Goal: Feedback & Contribution: Contribute content

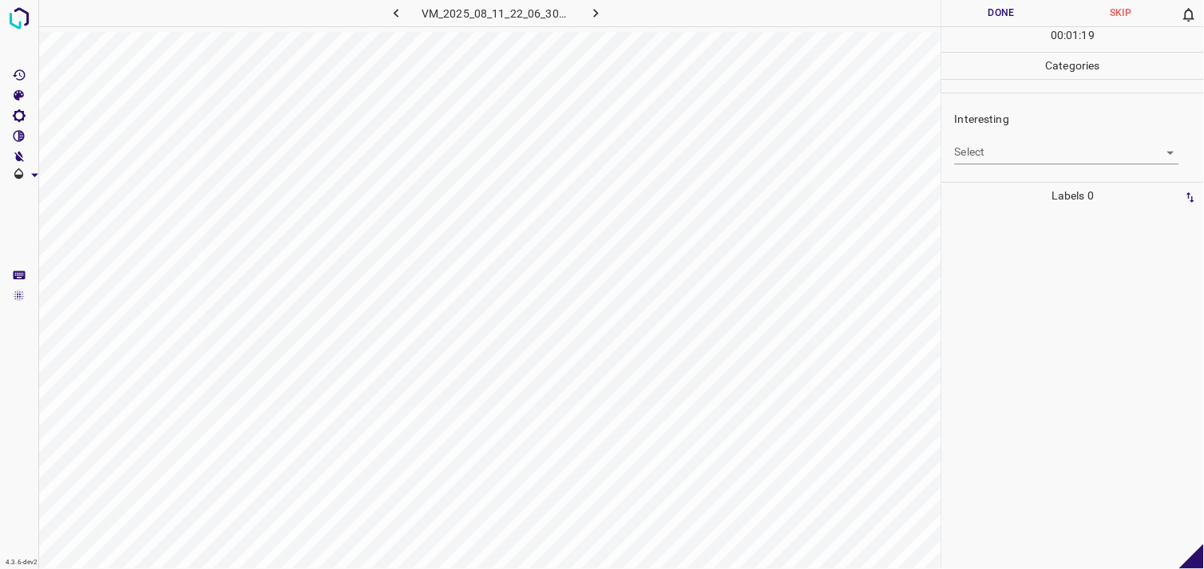
click at [1012, 150] on body "4.3.6-dev2 VM_2025_08_11_22_06_30_839_05.gif Done Skip 0 00 : 01 : 19 Categorie…" at bounding box center [602, 284] width 1204 height 569
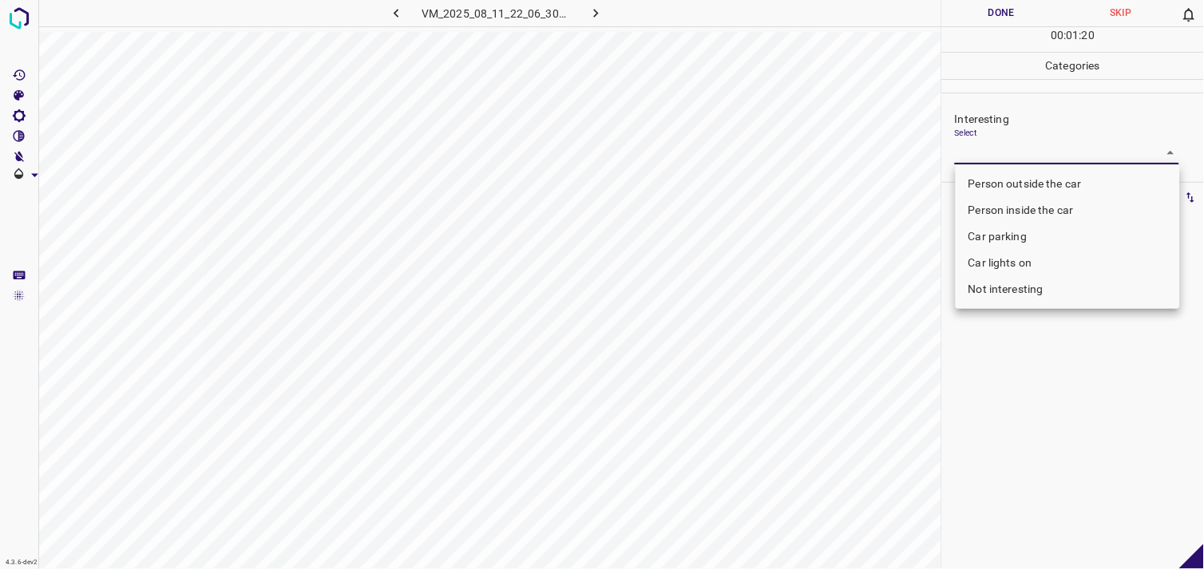
click at [999, 155] on body "4.3.6-dev2 VM_2025_08_11_22_06_30_839_05.gif Done Skip 0 00 : 01 : 20 Categorie…" at bounding box center [602, 284] width 1204 height 569
click at [1018, 184] on li "Person outside the car" at bounding box center [1067, 184] width 224 height 26
type input "Person outside the car"
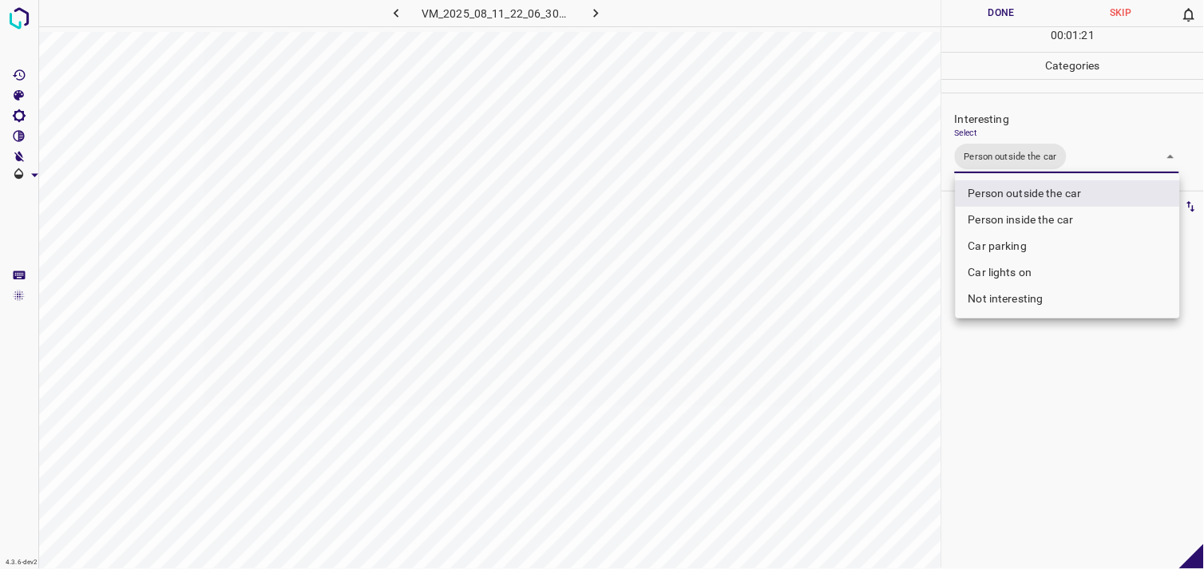
click at [996, 387] on div at bounding box center [602, 284] width 1204 height 569
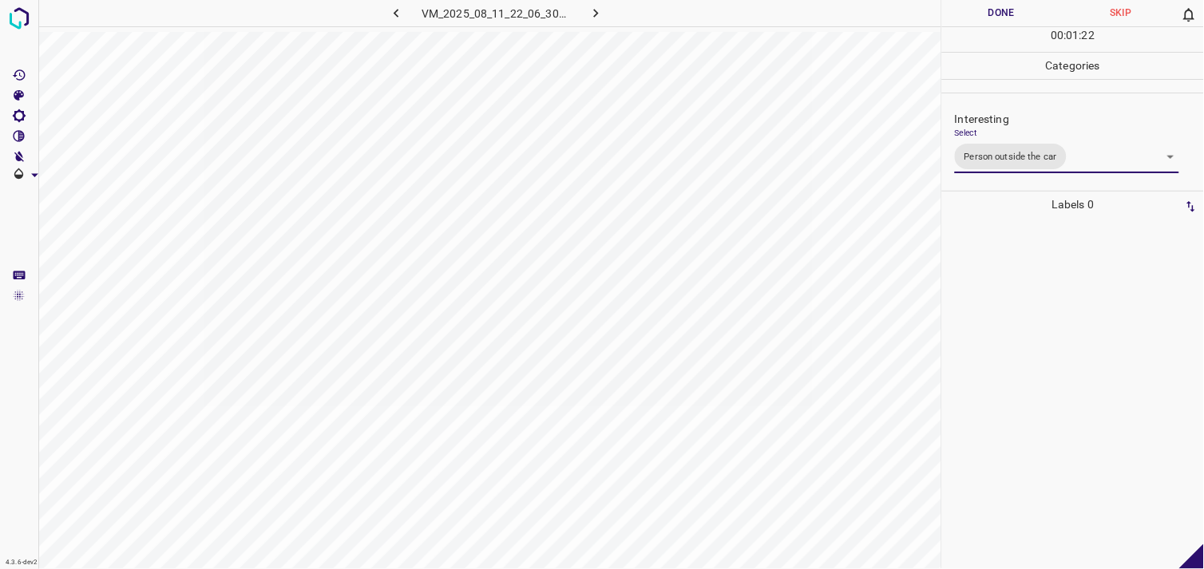
click at [993, 322] on div at bounding box center [1073, 393] width 252 height 351
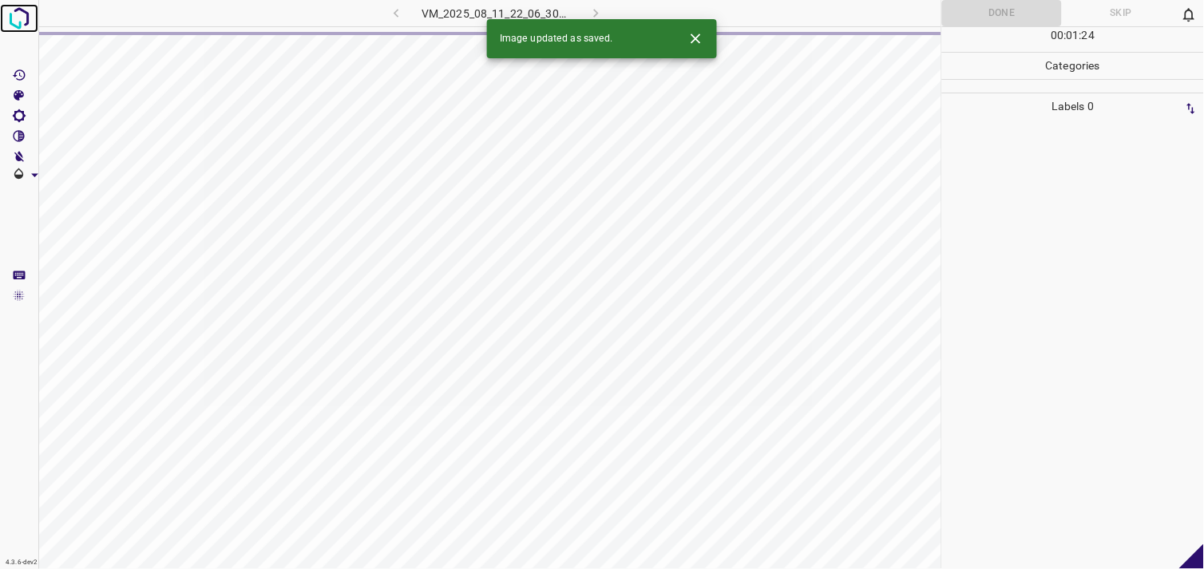
click at [22, 20] on img at bounding box center [19, 18] width 29 height 29
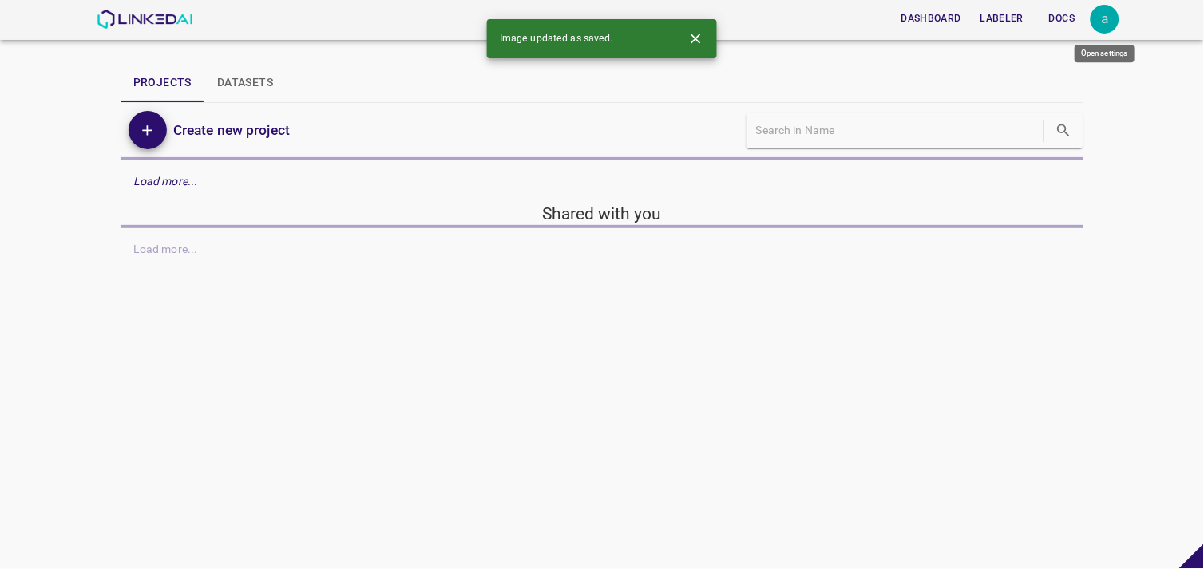
click at [1108, 22] on div "a" at bounding box center [1104, 19] width 29 height 29
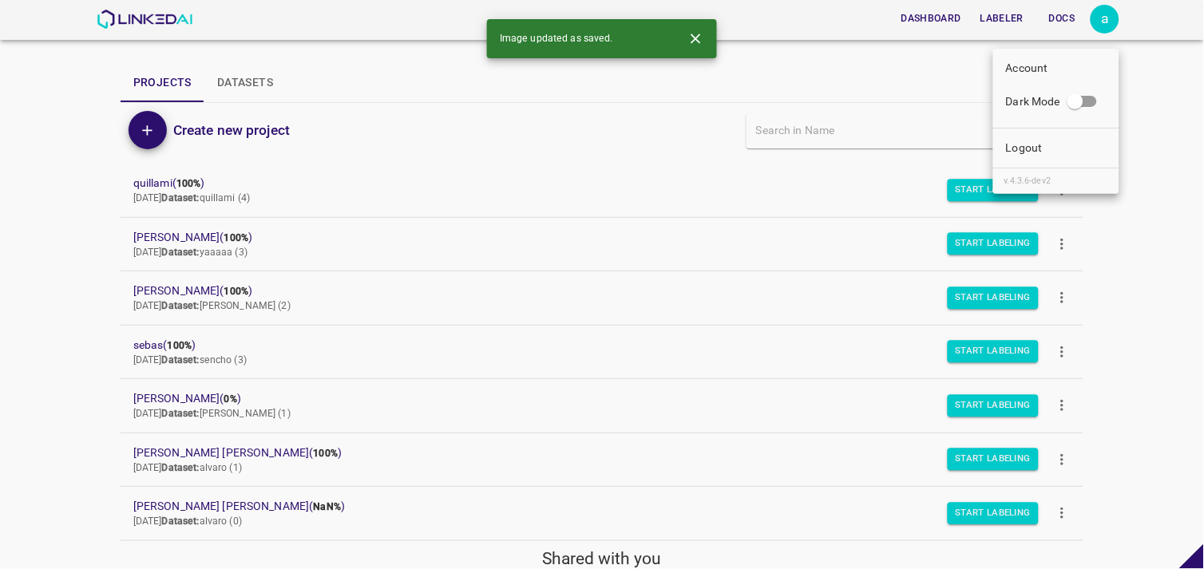
click at [1089, 107] on input "Dark Mode" at bounding box center [1075, 104] width 91 height 30
checkbox input "true"
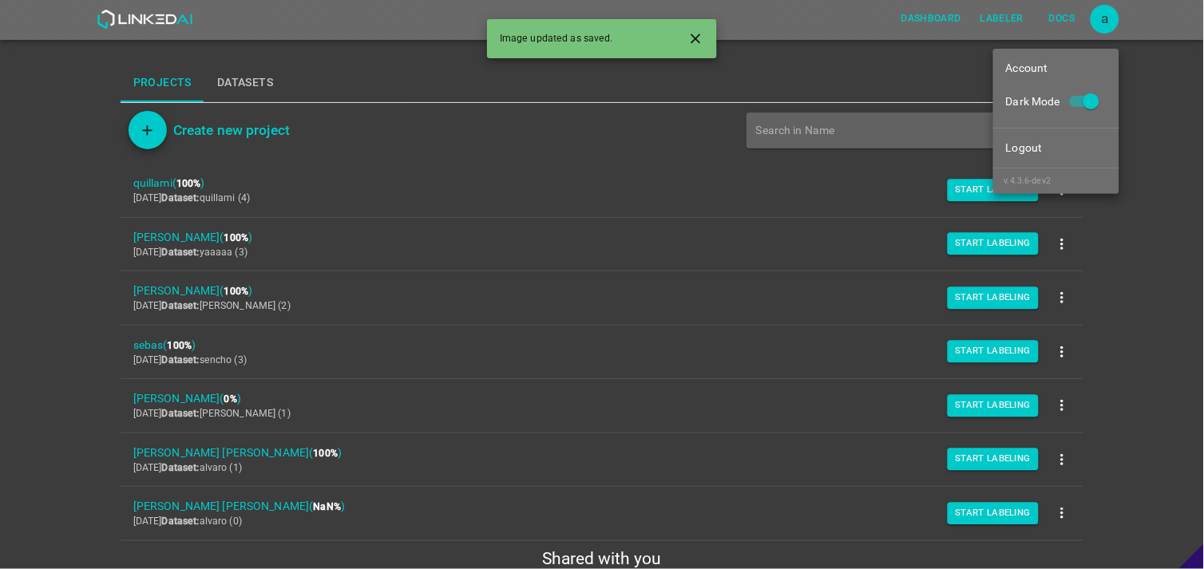
click at [1139, 248] on div at bounding box center [602, 284] width 1204 height 569
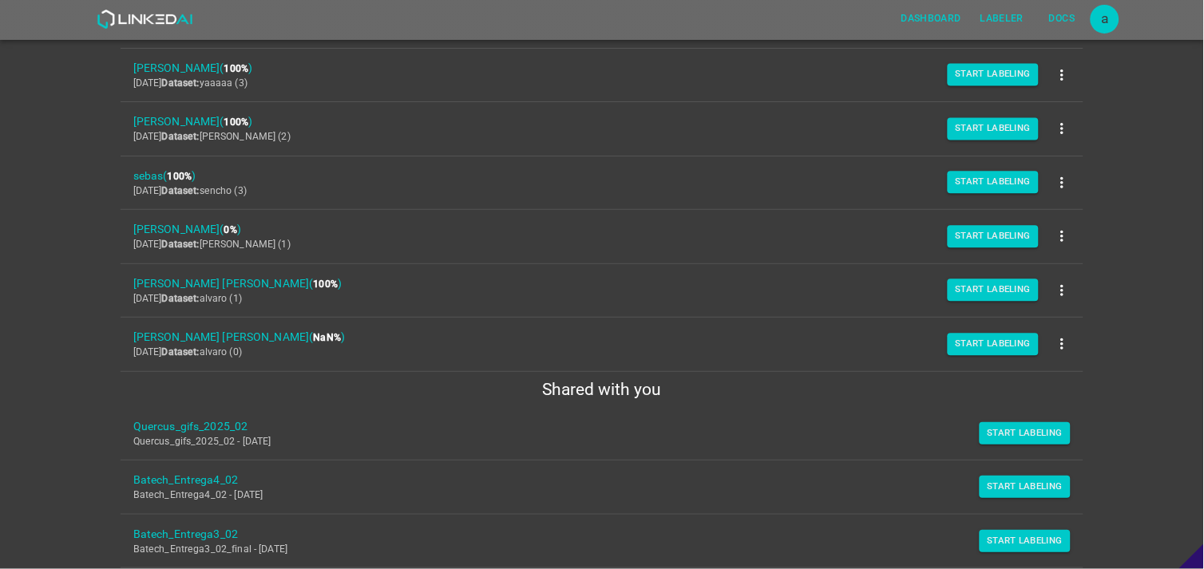
scroll to position [354, 0]
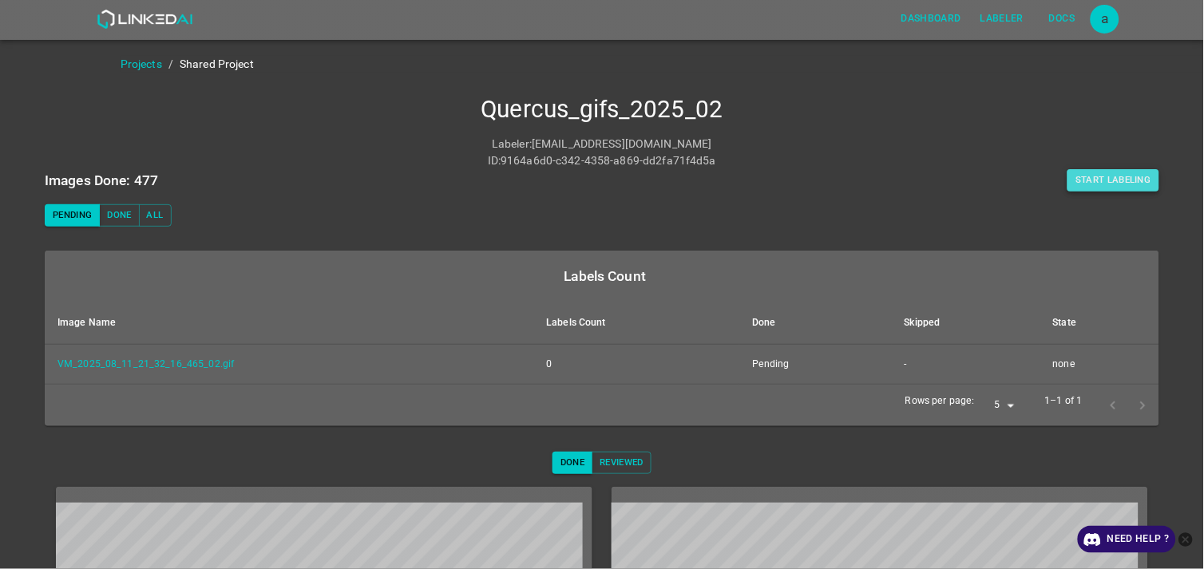
click at [1104, 184] on button "Start Labeling" at bounding box center [1113, 180] width 92 height 22
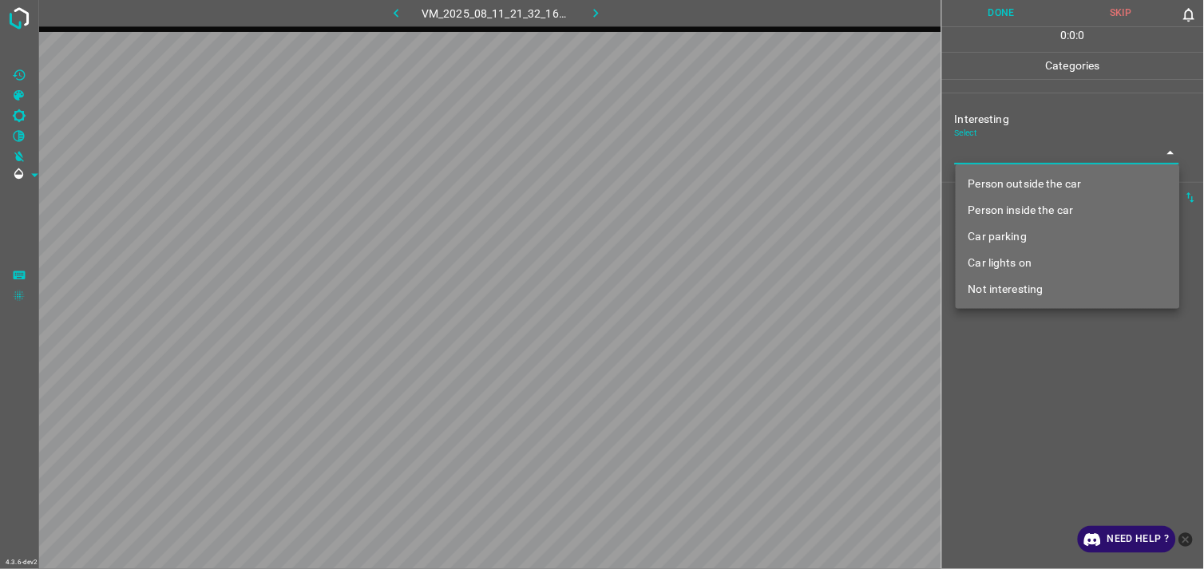
click at [1042, 154] on body "4.3.6-dev2 VM_2025_08_11_21_32_16_465_02.gif Done Skip 0 0 : 0 : 0 Categories I…" at bounding box center [602, 284] width 1204 height 569
click at [1045, 288] on li "Not interesting" at bounding box center [1067, 289] width 224 height 26
type input "Not interesting"
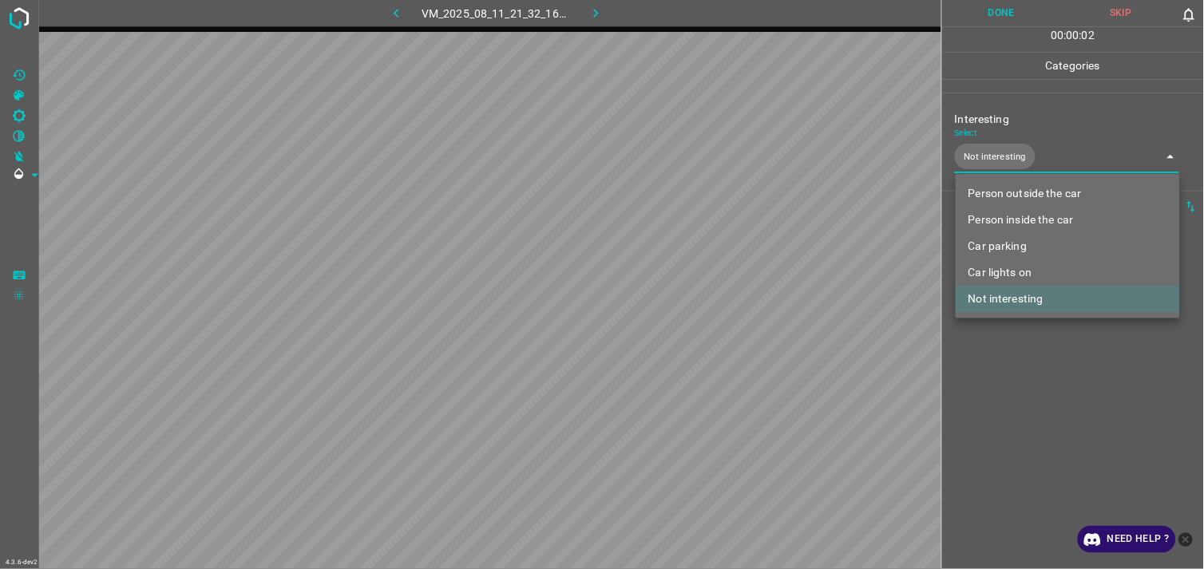
drag, startPoint x: 1057, startPoint y: 387, endPoint x: 1056, endPoint y: 308, distance: 79.0
click at [1055, 387] on div at bounding box center [602, 284] width 1204 height 569
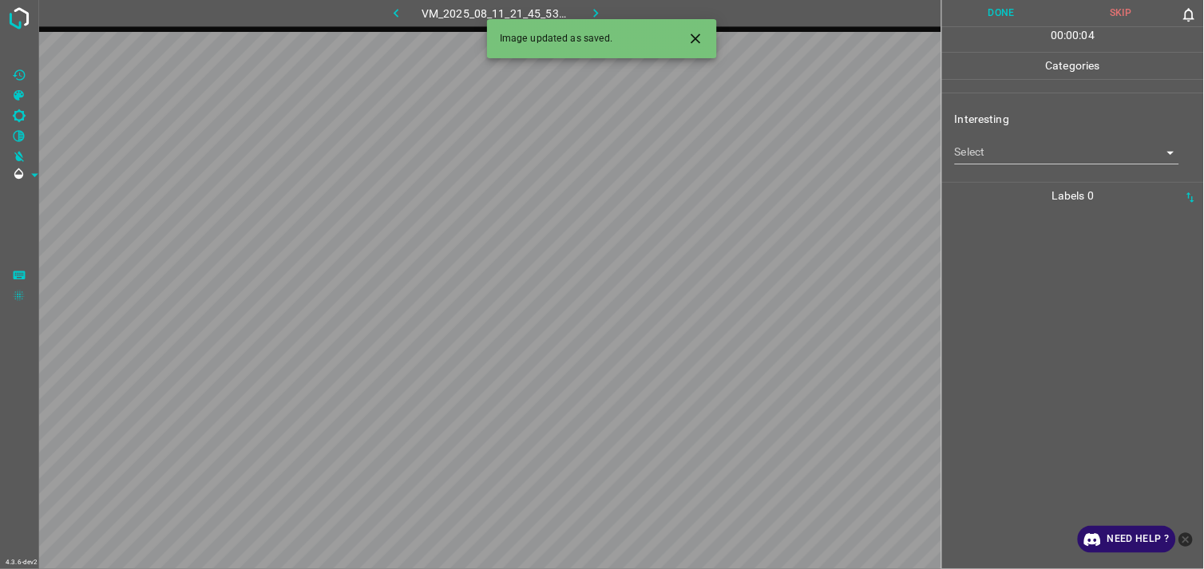
click at [1034, 162] on body "4.3.6-dev2 VM_2025_08_11_21_45_53_497_03.gif Done Skip 0 00 : 00 : 04 Categorie…" at bounding box center [602, 284] width 1204 height 569
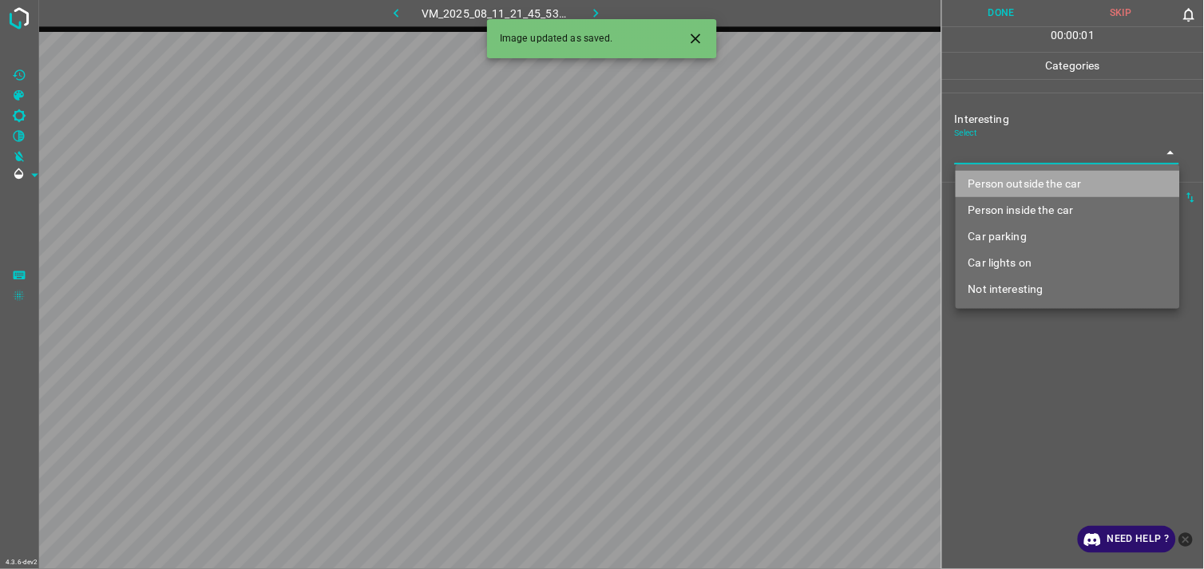
click at [1054, 179] on li "Person outside the car" at bounding box center [1067, 184] width 224 height 26
type input "Person outside the car"
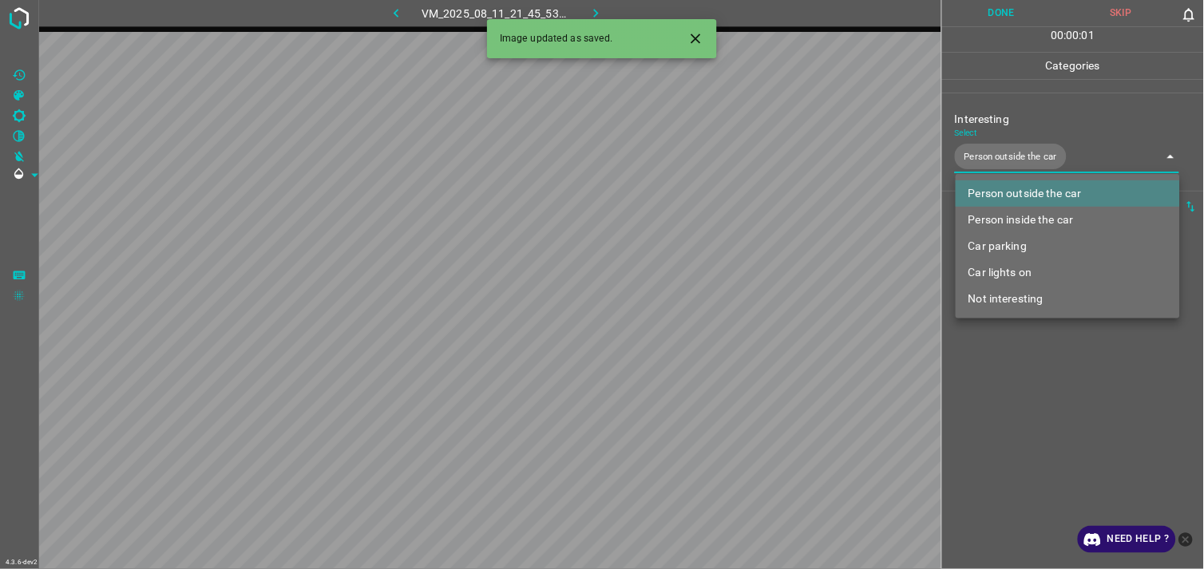
click at [1058, 350] on div at bounding box center [602, 284] width 1204 height 569
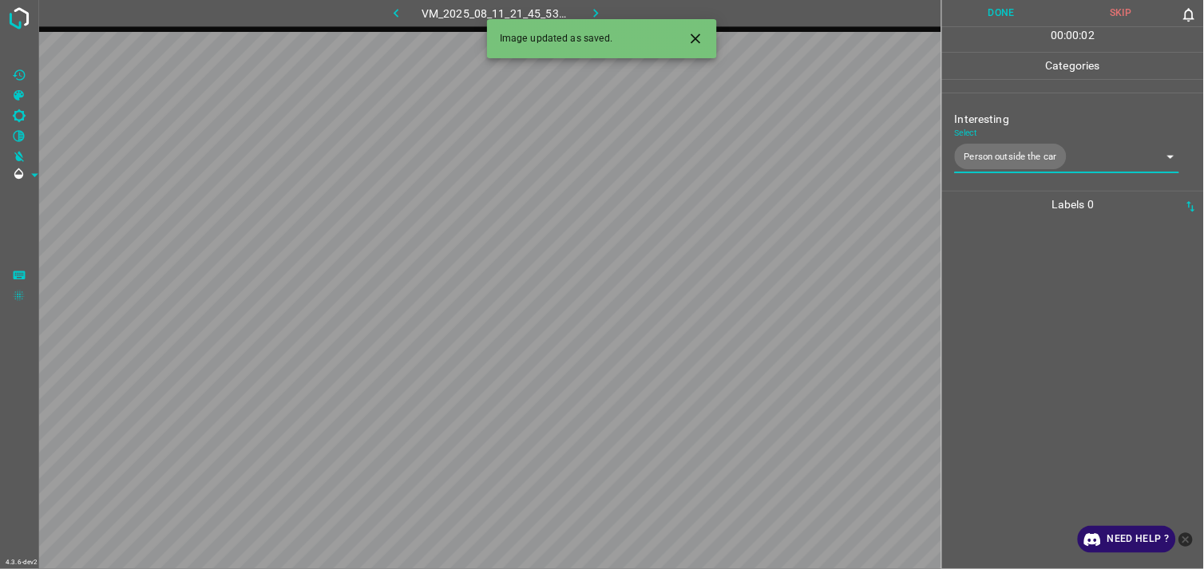
click at [1044, 291] on div at bounding box center [1073, 393] width 252 height 351
click at [1022, 152] on body "4.3.6-dev2 VM_2025_08_11_21_46_04_821_01.gif Done Skip 0 00 : 00 : 04 Categorie…" at bounding box center [602, 284] width 1204 height 569
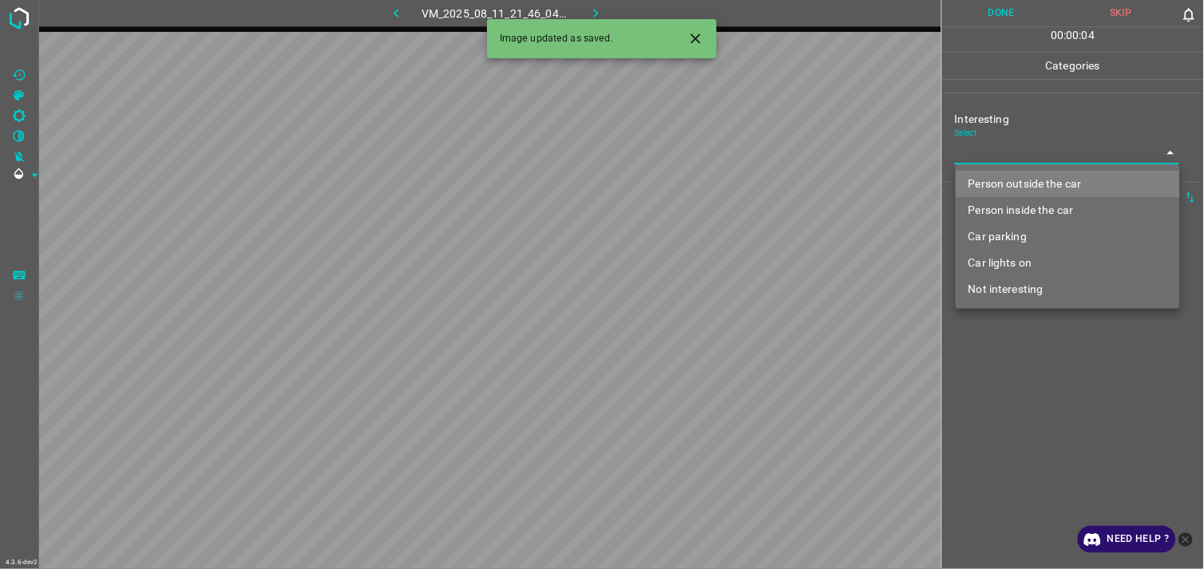
click at [1032, 184] on li "Person outside the car" at bounding box center [1067, 184] width 224 height 26
type input "Person outside the car"
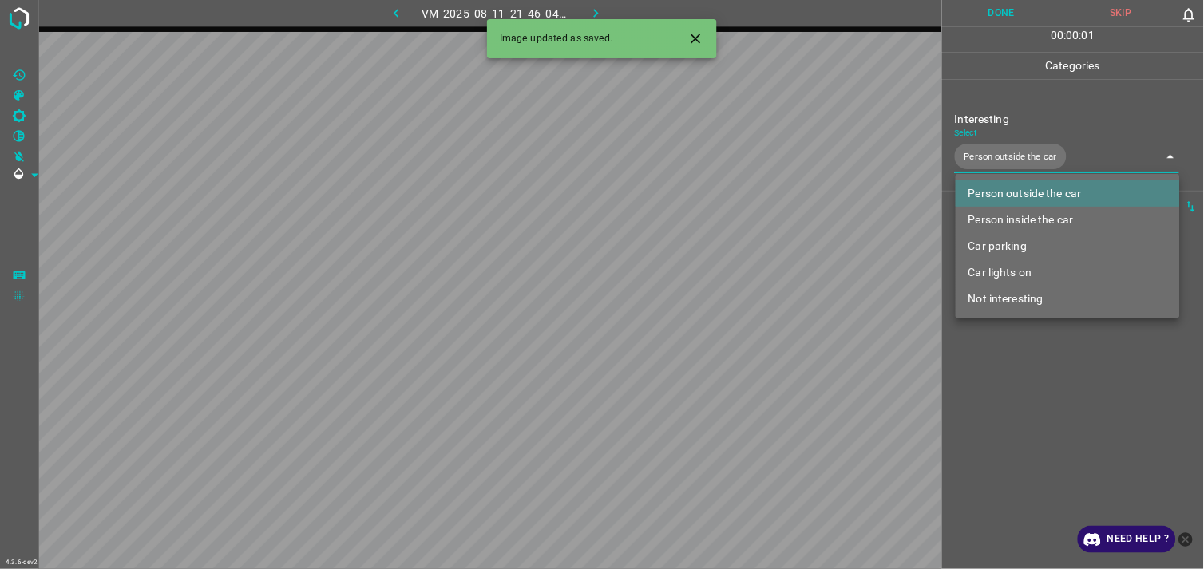
click at [1032, 433] on div at bounding box center [602, 284] width 1204 height 569
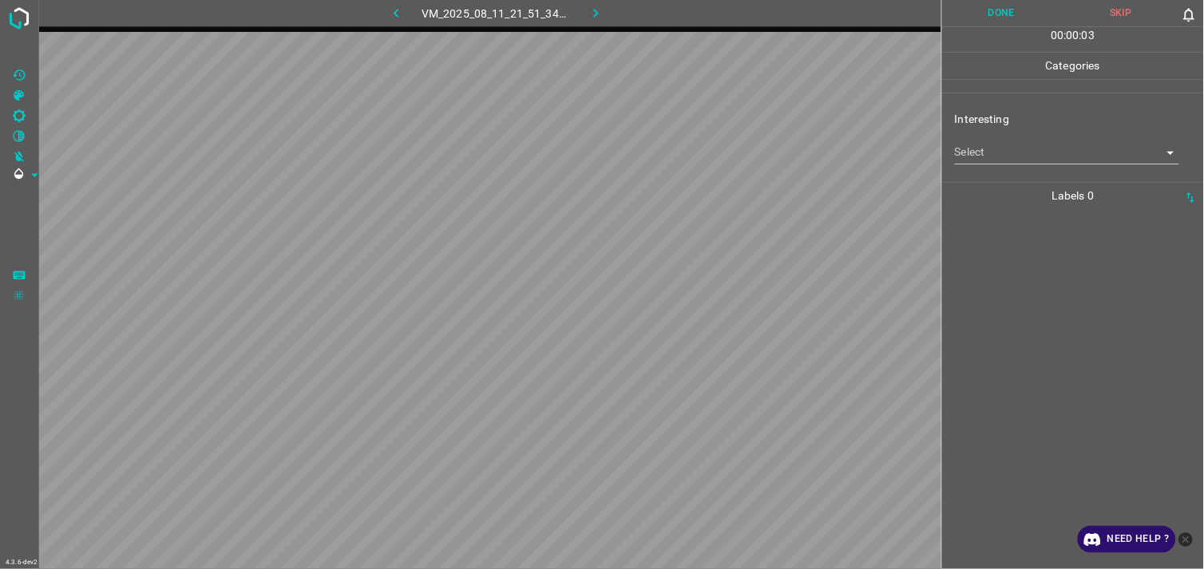
click at [1034, 163] on body "4.3.6-dev2 VM_2025_08_11_21_51_34_375_08.gif Done Skip 0 00 : 00 : 03 Categorie…" at bounding box center [602, 284] width 1204 height 569
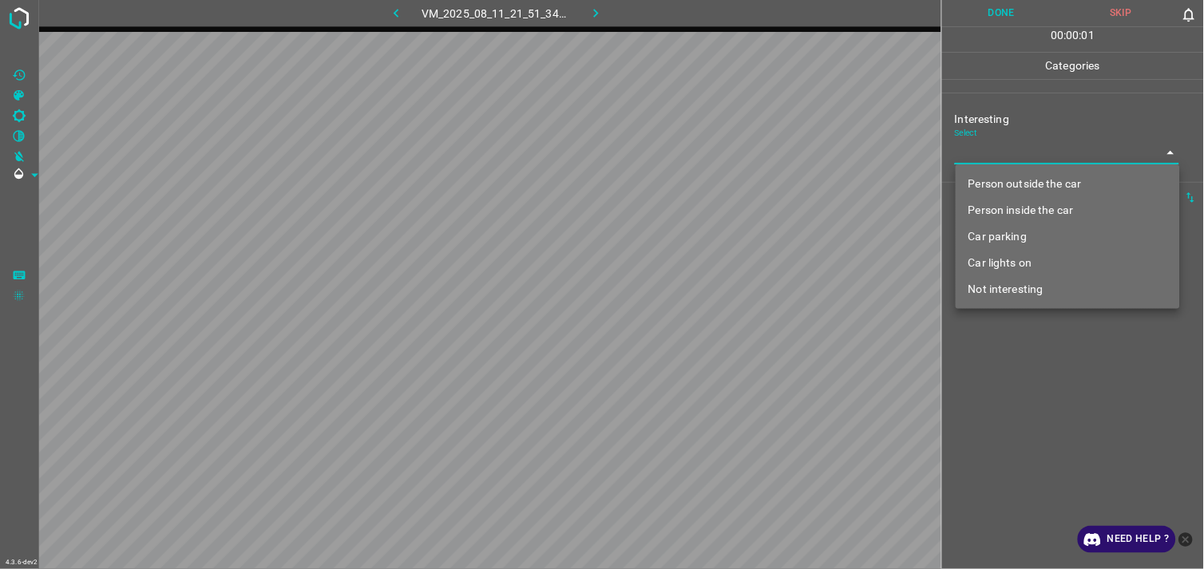
click at [1041, 189] on li "Person outside the car" at bounding box center [1067, 184] width 224 height 26
type input "Person outside the car"
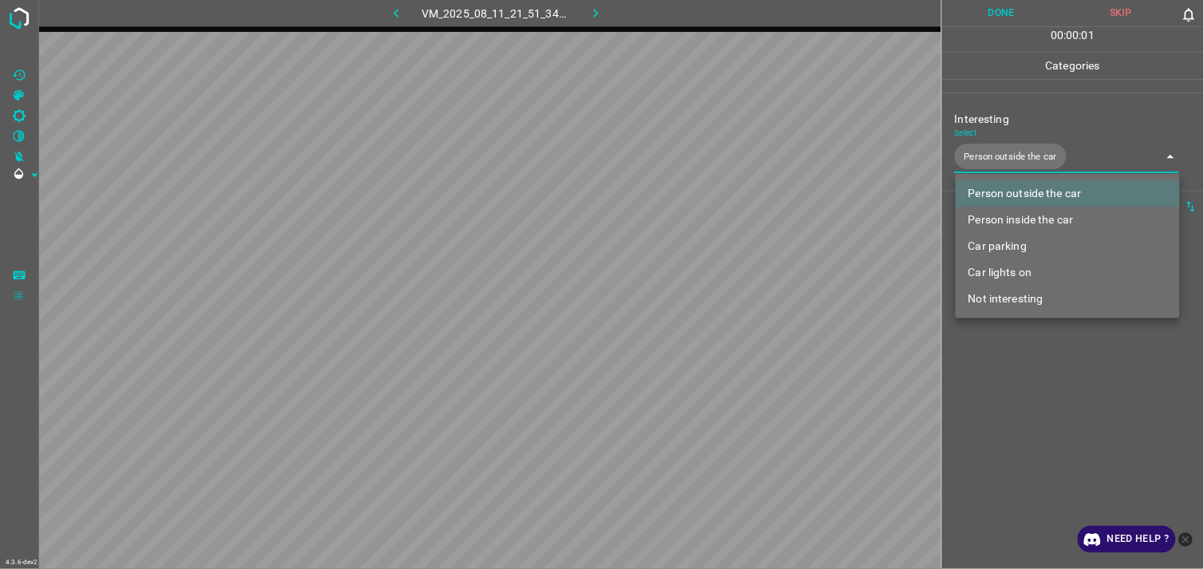
click at [1052, 379] on div at bounding box center [602, 284] width 1204 height 569
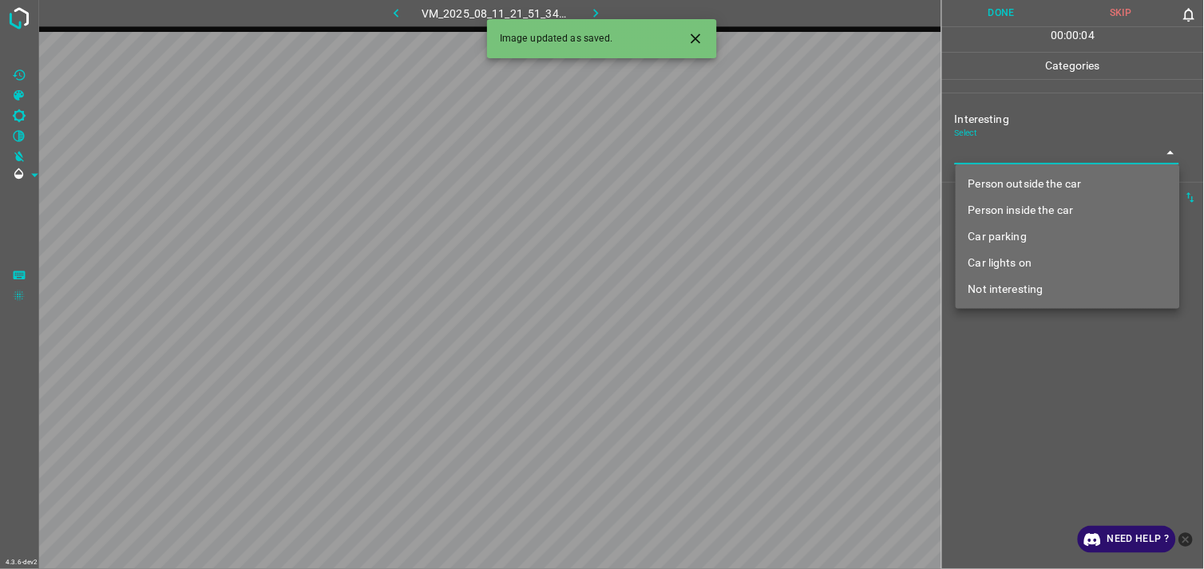
click at [1026, 162] on body "4.3.6-dev2 VM_2025_08_11_21_51_34_375_09.gif Done Skip 0 00 : 00 : 04 Categorie…" at bounding box center [602, 284] width 1204 height 569
click at [1033, 184] on li "Person outside the car" at bounding box center [1067, 184] width 224 height 26
type input "Person outside the car"
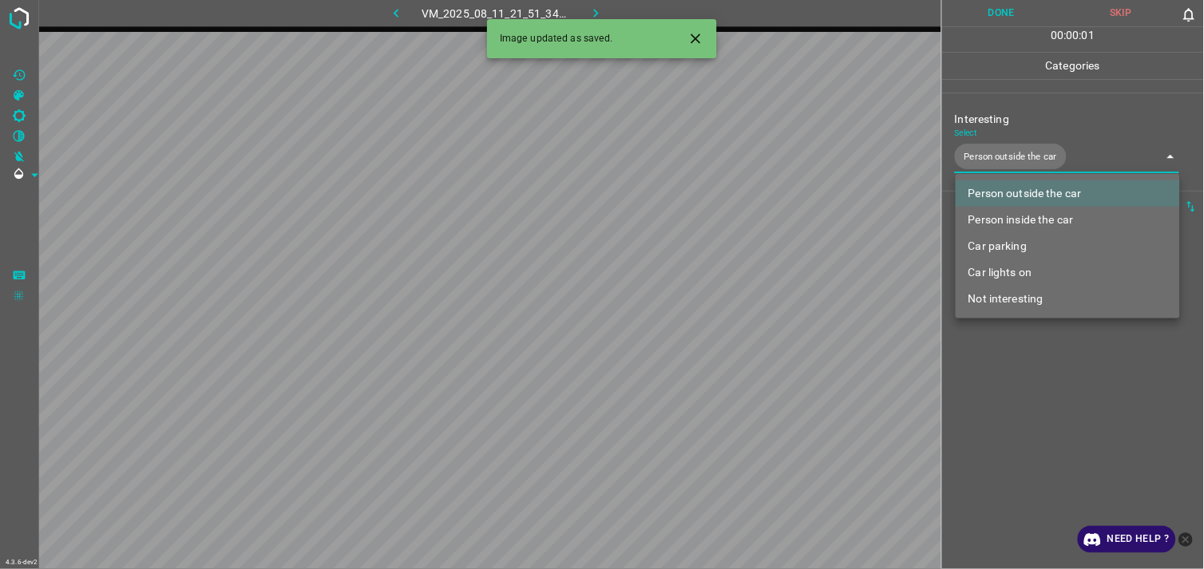
click at [1032, 357] on div at bounding box center [602, 284] width 1204 height 569
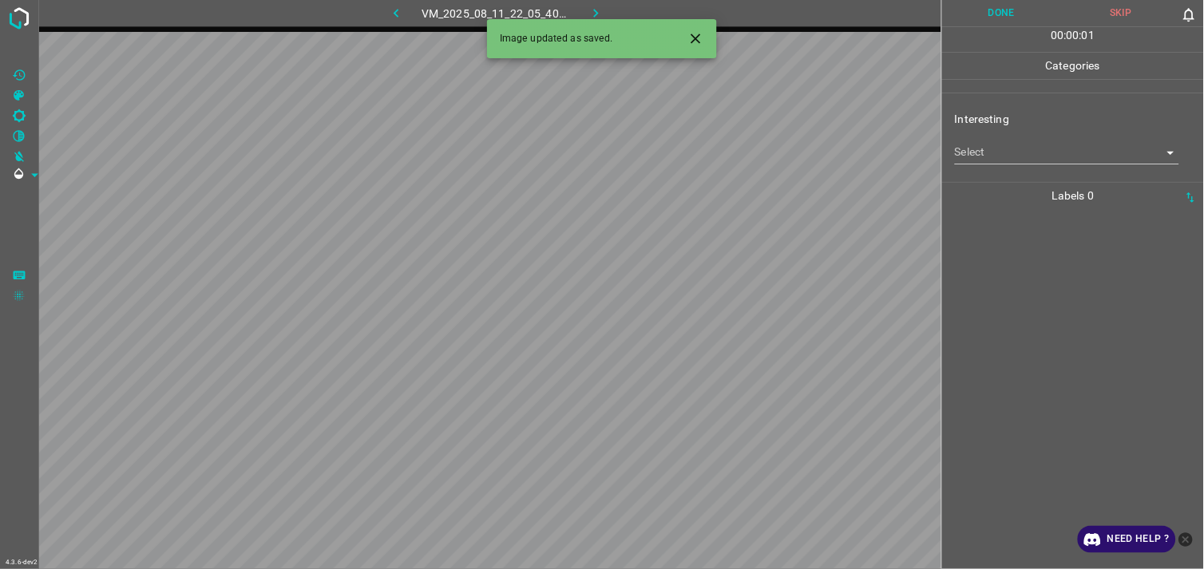
click at [1039, 153] on body "4.3.6-dev2 VM_2025_08_11_22_05_40_953_05.gif Done Skip 0 00 : 00 : 01 Categorie…" at bounding box center [602, 284] width 1204 height 569
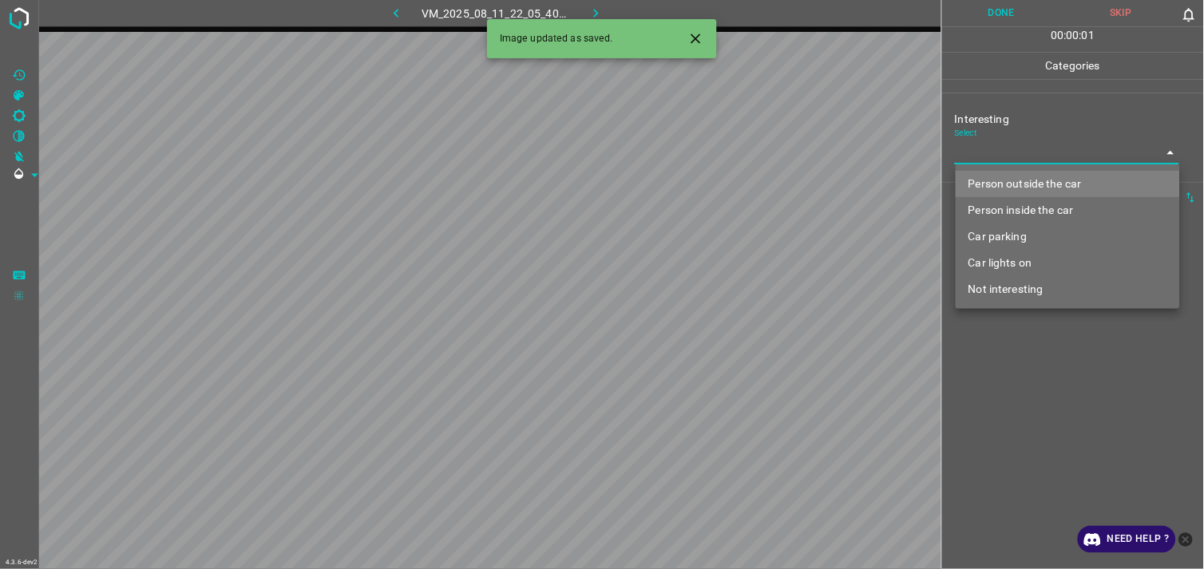
click at [1044, 180] on li "Person outside the car" at bounding box center [1067, 184] width 224 height 26
type input "Person outside the car"
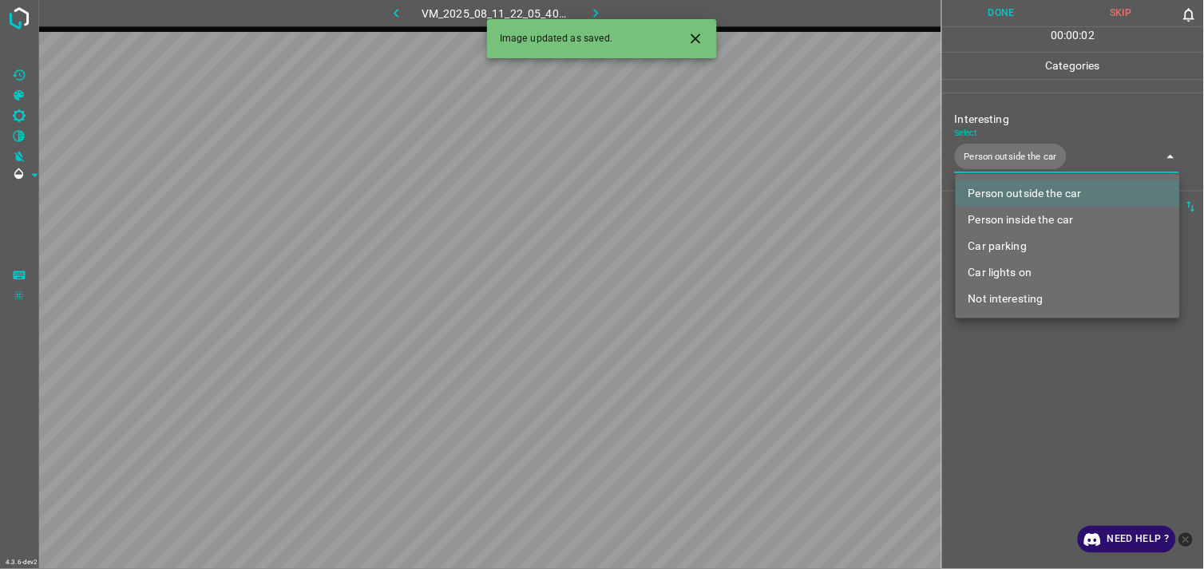
click at [1047, 442] on div at bounding box center [602, 284] width 1204 height 569
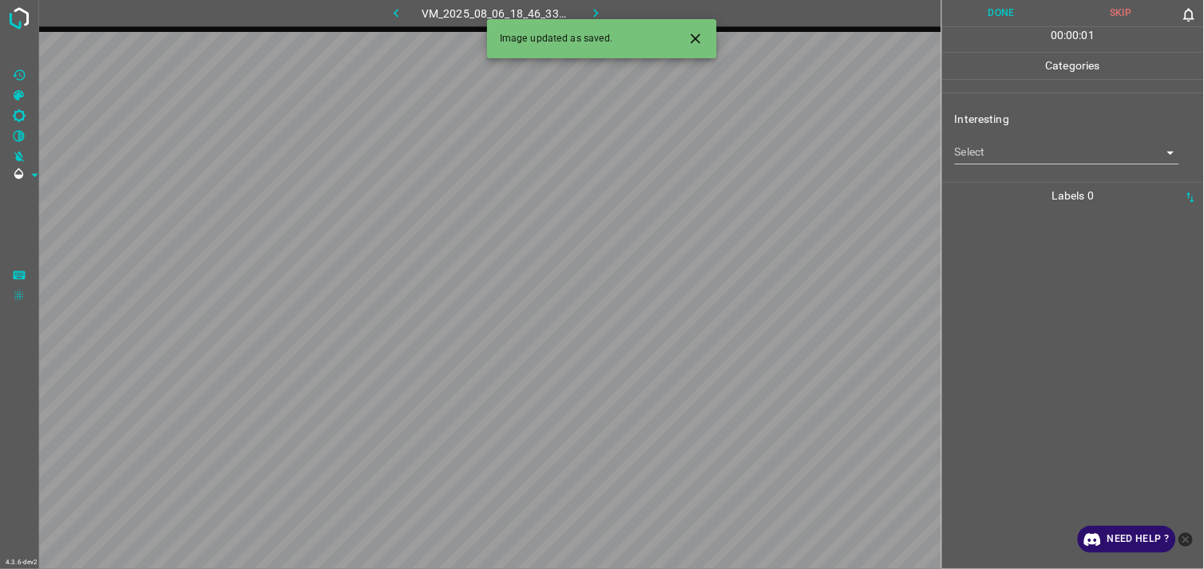
click at [1043, 157] on body "4.3.6-dev2 VM_2025_08_06_18_46_33_767_05.gif Done Skip 0 00 : 00 : 01 Categorie…" at bounding box center [602, 284] width 1204 height 569
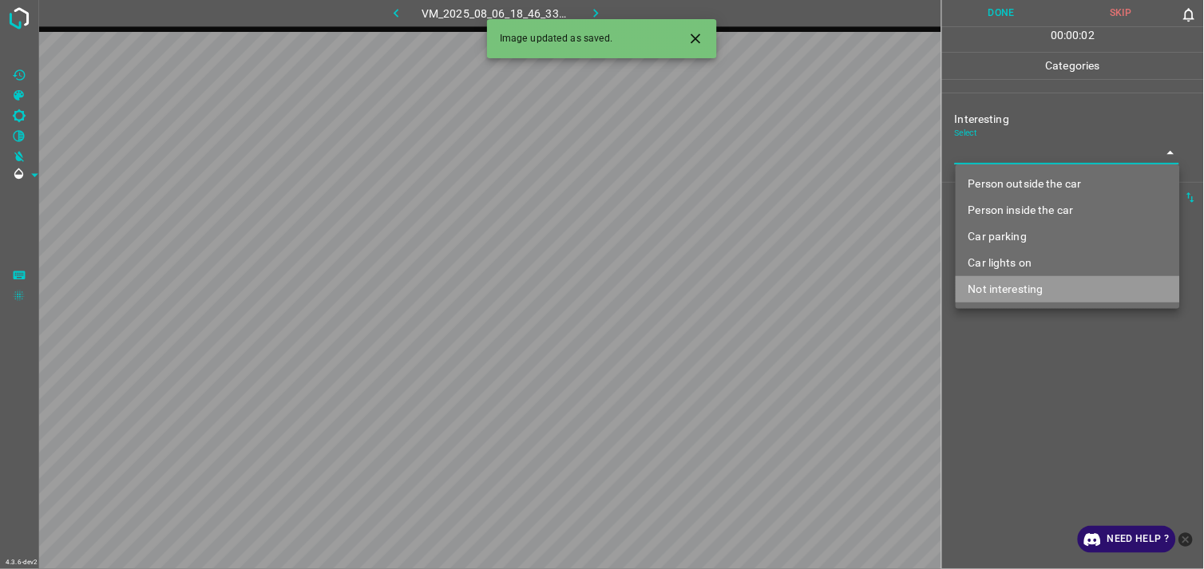
click at [1027, 283] on li "Not interesting" at bounding box center [1067, 289] width 224 height 26
type input "Not interesting"
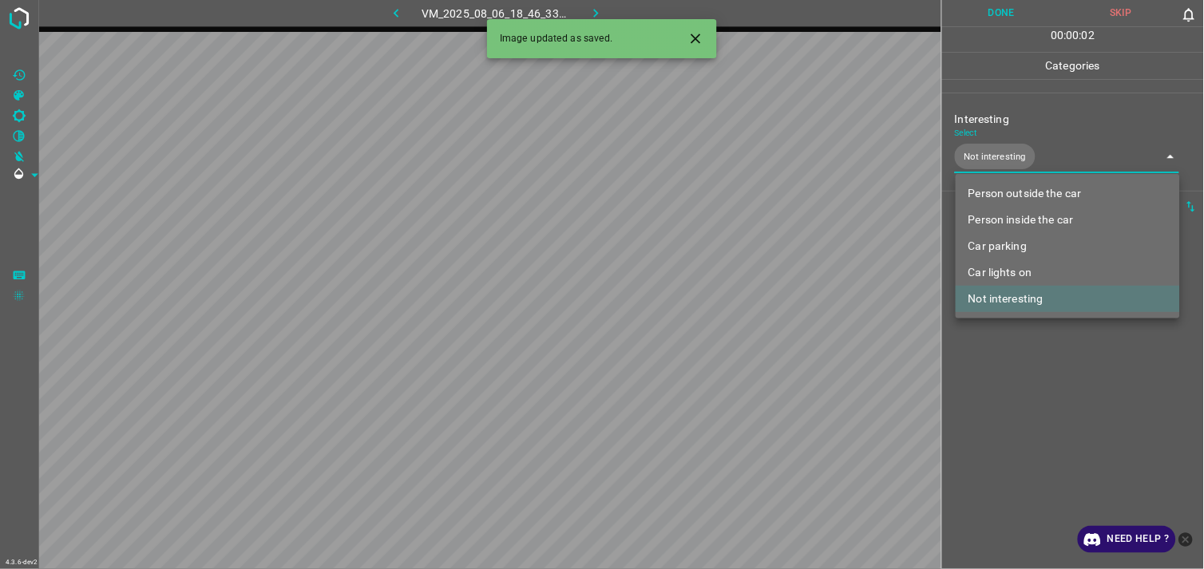
click at [1049, 381] on div at bounding box center [602, 284] width 1204 height 569
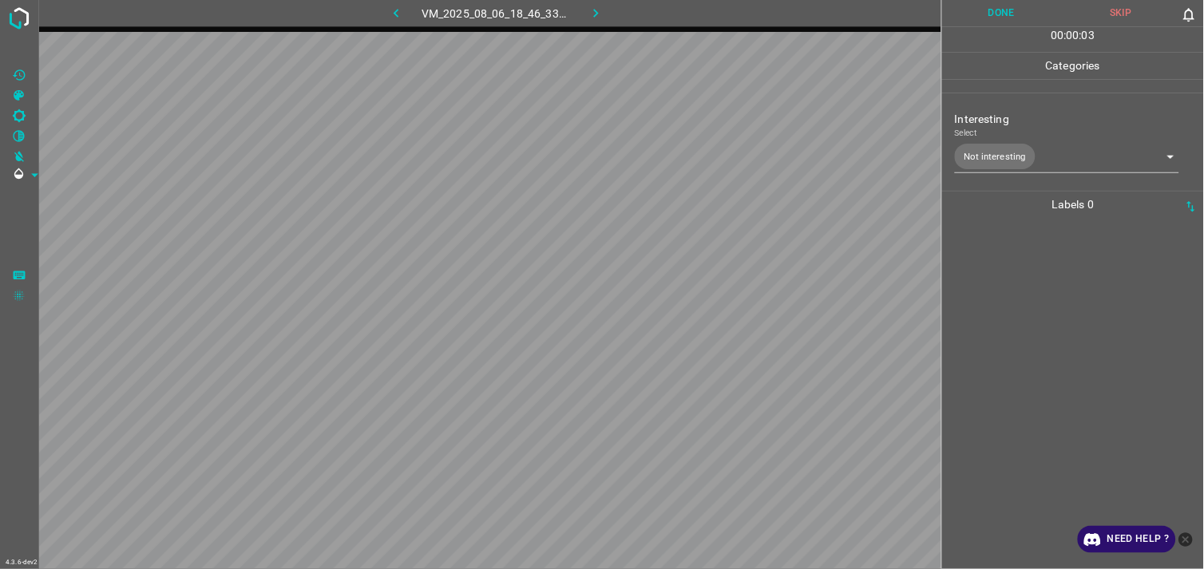
click at [1044, 310] on div at bounding box center [1073, 393] width 252 height 351
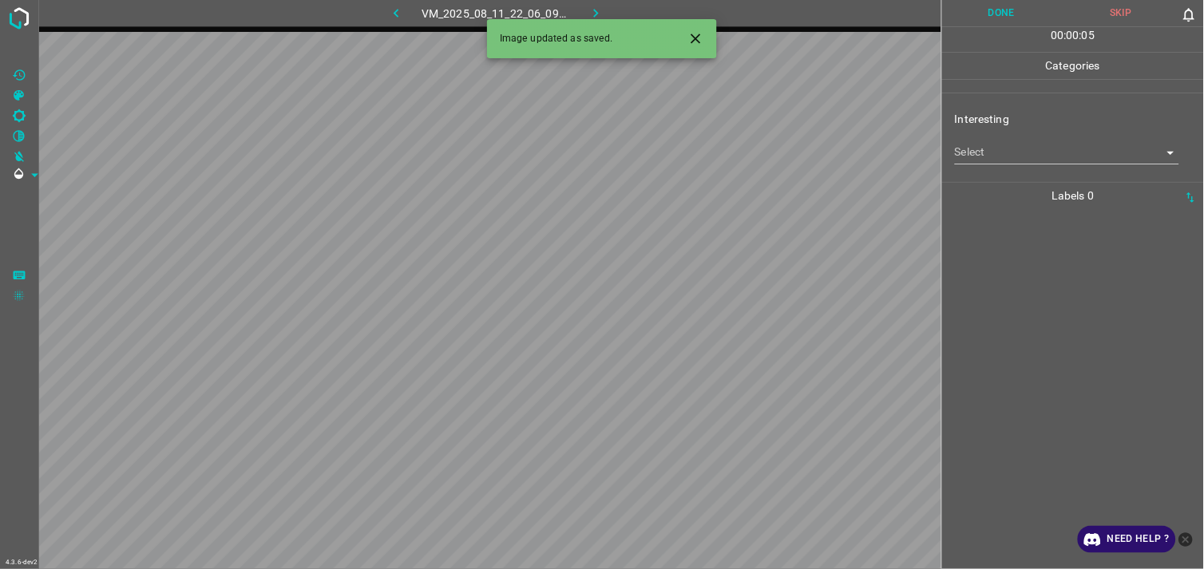
click at [1034, 160] on body "4.3.6-dev2 VM_2025_08_11_22_06_09_012_01.gif Done Skip 0 00 : 00 : 05 Categorie…" at bounding box center [602, 284] width 1204 height 569
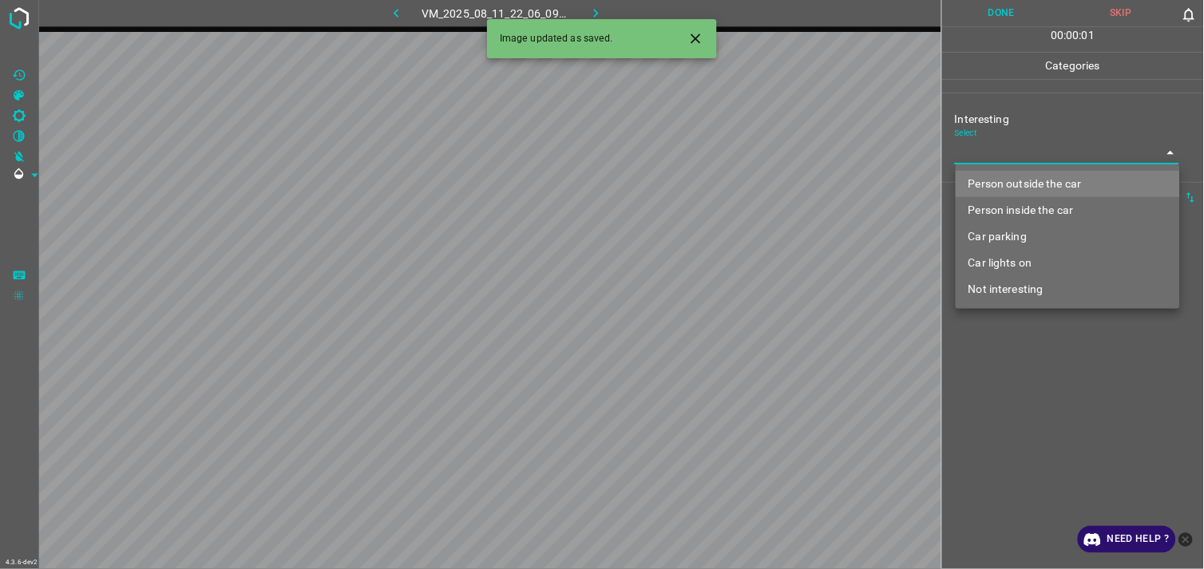
click at [1044, 177] on li "Person outside the car" at bounding box center [1067, 184] width 224 height 26
type input "Person outside the car"
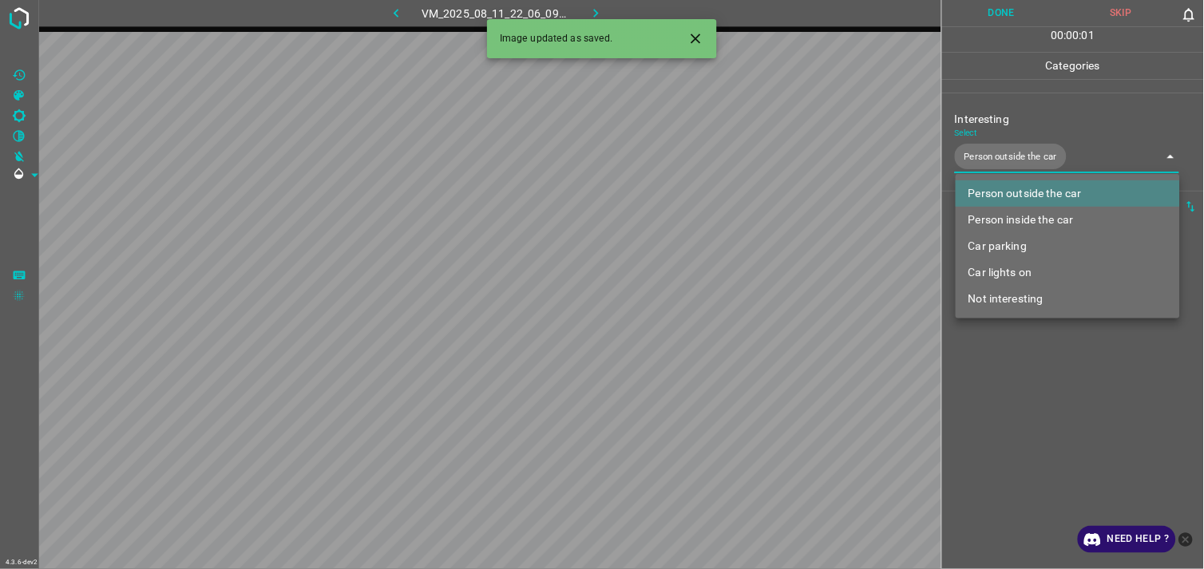
click at [1060, 379] on div at bounding box center [602, 284] width 1204 height 569
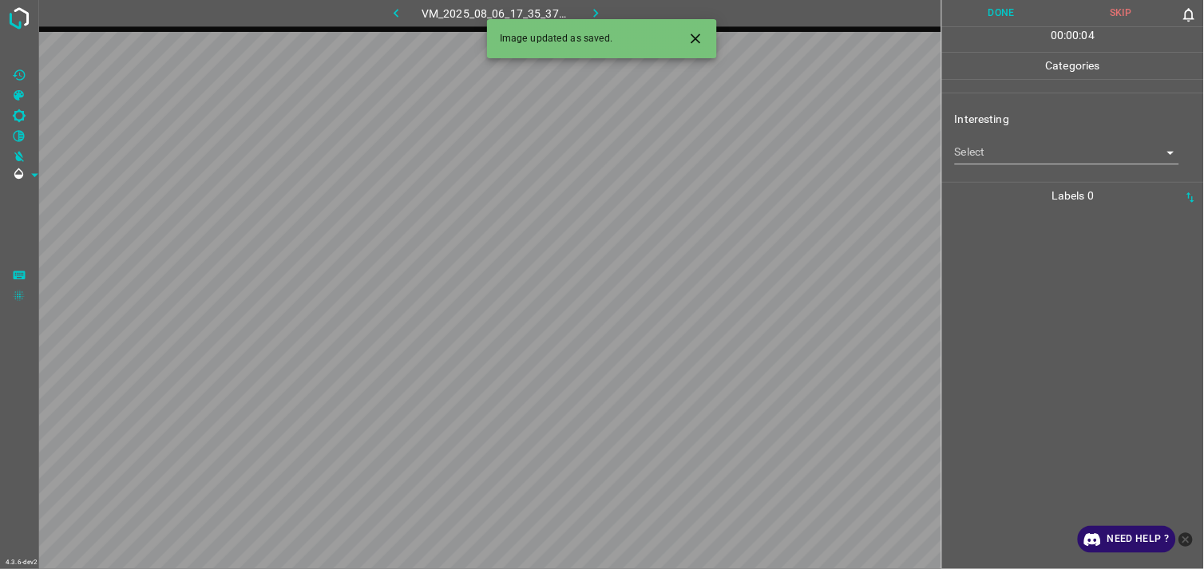
click at [1015, 164] on div "Interesting Select ​" at bounding box center [1073, 137] width 262 height 75
click at [1032, 155] on body "4.3.6-dev2 VM_2025_08_06_17_35_37_160_01.gif Done Skip 0 00 : 00 : 01 Categorie…" at bounding box center [602, 284] width 1204 height 569
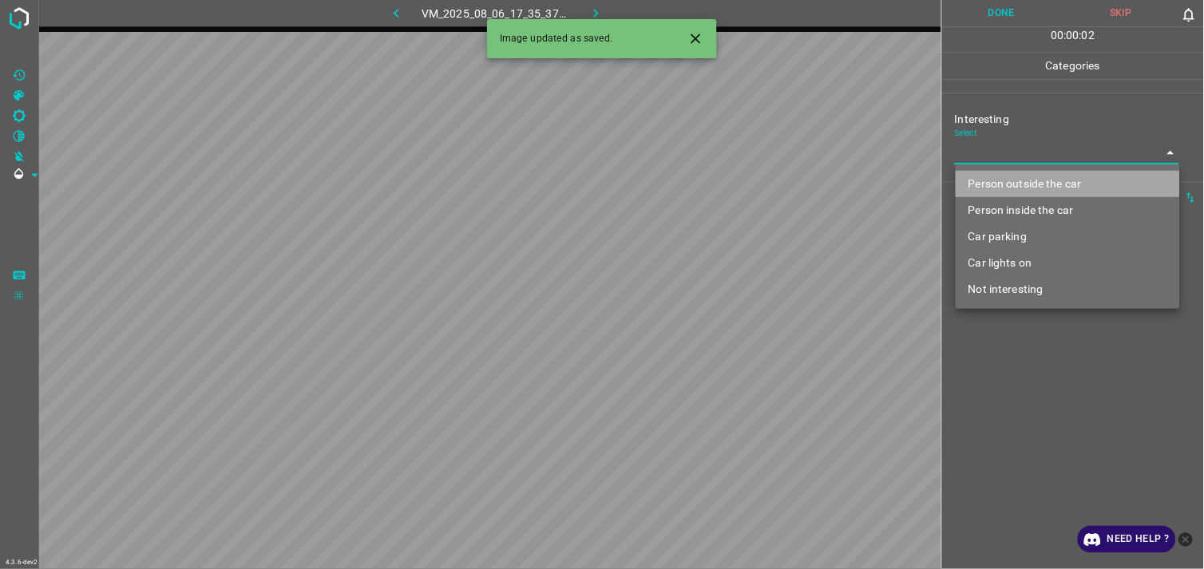
click at [1034, 182] on li "Person outside the car" at bounding box center [1067, 184] width 224 height 26
type input "Person outside the car"
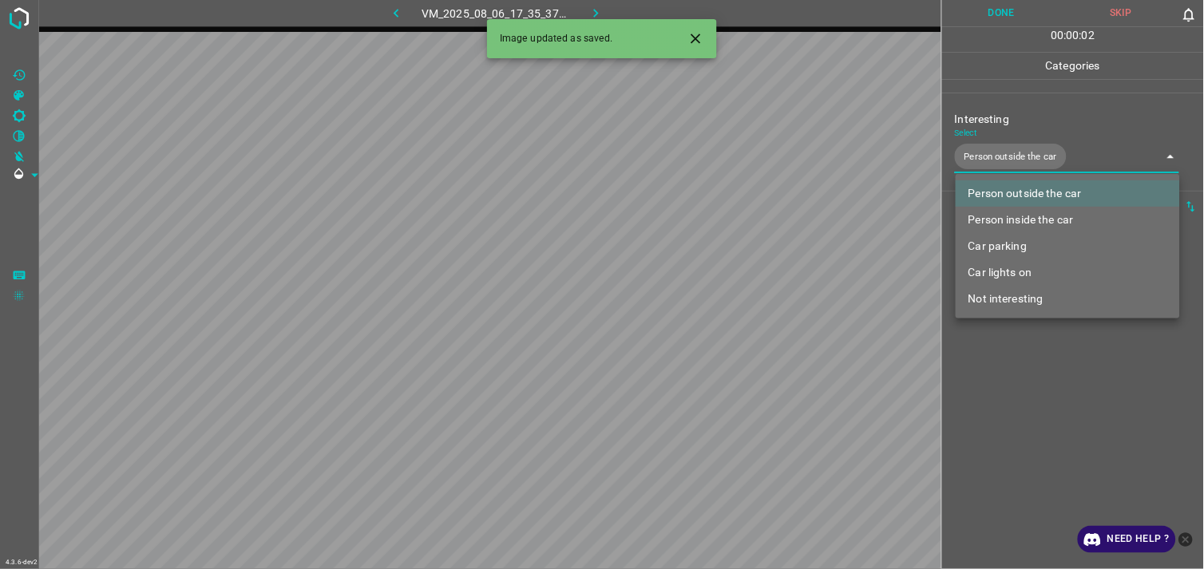
click at [1026, 393] on div at bounding box center [602, 284] width 1204 height 569
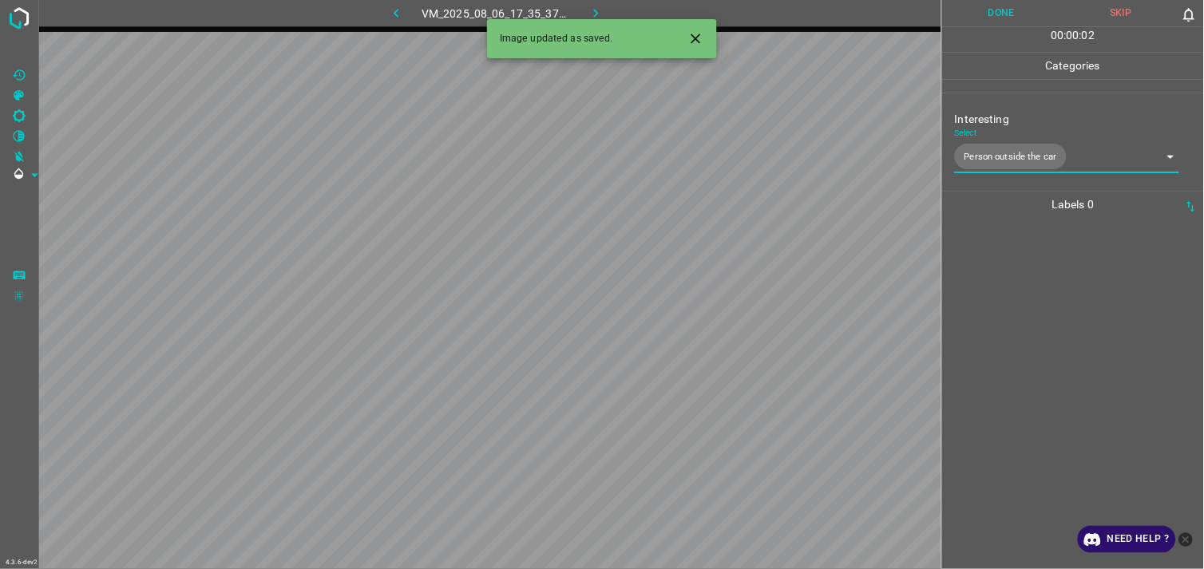
click at [1033, 336] on div at bounding box center [1073, 393] width 252 height 351
click at [1097, 158] on body "4.3.6-dev2 VM_2025_08_11_22_32_18_961_02.gif Done Skip 0 00 : 00 : 10 Categorie…" at bounding box center [602, 284] width 1204 height 569
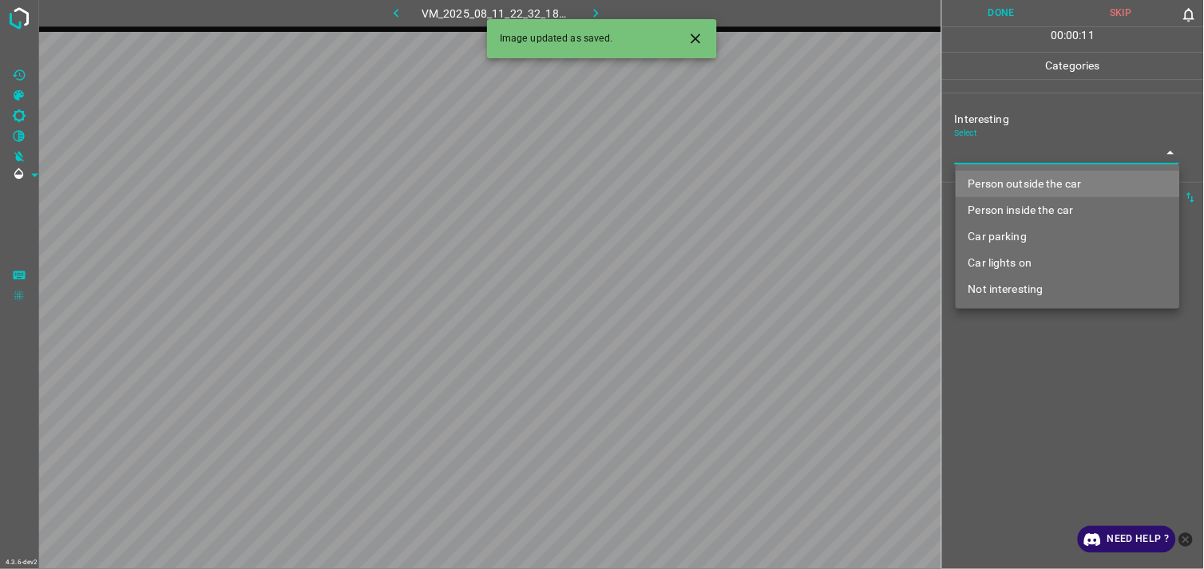
click at [1073, 179] on li "Person outside the car" at bounding box center [1067, 184] width 224 height 26
type input "Person outside the car"
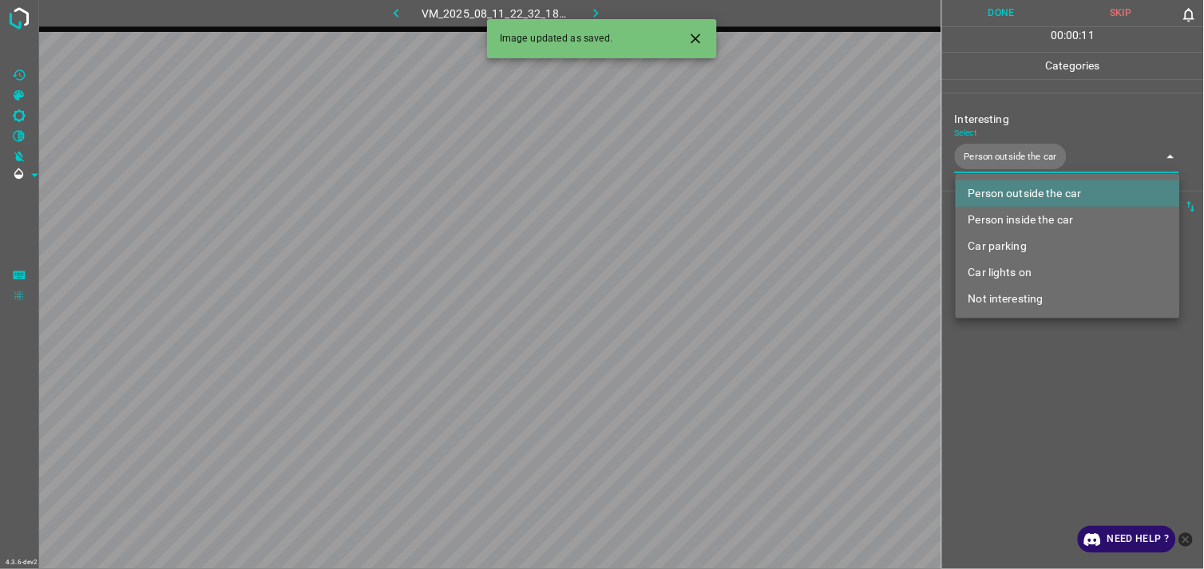
click at [1026, 370] on div at bounding box center [602, 284] width 1204 height 569
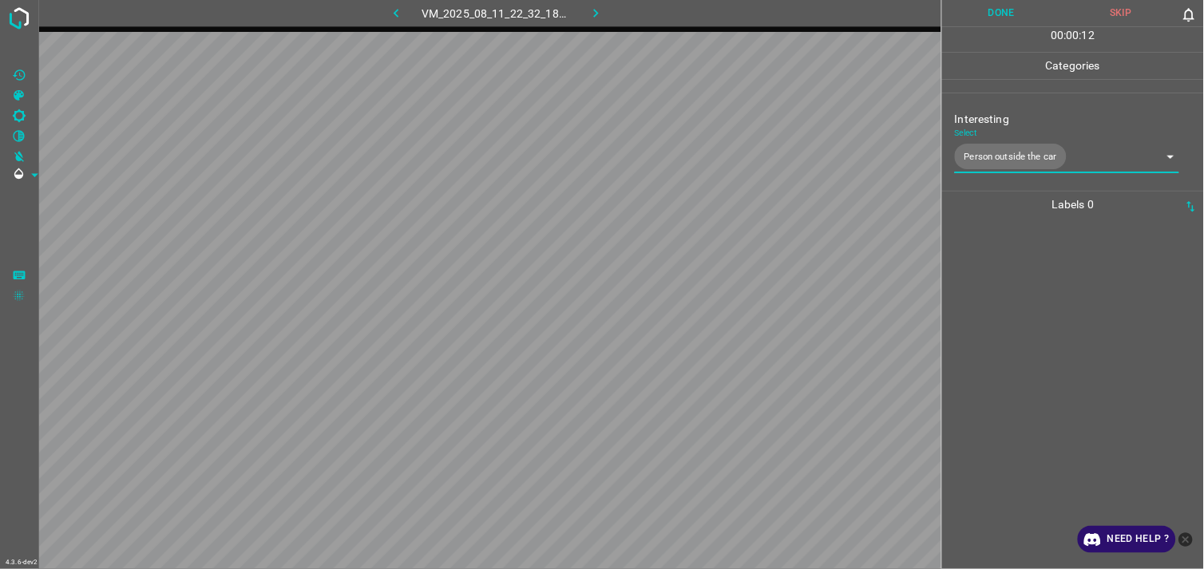
click at [1047, 303] on div at bounding box center [1073, 393] width 252 height 351
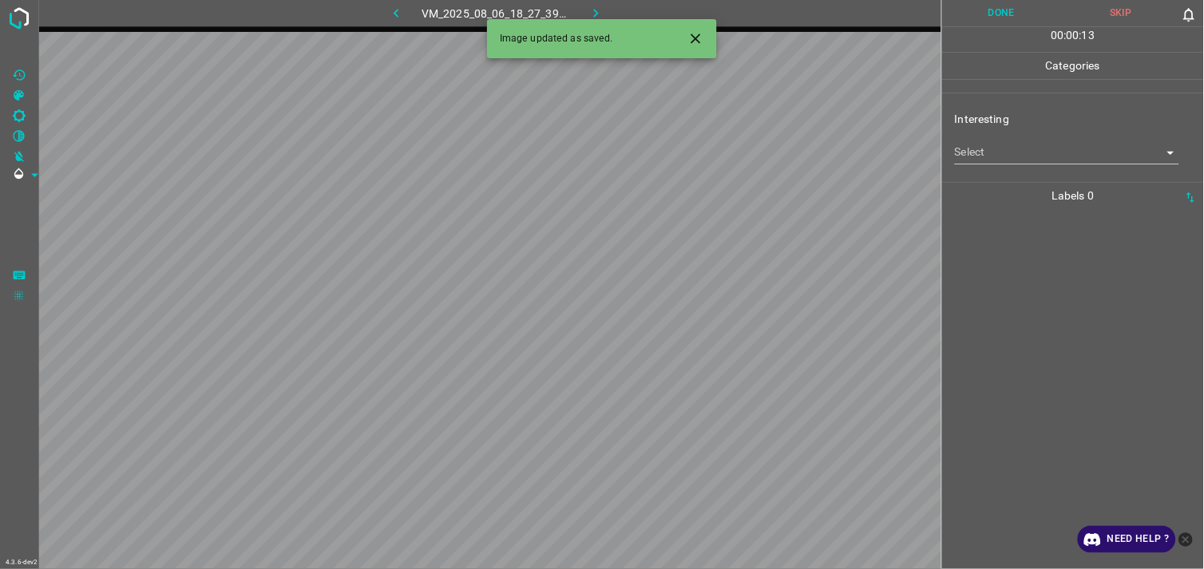
click at [1025, 144] on body "4.3.6-dev2 VM_2025_08_06_18_27_39_129_00.gif Done Skip 0 00 : 00 : 13 Categorie…" at bounding box center [602, 284] width 1204 height 569
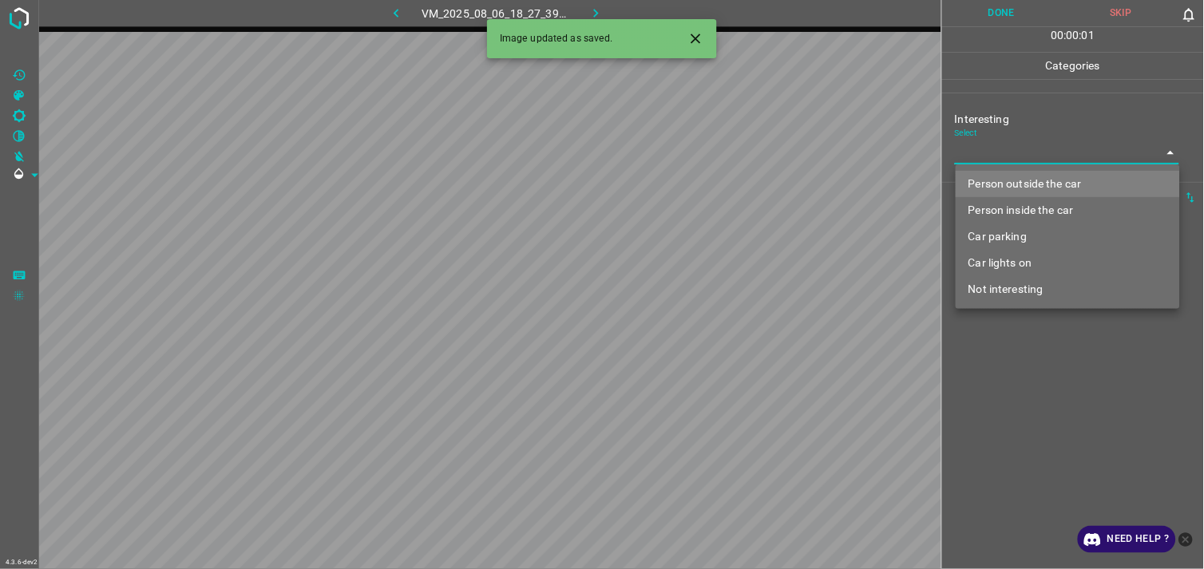
click at [1023, 182] on li "Person outside the car" at bounding box center [1067, 184] width 224 height 26
type input "Person outside the car"
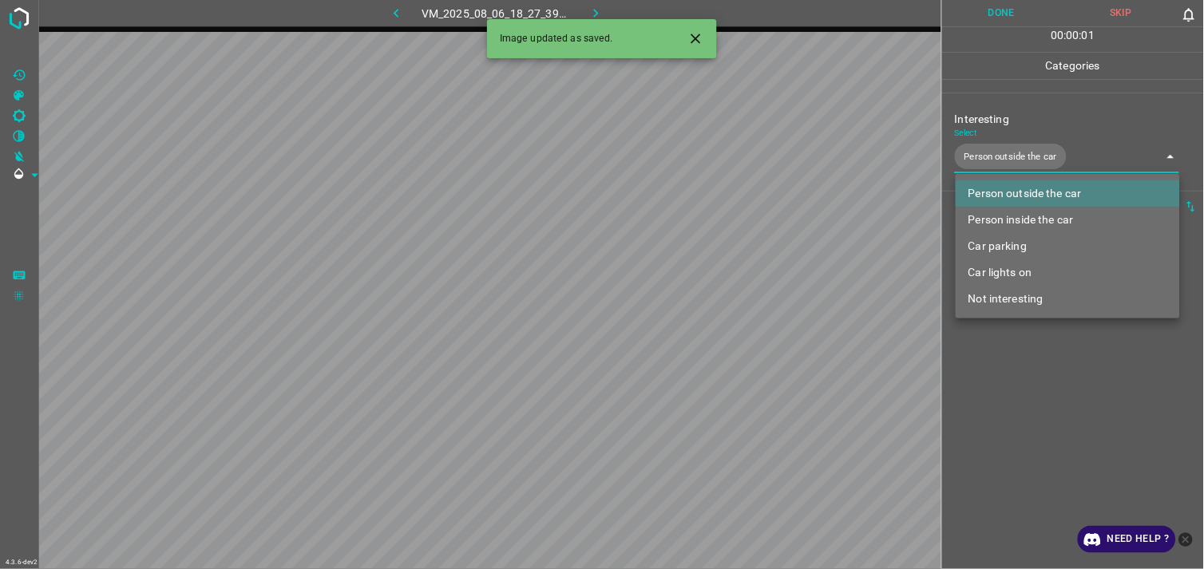
click at [1025, 400] on div at bounding box center [602, 284] width 1204 height 569
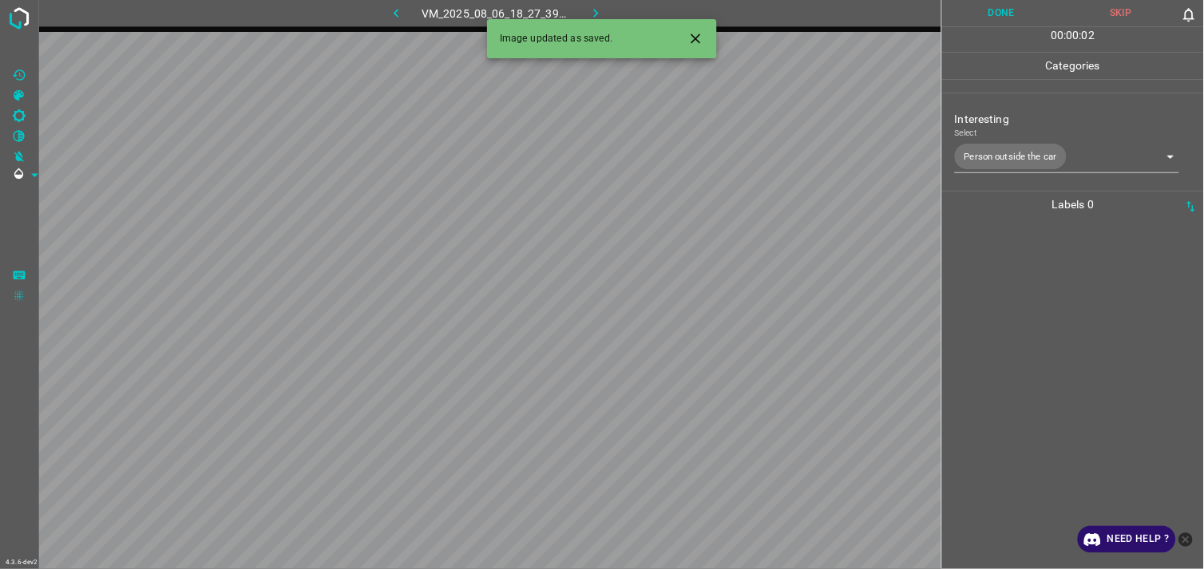
click at [1035, 299] on div at bounding box center [1073, 393] width 252 height 351
click at [1030, 156] on body "4.3.6-dev2 VM_2025_08_06_18_41_16_758_00.gif Done Skip 0 00 : 00 : 04 Categorie…" at bounding box center [602, 284] width 1204 height 569
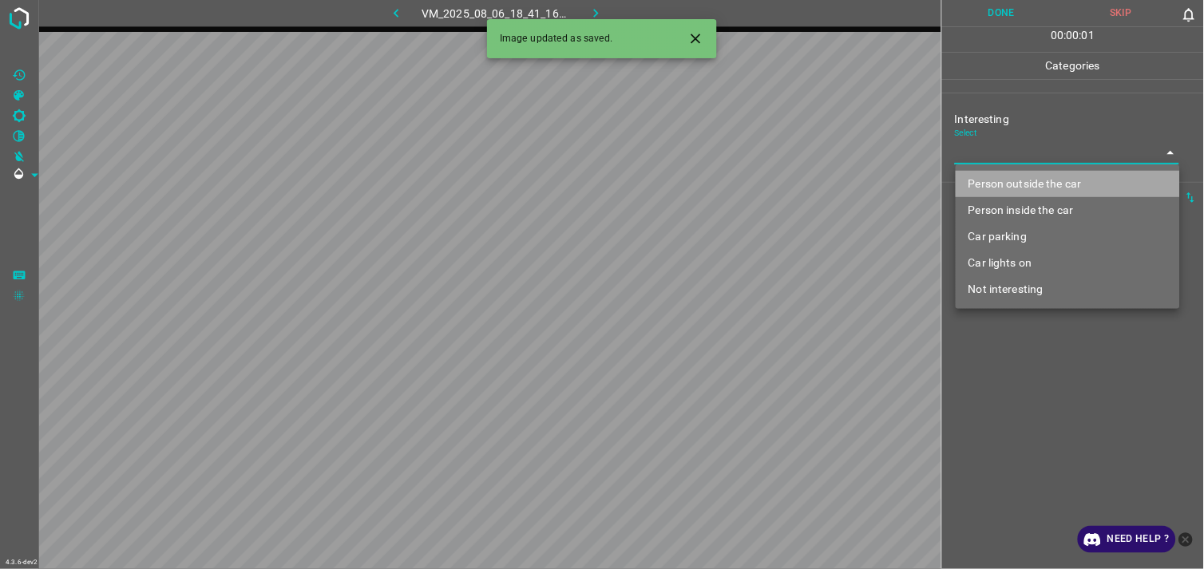
click at [1039, 181] on li "Person outside the car" at bounding box center [1067, 184] width 224 height 26
type input "Person outside the car"
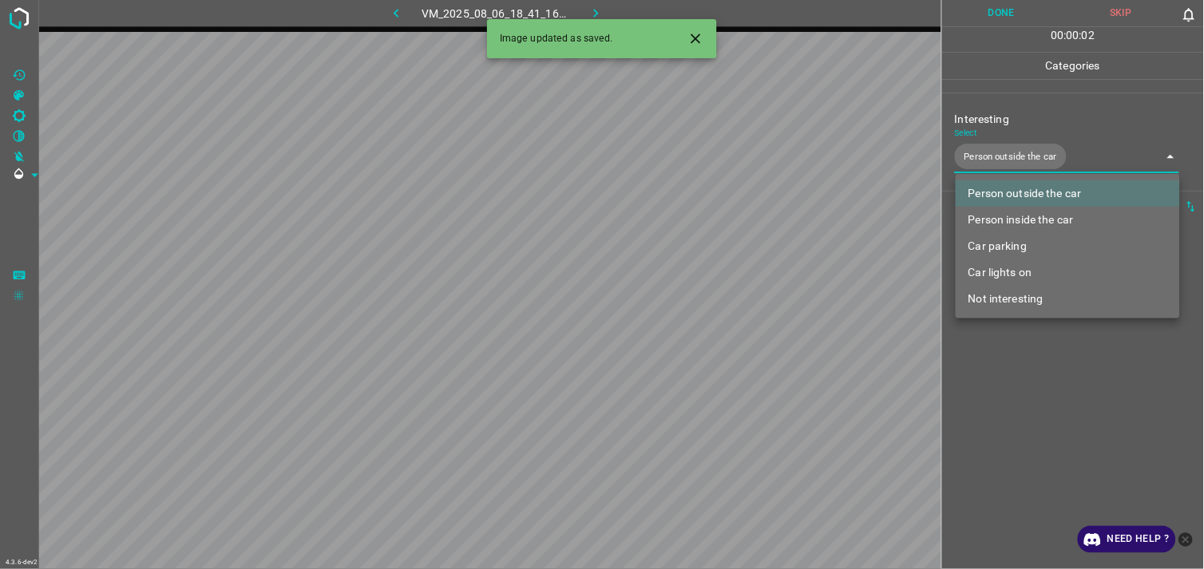
drag, startPoint x: 1035, startPoint y: 433, endPoint x: 1027, endPoint y: 346, distance: 88.2
click at [1035, 432] on div at bounding box center [602, 284] width 1204 height 569
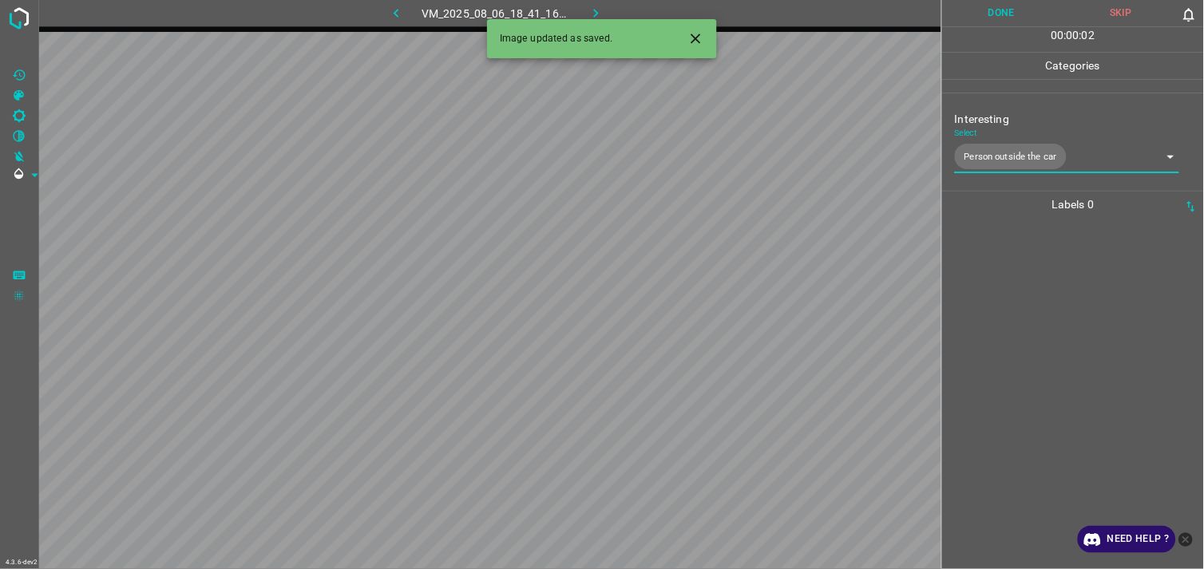
click at [1026, 338] on div at bounding box center [1073, 393] width 252 height 351
click at [1045, 153] on body "4.3.6-dev2 VM_2025_08_06_17_45_59_760_03.gif Done Skip 0 00 : 00 : 04 Categorie…" at bounding box center [602, 284] width 1204 height 569
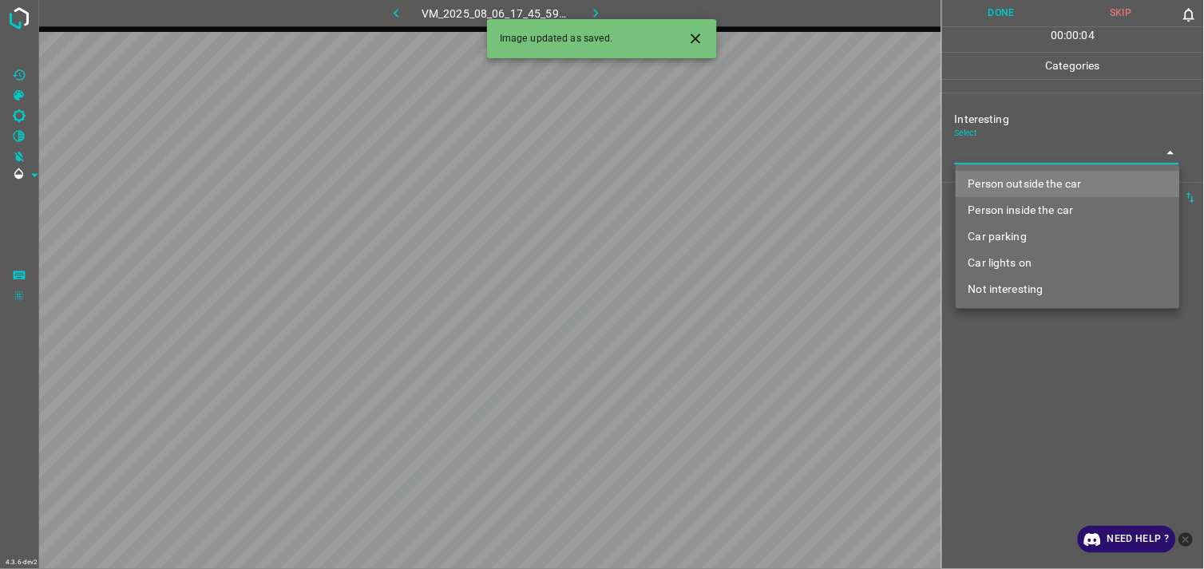
click at [1042, 186] on li "Person outside the car" at bounding box center [1067, 184] width 224 height 26
type input "Person outside the car"
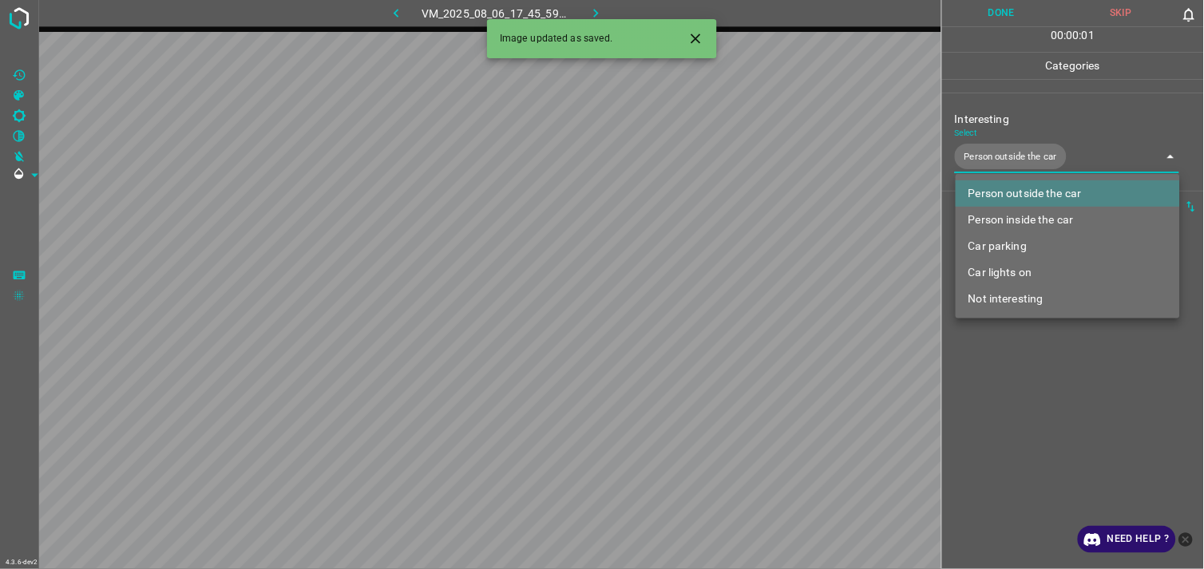
click at [1028, 381] on div at bounding box center [602, 284] width 1204 height 569
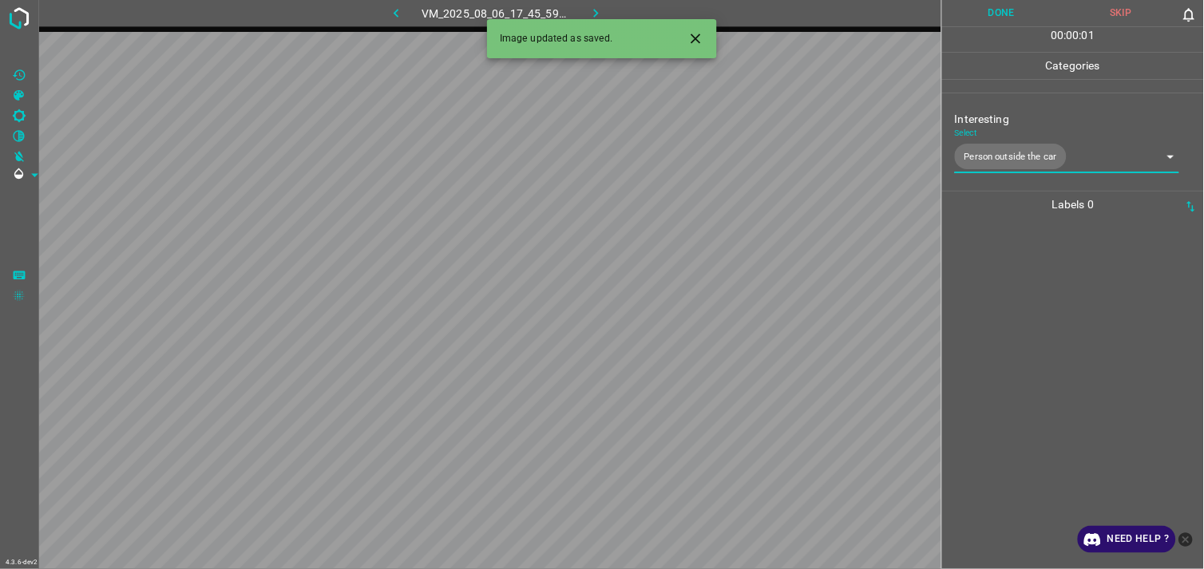
click at [1025, 309] on div at bounding box center [1073, 393] width 252 height 351
click at [1006, 137] on div "Select ​" at bounding box center [1067, 146] width 224 height 36
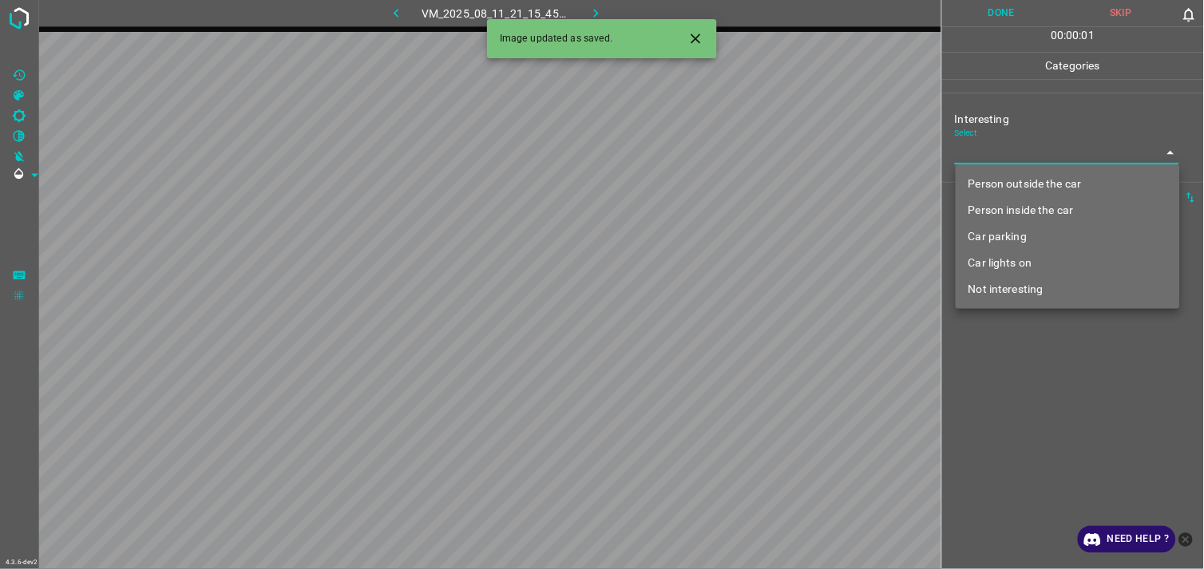
click at [1006, 149] on body "4.3.6-dev2 VM_2025_08_11_21_15_45_925_06.gif Done Skip 0 00 : 00 : 01 Categorie…" at bounding box center [602, 284] width 1204 height 569
click at [1032, 179] on li "Person outside the car" at bounding box center [1067, 184] width 224 height 26
type input "Person outside the car"
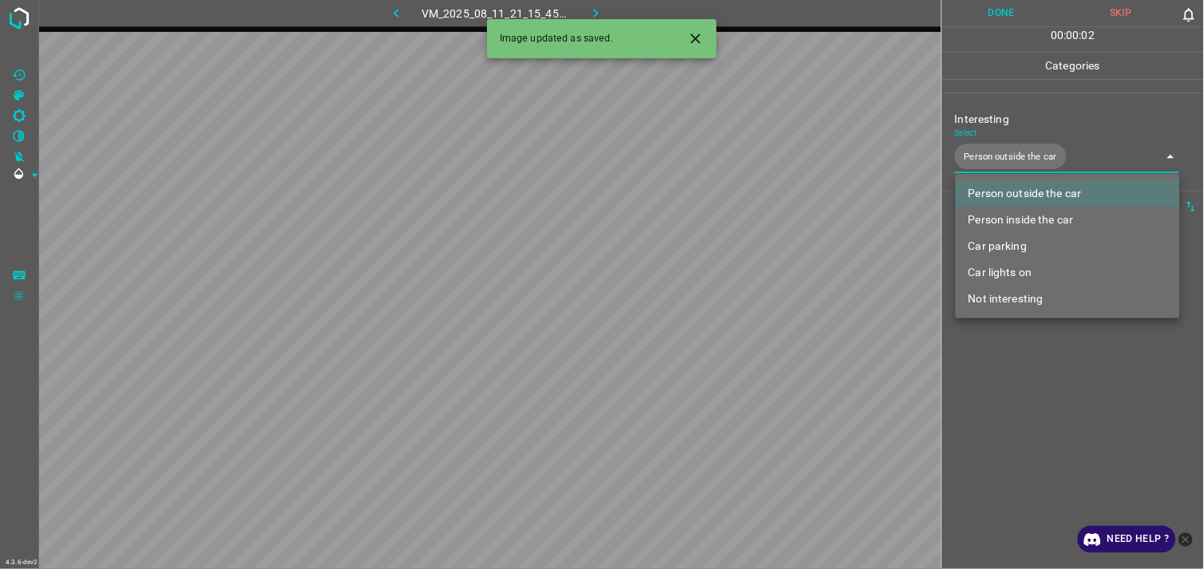
click at [1038, 374] on div at bounding box center [602, 284] width 1204 height 569
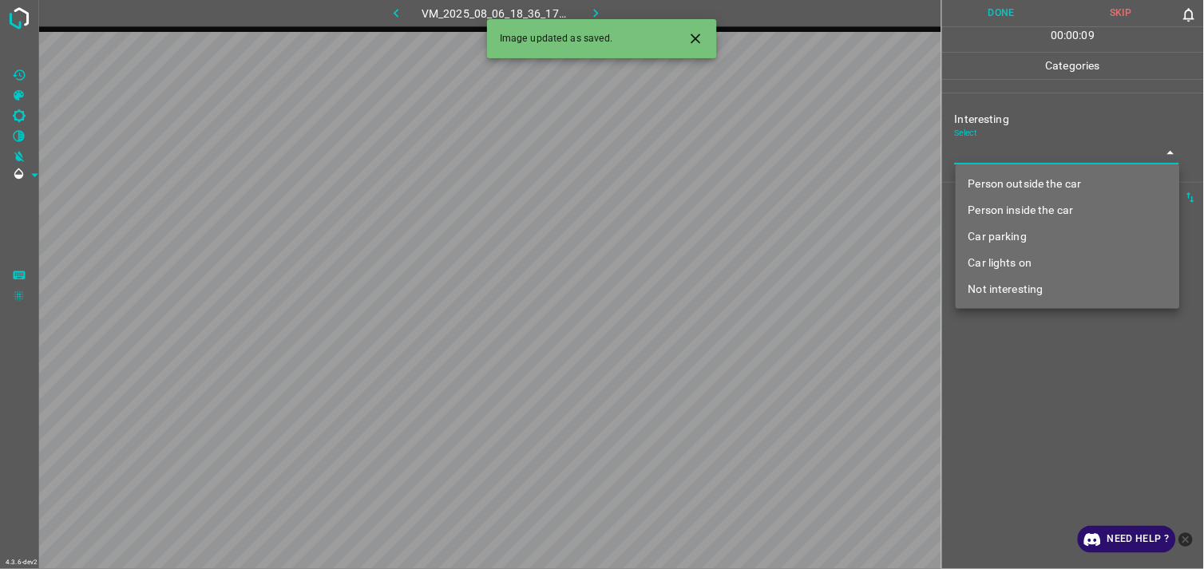
click at [1042, 160] on body "4.3.6-dev2 VM_2025_08_06_18_36_17_660_09.gif Done Skip 0 00 : 00 : 09 Categorie…" at bounding box center [602, 284] width 1204 height 569
click at [1042, 160] on div at bounding box center [602, 284] width 1204 height 569
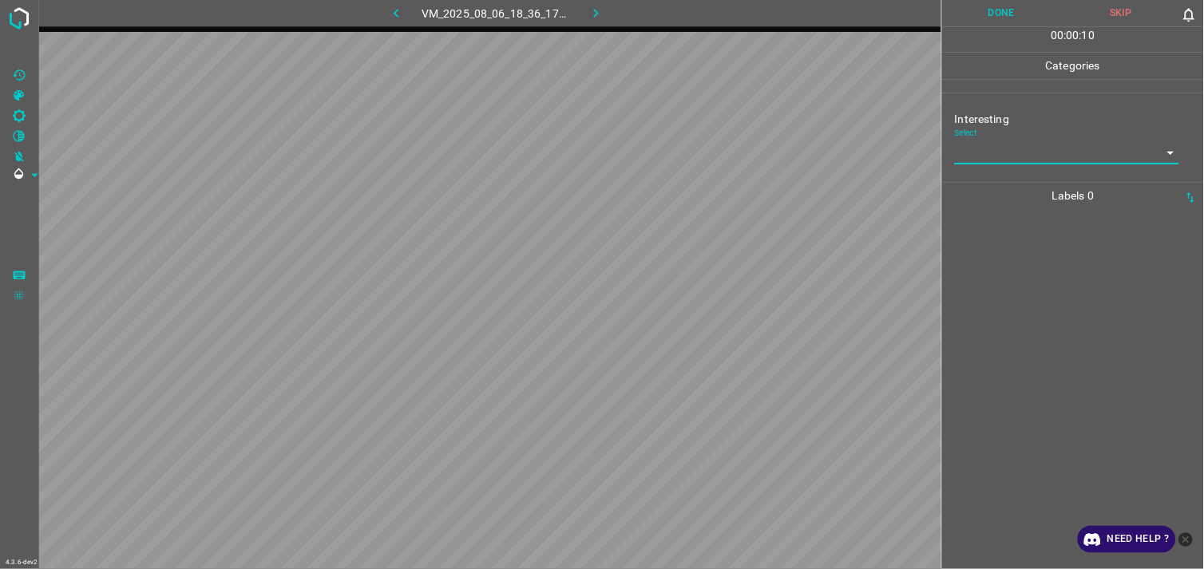
click at [1055, 155] on body "4.3.6-dev2 VM_2025_08_06_18_36_17_660_09.gif Done Skip 0 00 : 00 : 10 Categorie…" at bounding box center [602, 284] width 1204 height 569
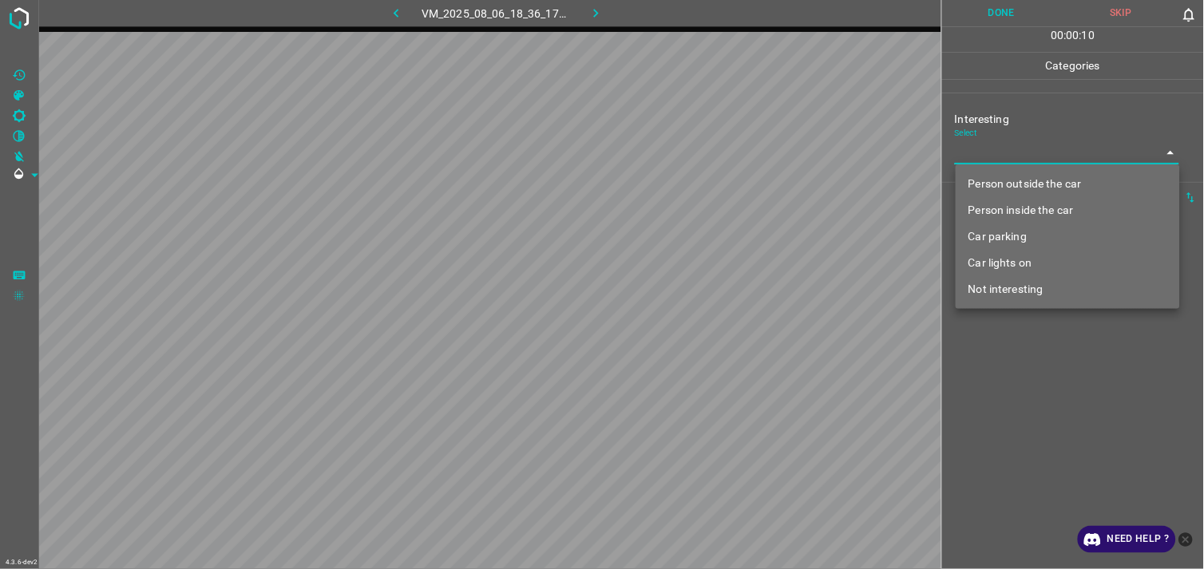
click at [1042, 184] on li "Person outside the car" at bounding box center [1067, 184] width 224 height 26
click at [1052, 176] on li "Person outside the car" at bounding box center [1067, 184] width 224 height 26
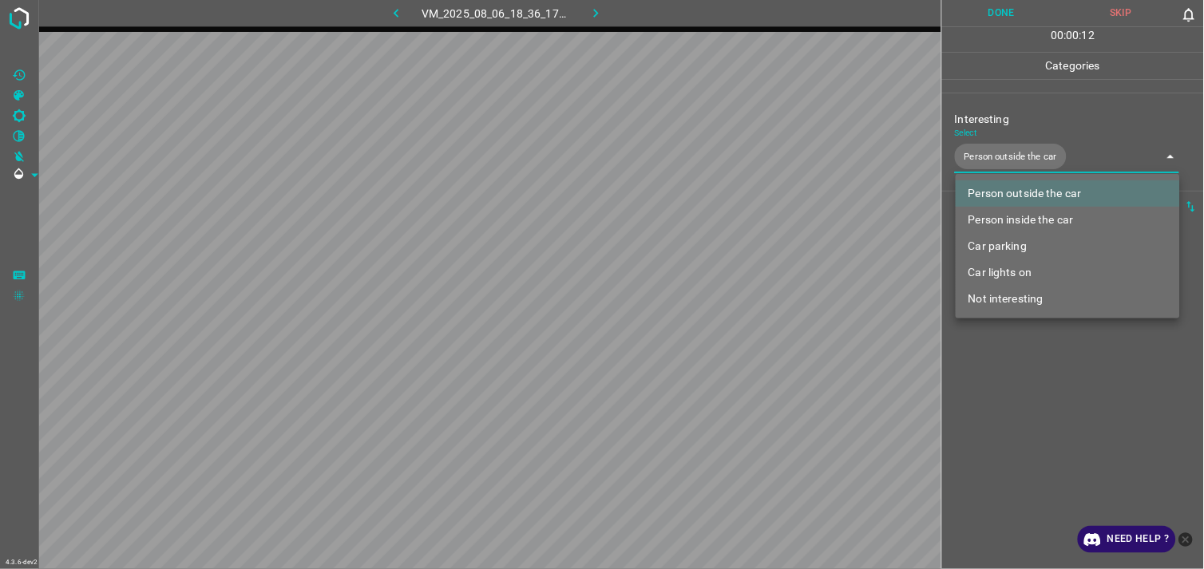
click at [1101, 371] on div at bounding box center [602, 284] width 1204 height 569
click at [1024, 164] on body "4.3.6-dev2 VM_2025_08_06_18_36_17_660_09.gif Done Skip 0 00 : 00 : 14 Categorie…" at bounding box center [602, 284] width 1204 height 569
click at [1033, 294] on li "Not interesting" at bounding box center [1067, 299] width 224 height 26
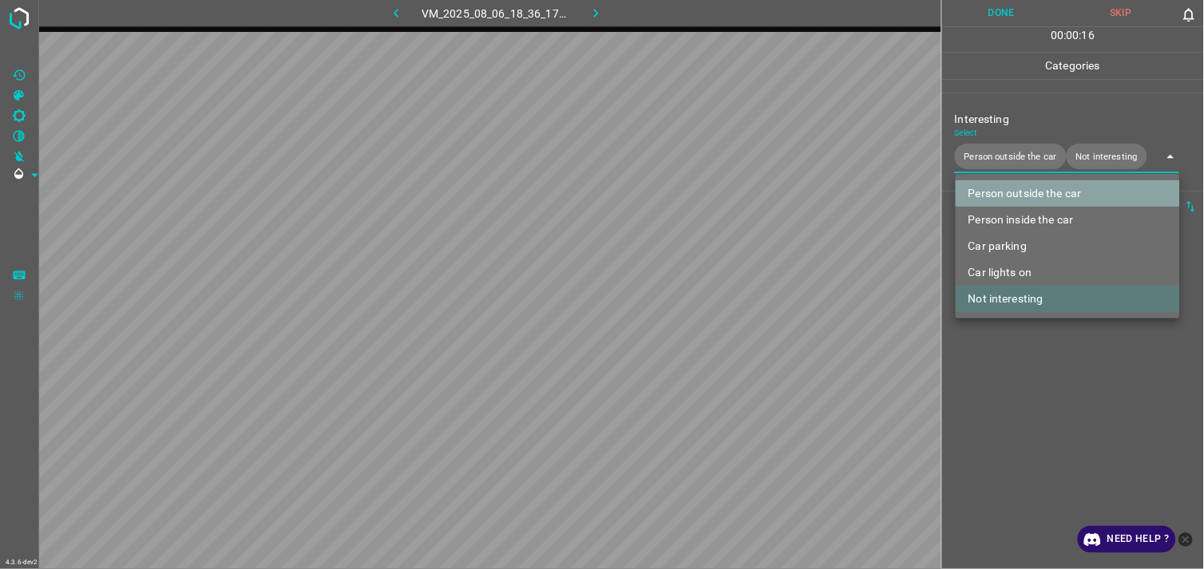
click at [1052, 193] on li "Person outside the car" at bounding box center [1067, 193] width 224 height 26
click at [1035, 188] on li "Person outside the car" at bounding box center [1067, 193] width 224 height 26
type input "Not interesting"
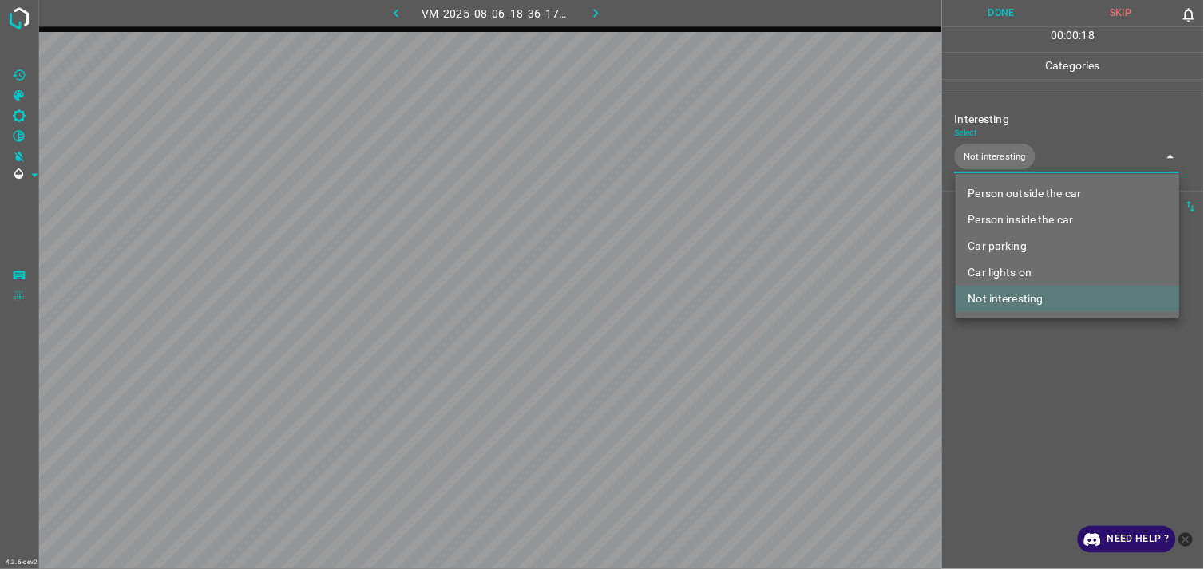
drag, startPoint x: 1047, startPoint y: 377, endPoint x: 1042, endPoint y: 365, distance: 13.6
click at [1043, 377] on div at bounding box center [602, 284] width 1204 height 569
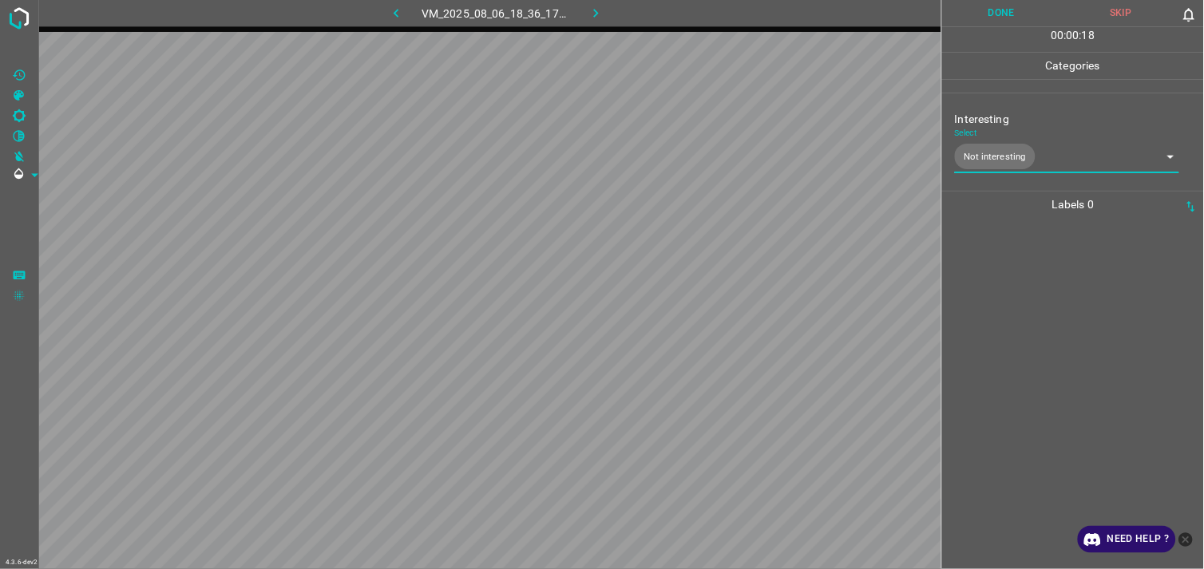
click at [1026, 283] on div at bounding box center [1073, 393] width 252 height 351
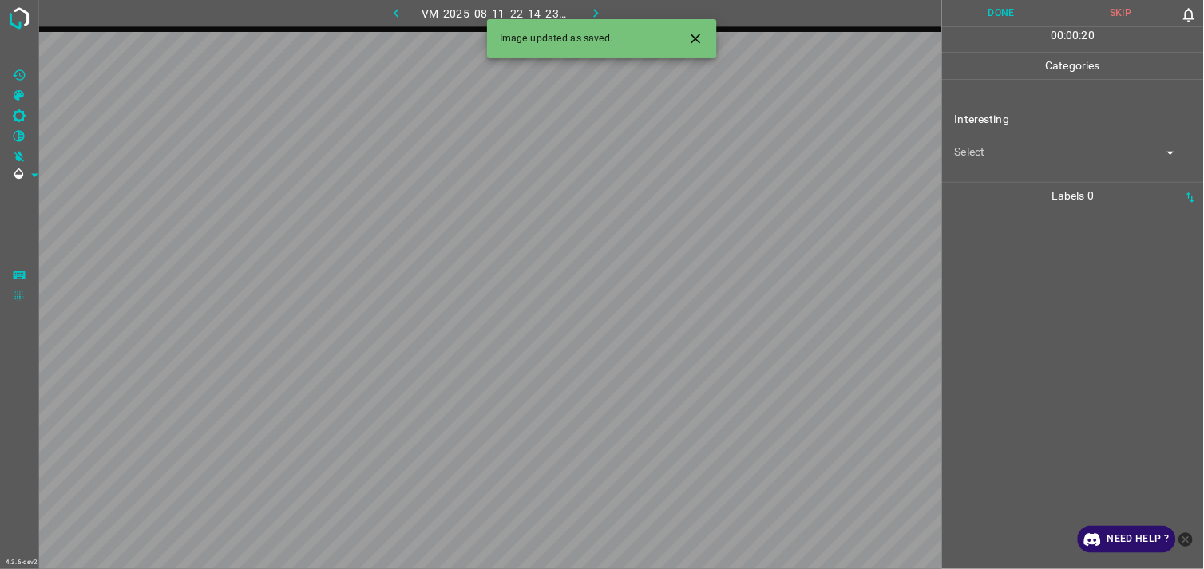
click at [1040, 154] on body "4.3.6-dev2 VM_2025_08_11_22_14_23_521_09.gif Done Skip 0 00 : 00 : 20 Categorie…" at bounding box center [602, 284] width 1204 height 569
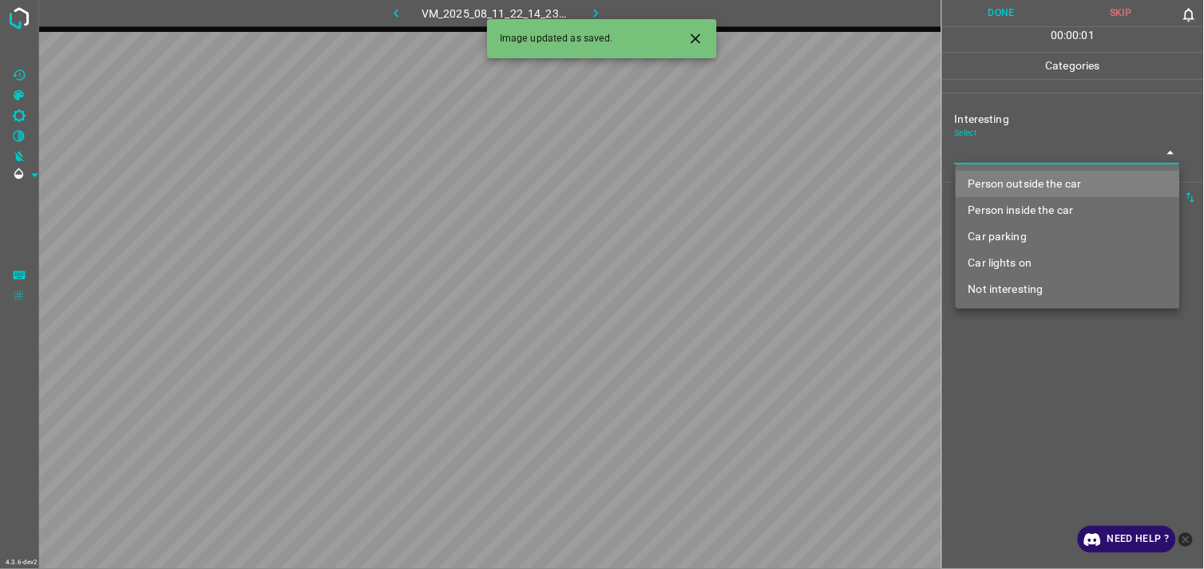
click at [1077, 172] on li "Person outside the car" at bounding box center [1067, 184] width 224 height 26
click at [1077, 172] on div at bounding box center [602, 284] width 1204 height 569
type input "Person outside the car"
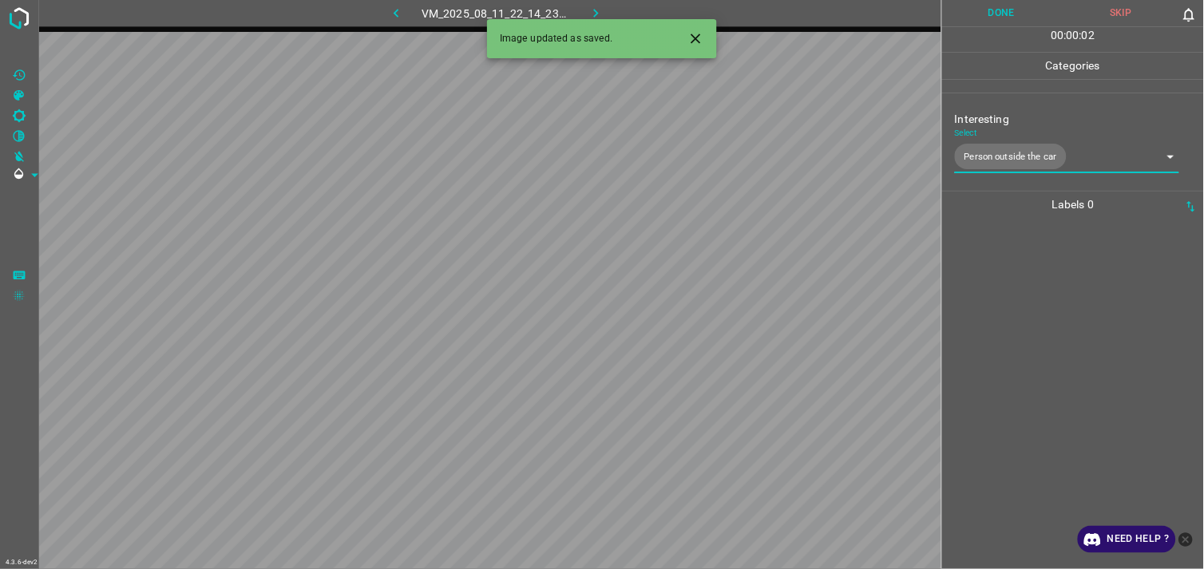
click at [1043, 306] on div at bounding box center [1073, 393] width 252 height 351
click at [1044, 306] on div at bounding box center [1073, 393] width 252 height 351
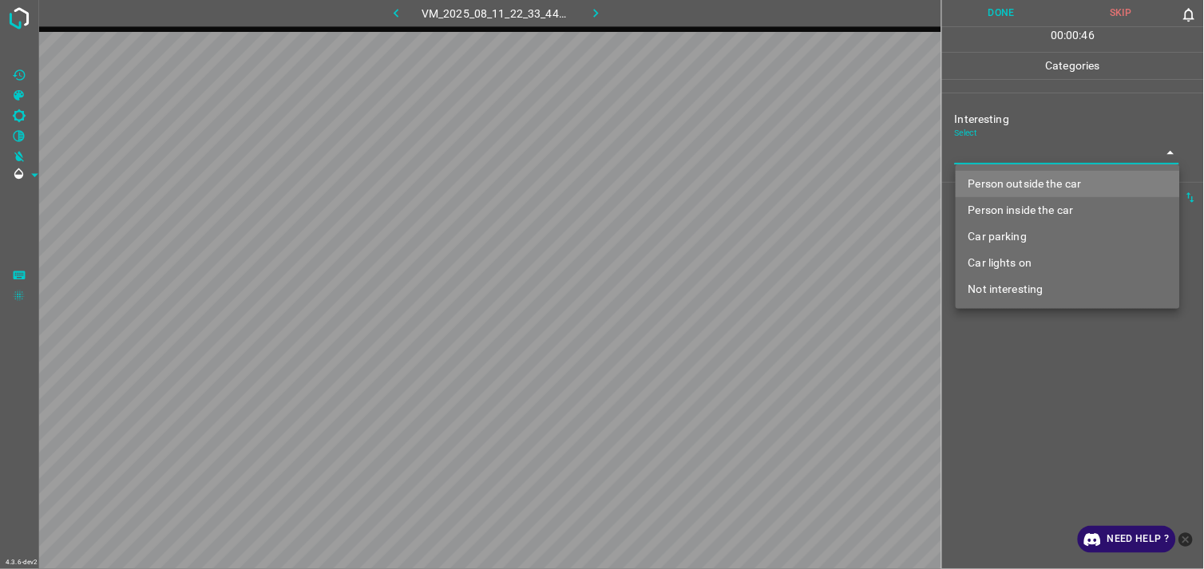
click at [1010, 144] on body "4.3.6-dev2 VM_2025_08_11_22_33_44_529_00.gif Done Skip 0 00 : 00 : 46 Categorie…" at bounding box center [602, 284] width 1204 height 569
click at [1032, 177] on li "Person outside the car" at bounding box center [1067, 184] width 224 height 26
type input "Person outside the car"
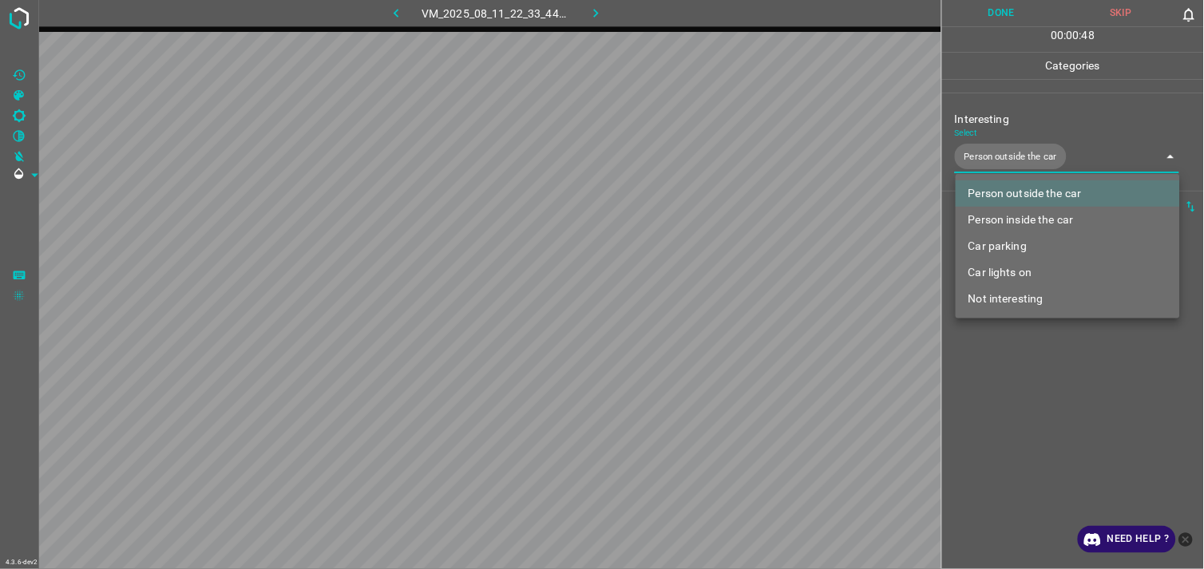
click at [1051, 395] on div at bounding box center [602, 284] width 1204 height 569
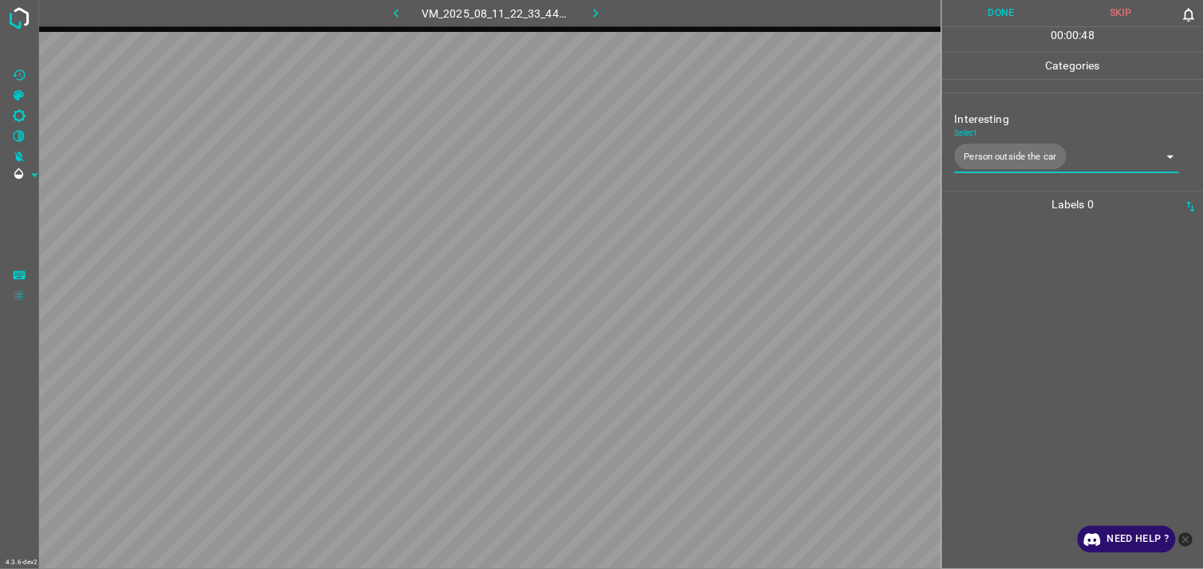
click at [1057, 322] on div at bounding box center [1073, 393] width 252 height 351
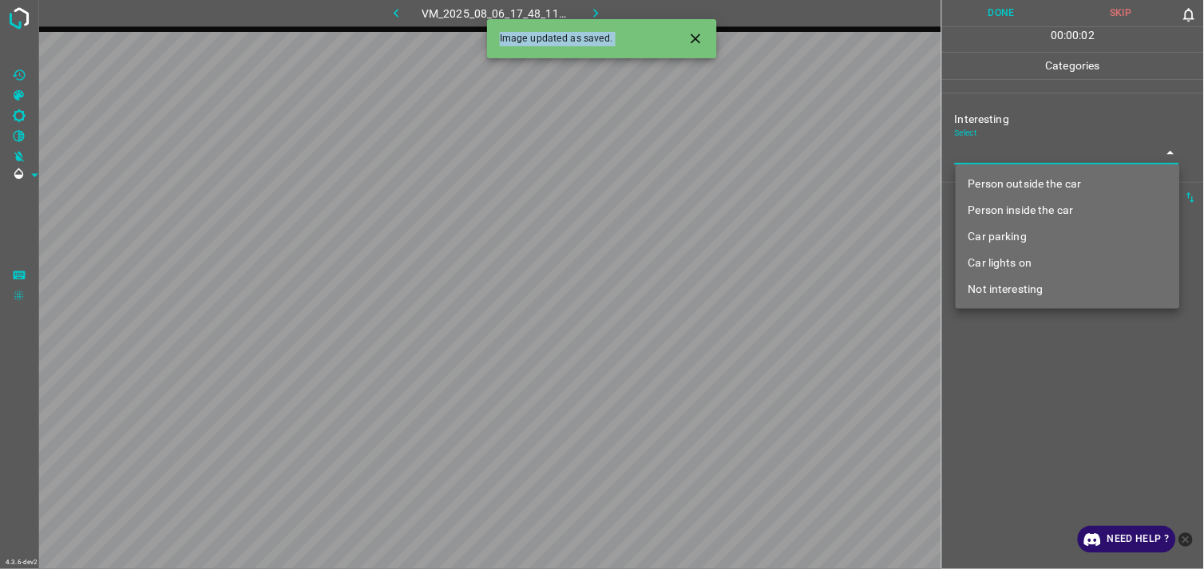
click at [1033, 160] on body "4.3.6-dev2 VM_2025_08_06_17_48_11_896_04.gif Done Skip 0 00 : 00 : 02 Categorie…" at bounding box center [602, 284] width 1204 height 569
click at [1049, 289] on li "Not interesting" at bounding box center [1067, 289] width 224 height 26
type input "Not interesting"
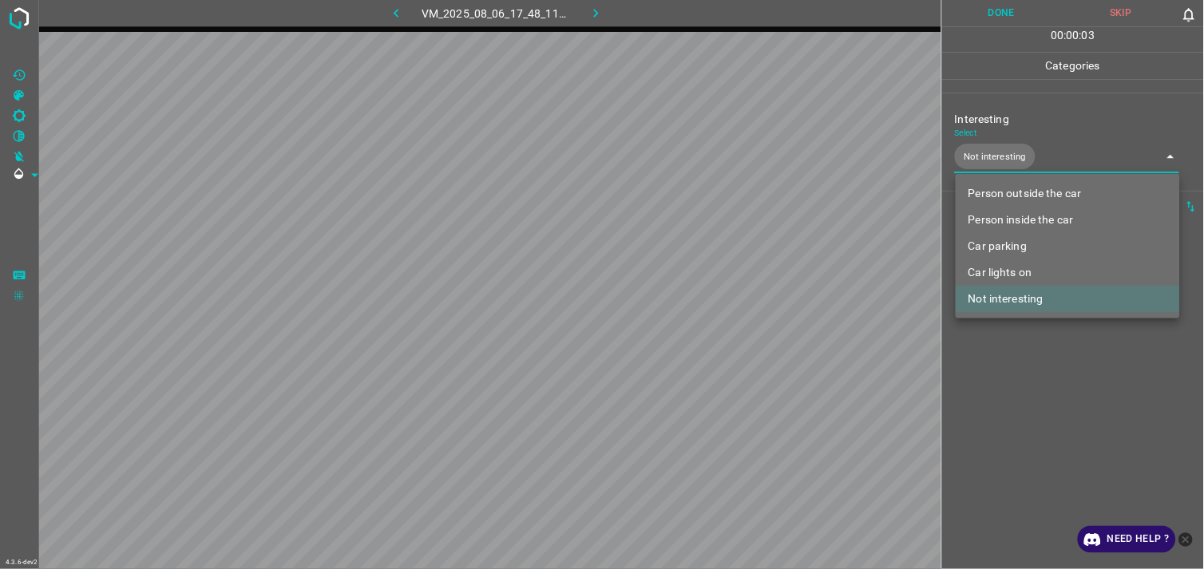
click at [1046, 370] on div at bounding box center [602, 284] width 1204 height 569
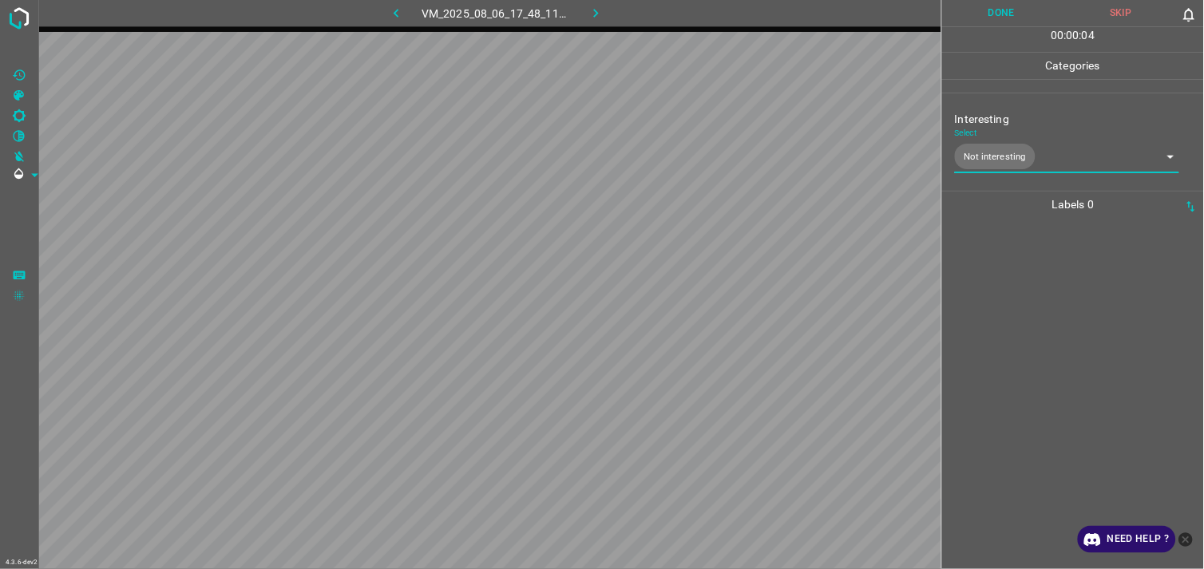
click at [1040, 318] on div at bounding box center [1073, 393] width 252 height 351
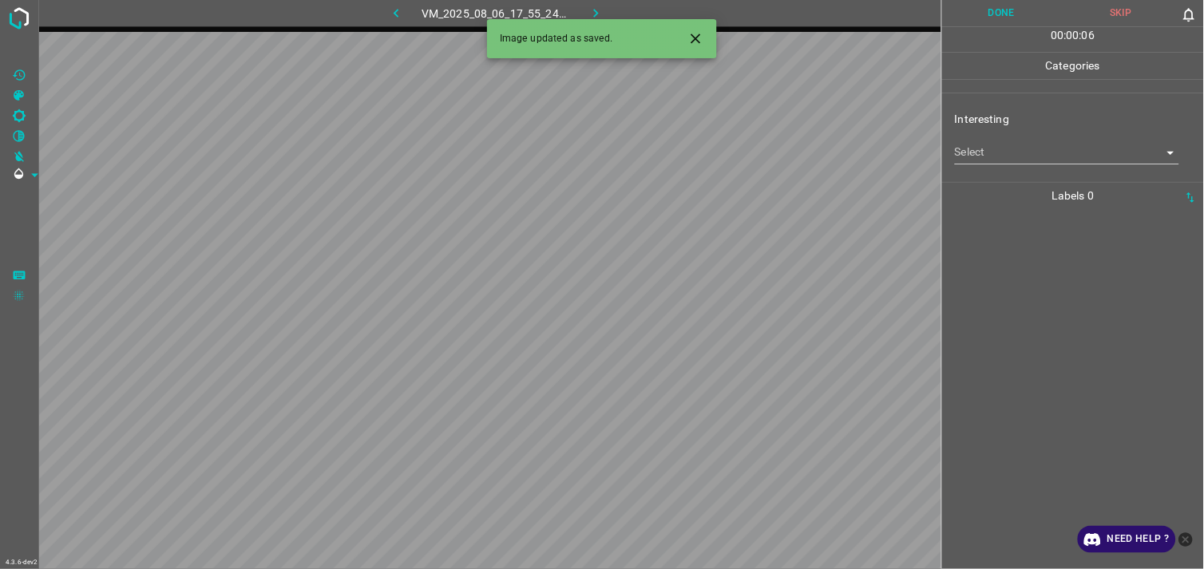
click at [1020, 161] on body "4.3.6-dev2 VM_2025_08_06_17_55_24_710_06.gif Done Skip 0 00 : 00 : 06 Categorie…" at bounding box center [602, 284] width 1204 height 569
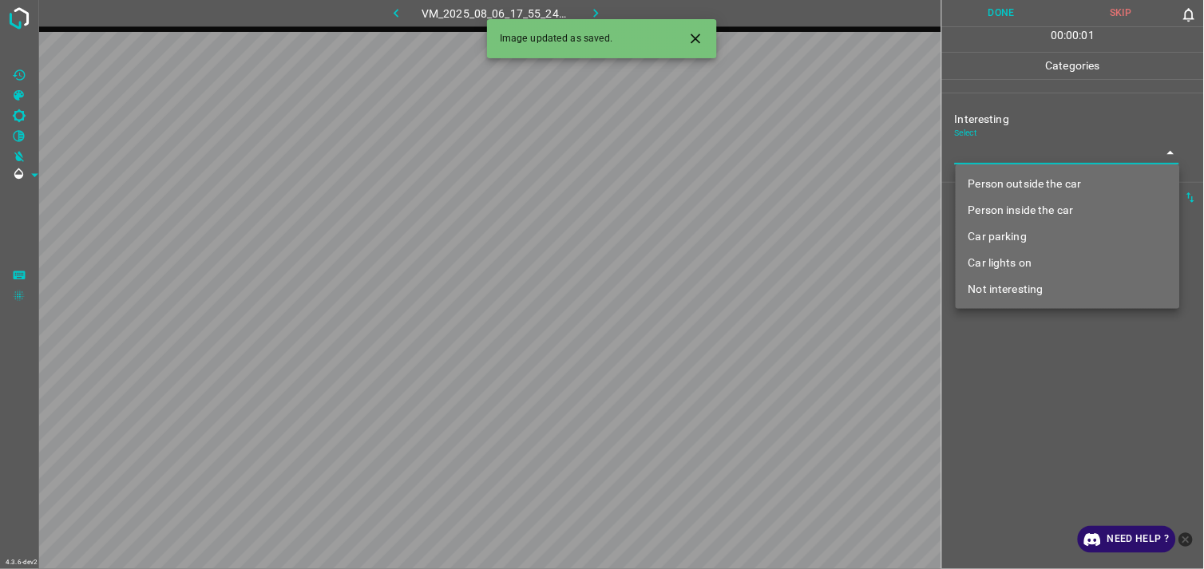
click at [1039, 182] on li "Person outside the car" at bounding box center [1067, 184] width 224 height 26
type input "Person outside the car"
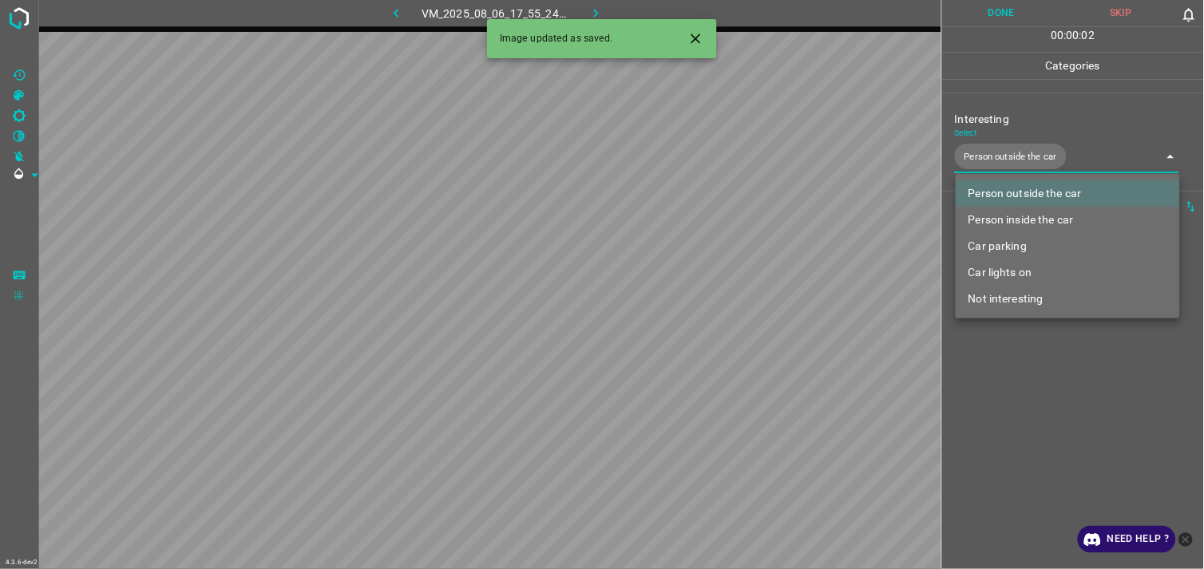
click at [1042, 379] on div at bounding box center [602, 284] width 1204 height 569
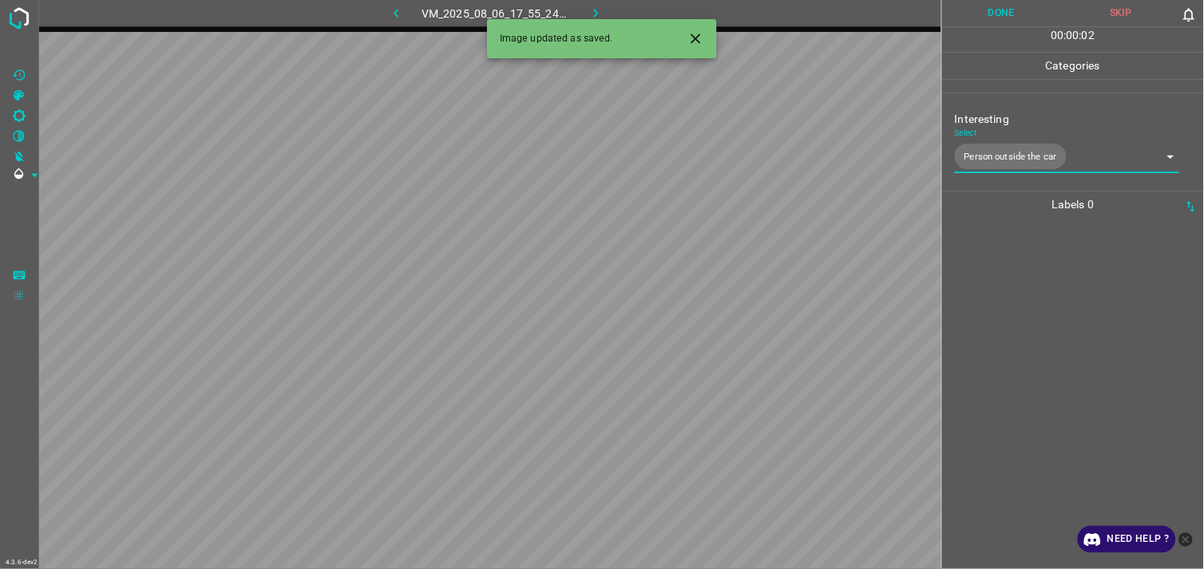
click at [1036, 314] on div at bounding box center [1073, 393] width 252 height 351
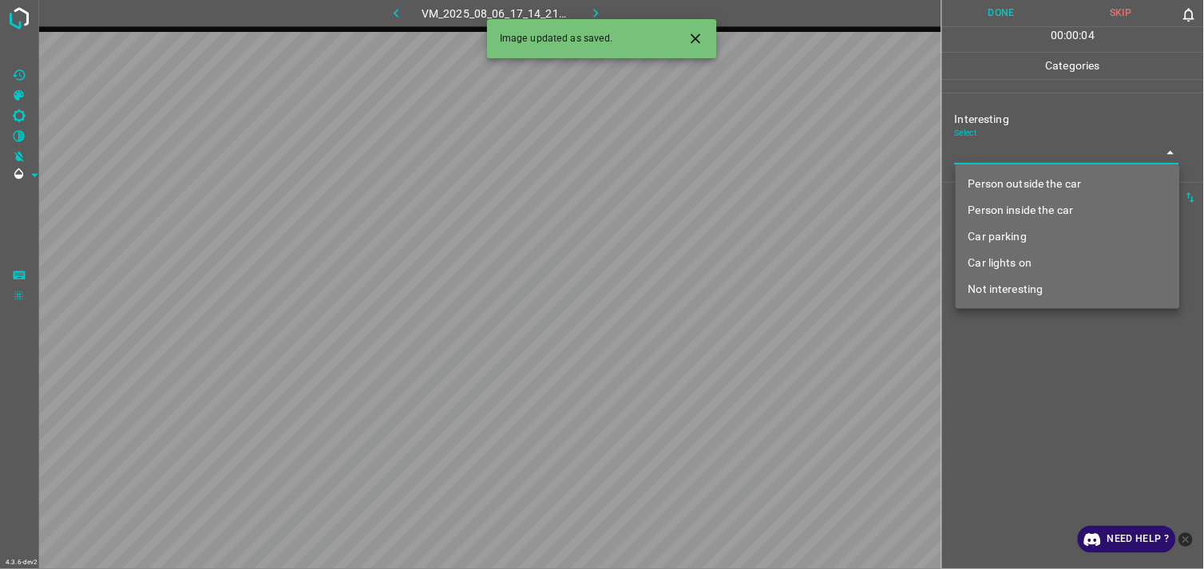
click at [1036, 154] on body "4.3.6-dev2 VM_2025_08_06_17_14_21_254_03.gif Done Skip 0 00 : 00 : 04 Categorie…" at bounding box center [602, 284] width 1204 height 569
click at [1057, 182] on li "Person outside the car" at bounding box center [1067, 184] width 224 height 26
type input "Person outside the car"
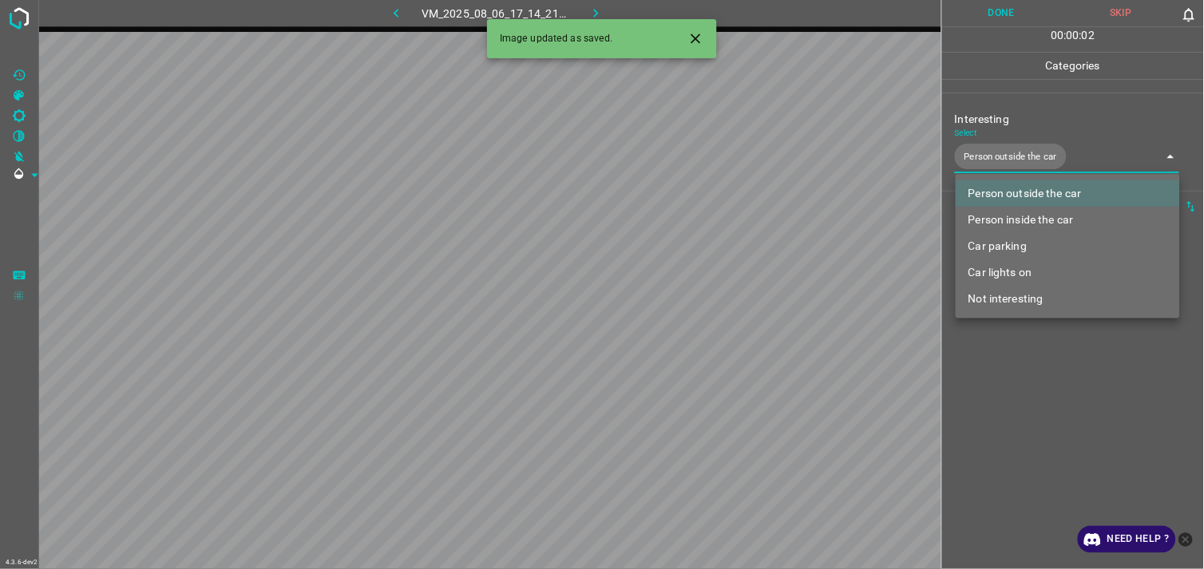
click at [1039, 356] on div at bounding box center [602, 284] width 1204 height 569
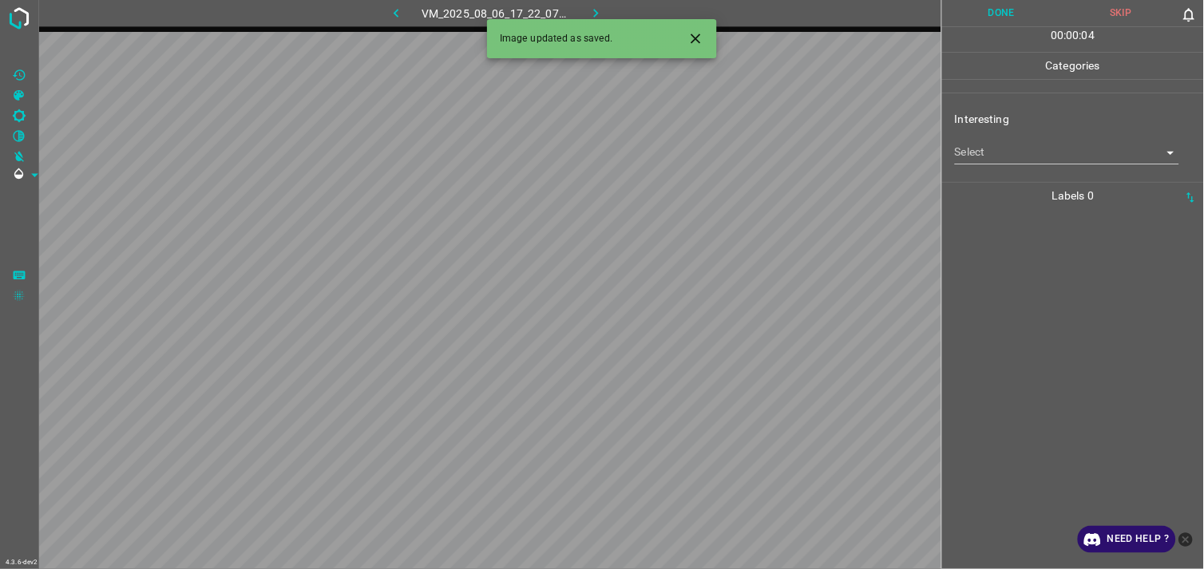
click at [1052, 158] on body "4.3.6-dev2 VM_2025_08_06_17_22_07_495_03.gif Done Skip 0 00 : 00 : 04 Categorie…" at bounding box center [602, 284] width 1204 height 569
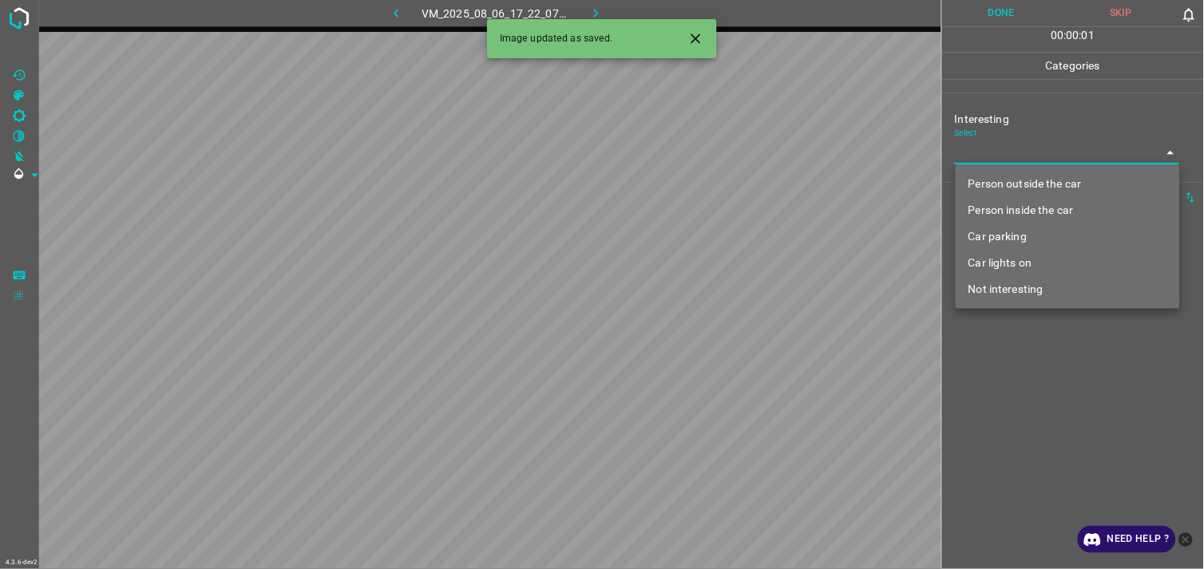
click at [1051, 177] on li "Person outside the car" at bounding box center [1067, 184] width 224 height 26
type input "Person outside the car"
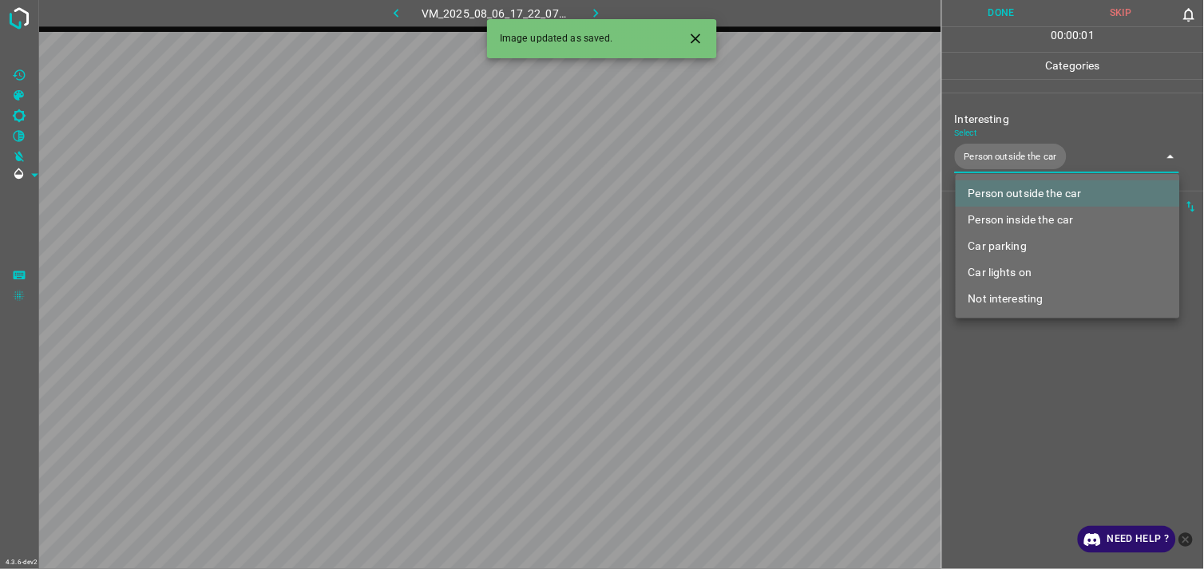
click at [1031, 387] on div at bounding box center [602, 284] width 1204 height 569
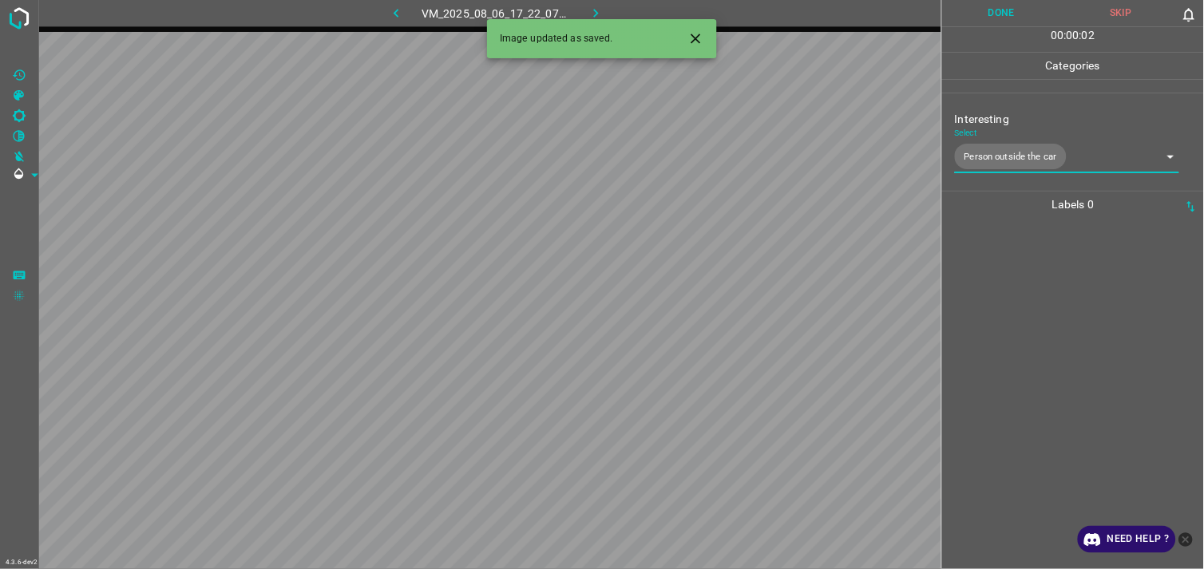
click at [1052, 306] on div at bounding box center [1073, 393] width 252 height 351
click at [994, 161] on body "4.3.6-dev2 VM_2025_08_06_17_28_51_746_05.gif Done Skip 0 00 : 00 : 03 Categorie…" at bounding box center [602, 284] width 1204 height 569
click at [1010, 154] on body "4.3.6-dev2 VM_2025_08_06_17_28_51_746_05.gif Done Skip 0 00 : 00 : 01 Categorie…" at bounding box center [602, 284] width 1204 height 569
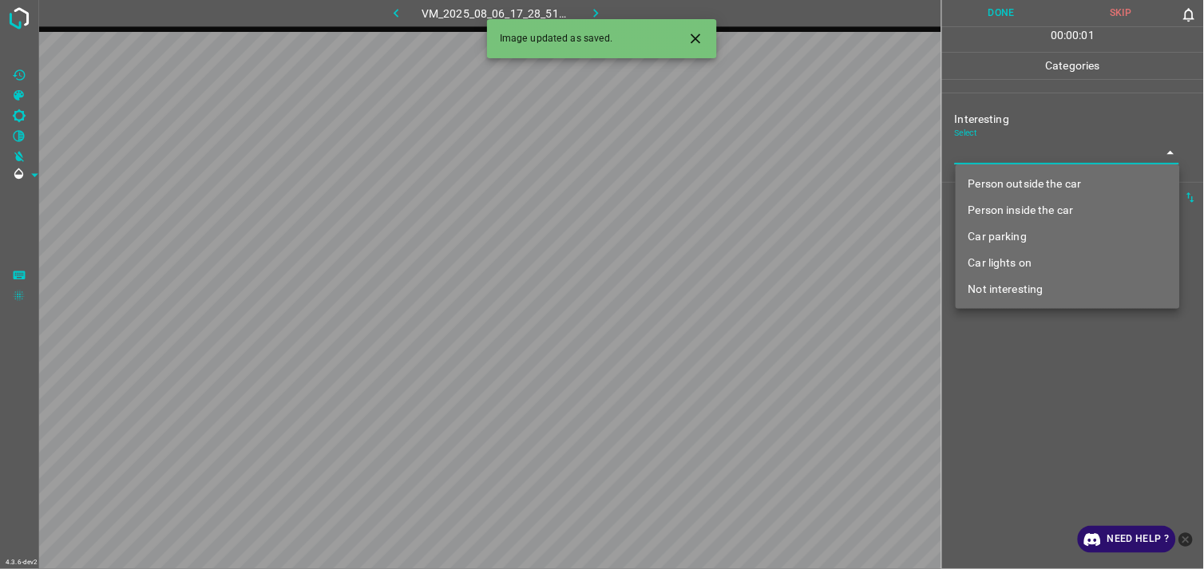
drag, startPoint x: 1010, startPoint y: 154, endPoint x: 1014, endPoint y: 163, distance: 10.0
click at [1010, 154] on div at bounding box center [602, 284] width 1204 height 569
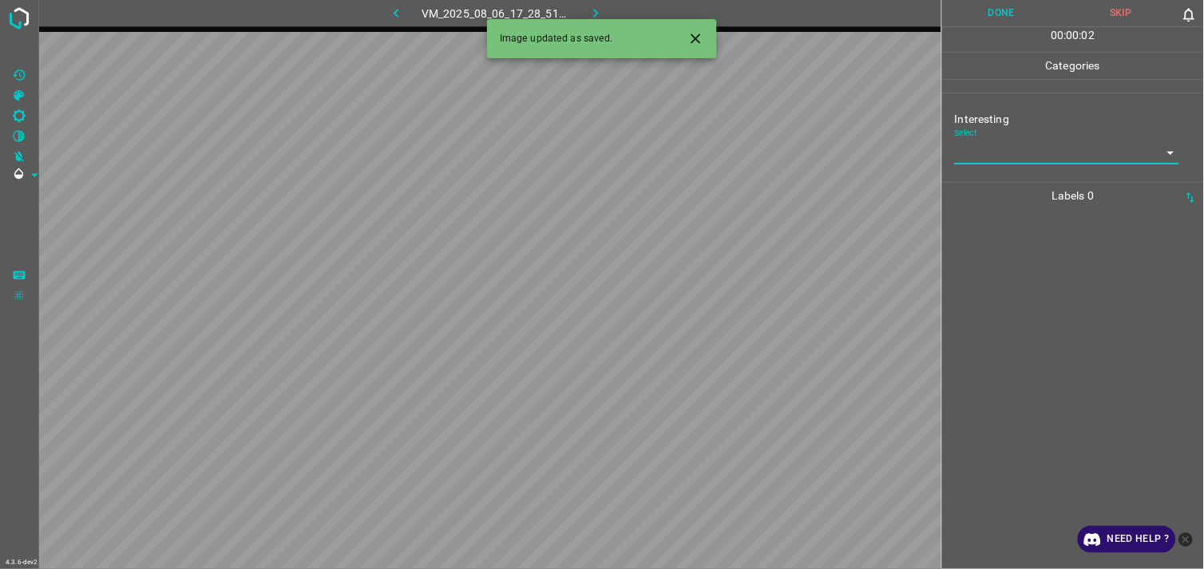
click at [1017, 149] on body "4.3.6-dev2 VM_2025_08_06_17_28_51_746_05.gif Done Skip 0 00 : 00 : 02 Categorie…" at bounding box center [602, 284] width 1204 height 569
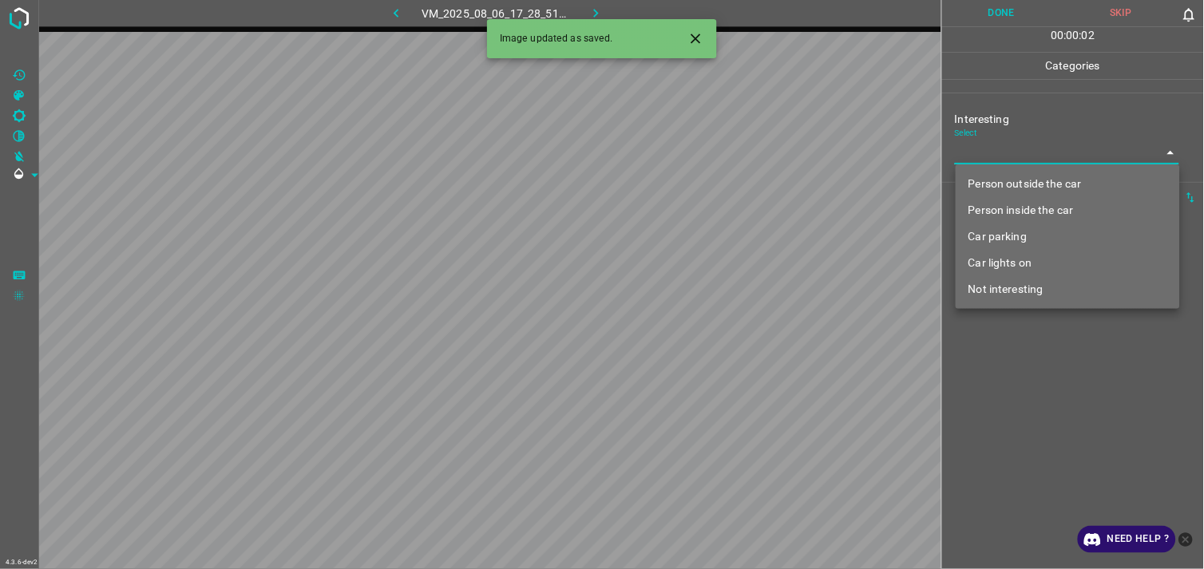
click at [1024, 178] on li "Person outside the car" at bounding box center [1067, 184] width 224 height 26
type input "Person outside the car"
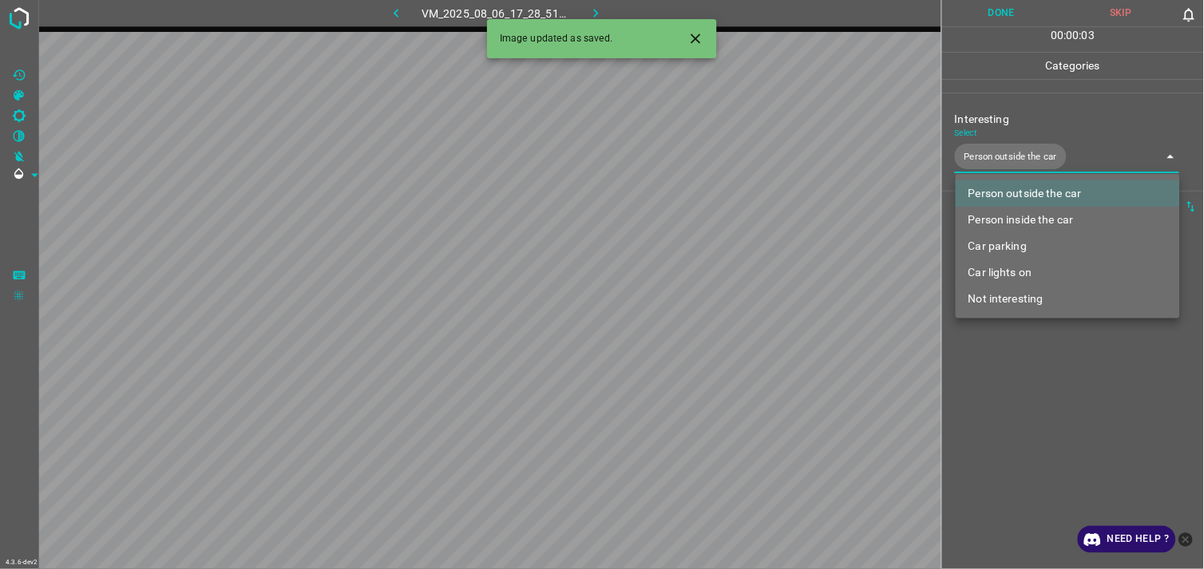
click at [1042, 348] on div at bounding box center [602, 284] width 1204 height 569
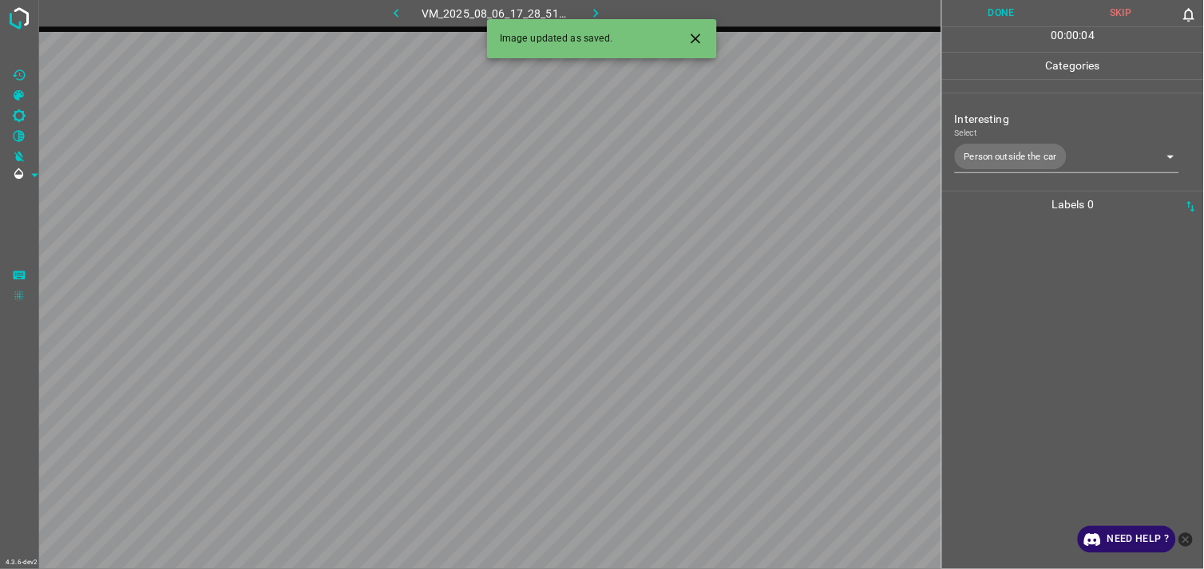
click at [1038, 291] on div at bounding box center [1073, 393] width 252 height 351
click at [1046, 146] on body "4.3.6-dev2 VM_2025_08_11_21_15_45_925_07.gif Done Skip 0 00 : 00 : 05 Categorie…" at bounding box center [602, 284] width 1204 height 569
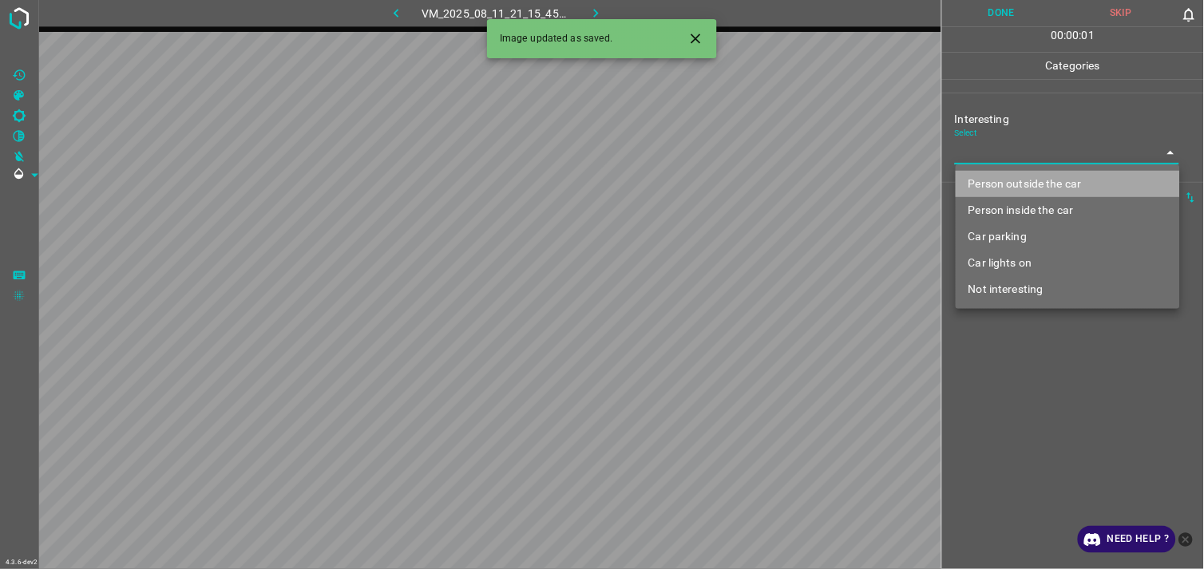
click at [1041, 180] on li "Person outside the car" at bounding box center [1067, 184] width 224 height 26
type input "Person outside the car"
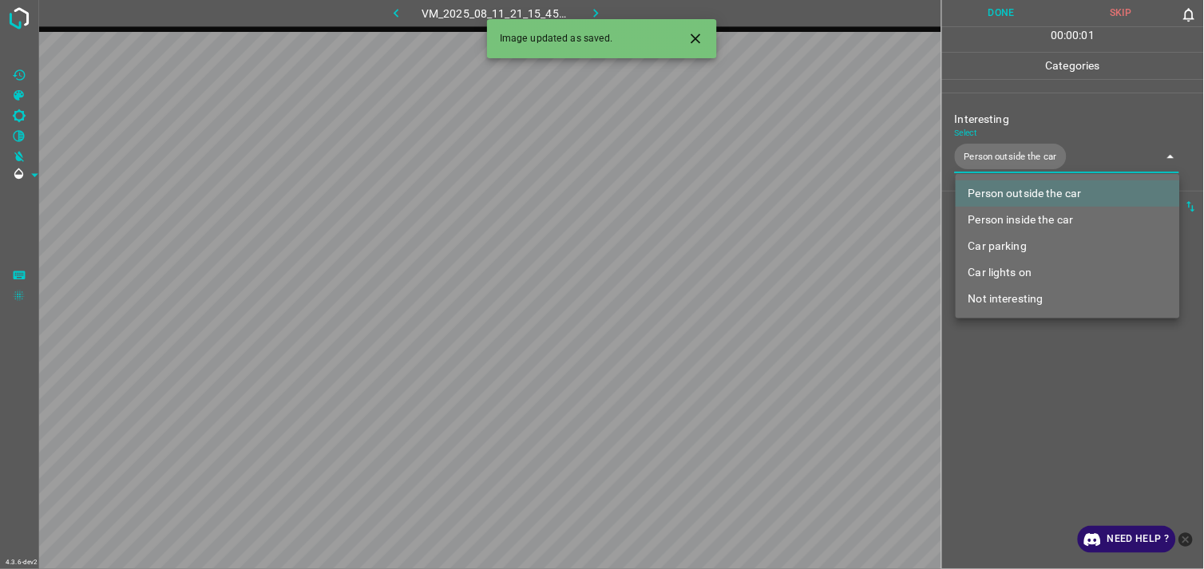
click at [1036, 357] on div at bounding box center [602, 284] width 1204 height 569
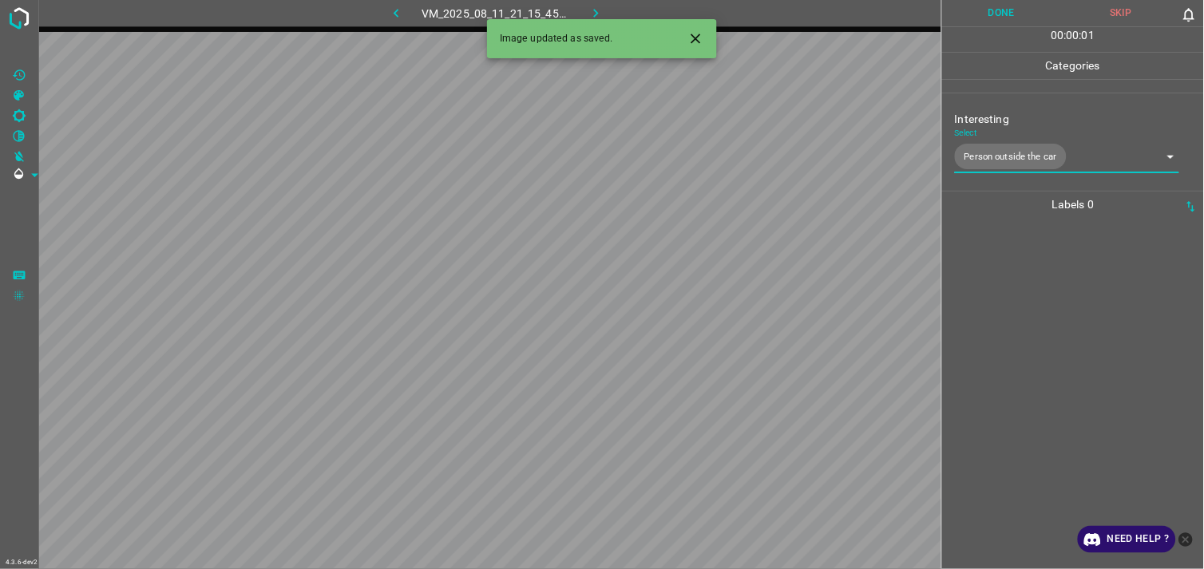
click at [1053, 291] on div at bounding box center [1073, 393] width 252 height 351
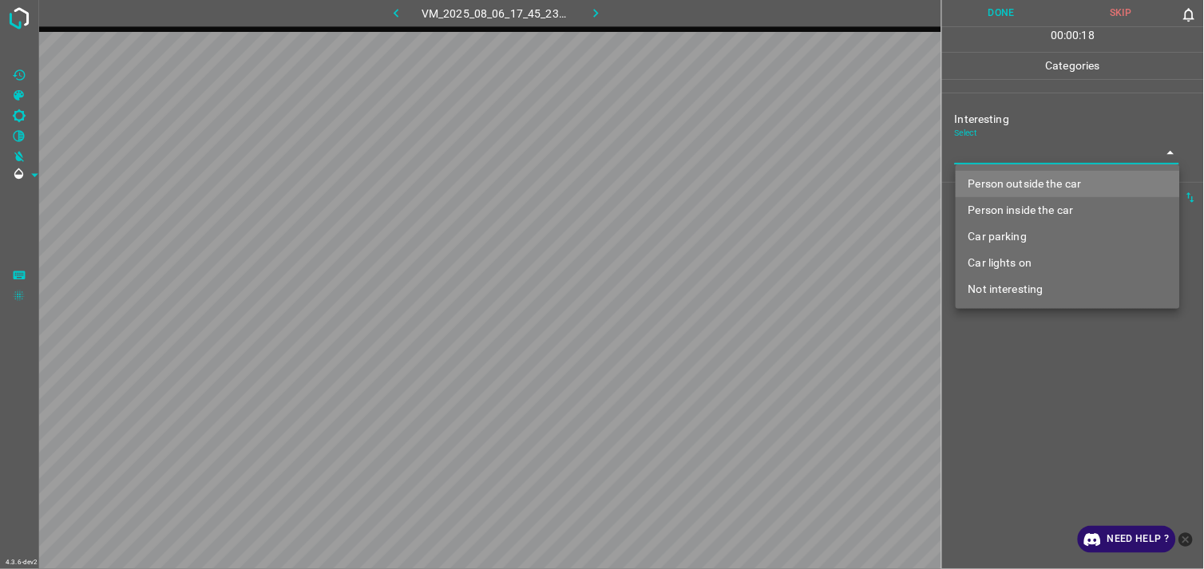
click at [998, 150] on body "4.3.6-dev2 VM_2025_08_06_17_45_23_873_00.gif Done Skip 0 00 : 00 : 18 Categorie…" at bounding box center [602, 284] width 1204 height 569
click at [1038, 184] on li "Person outside the car" at bounding box center [1067, 184] width 224 height 26
type input "Person outside the car"
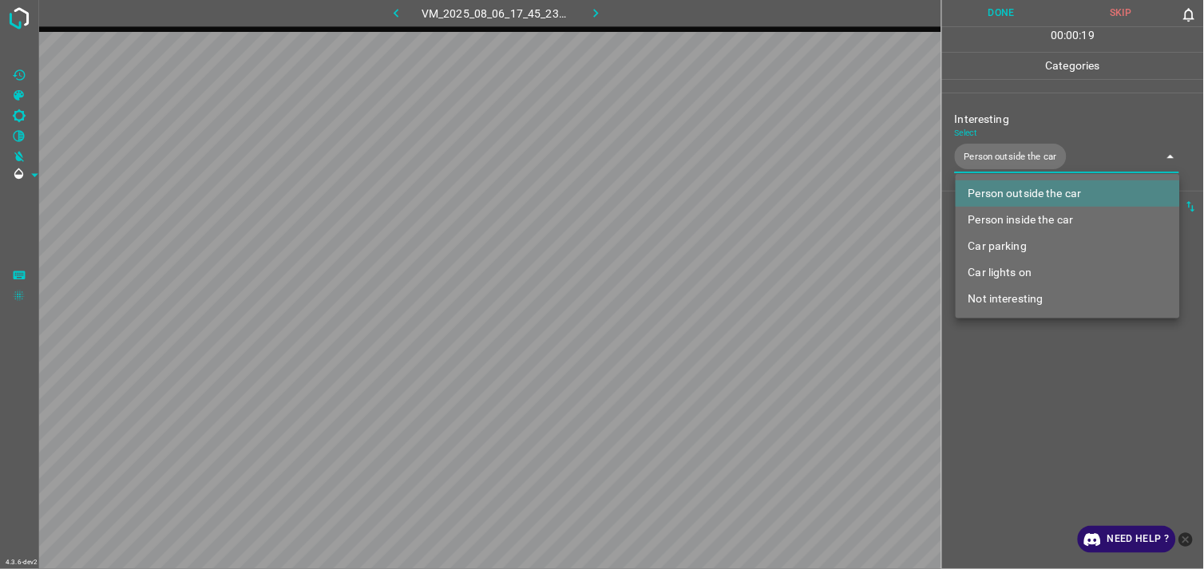
click at [1041, 401] on div at bounding box center [602, 284] width 1204 height 569
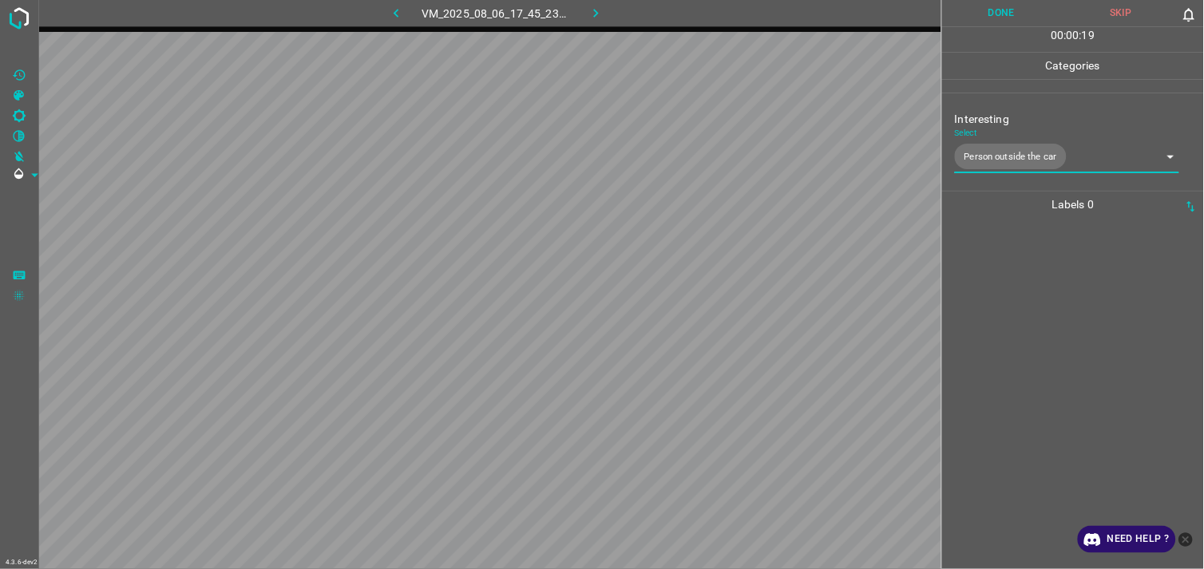
click at [1059, 340] on div at bounding box center [1073, 393] width 252 height 351
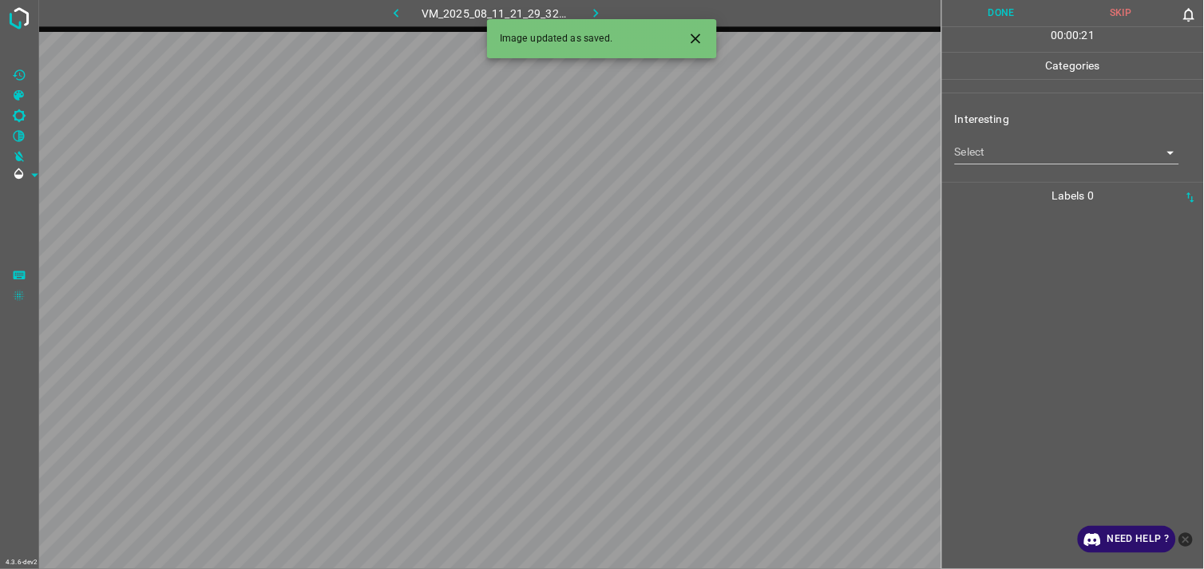
click at [1049, 144] on body "4.3.6-dev2 VM_2025_08_11_21_29_32_760_01.gif Done Skip 0 00 : 00 : 21 Categorie…" at bounding box center [602, 284] width 1204 height 569
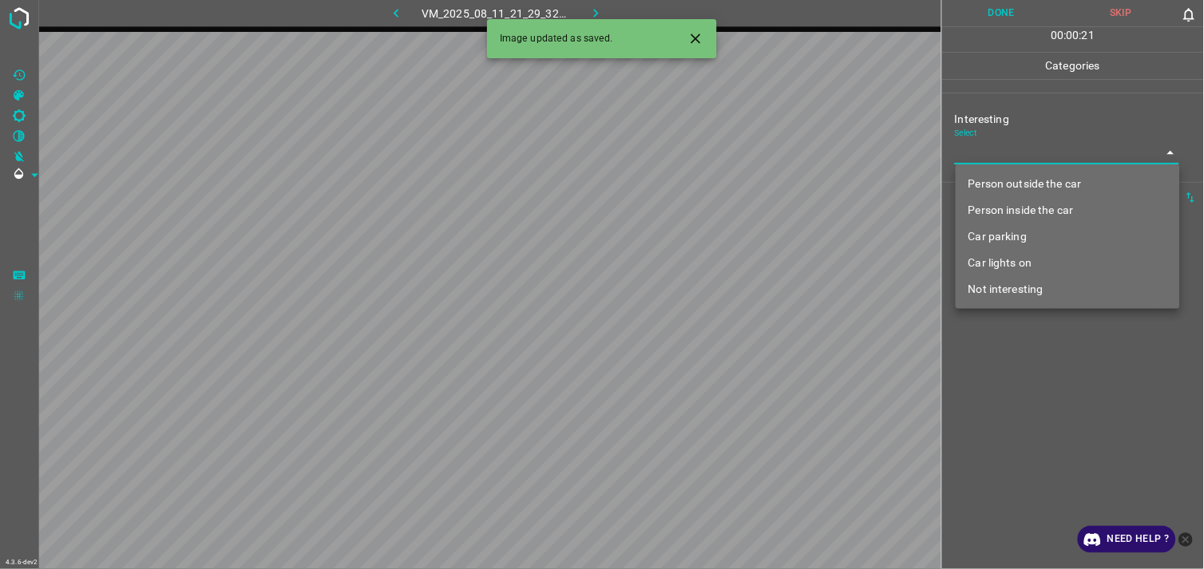
click at [1052, 179] on li "Person outside the car" at bounding box center [1067, 184] width 224 height 26
type input "Person outside the car"
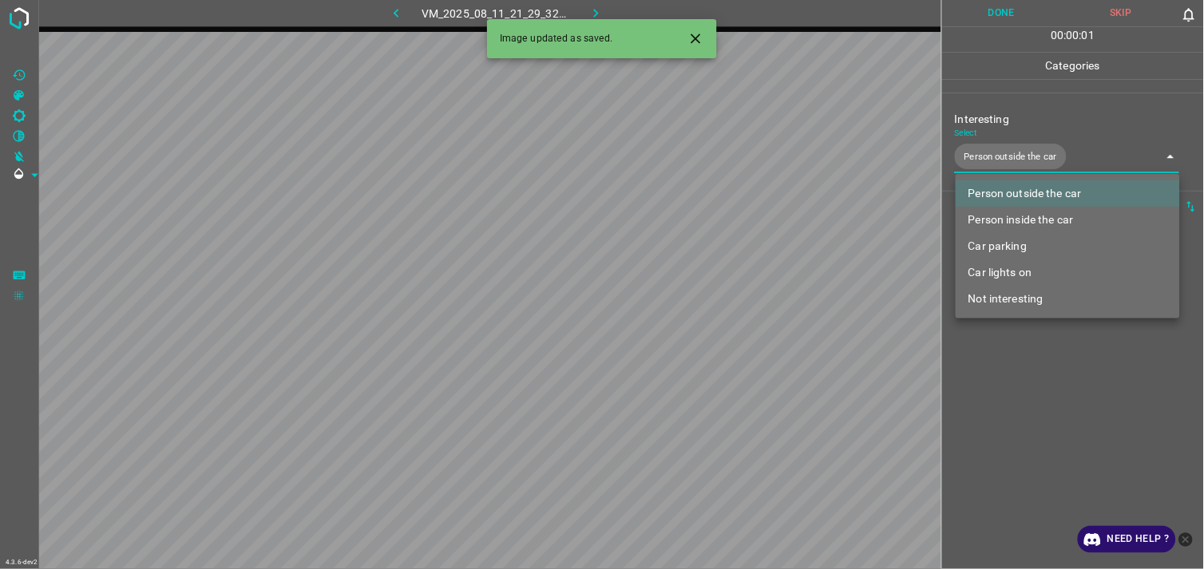
drag, startPoint x: 1058, startPoint y: 335, endPoint x: 1045, endPoint y: 318, distance: 21.7
click at [1057, 335] on div at bounding box center [602, 284] width 1204 height 569
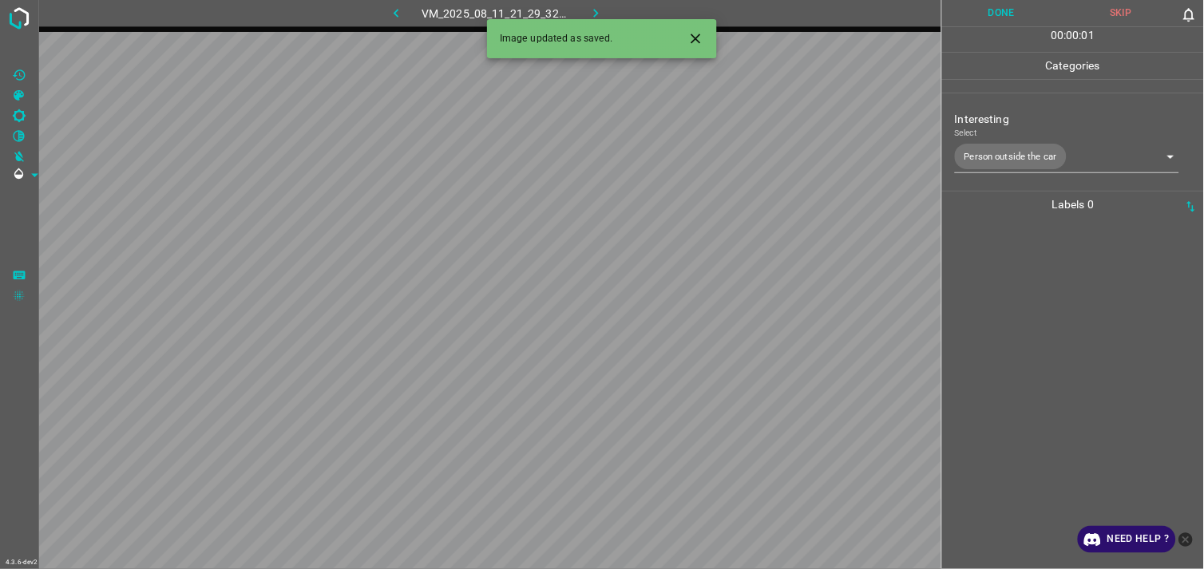
click at [1038, 289] on div at bounding box center [1073, 393] width 252 height 351
click at [1050, 165] on div "Interesting Select ​" at bounding box center [1073, 137] width 262 height 75
click at [1035, 158] on body "4.3.6-dev2 VM_2025_08_11_21_32_16_465_01.gif Done Skip 0 00 : 00 : 02 Categorie…" at bounding box center [602, 284] width 1204 height 569
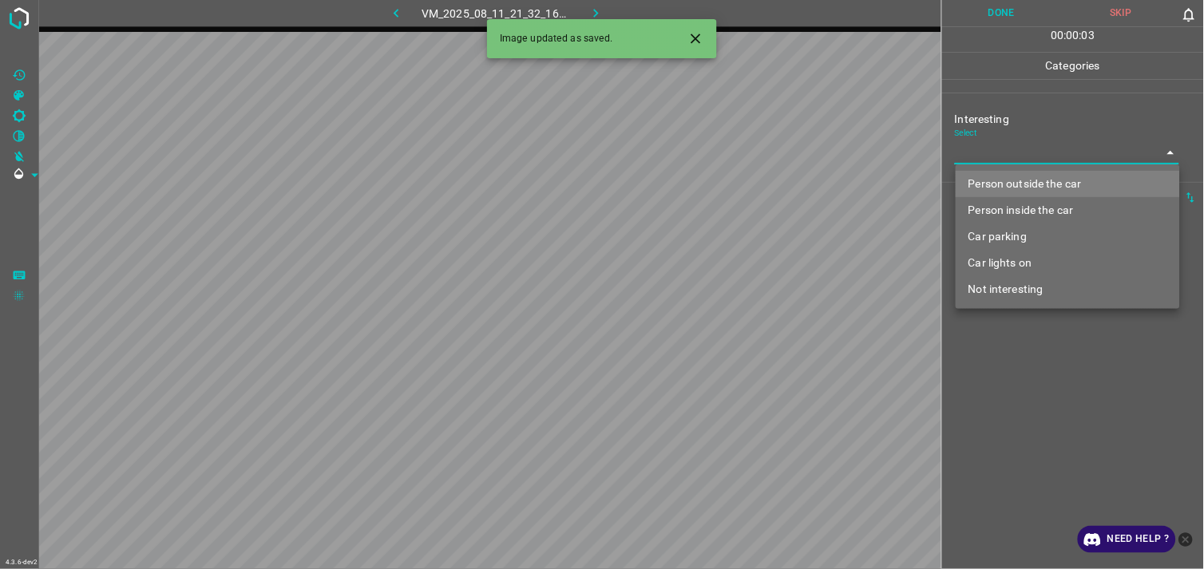
click at [1025, 227] on li "Car parking" at bounding box center [1067, 236] width 224 height 26
type input "Car parking"
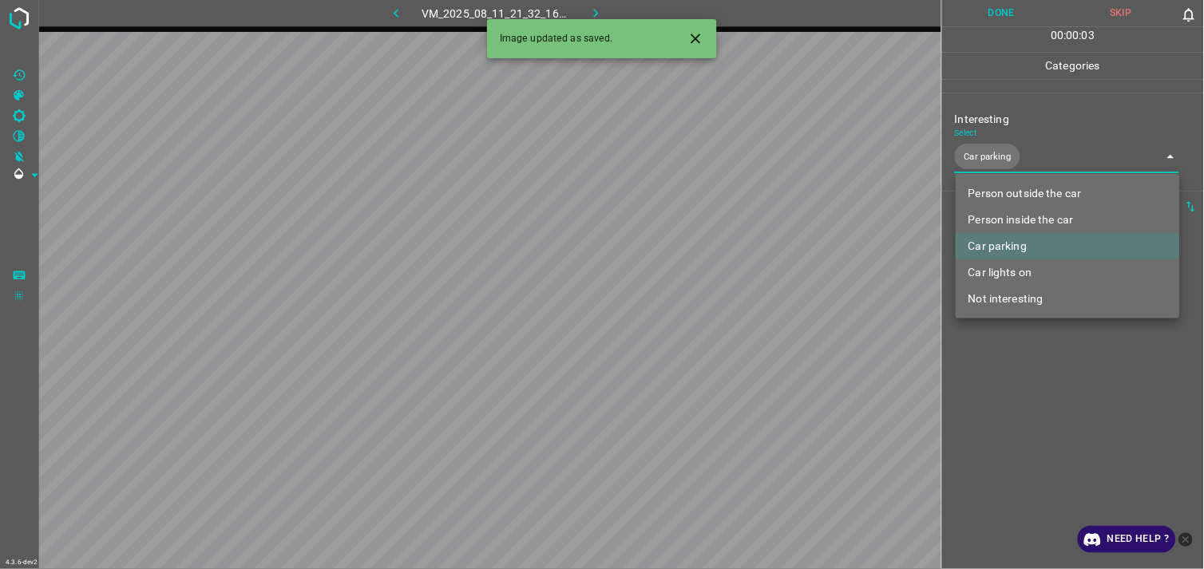
click at [1023, 347] on div at bounding box center [602, 284] width 1204 height 569
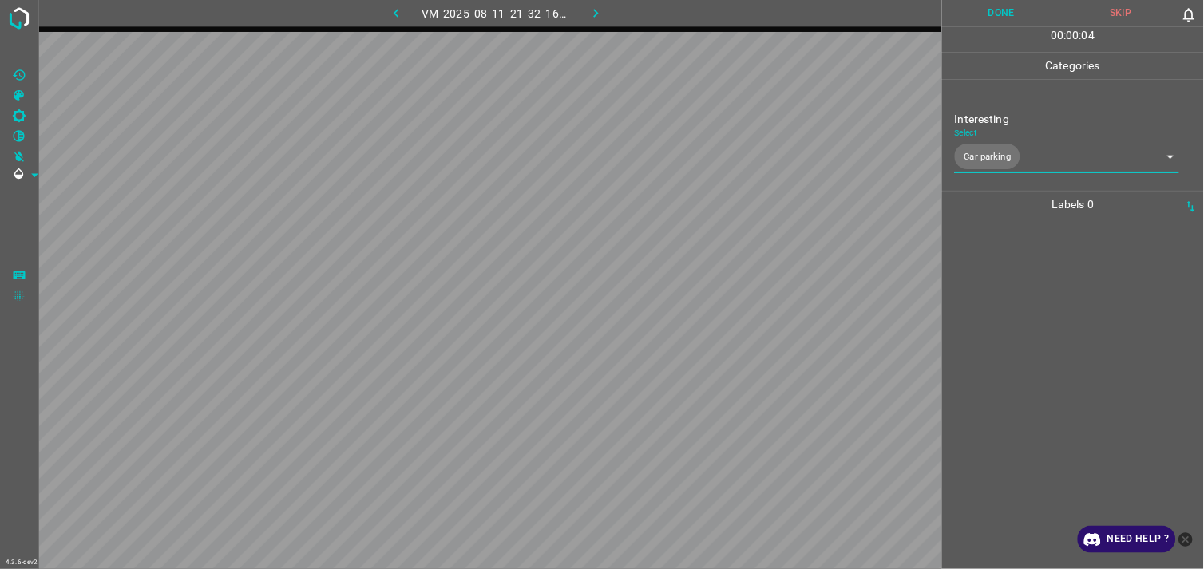
click at [1020, 270] on div at bounding box center [1073, 393] width 252 height 351
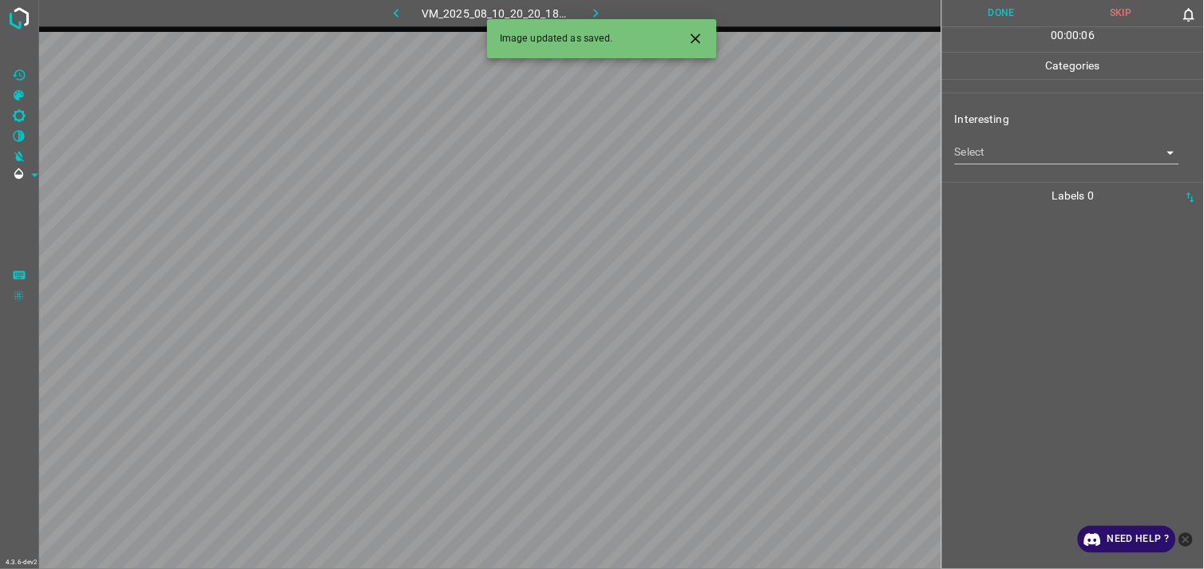
click at [1025, 165] on div "Interesting Select ​" at bounding box center [1073, 137] width 262 height 75
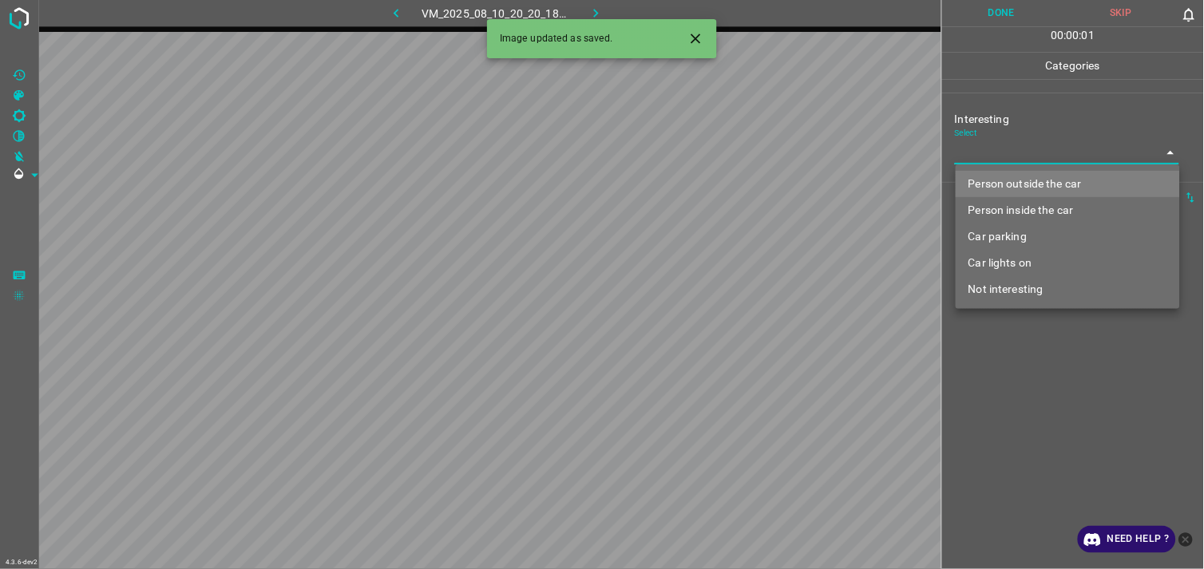
click at [1030, 156] on body "4.3.6-dev2 VM_2025_08_10_20_20_18_439_01.gif Done Skip 0 00 : 00 : 01 Categorie…" at bounding box center [602, 284] width 1204 height 569
click at [1032, 180] on li "Person outside the car" at bounding box center [1067, 184] width 224 height 26
type input "Person outside the car"
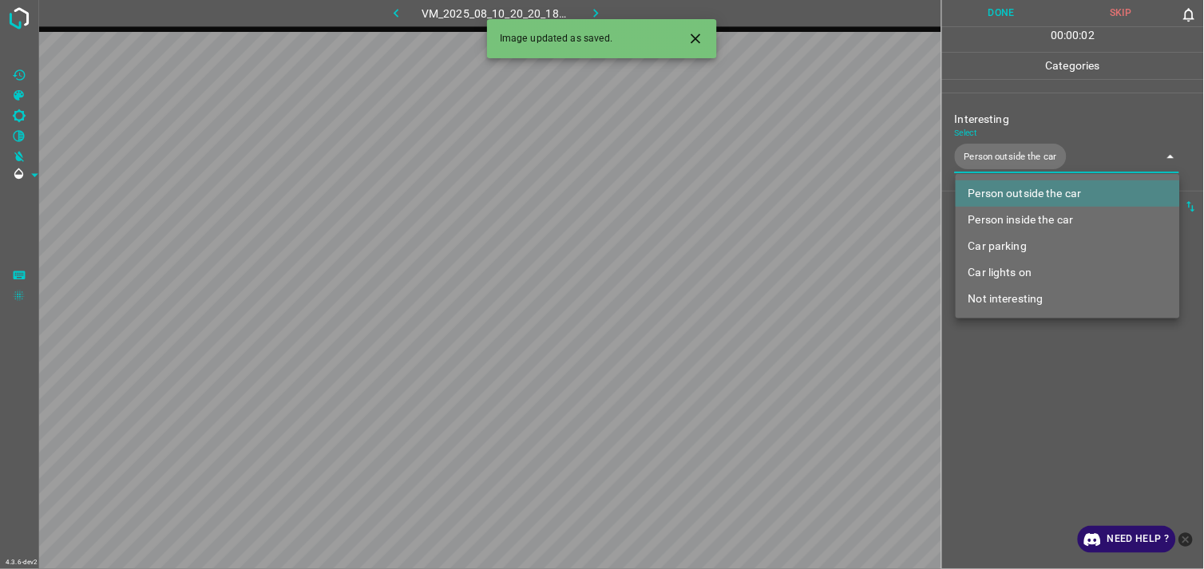
click at [1026, 361] on div at bounding box center [602, 284] width 1204 height 569
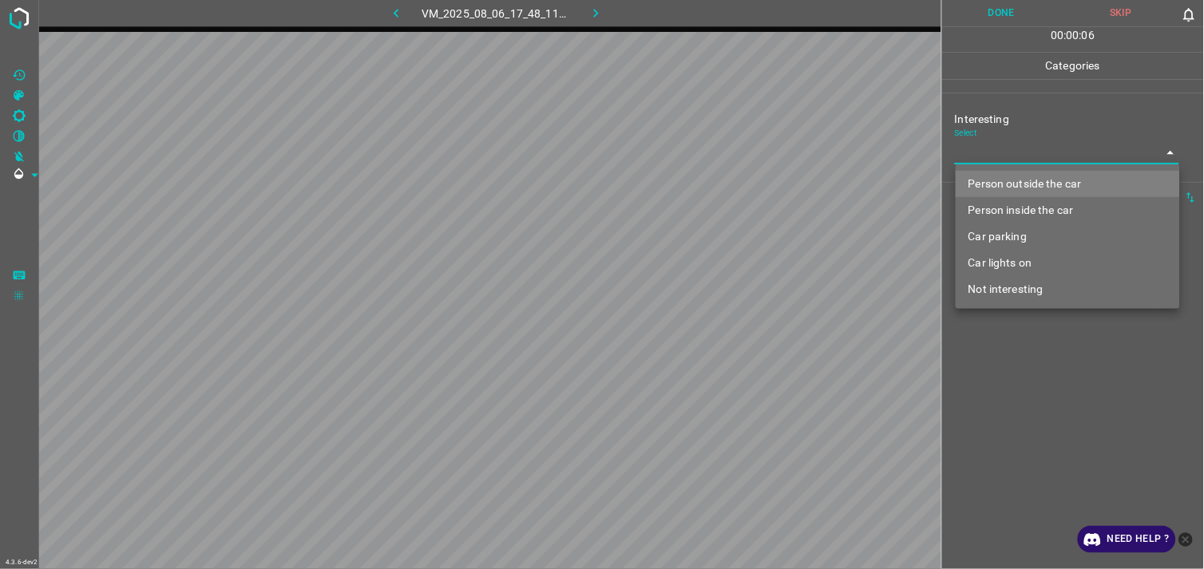
click at [1027, 161] on body "4.3.6-dev2 VM_2025_08_06_17_48_11_896_09.gif Done Skip 0 00 : 00 : 06 Categorie…" at bounding box center [602, 284] width 1204 height 569
click at [1027, 161] on div at bounding box center [602, 284] width 1204 height 569
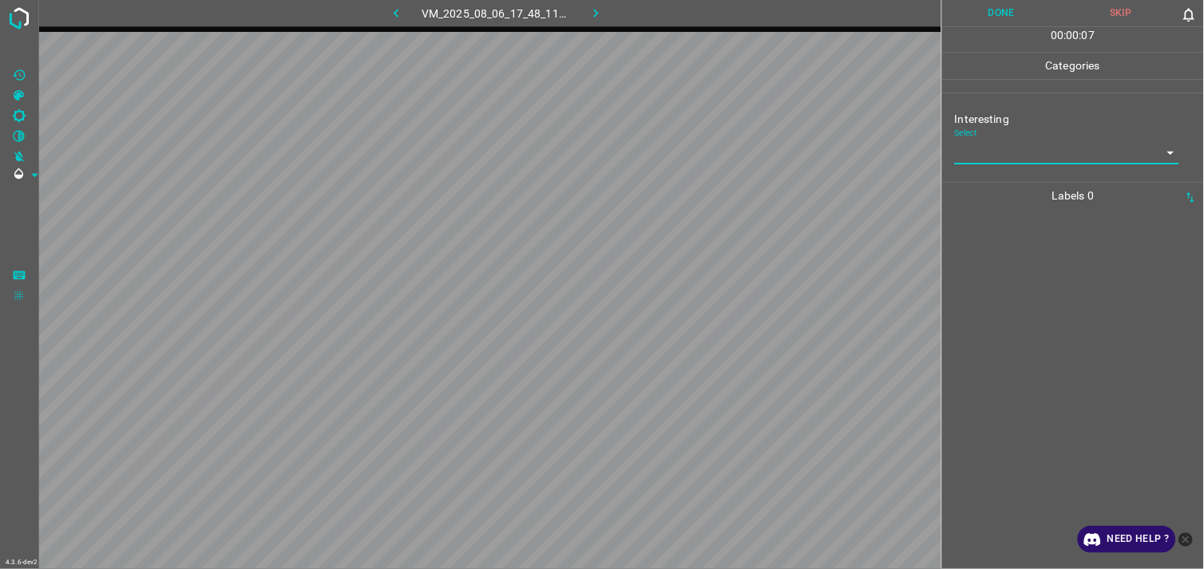
click at [1039, 168] on div "Interesting Select ​" at bounding box center [1073, 137] width 262 height 75
click at [1045, 158] on body "4.3.6-dev2 VM_2025_08_06_17_48_11_896_09.gif Done Skip 0 00 : 00 : 07 Categorie…" at bounding box center [602, 284] width 1204 height 569
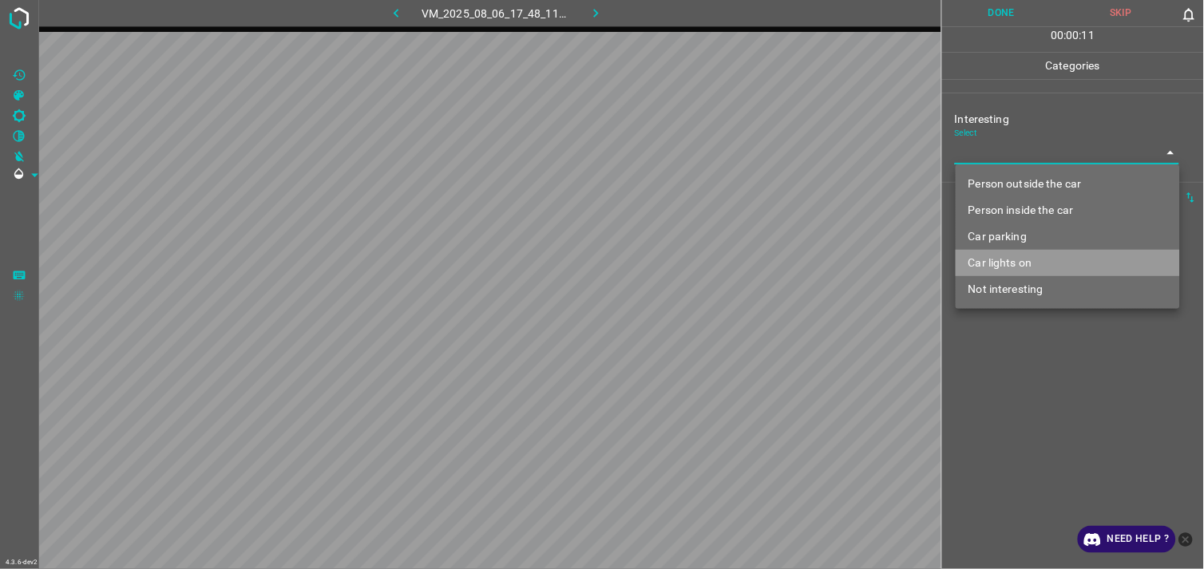
click at [1035, 254] on li "Car lights on" at bounding box center [1067, 263] width 224 height 26
type input "Car lights on"
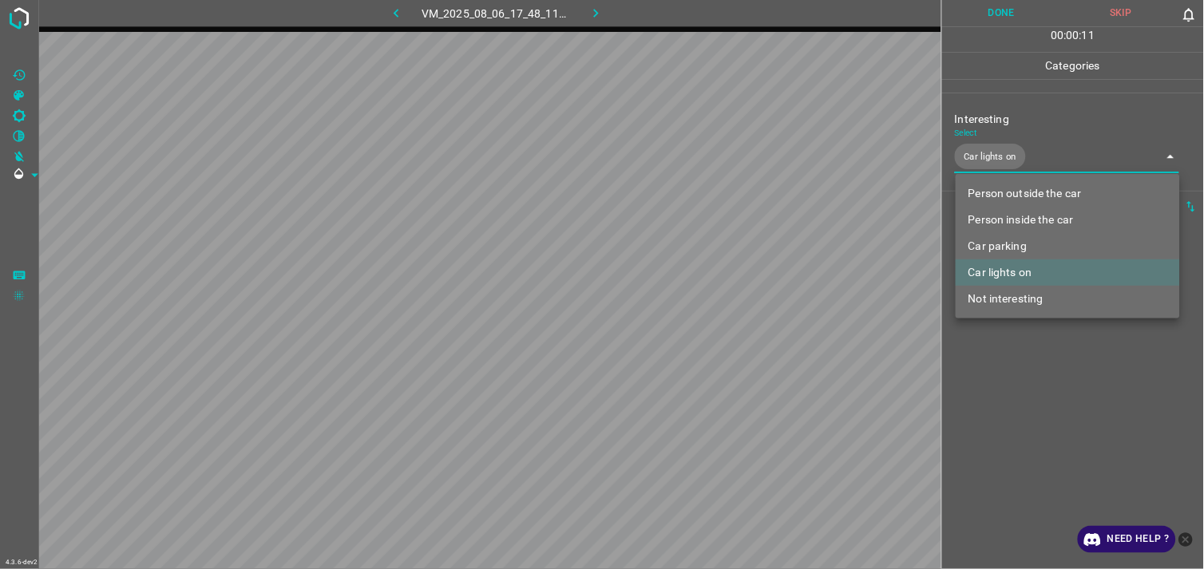
click at [1039, 377] on div at bounding box center [602, 284] width 1204 height 569
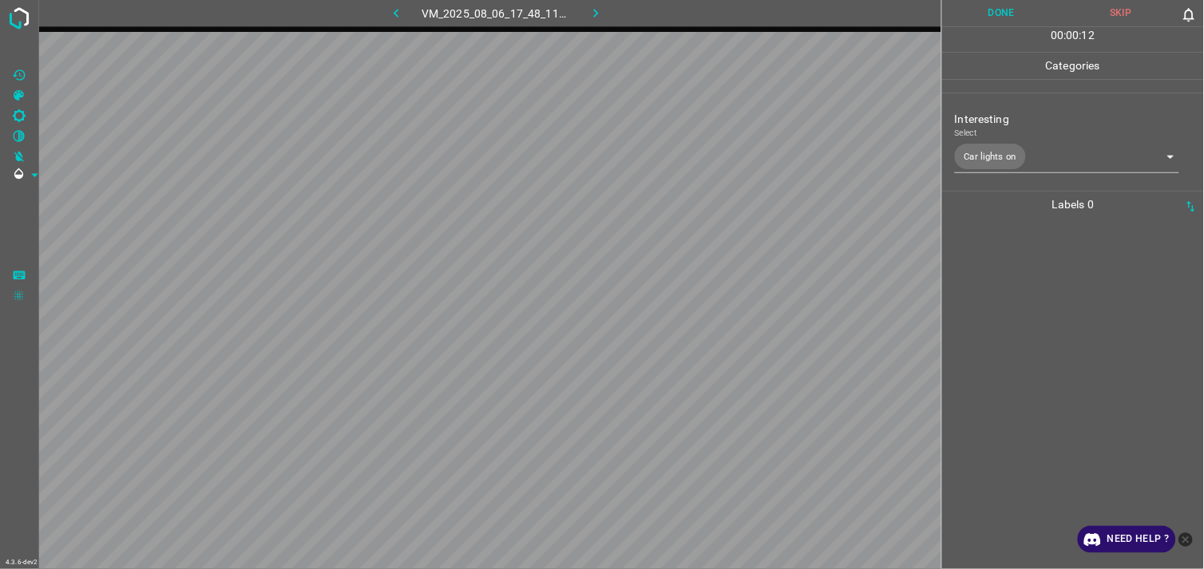
click at [1042, 298] on div at bounding box center [1073, 393] width 252 height 351
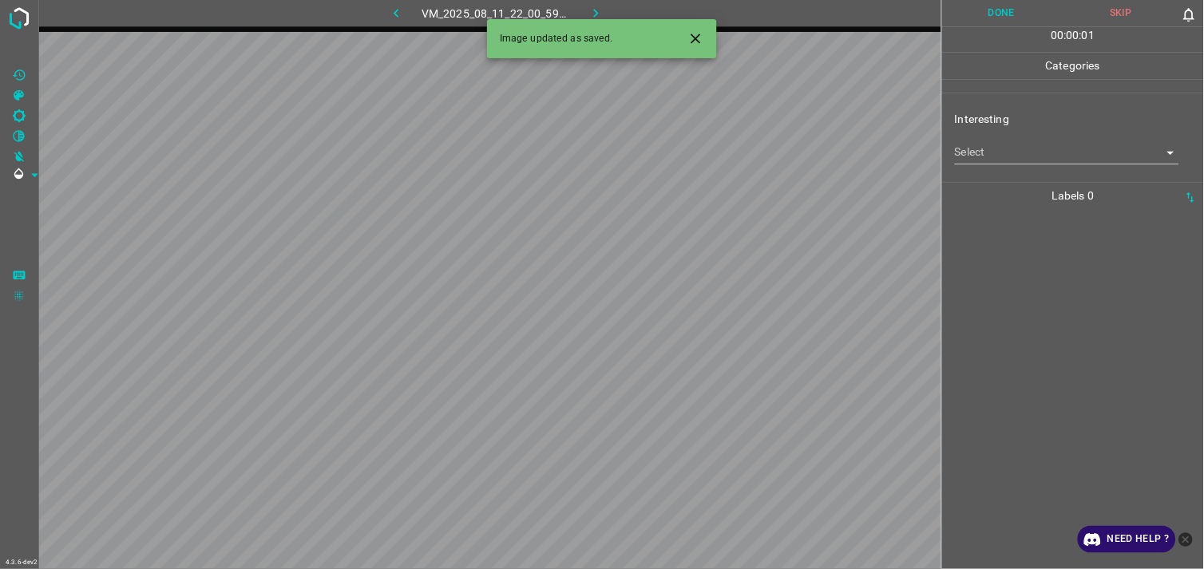
click at [1049, 164] on div "Interesting Select ​" at bounding box center [1073, 137] width 262 height 75
click at [1051, 160] on body "4.3.6-dev2 VM_2025_08_11_22_00_59_750_00.gif Done Skip 0 00 : 00 : 01 Categorie…" at bounding box center [602, 284] width 1204 height 569
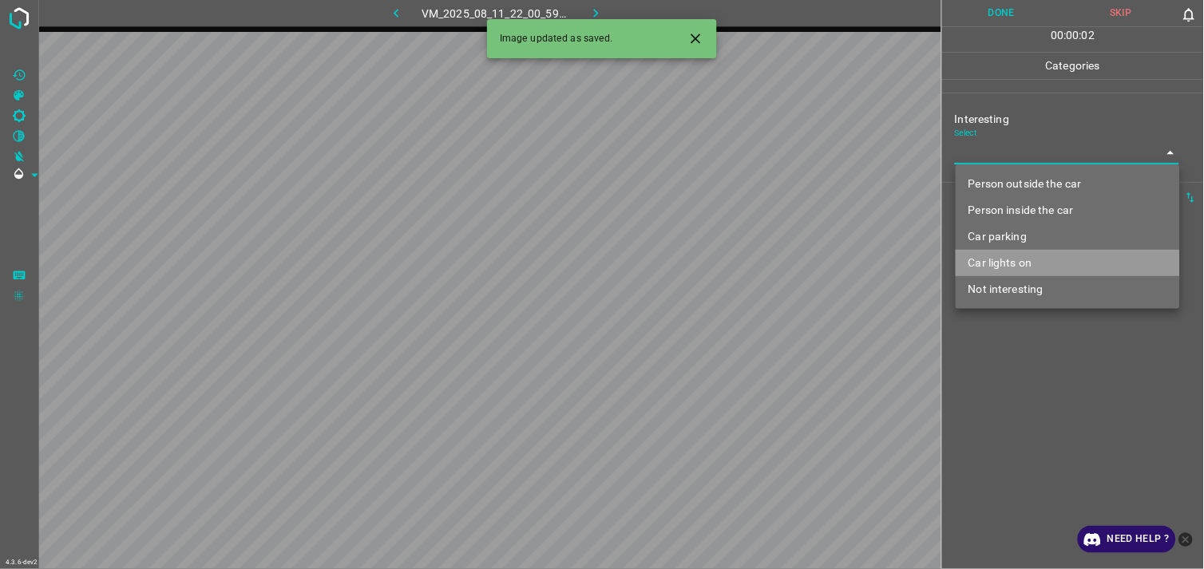
click at [1023, 263] on li "Car lights on" at bounding box center [1067, 263] width 224 height 26
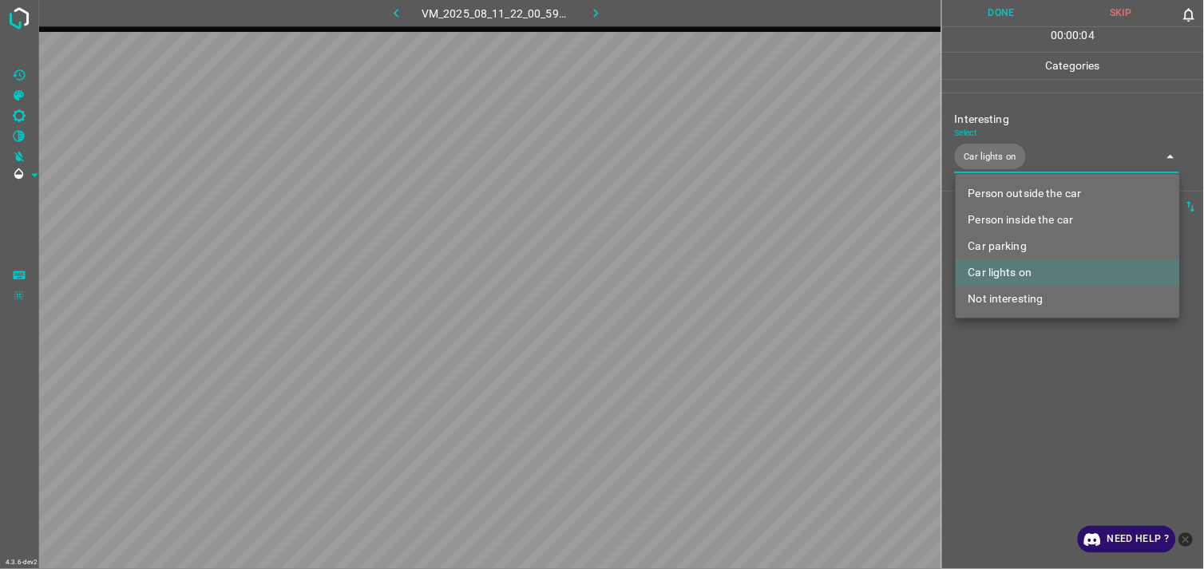
click at [1032, 216] on li "Person inside the car" at bounding box center [1067, 220] width 224 height 26
type input "Car lights on,Person inside the car"
click at [1044, 385] on div at bounding box center [602, 284] width 1204 height 569
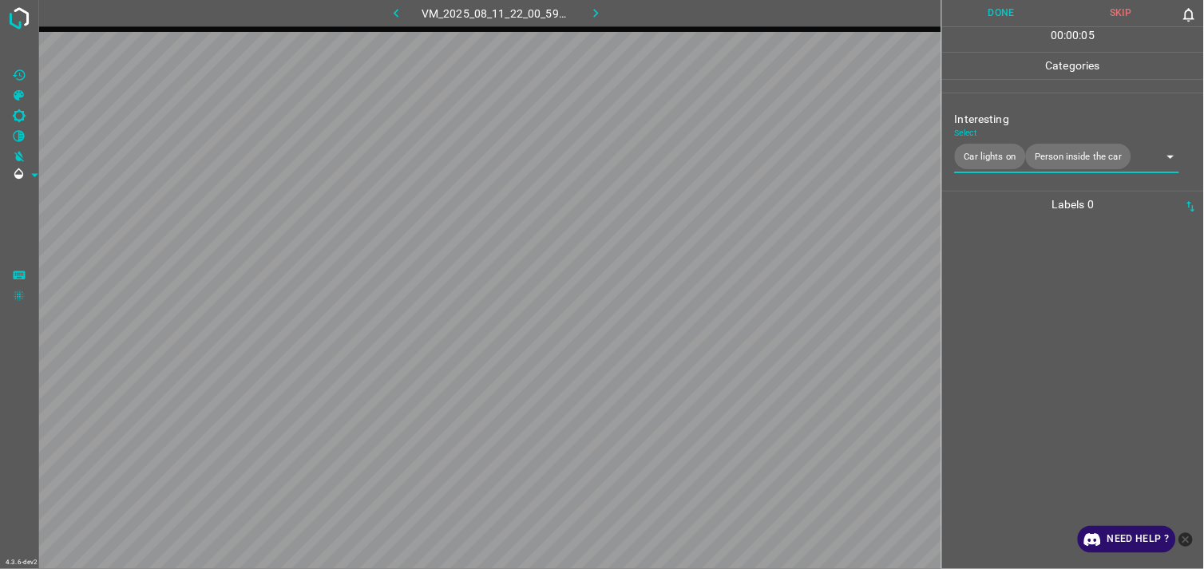
click at [1049, 323] on div at bounding box center [1073, 393] width 252 height 351
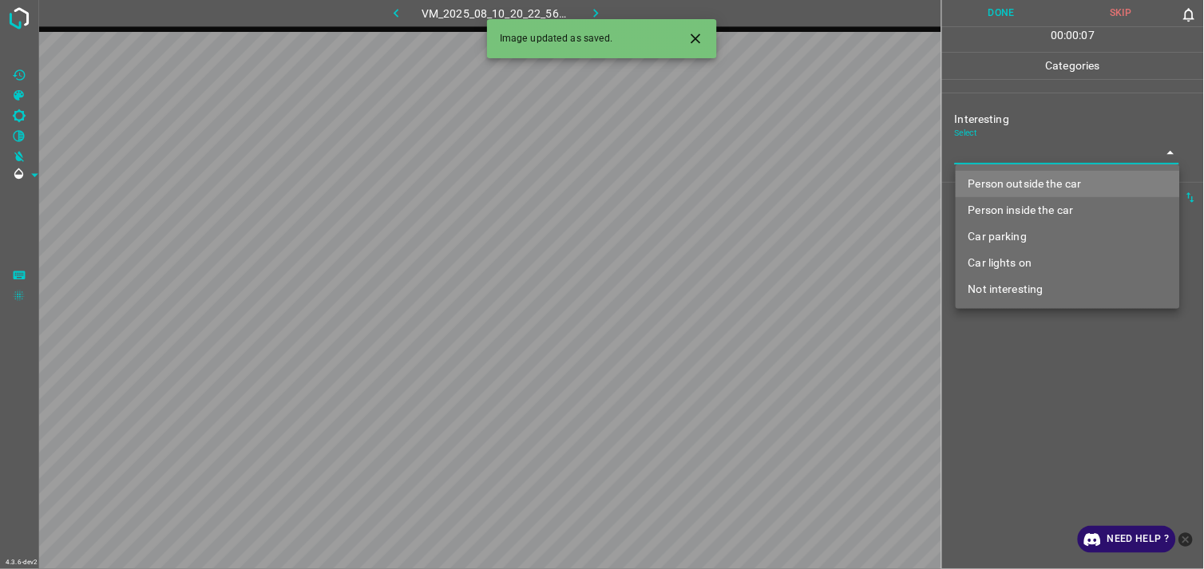
click at [998, 157] on body "4.3.6-dev2 VM_2025_08_10_20_22_56_278_02.gif Done Skip 0 00 : 00 : 07 Categorie…" at bounding box center [602, 284] width 1204 height 569
click at [1018, 182] on li "Person outside the car" at bounding box center [1067, 184] width 224 height 26
type input "Person outside the car"
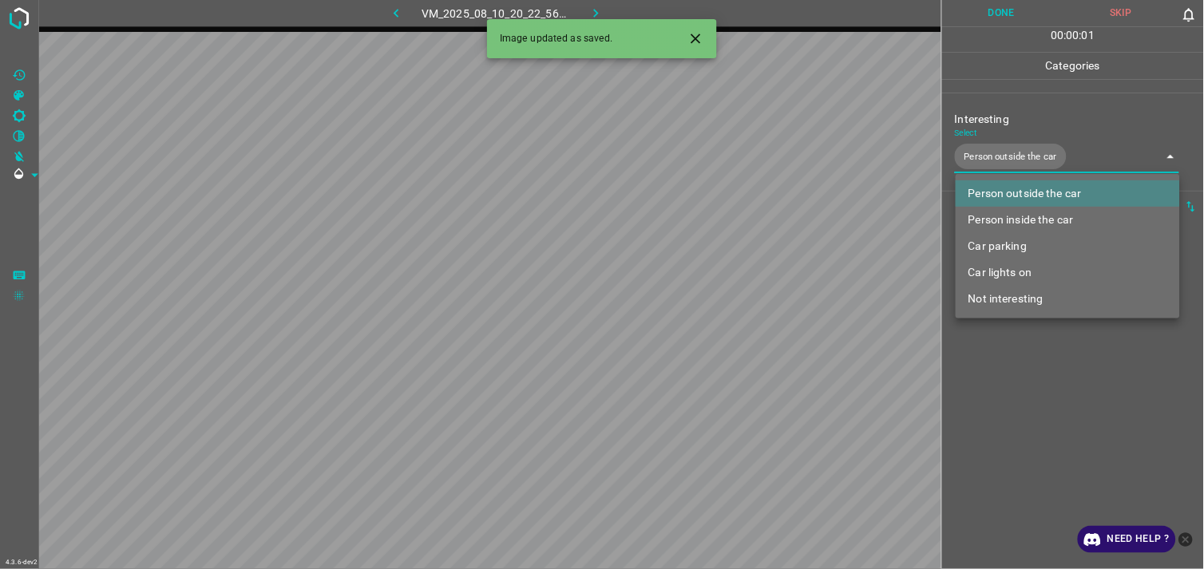
click at [1010, 393] on div at bounding box center [602, 284] width 1204 height 569
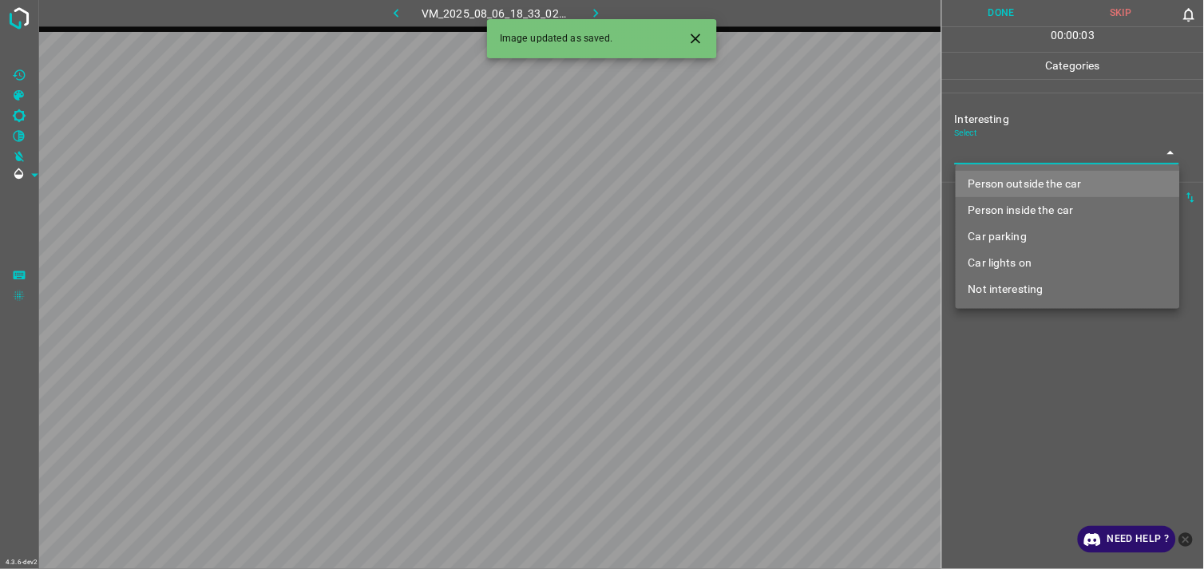
click at [1026, 152] on body "4.3.6-dev2 VM_2025_08_06_18_33_02_001_02.gif Done Skip 0 00 : 00 : 03 Categorie…" at bounding box center [602, 284] width 1204 height 569
click at [1026, 152] on div at bounding box center [602, 284] width 1204 height 569
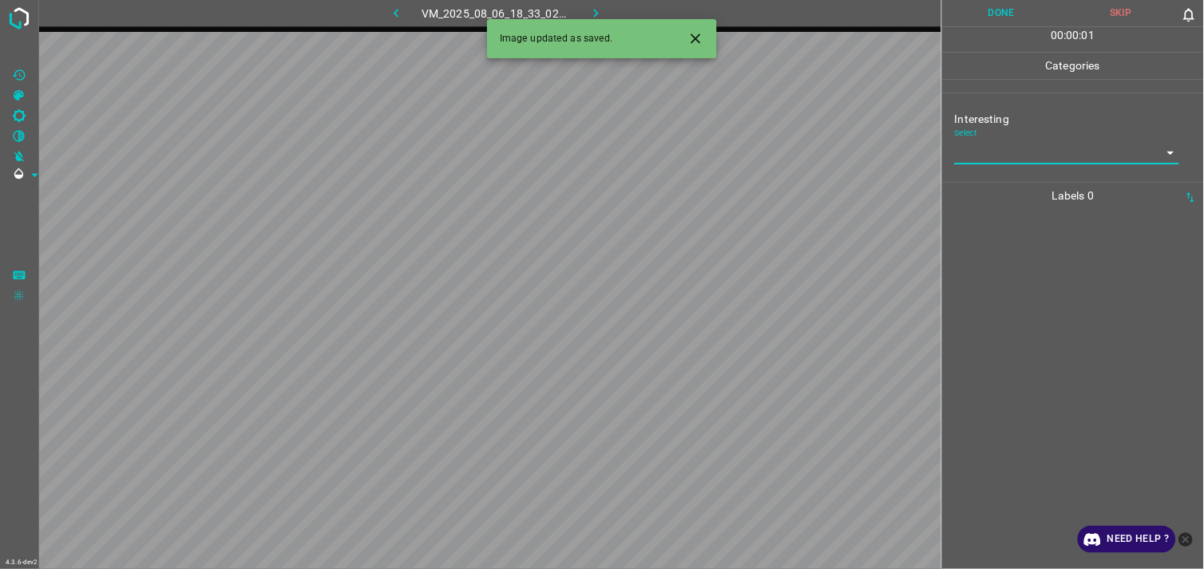
click at [1038, 150] on body "4.3.6-dev2 VM_2025_08_06_18_33_02_001_02.gif Done Skip 0 00 : 00 : 01 Categorie…" at bounding box center [602, 284] width 1204 height 569
click at [1036, 162] on body "4.3.6-dev2 VM_2025_08_06_18_33_02_001_02.gif Done Skip 0 00 : 00 : 02 Categorie…" at bounding box center [602, 284] width 1204 height 569
click at [1034, 152] on body "4.3.6-dev2 VM_2025_08_06_18_33_02_001_02.gif Done Skip 0 00 : 00 : 03 Categorie…" at bounding box center [602, 284] width 1204 height 569
click at [1042, 156] on body "4.3.6-dev2 VM_2025_08_06_18_33_02_001_02.gif Done Skip 0 00 : 00 : 03 Categorie…" at bounding box center [602, 284] width 1204 height 569
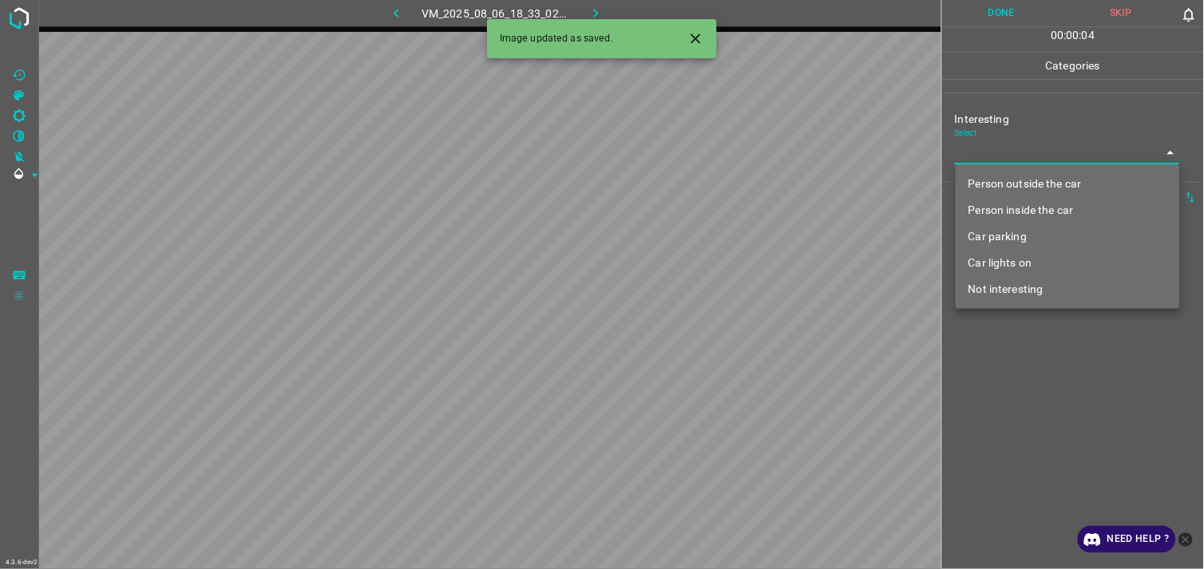
click at [1045, 186] on li "Person outside the car" at bounding box center [1067, 184] width 224 height 26
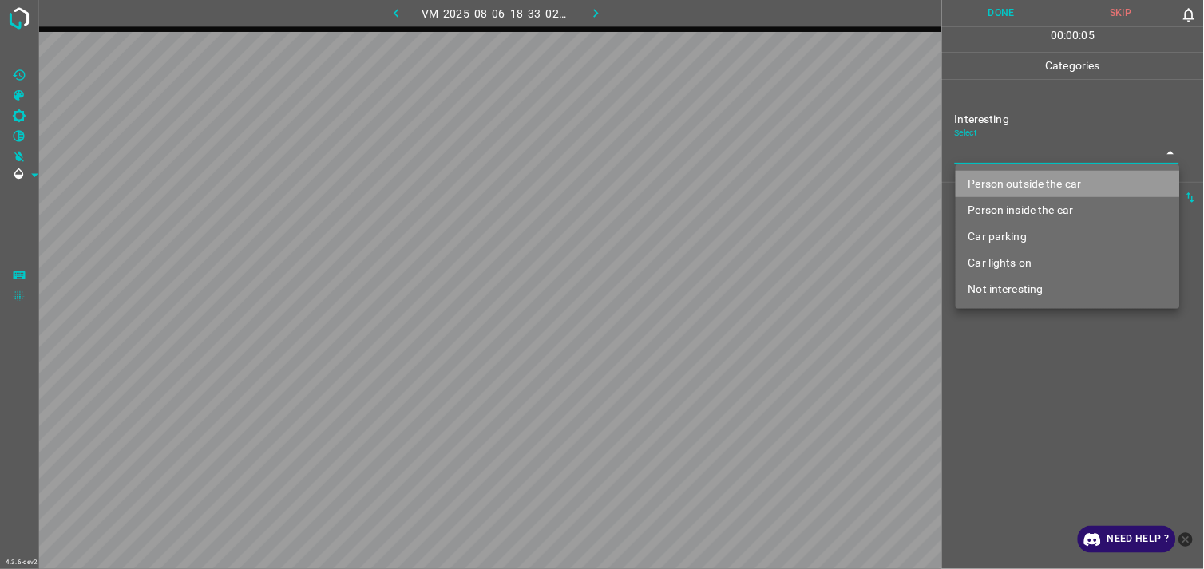
click at [1049, 184] on li "Person outside the car" at bounding box center [1067, 184] width 224 height 26
type input "Person outside the car"
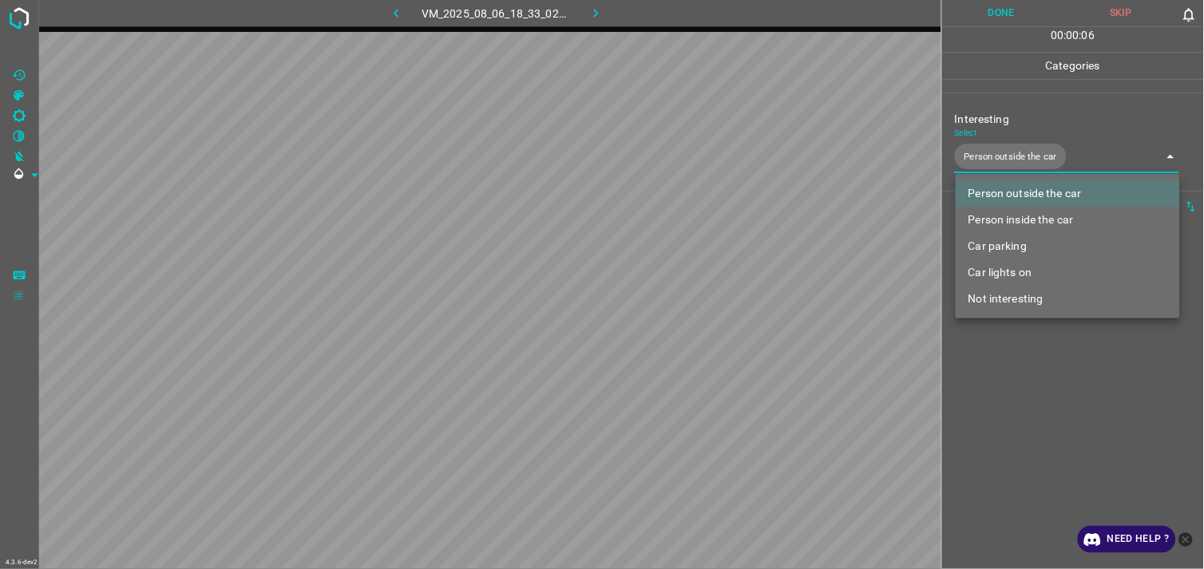
click at [1057, 334] on div at bounding box center [602, 284] width 1204 height 569
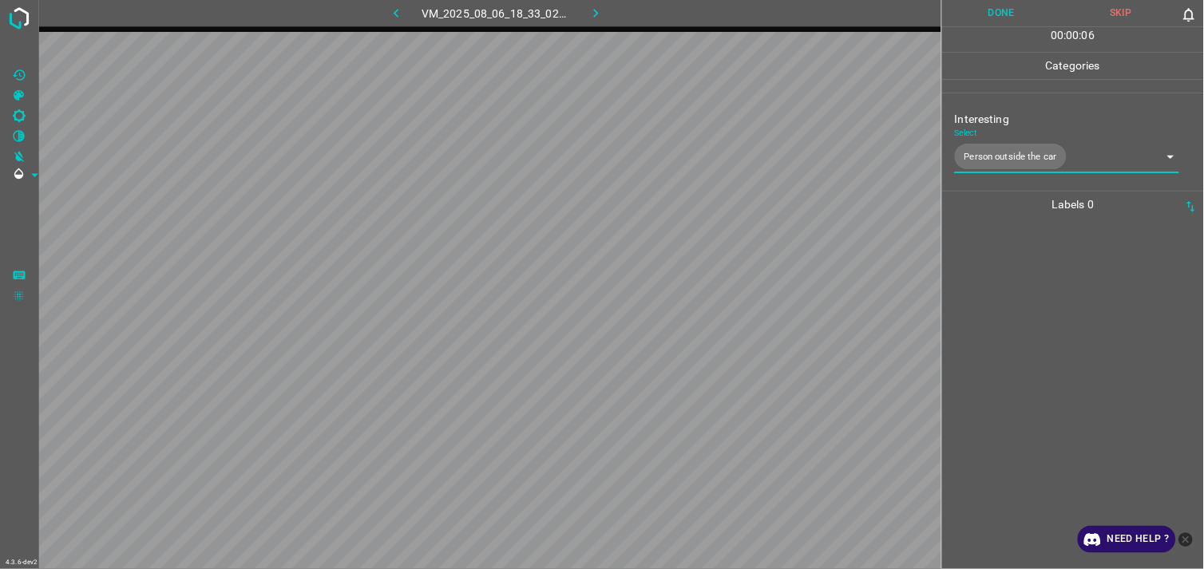
click at [1038, 298] on div at bounding box center [1073, 393] width 252 height 351
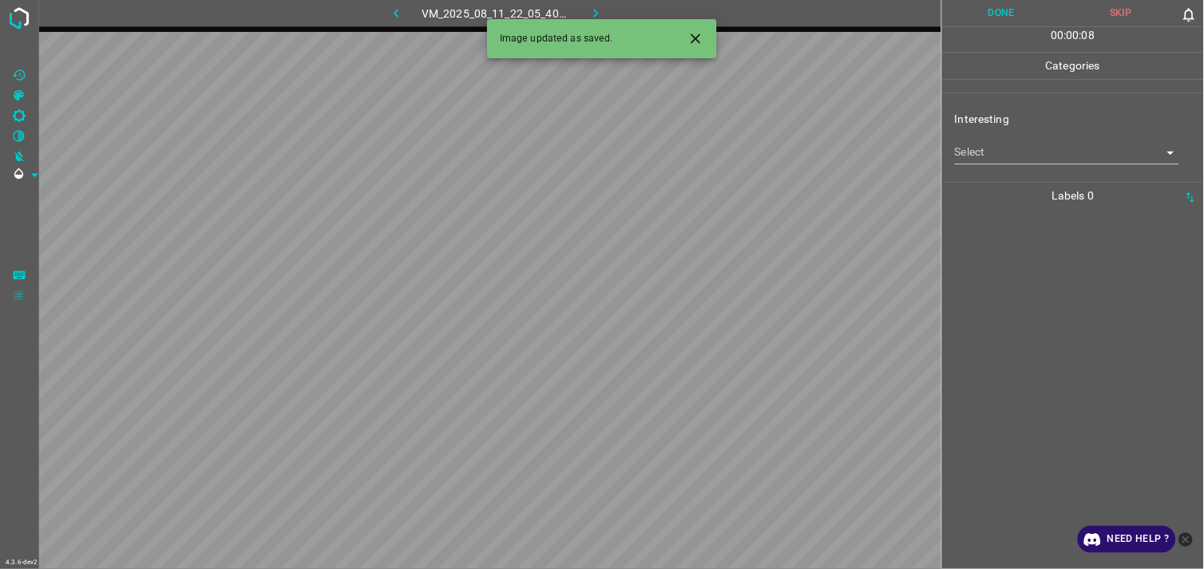
click at [1093, 152] on body "4.3.6-dev2 VM_2025_08_11_22_05_40_953_06.gif Done Skip 0 00 : 00 : 08 Categorie…" at bounding box center [602, 284] width 1204 height 569
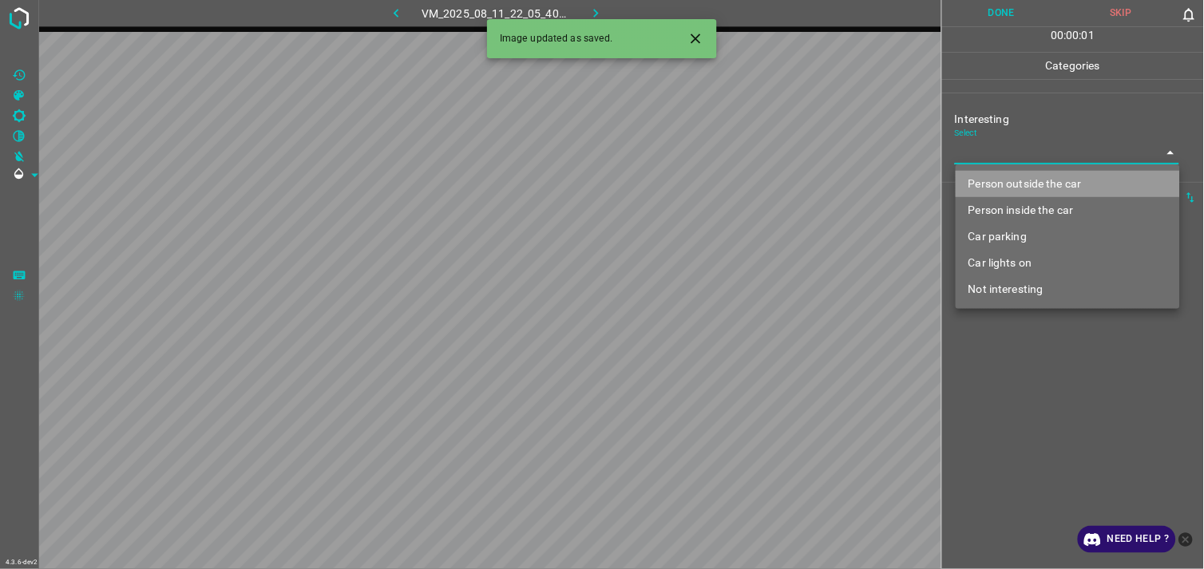
click at [1069, 176] on li "Person outside the car" at bounding box center [1067, 184] width 224 height 26
type input "Person outside the car"
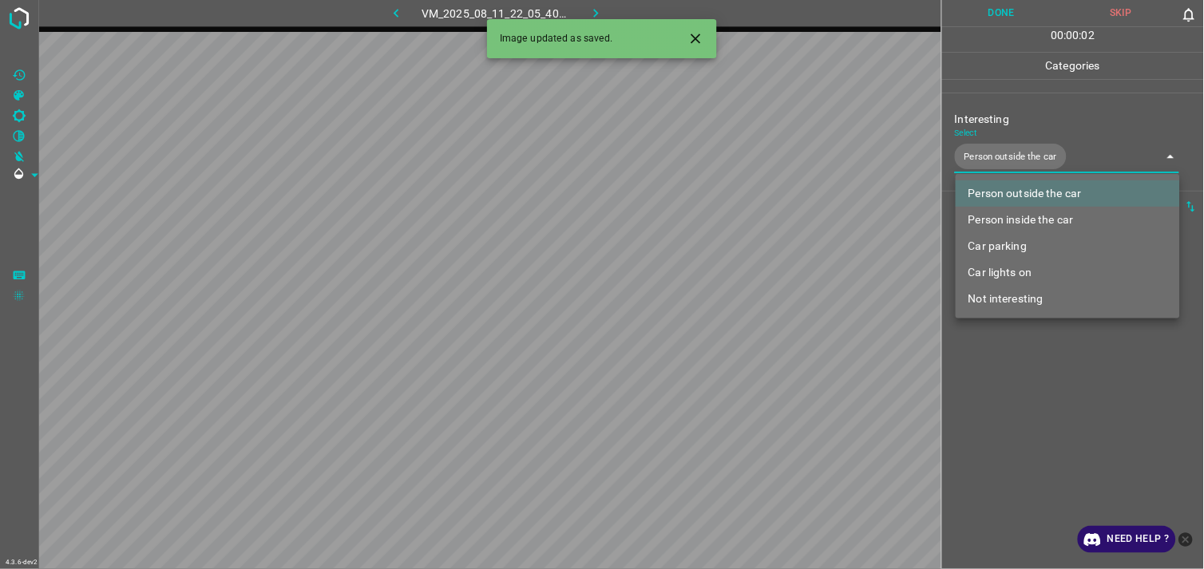
click at [1109, 321] on div at bounding box center [602, 284] width 1204 height 569
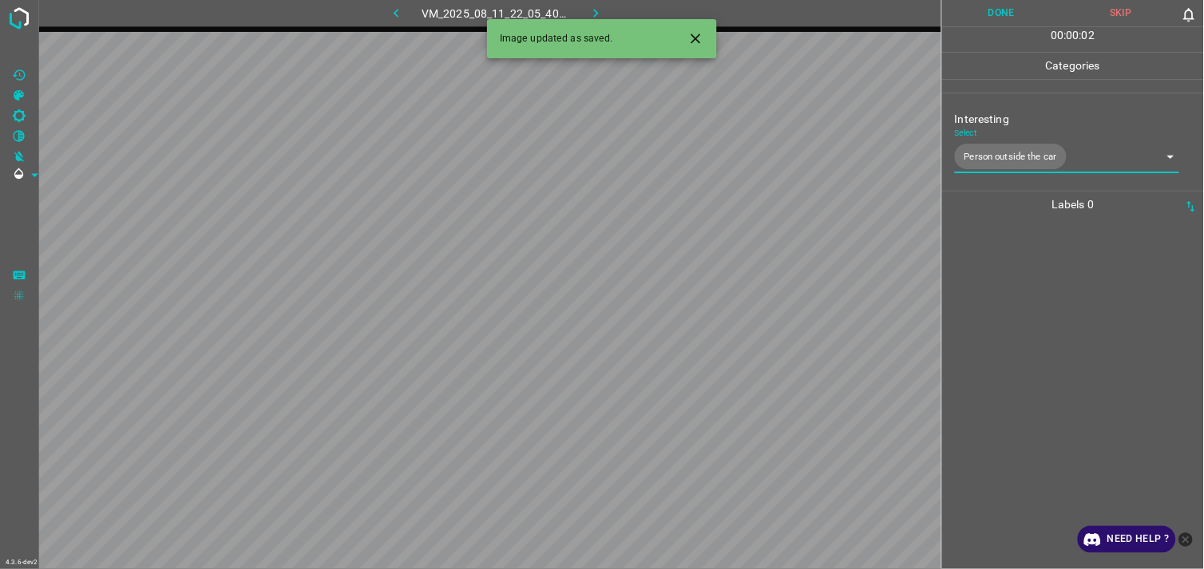
click at [1076, 274] on div at bounding box center [1073, 393] width 252 height 351
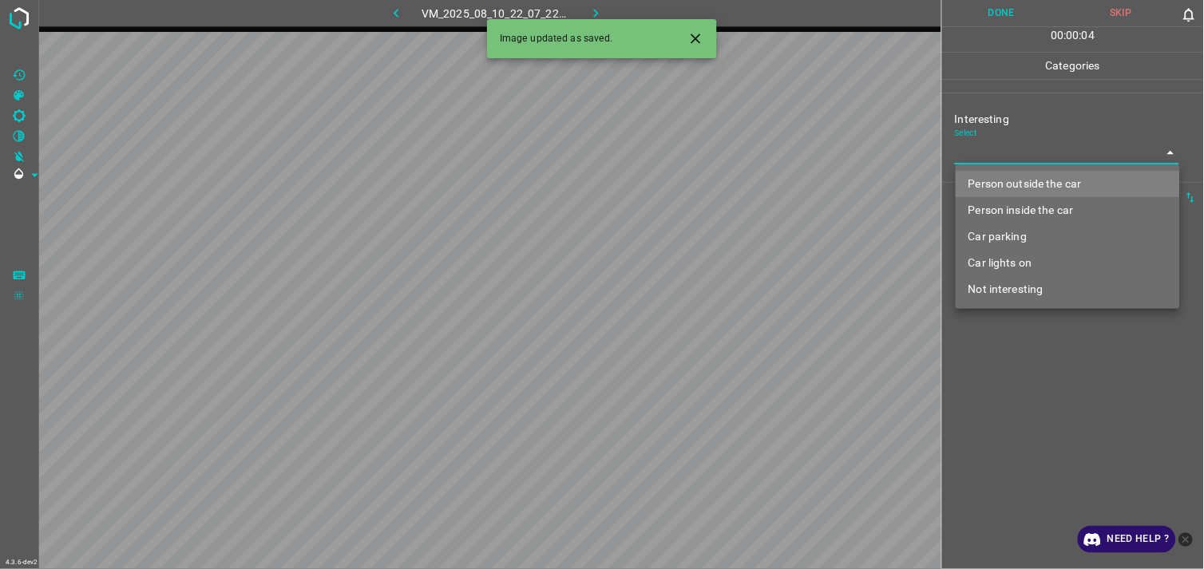
click at [1022, 157] on body "4.3.6-dev2 VM_2025_08_10_22_07_22_882_05.gif Done Skip 0 00 : 00 : 04 Categorie…" at bounding box center [602, 284] width 1204 height 569
click at [1022, 157] on div at bounding box center [602, 284] width 1204 height 569
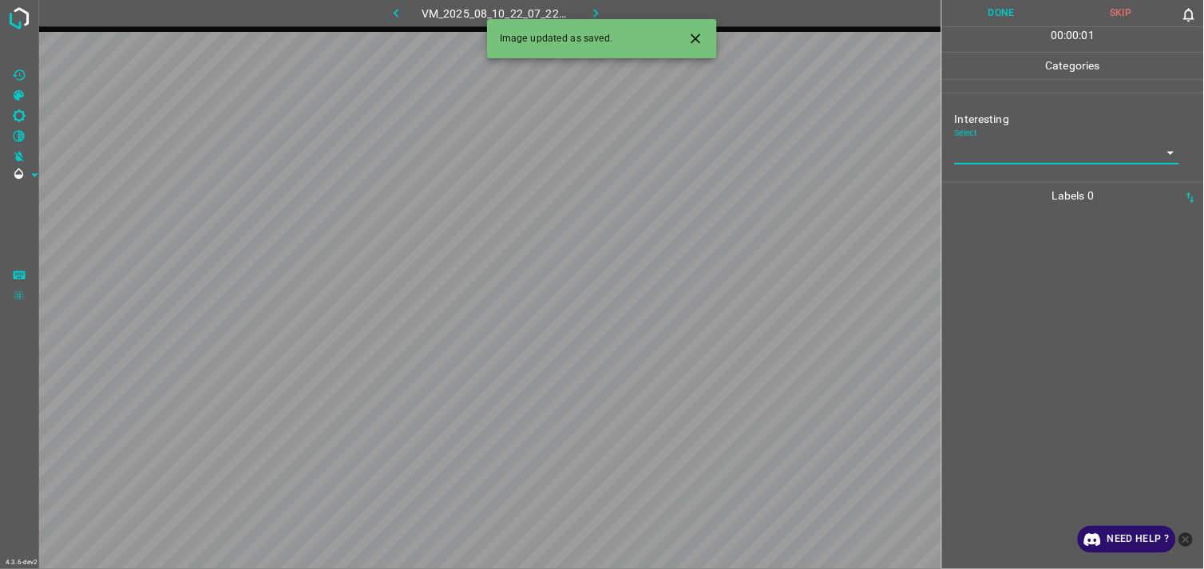
click at [1059, 148] on body "4.3.6-dev2 VM_2025_08_10_22_07_22_882_05.gif Done Skip 0 00 : 00 : 01 Categorie…" at bounding box center [602, 284] width 1204 height 569
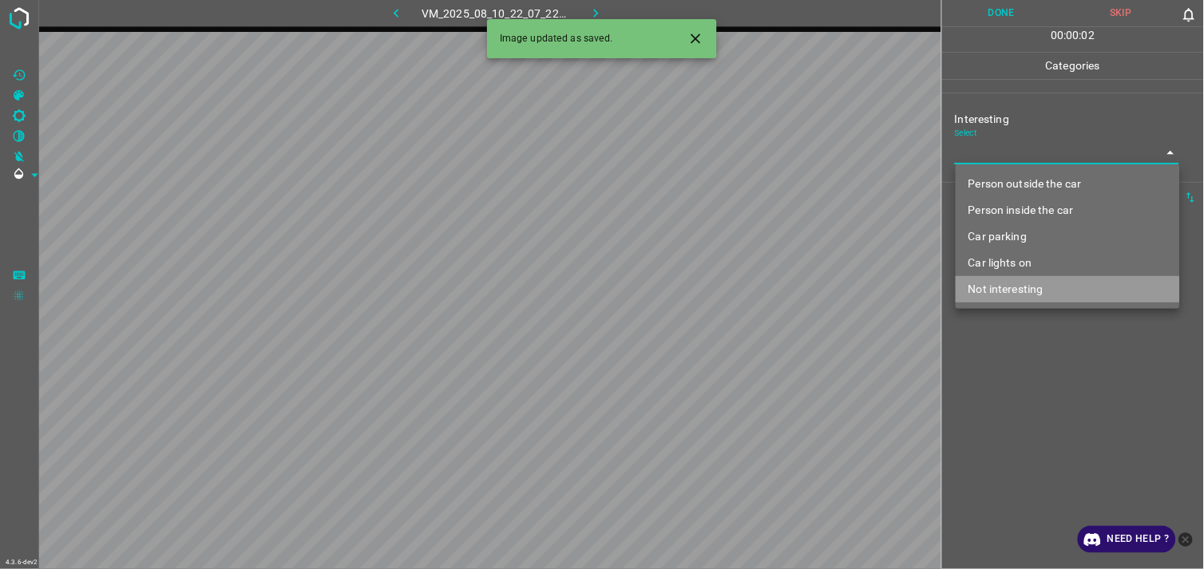
click at [1043, 285] on li "Not interesting" at bounding box center [1067, 289] width 224 height 26
type input "Not interesting"
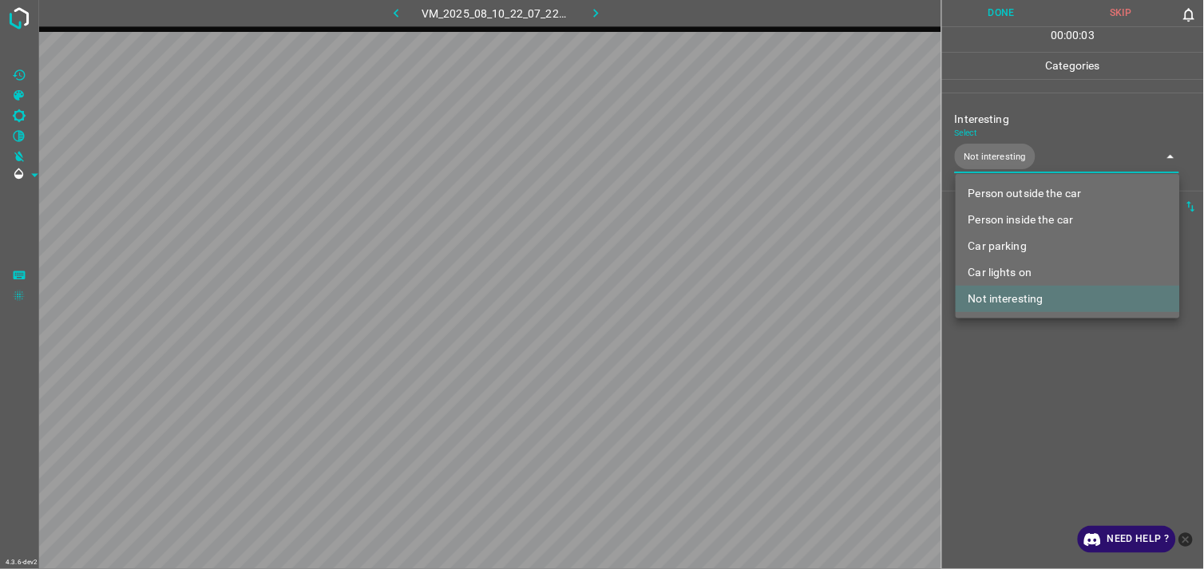
click at [1058, 401] on div at bounding box center [602, 284] width 1204 height 569
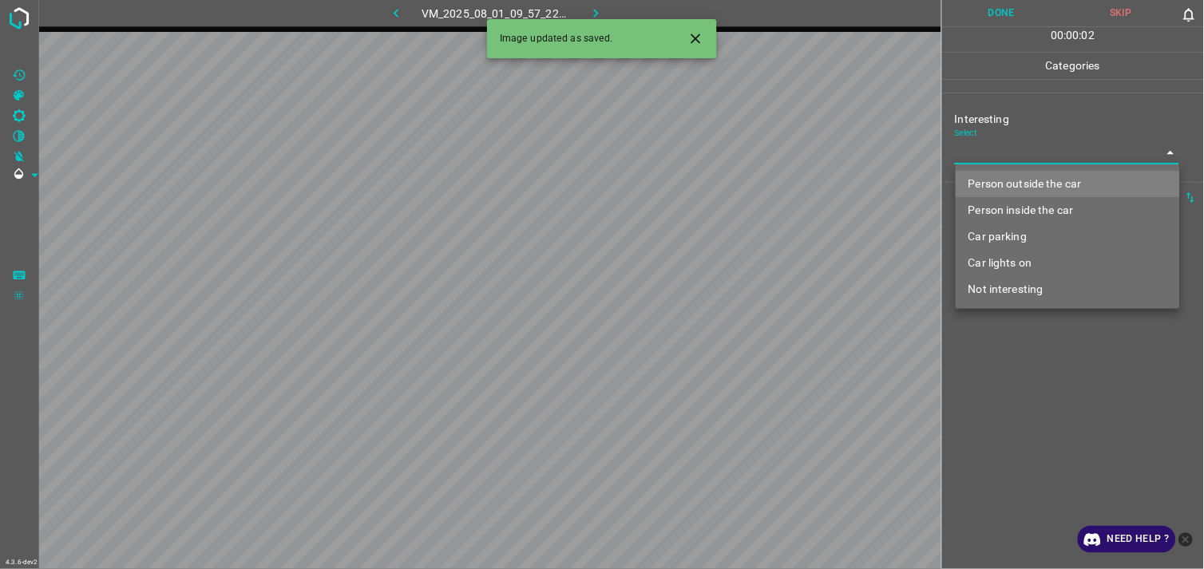
click at [1024, 152] on body "4.3.6-dev2 VM_2025_08_01_09_57_22_345_00.gif Done Skip 0 00 : 00 : 02 Categorie…" at bounding box center [602, 284] width 1204 height 569
click at [1024, 152] on div at bounding box center [602, 284] width 1204 height 569
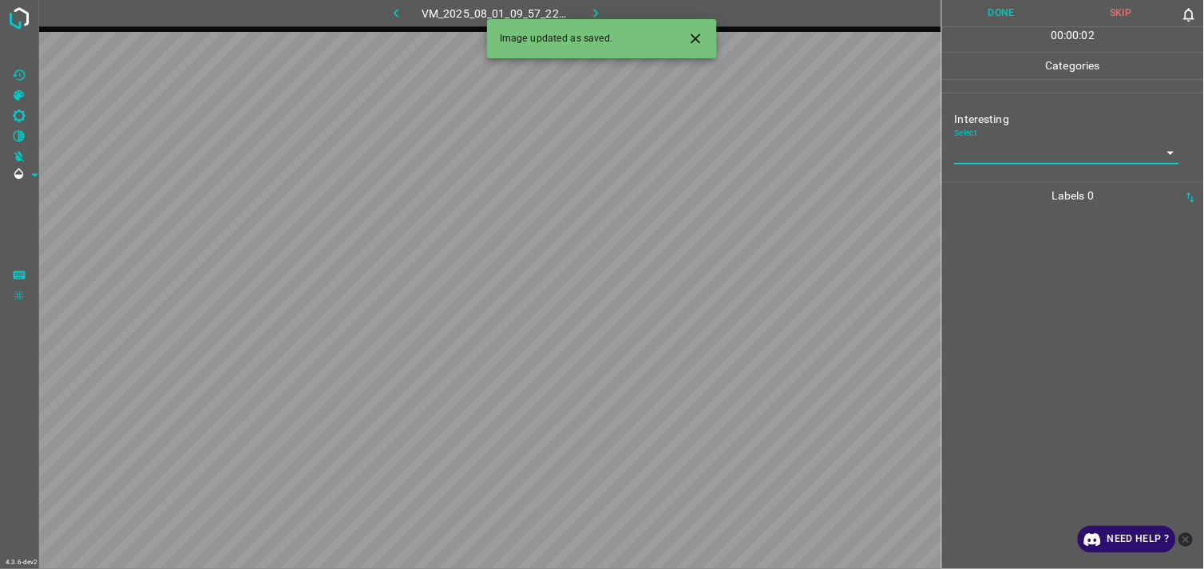
click at [1023, 149] on body "4.3.6-dev2 VM_2025_08_01_09_57_22_345_00.gif Done Skip 0 00 : 00 : 02 Categorie…" at bounding box center [602, 284] width 1204 height 569
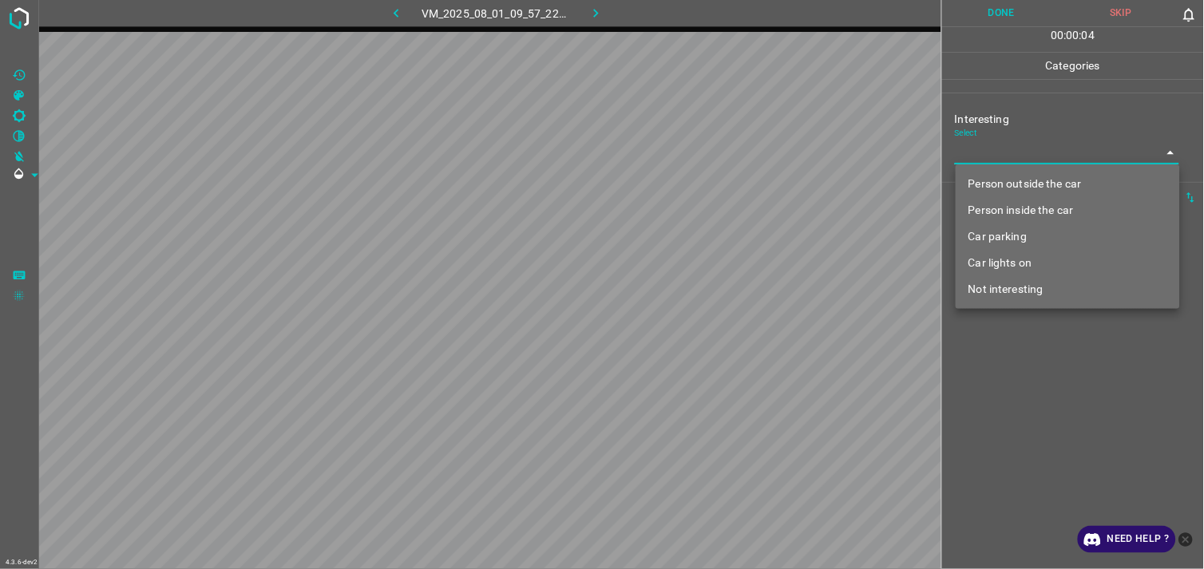
click at [1023, 149] on body "4.3.6-dev2 VM_2025_08_01_09_57_22_345_00.gif Done Skip 0 00 : 00 : 04 Categorie…" at bounding box center [602, 284] width 1204 height 569
click at [1010, 243] on li "Car parking" at bounding box center [1067, 236] width 224 height 26
type input "Car parking"
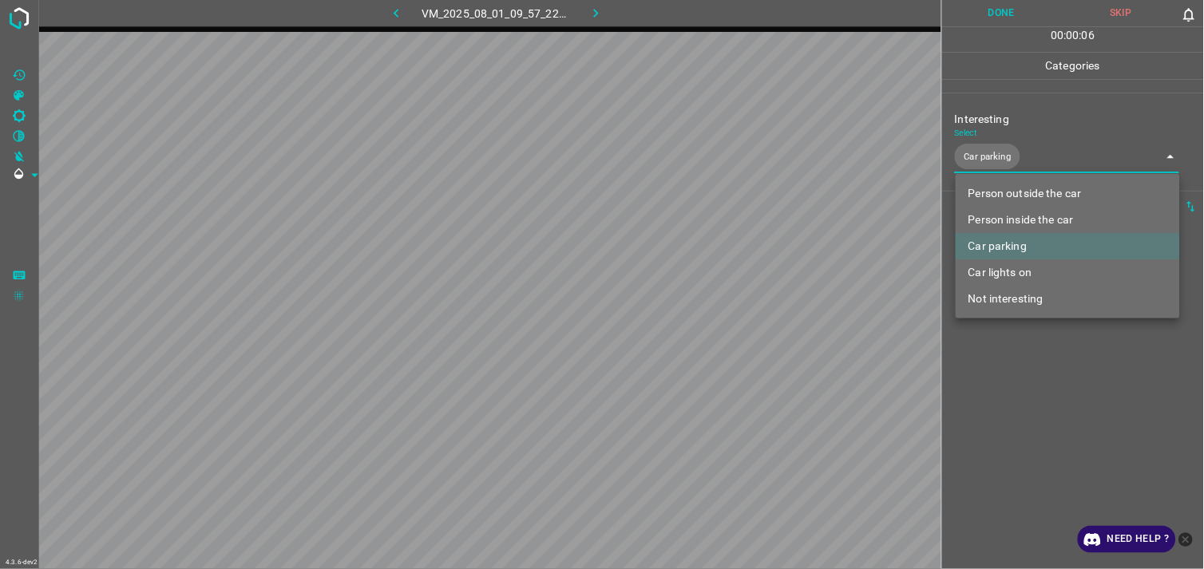
click at [1026, 413] on div at bounding box center [602, 284] width 1204 height 569
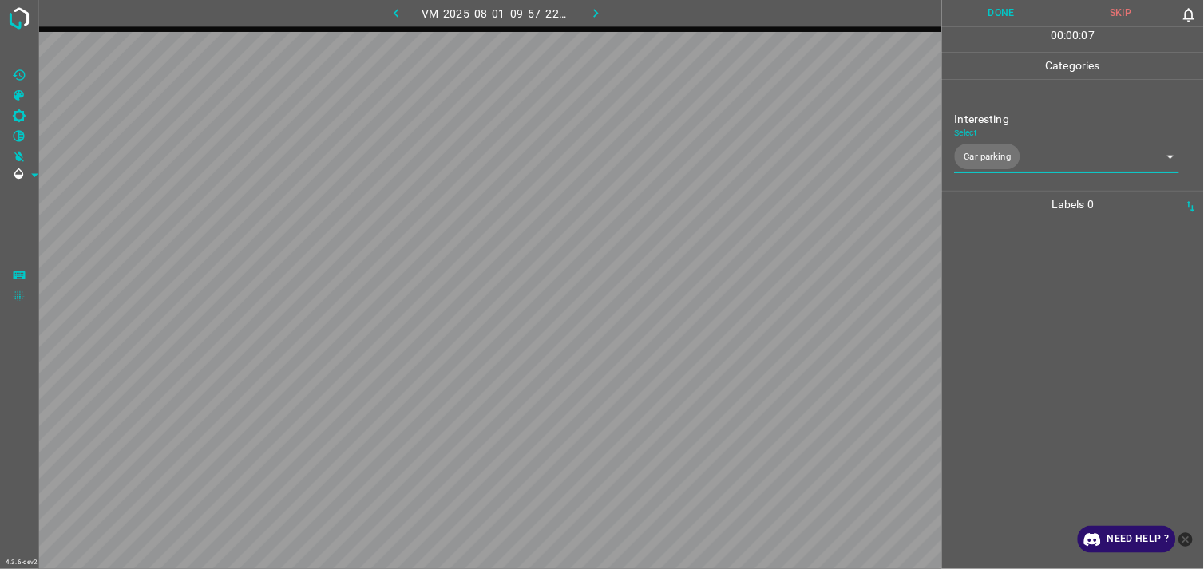
click at [1030, 328] on div at bounding box center [1073, 393] width 252 height 351
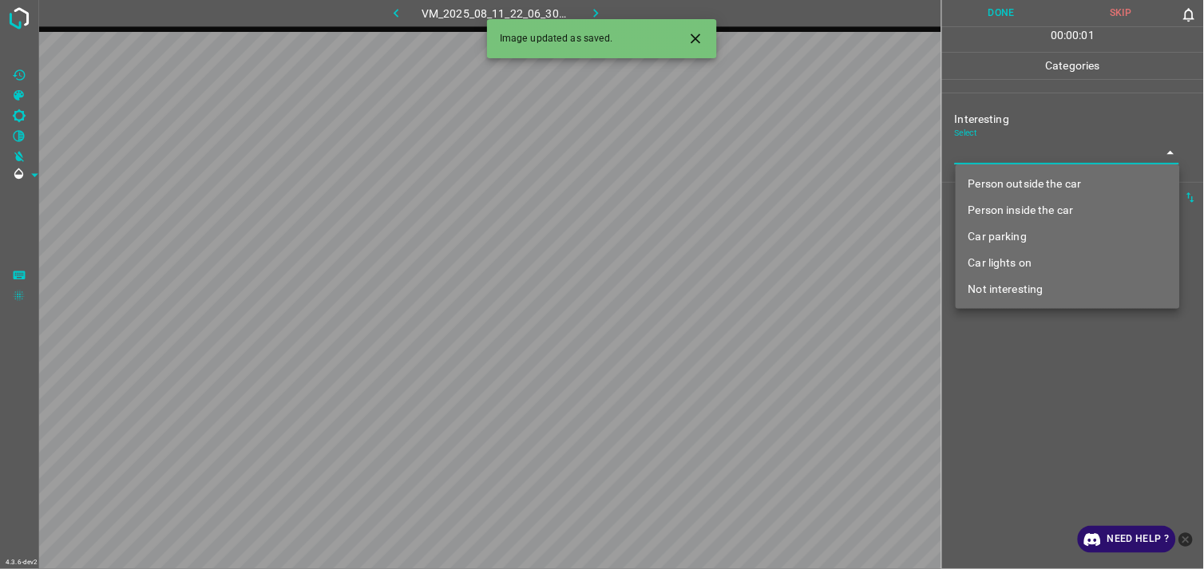
click at [1018, 156] on body "4.3.6-dev2 VM_2025_08_11_22_06_30_839_09.gif Done Skip 0 00 : 00 : 01 Categorie…" at bounding box center [602, 284] width 1204 height 569
click at [1042, 180] on li "Person outside the car" at bounding box center [1067, 184] width 224 height 26
type input "Person outside the car"
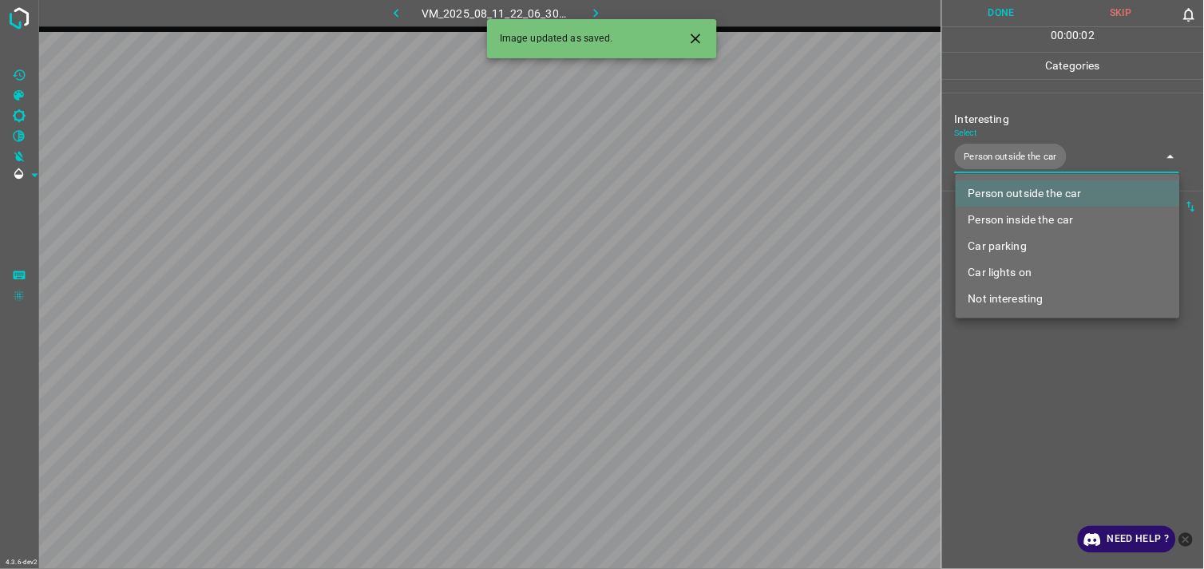
drag, startPoint x: 1070, startPoint y: 434, endPoint x: 1063, endPoint y: 366, distance: 69.0
click at [1067, 433] on div at bounding box center [602, 284] width 1204 height 569
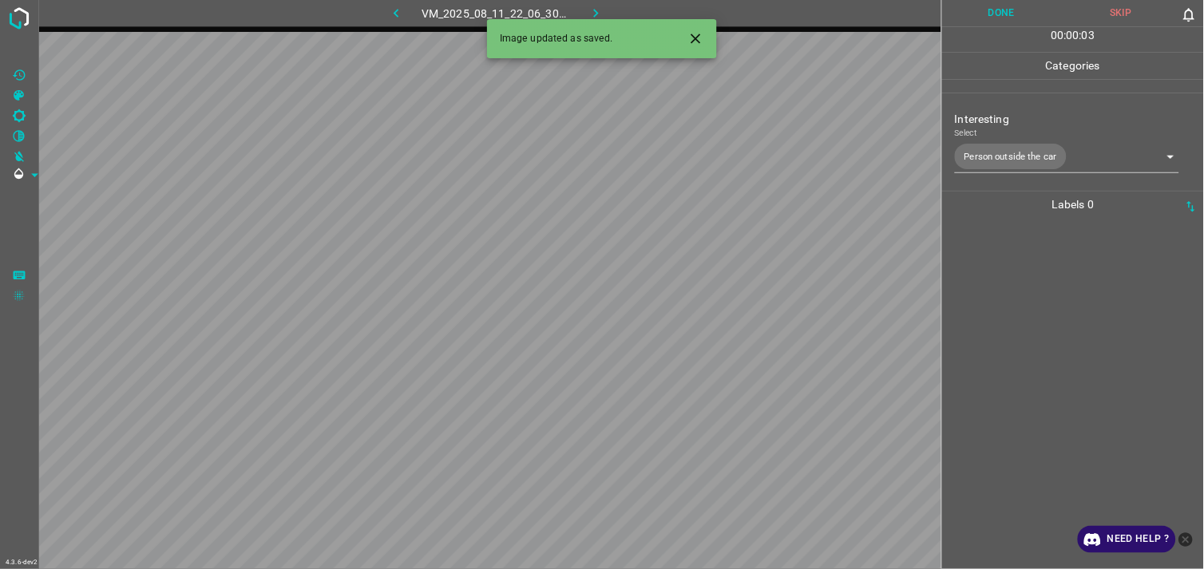
click at [1060, 333] on div at bounding box center [1073, 393] width 252 height 351
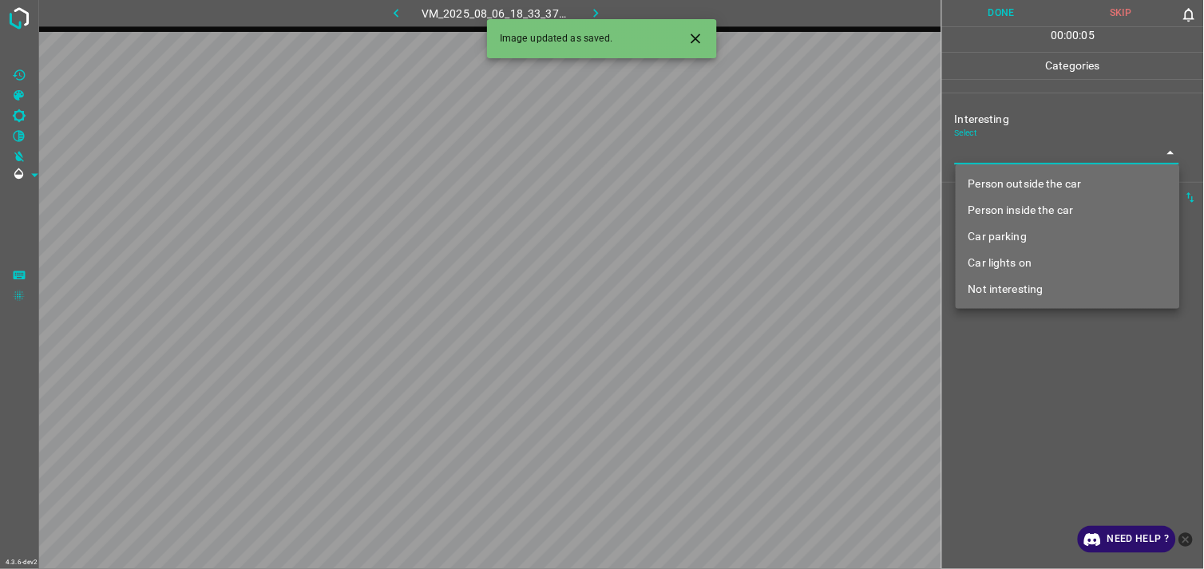
click at [1026, 150] on body "4.3.6-dev2 VM_2025_08_06_18_33_37_070_06.gif Done Skip 0 00 : 00 : 05 Categorie…" at bounding box center [602, 284] width 1204 height 569
click at [1032, 171] on li "Person outside the car" at bounding box center [1067, 184] width 224 height 26
type input "Person outside the car"
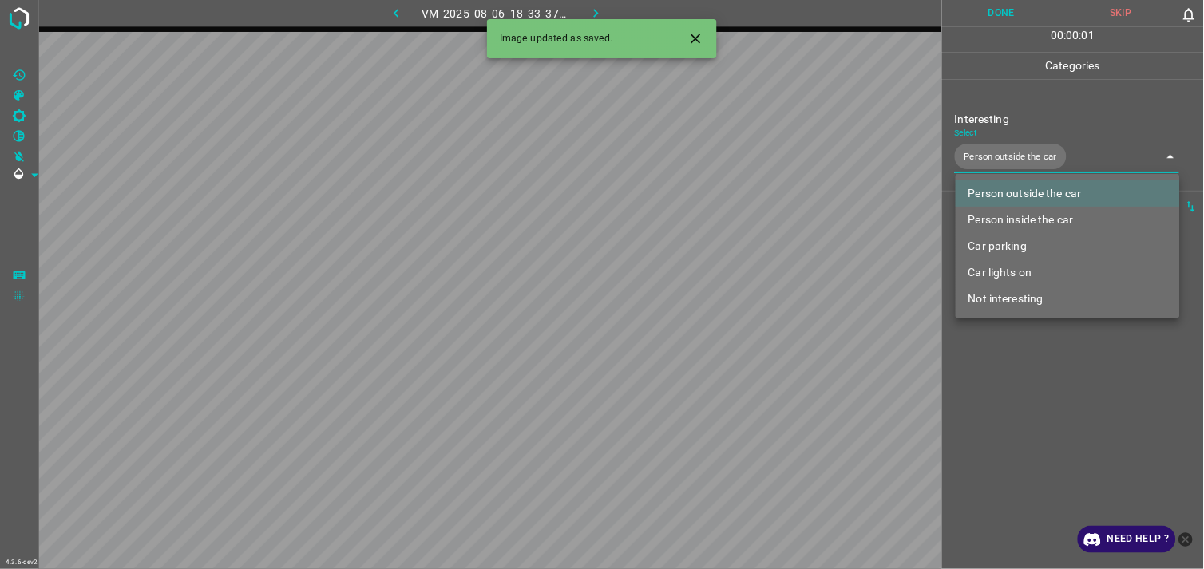
click at [1084, 359] on div at bounding box center [602, 284] width 1204 height 569
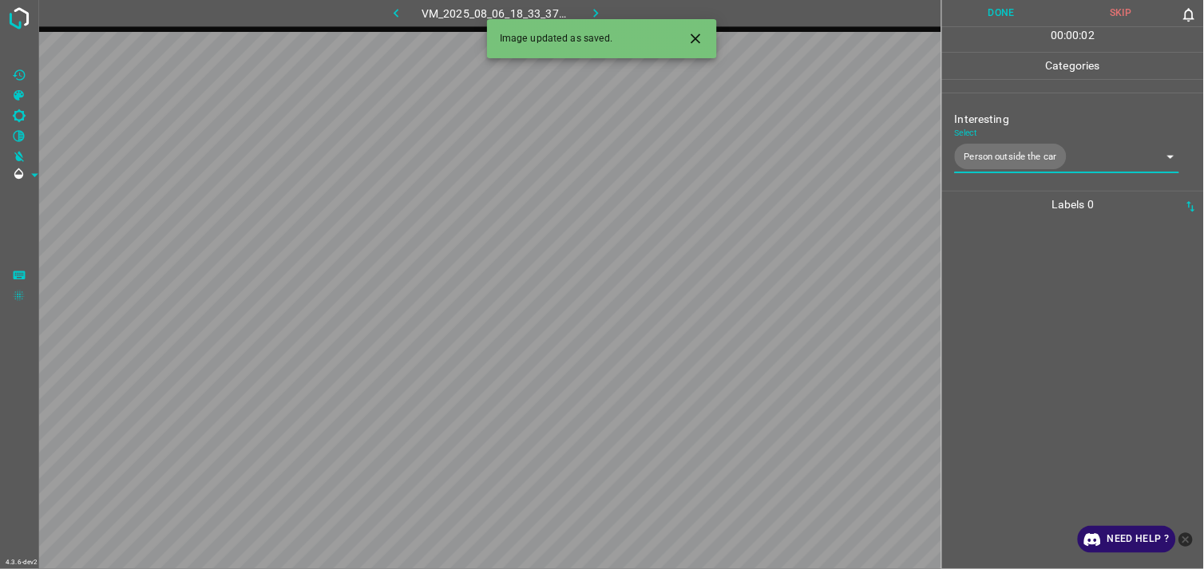
click at [1040, 288] on div at bounding box center [1073, 393] width 252 height 351
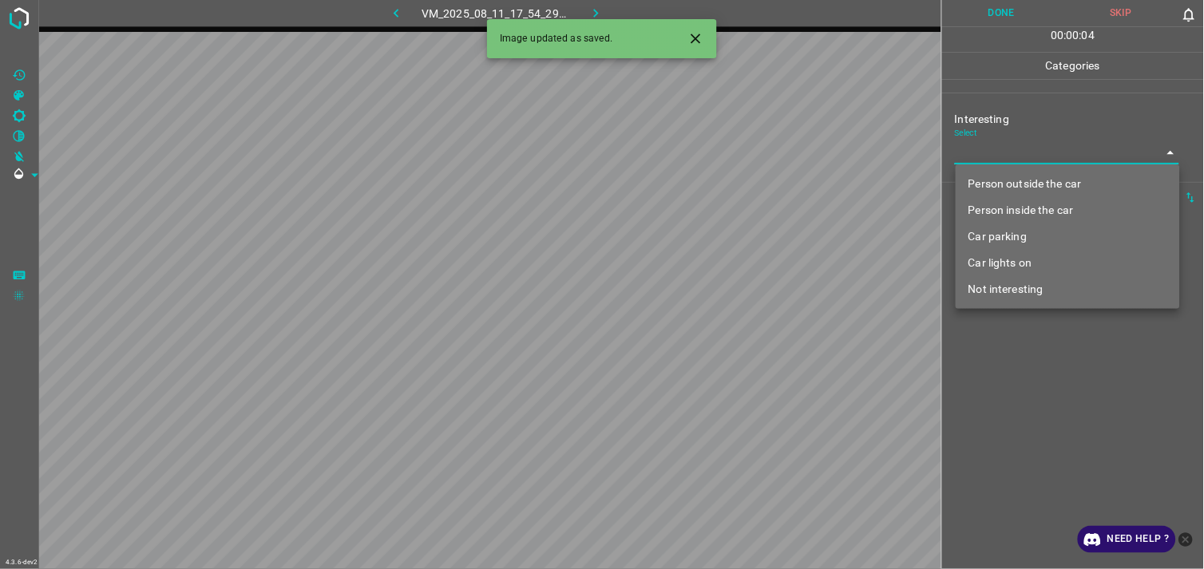
click at [988, 145] on body "4.3.6-dev2 VM_2025_08_11_17_54_29_956_06.gif Done Skip 0 00 : 00 : 04 Categorie…" at bounding box center [602, 284] width 1204 height 569
click at [994, 234] on li "Car parking" at bounding box center [1067, 236] width 224 height 26
type input "Car parking"
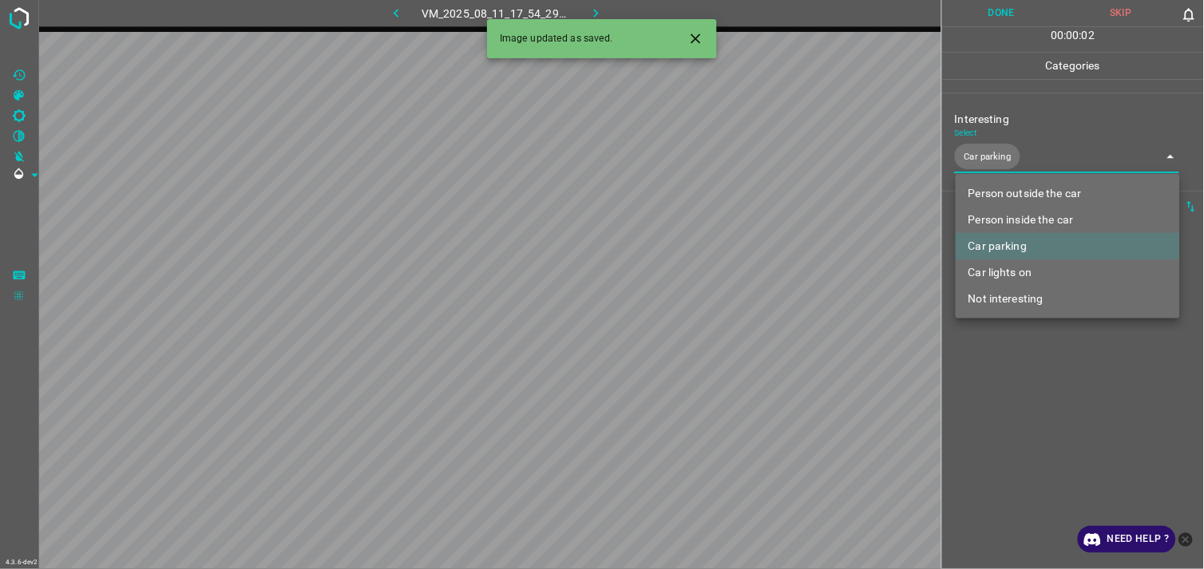
click at [1034, 362] on div at bounding box center [602, 284] width 1204 height 569
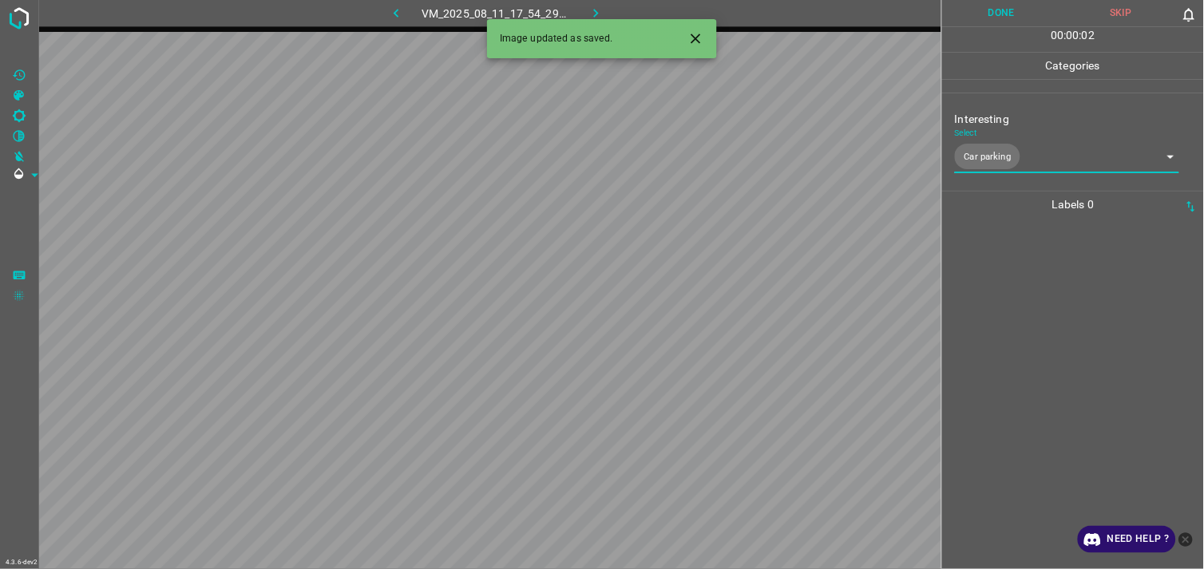
click at [1012, 303] on div at bounding box center [1073, 393] width 252 height 351
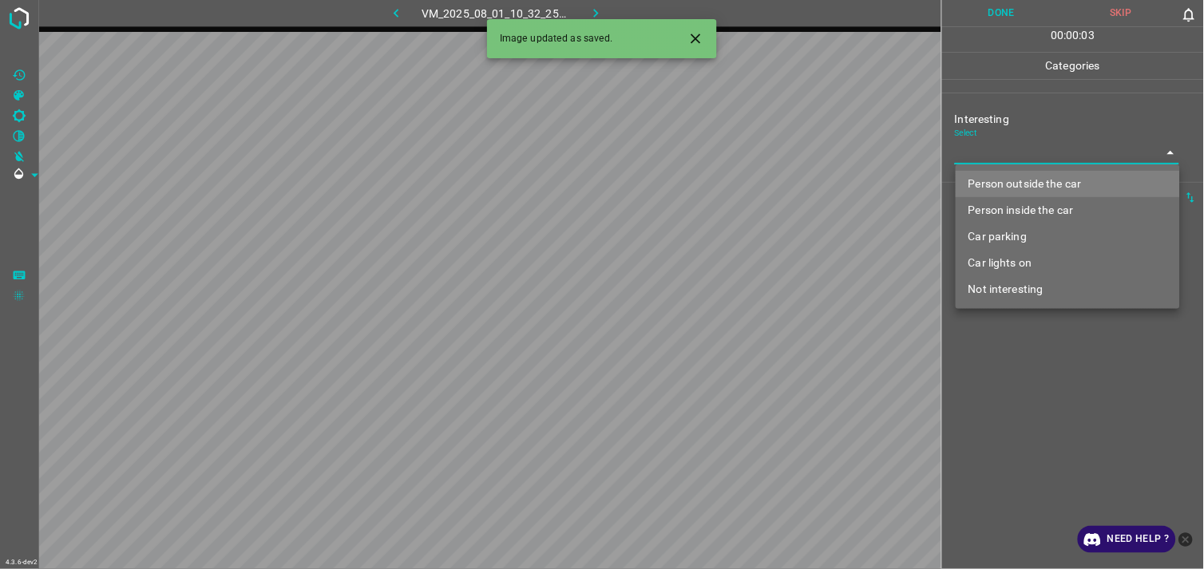
click at [1073, 156] on body "4.3.6-dev2 VM_2025_08_01_10_32_25_560_10.gif Done Skip 0 00 : 00 : 03 Categorie…" at bounding box center [602, 284] width 1204 height 569
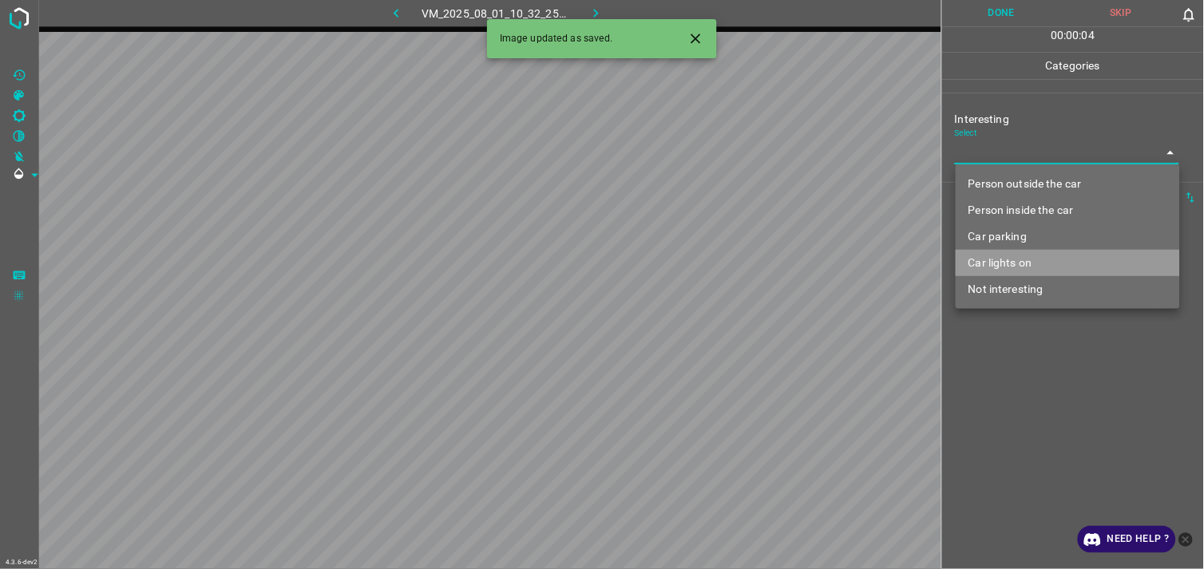
click at [1012, 260] on li "Car lights on" at bounding box center [1067, 263] width 224 height 26
type input "Car lights on"
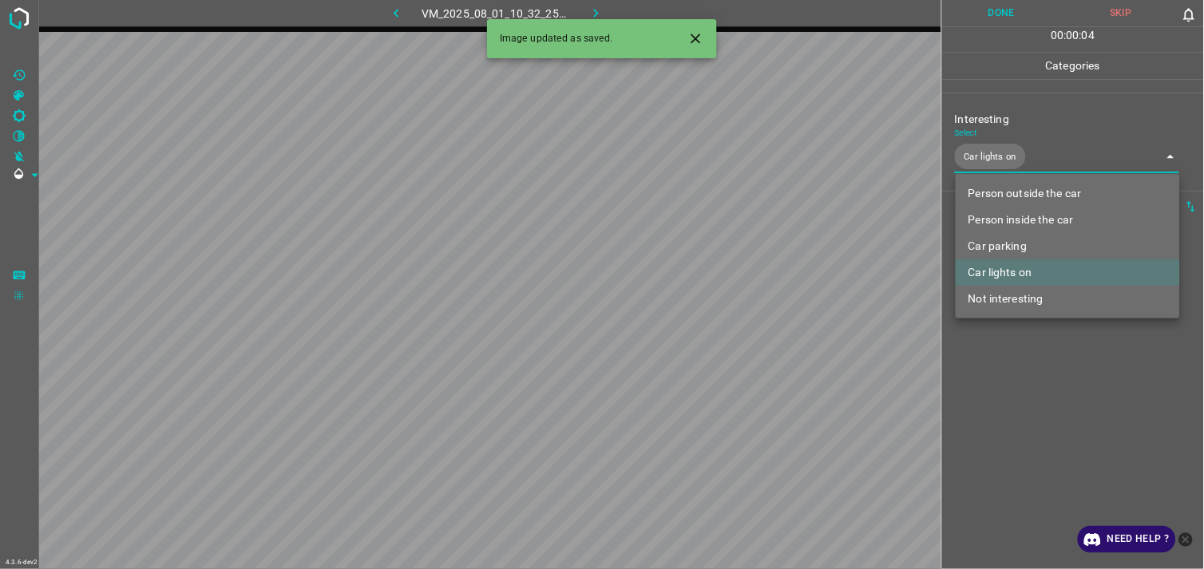
click at [1043, 427] on div at bounding box center [602, 284] width 1204 height 569
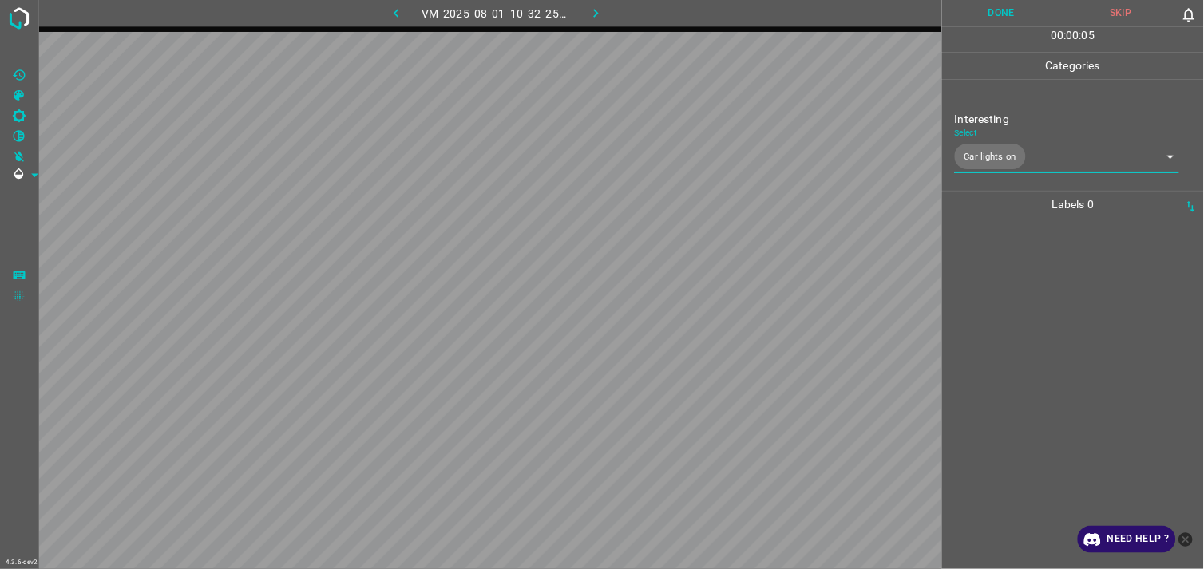
click at [1024, 385] on div at bounding box center [1073, 393] width 252 height 351
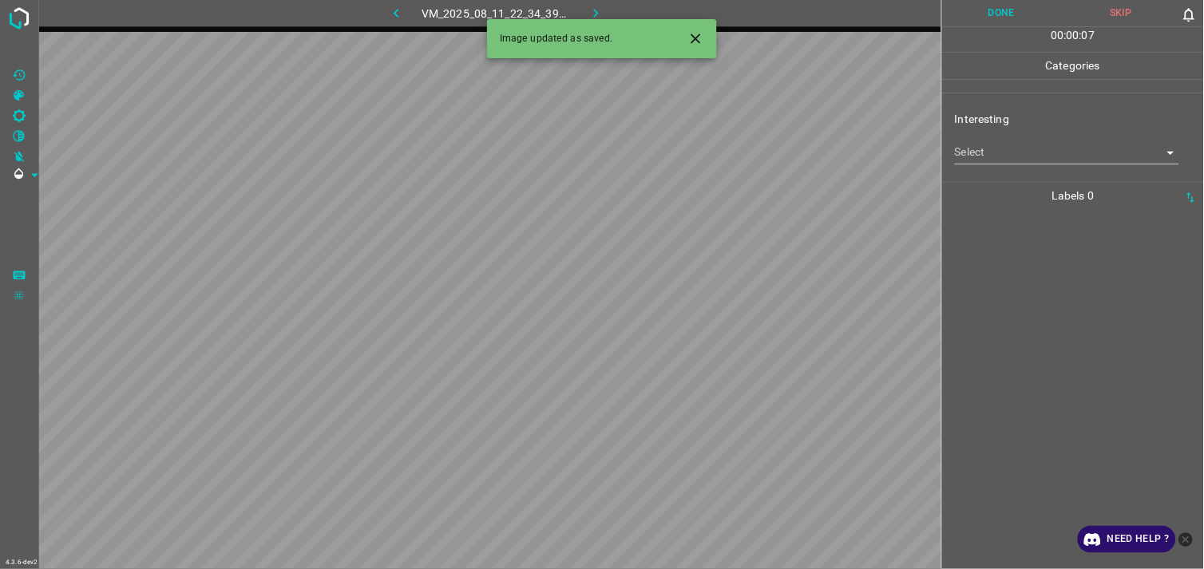
click at [1007, 155] on body "4.3.6-dev2 VM_2025_08_11_22_34_39_141_01.gif Done Skip 0 00 : 00 : 07 Categorie…" at bounding box center [602, 284] width 1204 height 569
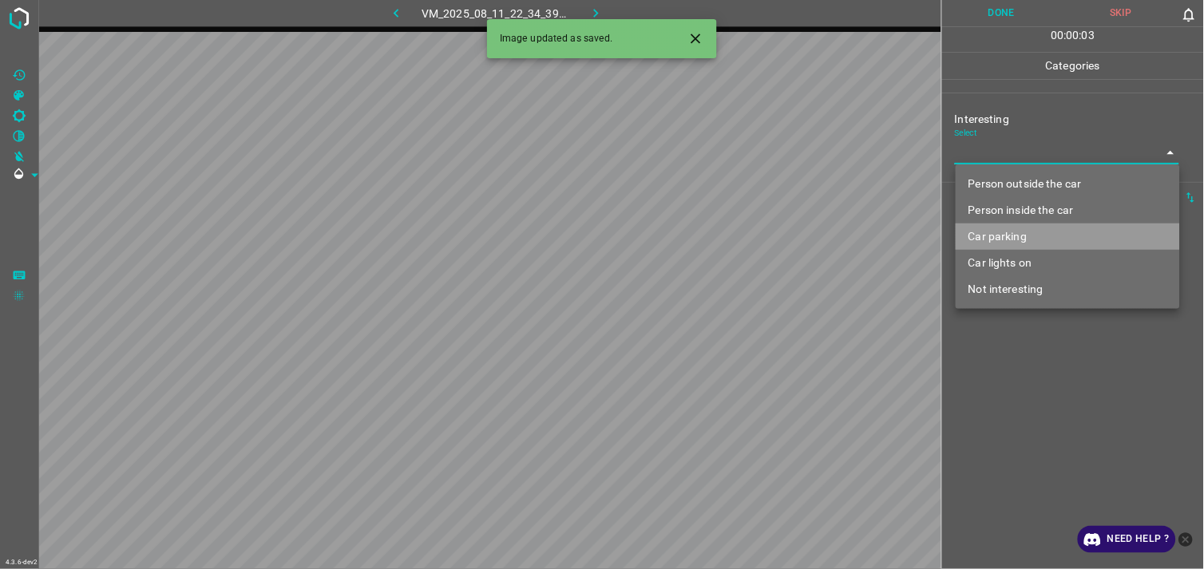
click at [1023, 234] on li "Car parking" at bounding box center [1067, 236] width 224 height 26
type input "Car parking"
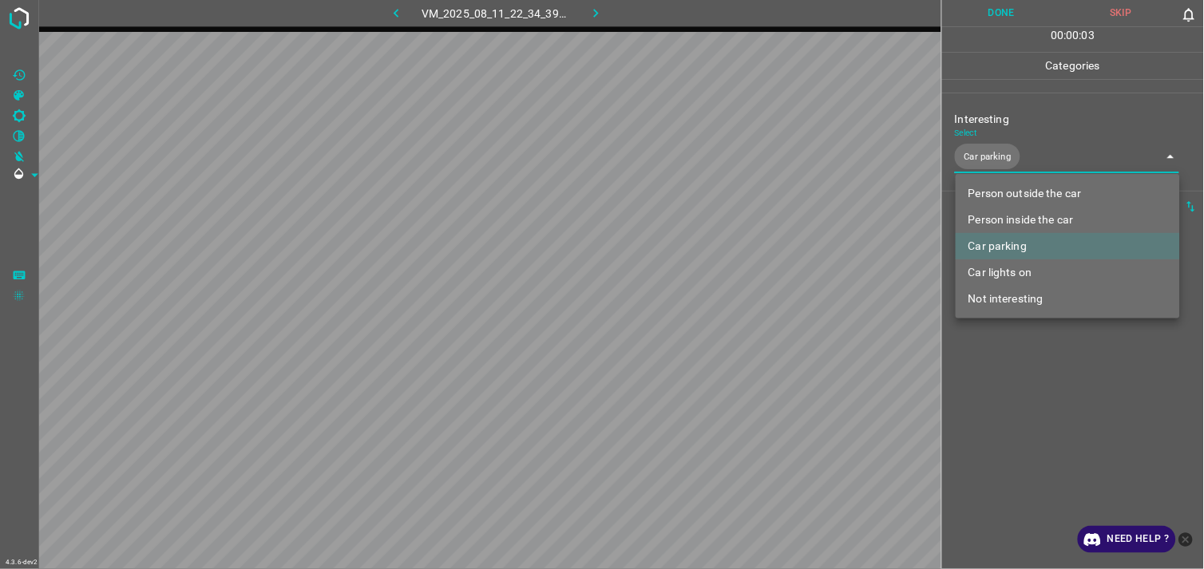
click at [1048, 409] on div at bounding box center [602, 284] width 1204 height 569
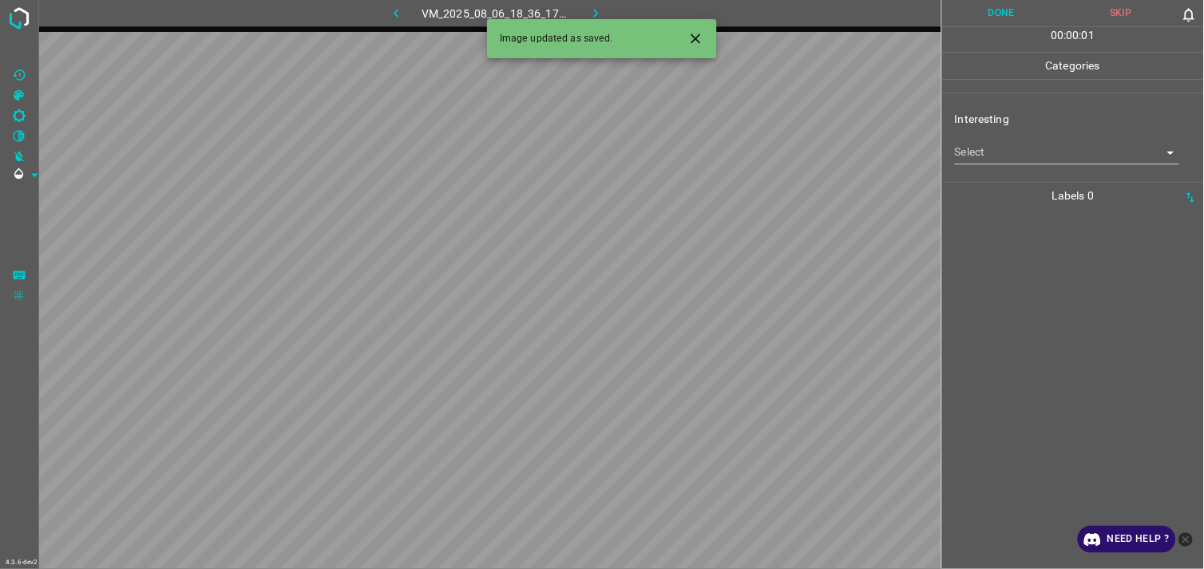
click at [1034, 155] on body "4.3.6-dev2 VM_2025_08_06_18_36_17_660_06.gif Done Skip 0 00 : 00 : 01 Categorie…" at bounding box center [602, 284] width 1204 height 569
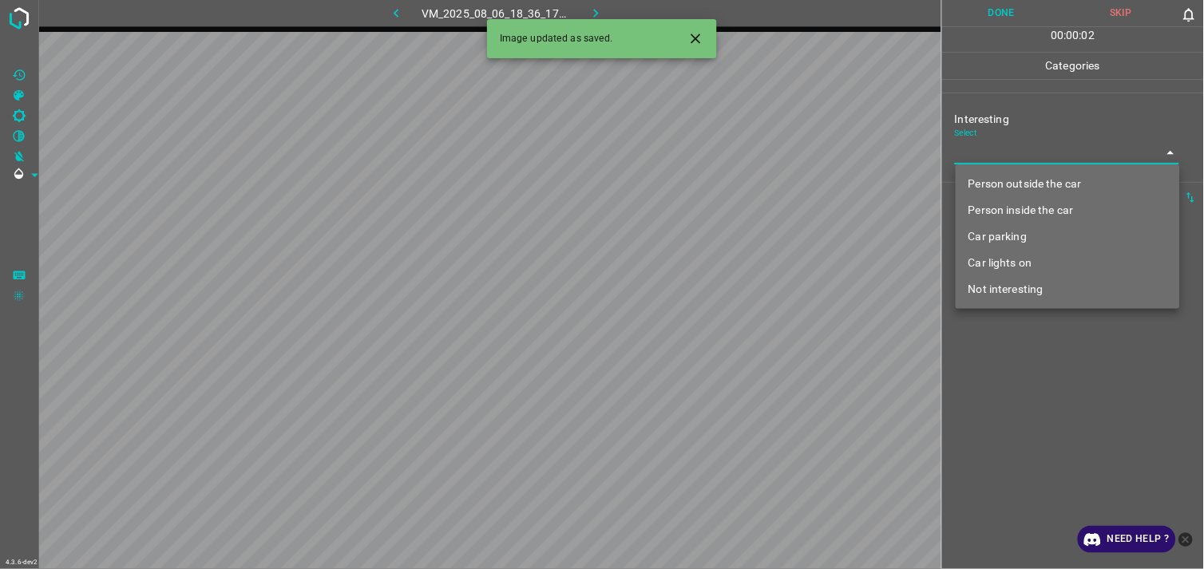
click at [1038, 283] on li "Not interesting" at bounding box center [1067, 289] width 224 height 26
type input "Not interesting"
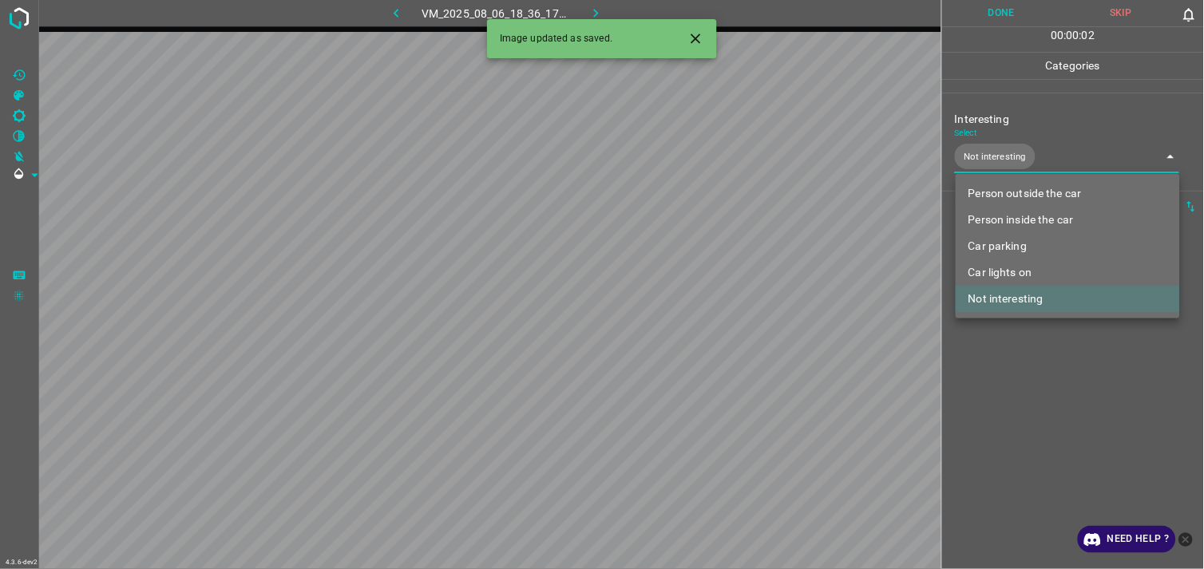
click at [1022, 352] on div at bounding box center [602, 284] width 1204 height 569
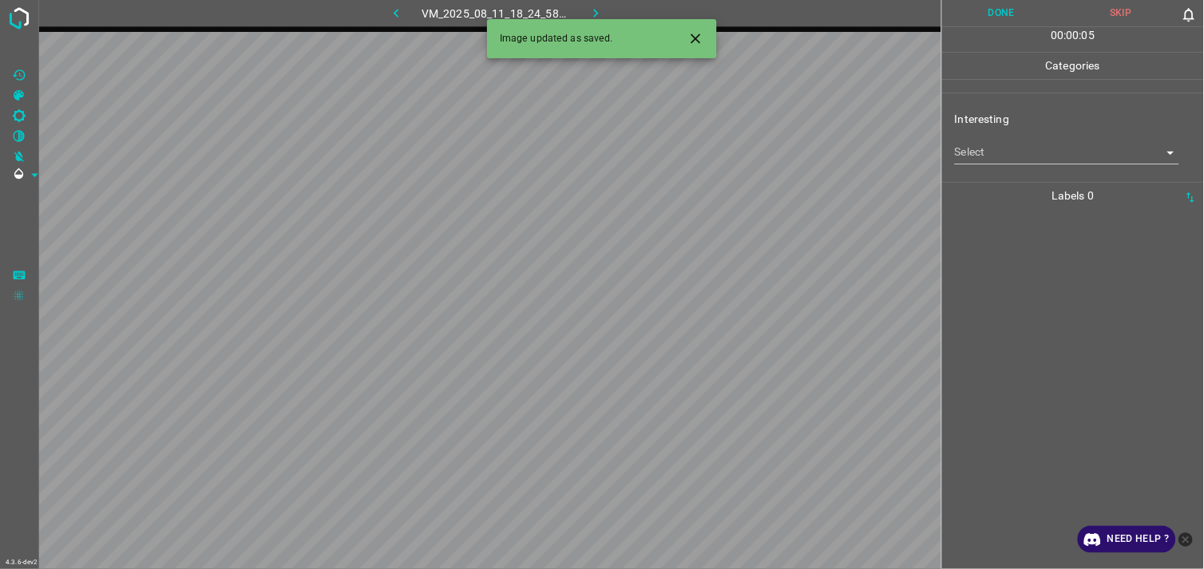
click at [1038, 153] on body "4.3.6-dev2 VM_2025_08_11_18_24_58_117_02.gif Done Skip 0 00 : 00 : 05 Categorie…" at bounding box center [602, 284] width 1204 height 569
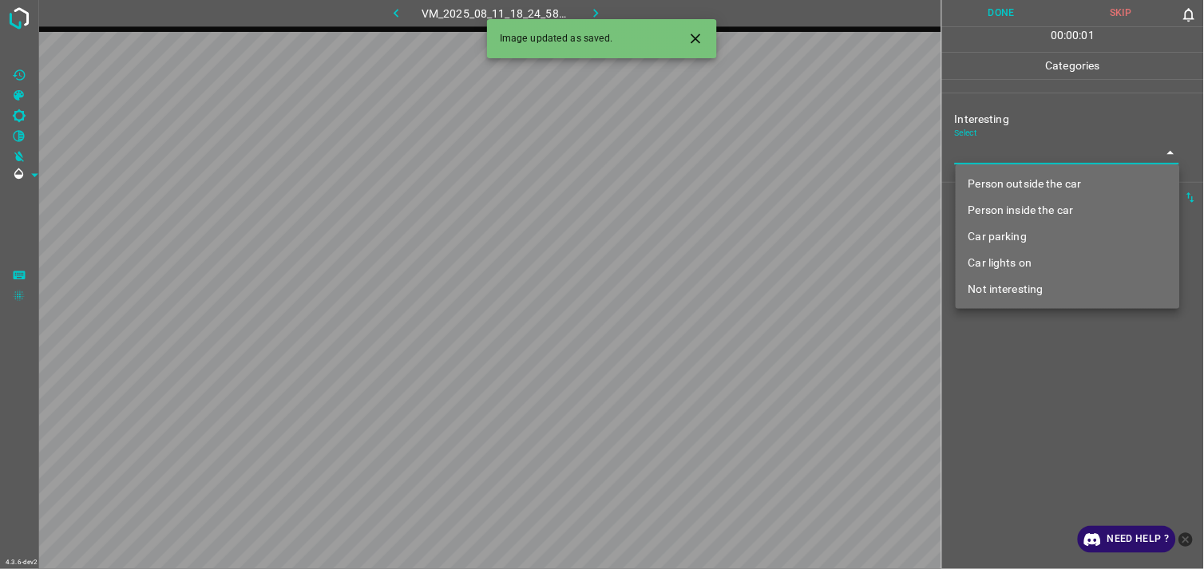
click at [1059, 180] on li "Person outside the car" at bounding box center [1067, 184] width 224 height 26
type input "Person outside the car"
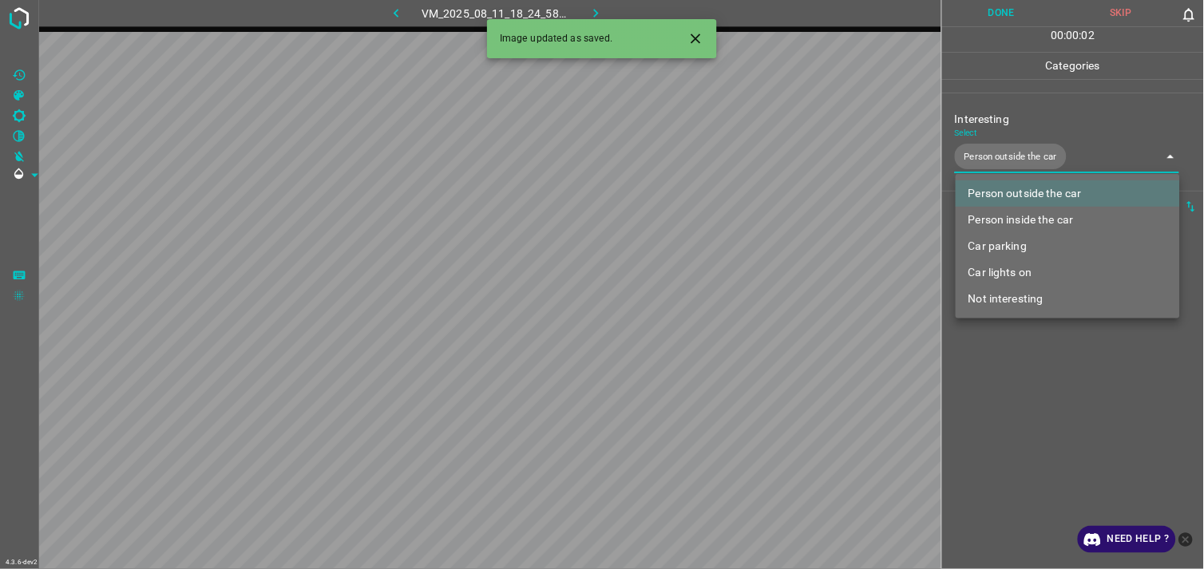
drag, startPoint x: 1075, startPoint y: 451, endPoint x: 1065, endPoint y: 370, distance: 81.3
click at [1074, 452] on div at bounding box center [602, 284] width 1204 height 569
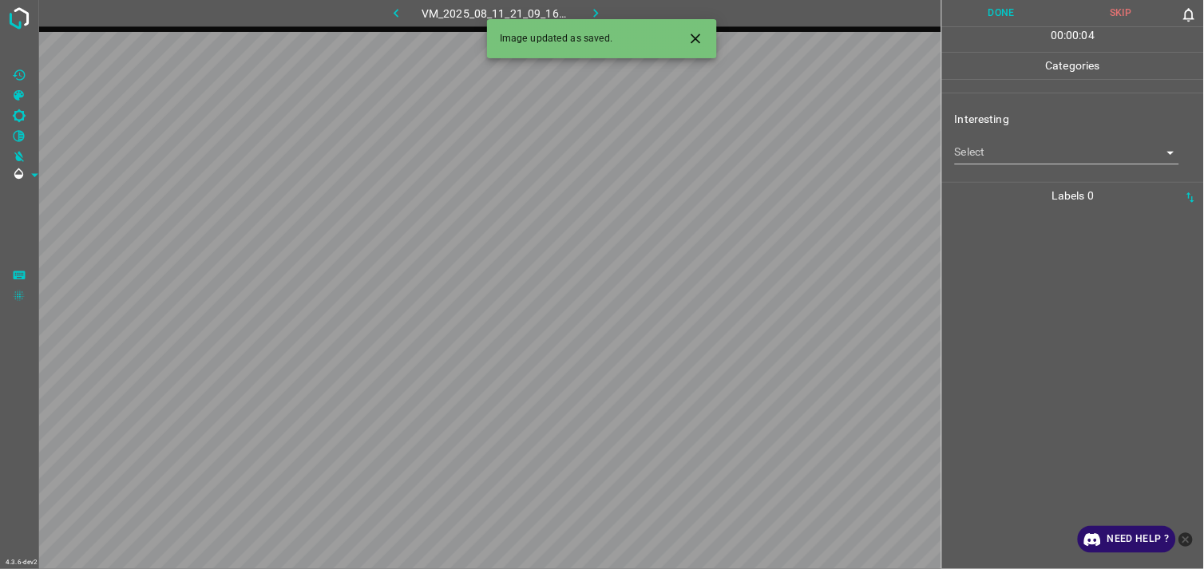
click at [1098, 163] on body "4.3.6-dev2 VM_2025_08_11_21_09_16_967_02.gif Done Skip 0 00 : 00 : 04 Categorie…" at bounding box center [602, 284] width 1204 height 569
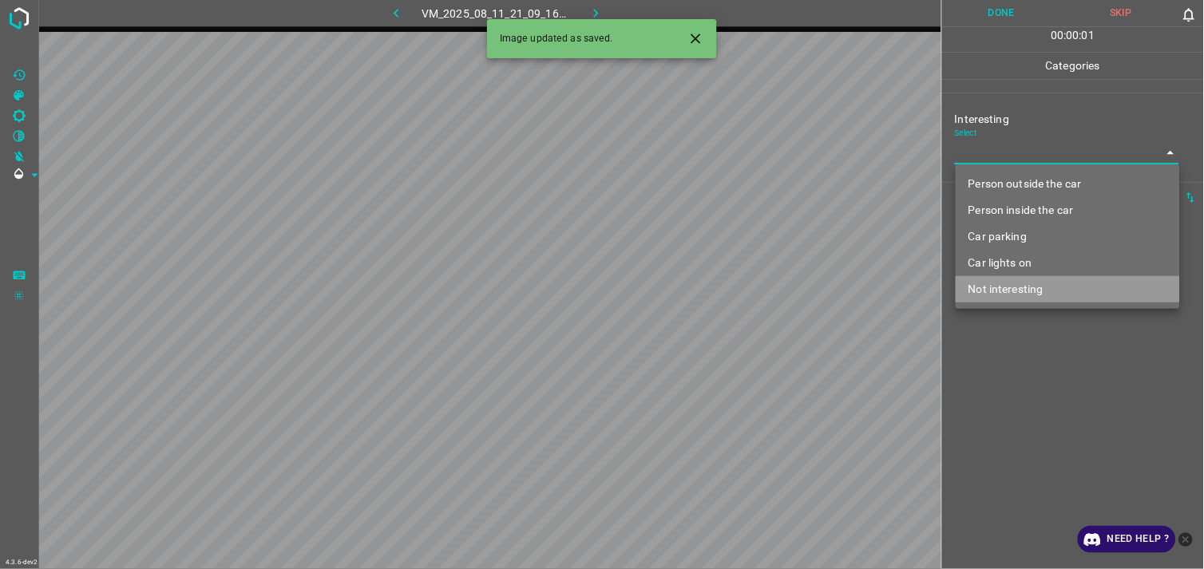
click at [1063, 281] on li "Not interesting" at bounding box center [1067, 289] width 224 height 26
type input "Not interesting"
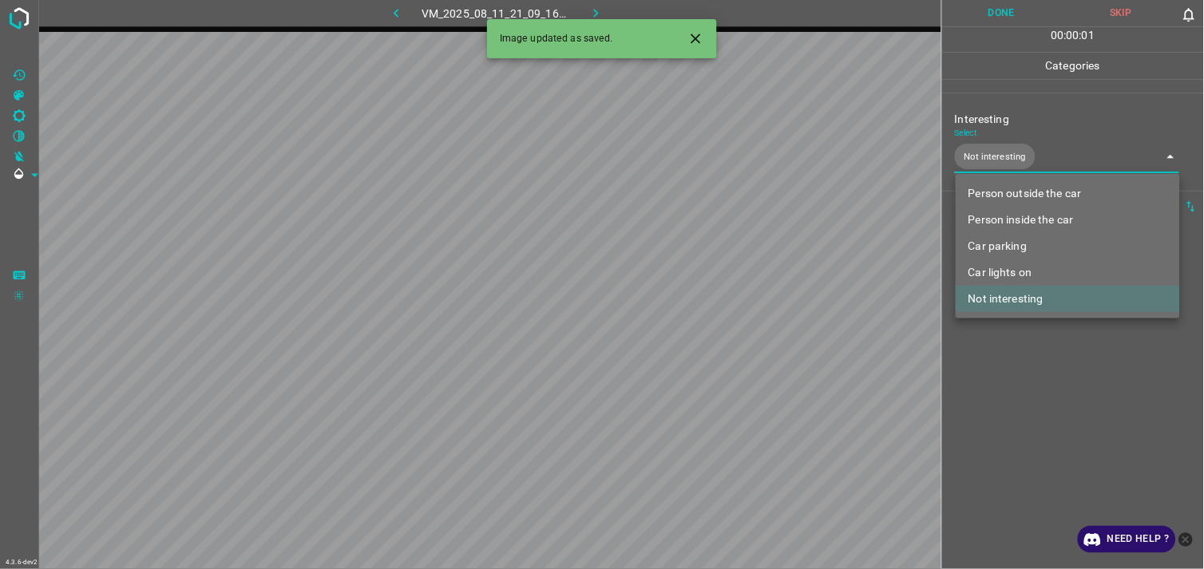
click at [1028, 362] on div at bounding box center [602, 284] width 1204 height 569
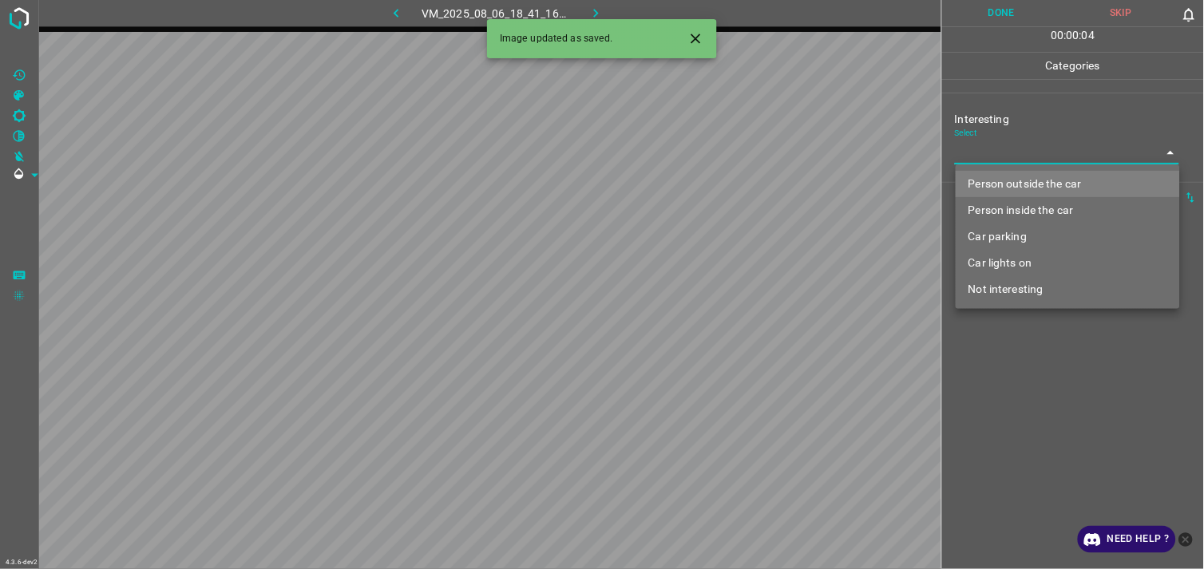
click at [1012, 158] on body "4.3.6-dev2 VM_2025_08_06_18_41_16_758_03.gif Done Skip 0 00 : 00 : 04 Categorie…" at bounding box center [602, 284] width 1204 height 569
click at [1038, 178] on li "Person outside the car" at bounding box center [1067, 184] width 224 height 26
type input "Person outside the car"
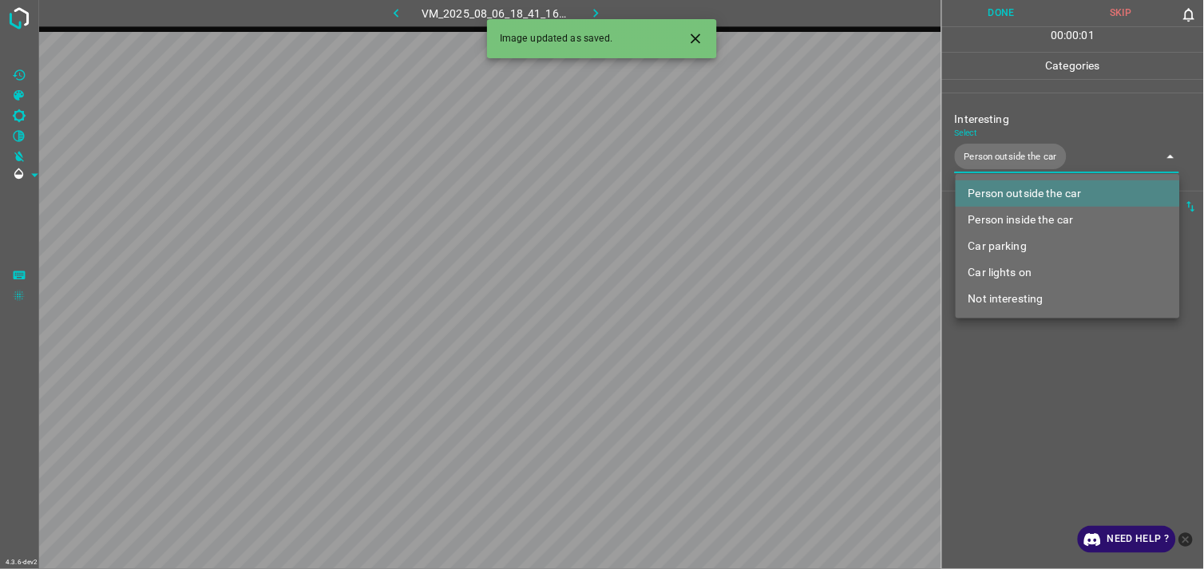
click at [1022, 421] on div at bounding box center [602, 284] width 1204 height 569
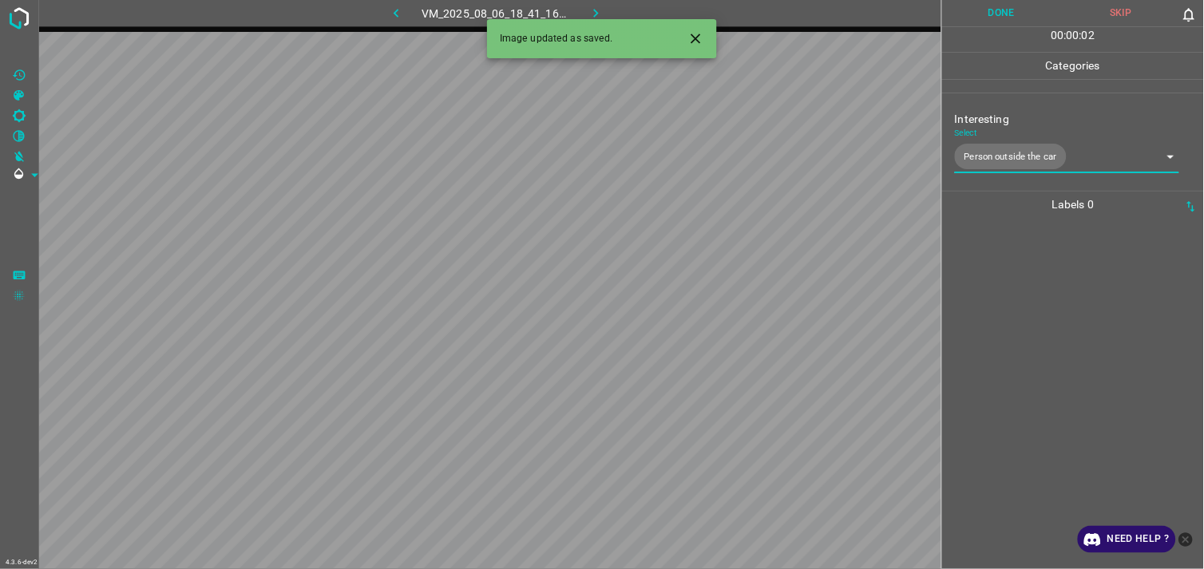
click at [1010, 321] on div at bounding box center [1073, 393] width 252 height 351
click at [1031, 160] on body "4.3.6-dev2 VM_2025_08_11_18_34_59_748_06.gif Done Skip 0 00 : 00 : 01 Categorie…" at bounding box center [602, 284] width 1204 height 569
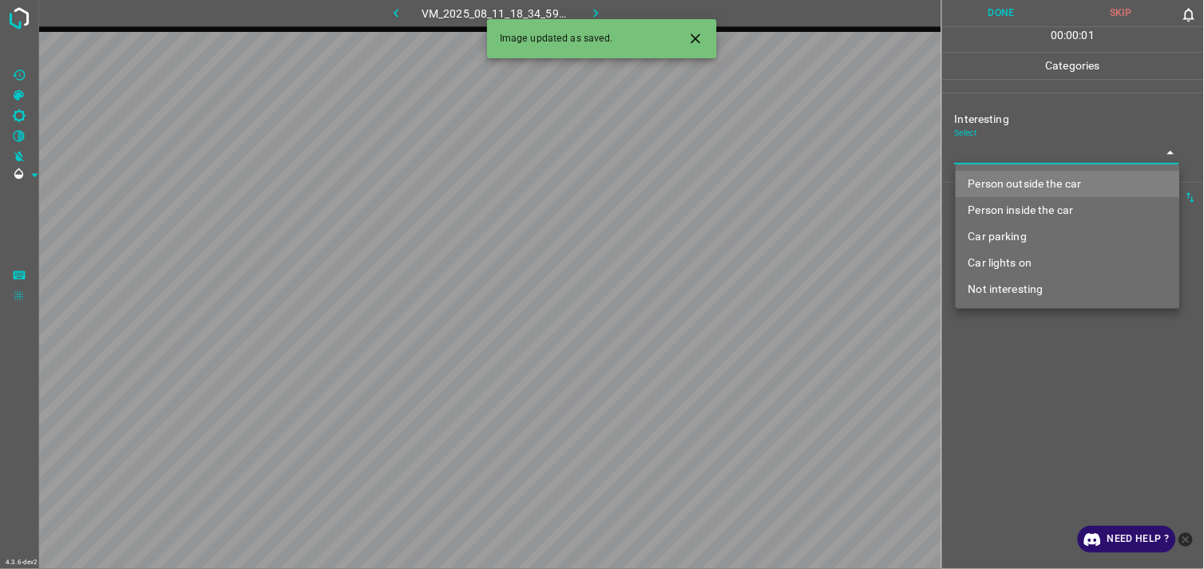
click at [1042, 182] on li "Person outside the car" at bounding box center [1067, 184] width 224 height 26
type input "Person outside the car"
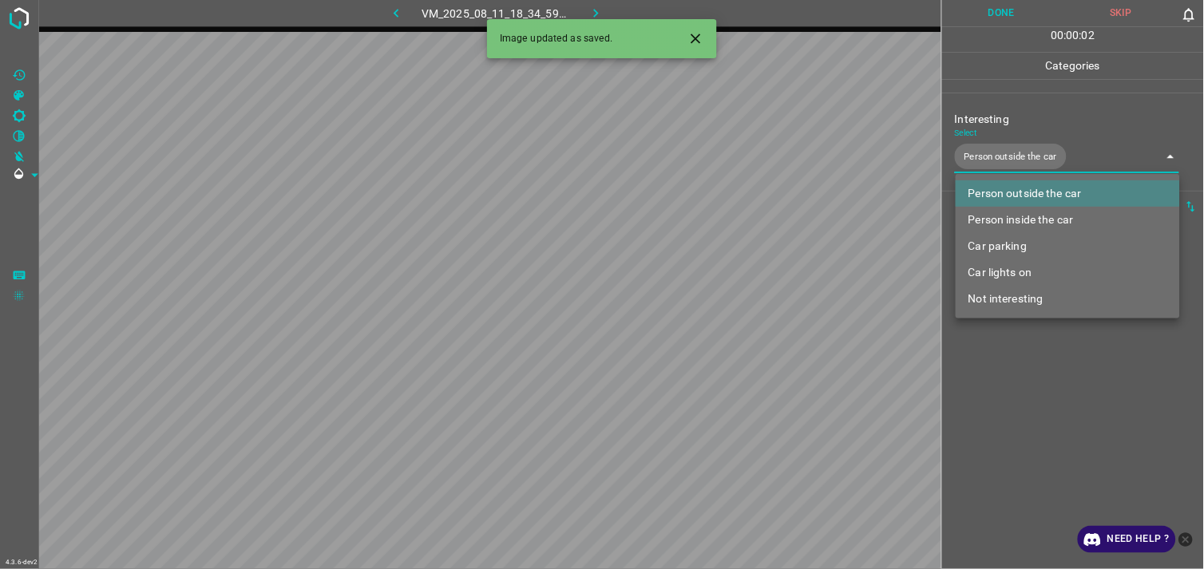
click at [1043, 386] on div at bounding box center [602, 284] width 1204 height 569
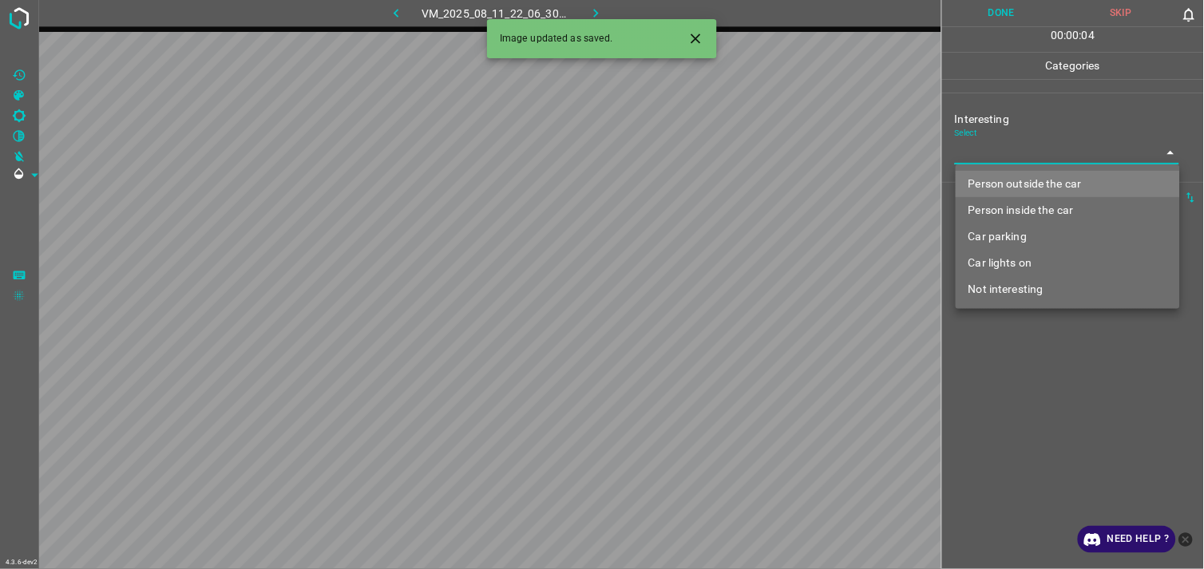
click at [1036, 161] on body "4.3.6-dev2 VM_2025_08_11_22_06_30_839_01.gif Done Skip 0 00 : 00 : 04 Categorie…" at bounding box center [602, 284] width 1204 height 569
click at [1035, 184] on li "Person outside the car" at bounding box center [1067, 184] width 224 height 26
drag, startPoint x: 1035, startPoint y: 184, endPoint x: 1036, endPoint y: 264, distance: 80.6
click at [1035, 184] on li "Person outside the car" at bounding box center [1067, 184] width 224 height 26
click at [1030, 184] on li "Person outside the car" at bounding box center [1067, 184] width 224 height 26
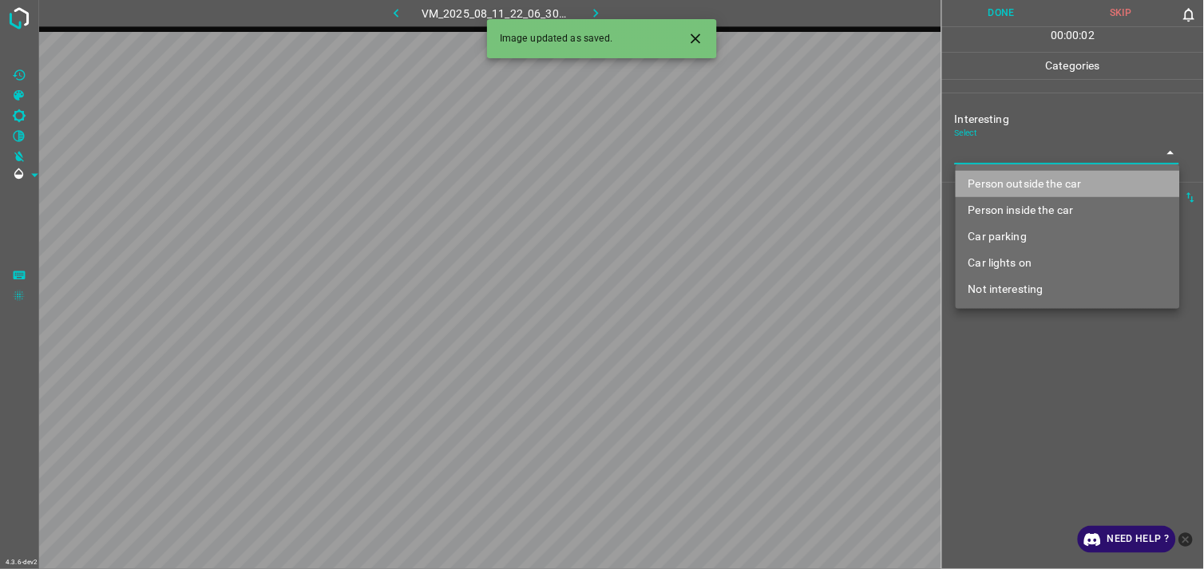
type input "Person outside the car"
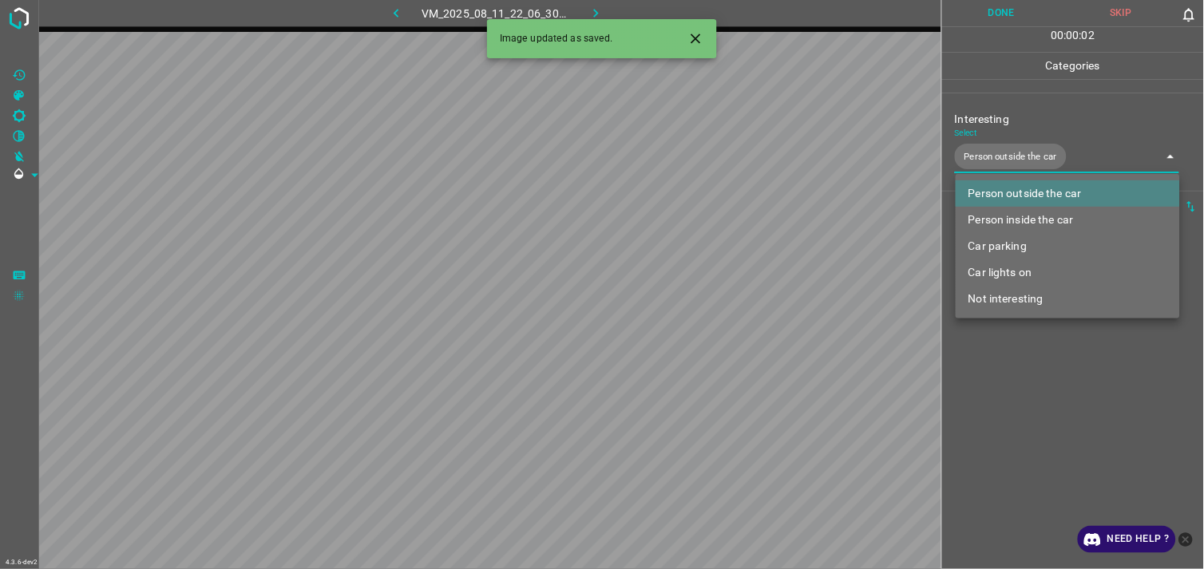
drag, startPoint x: 1032, startPoint y: 383, endPoint x: 1030, endPoint y: 346, distance: 36.7
click at [1031, 383] on div at bounding box center [602, 284] width 1204 height 569
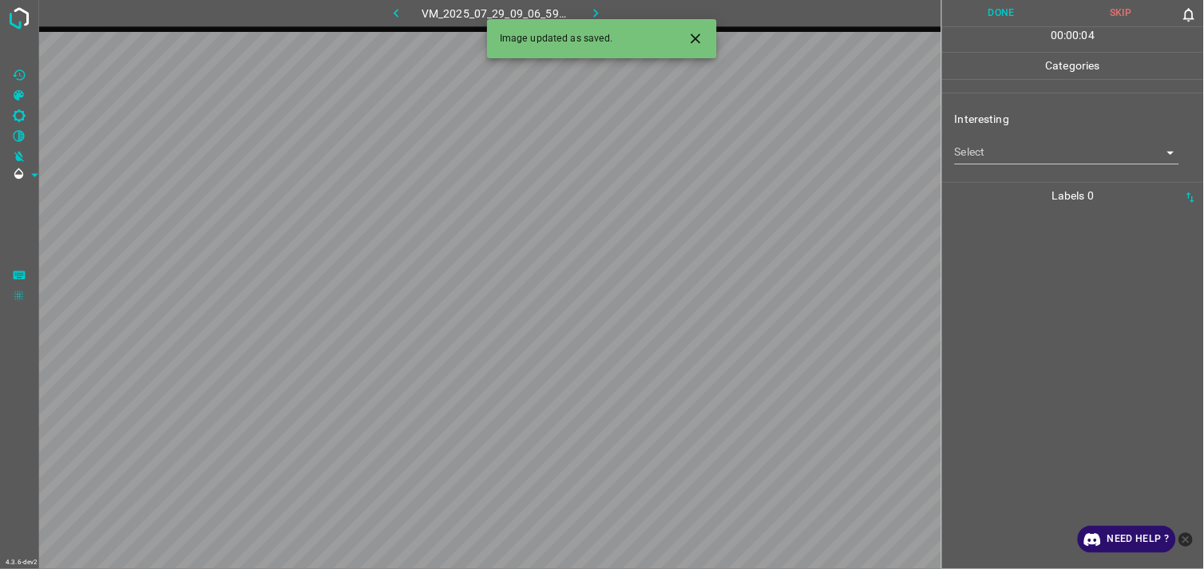
click at [1019, 156] on body "4.3.6-dev2 VM_2025_07_29_09_06_59_502_02.gif Done Skip 0 00 : 00 : 04 Categorie…" at bounding box center [602, 284] width 1204 height 569
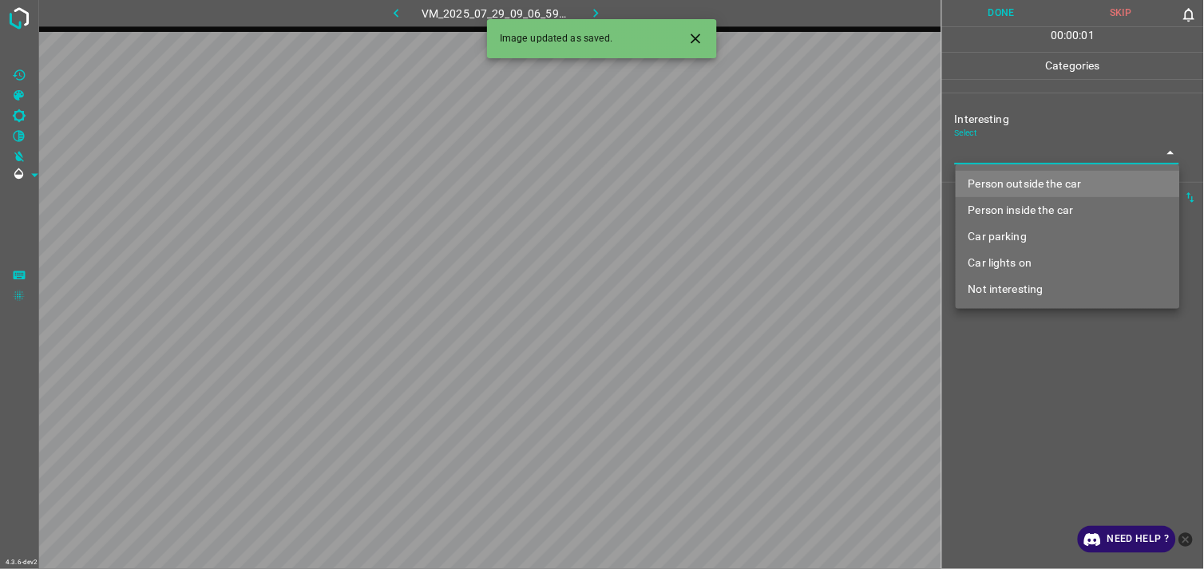
click at [1031, 186] on li "Person outside the car" at bounding box center [1067, 184] width 224 height 26
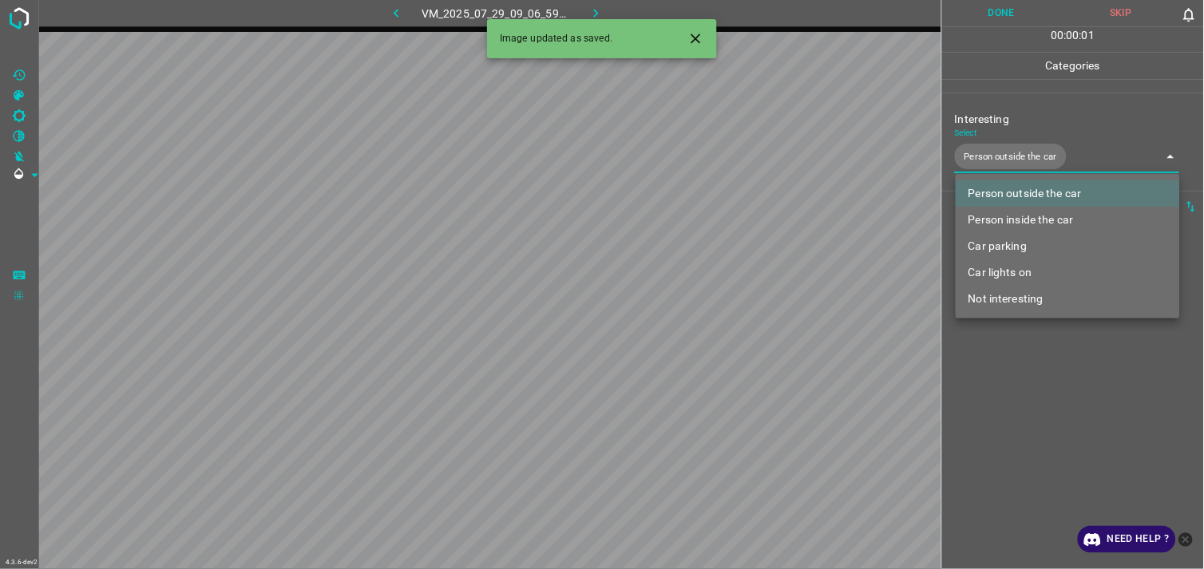
drag, startPoint x: 1052, startPoint y: 345, endPoint x: 1044, endPoint y: 326, distance: 20.8
click at [1052, 346] on div at bounding box center [602, 284] width 1204 height 569
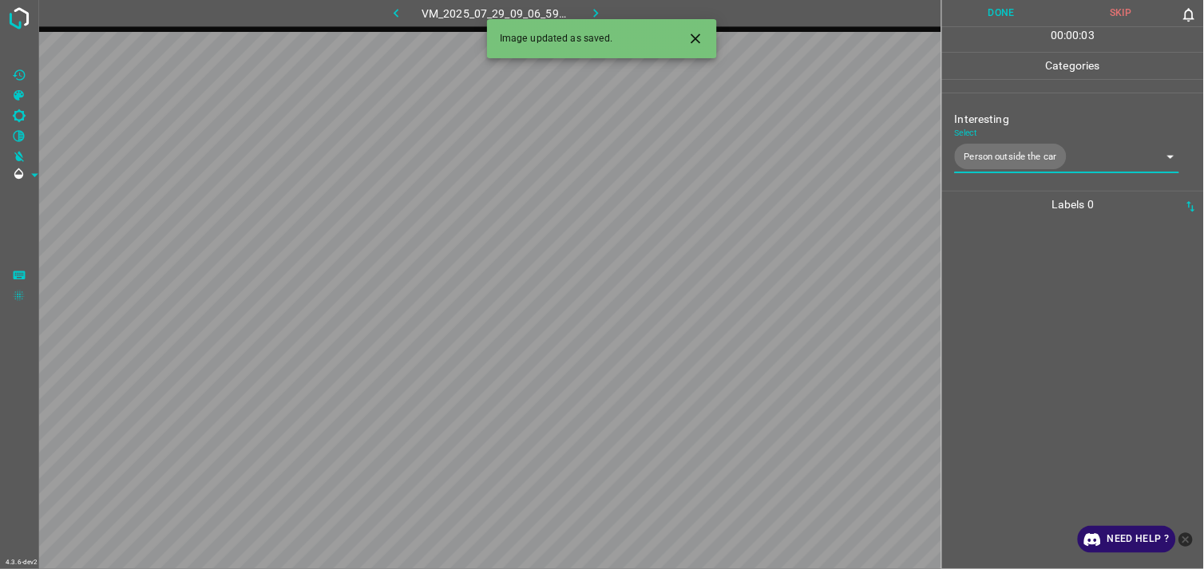
click at [1034, 164] on body "4.3.6-dev2 VM_2025_07_29_09_06_59_502_02.gif Done Skip 0 00 : 00 : 03 Categorie…" at bounding box center [602, 284] width 1204 height 569
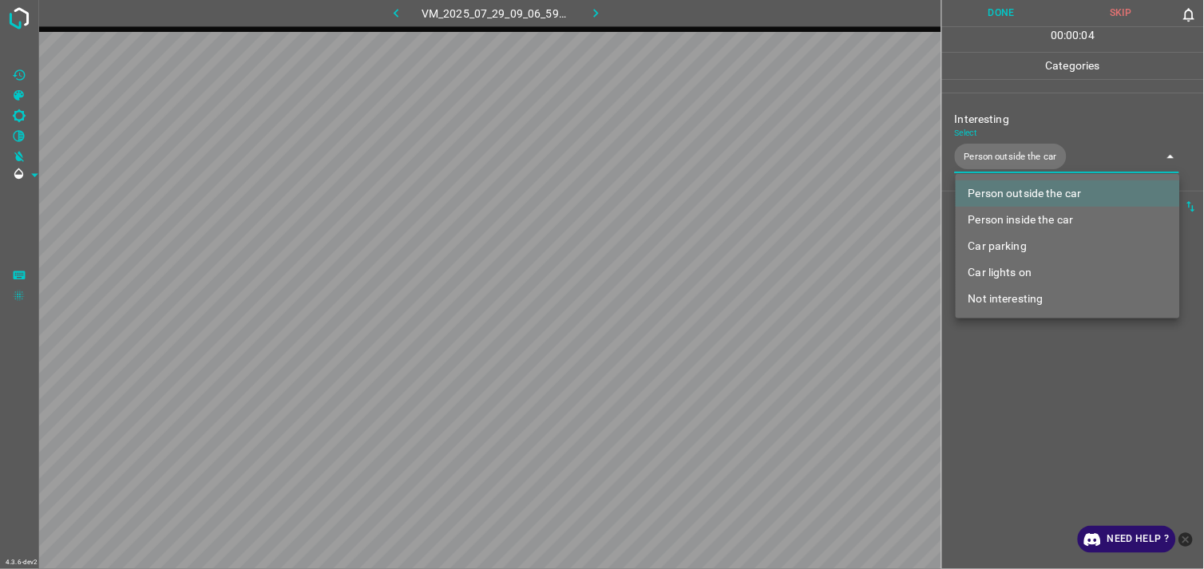
click at [1044, 160] on body "4.3.6-dev2 VM_2025_07_29_09_06_59_502_02.gif Done Skip 0 00 : 00 : 04 Categorie…" at bounding box center [602, 284] width 1204 height 569
click at [1025, 244] on li "Car parking" at bounding box center [1067, 246] width 224 height 26
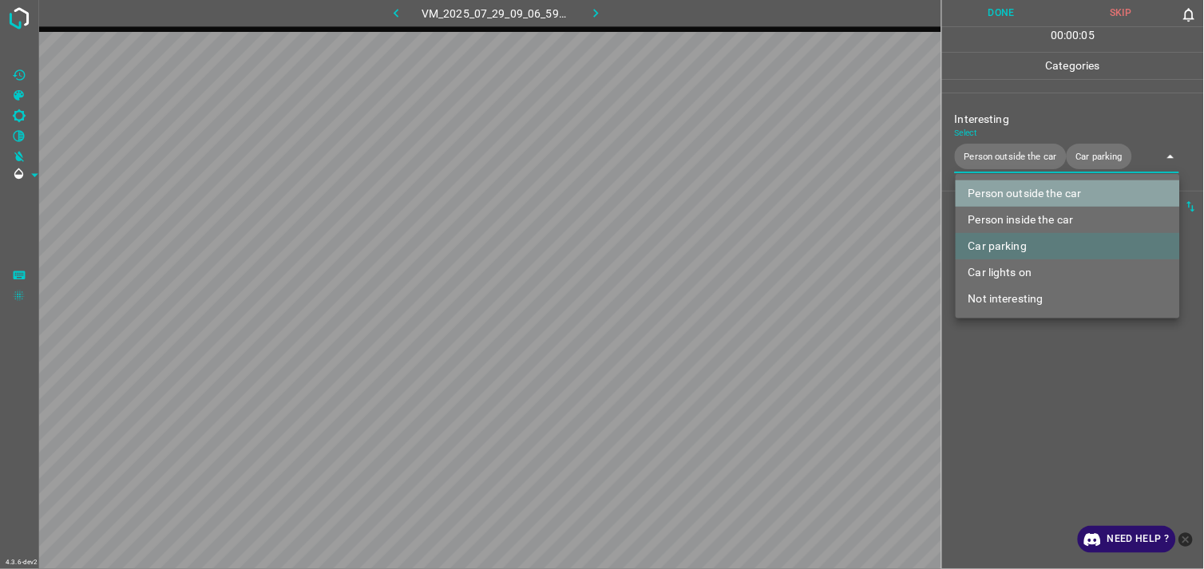
click at [1034, 192] on li "Person outside the car" at bounding box center [1067, 193] width 224 height 26
type input "Car parking"
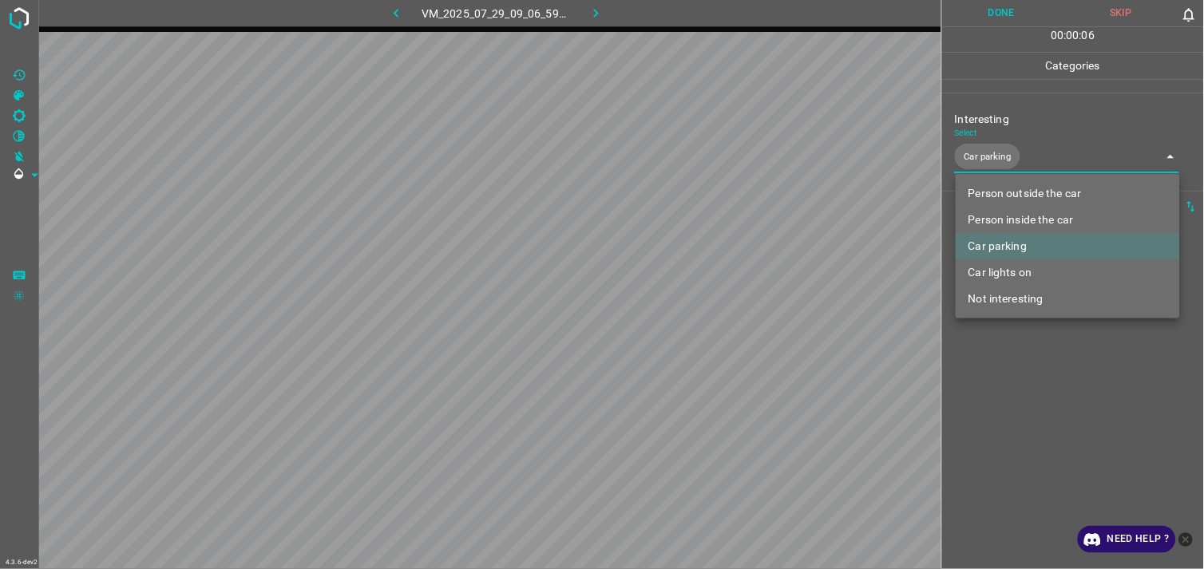
click at [1057, 389] on div at bounding box center [602, 284] width 1204 height 569
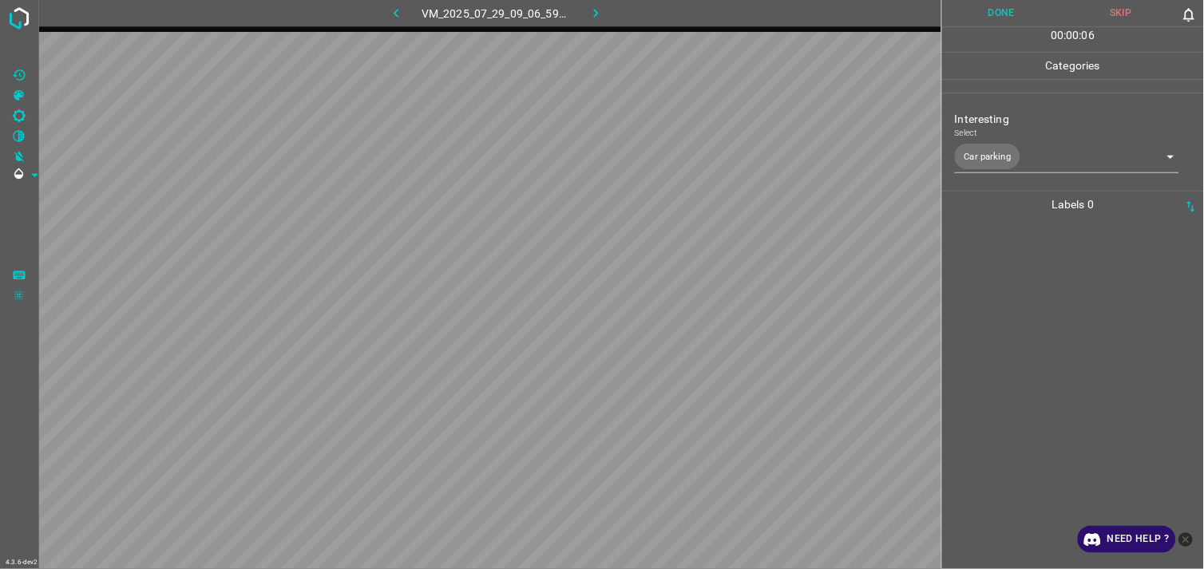
click at [1040, 302] on div at bounding box center [1073, 393] width 252 height 351
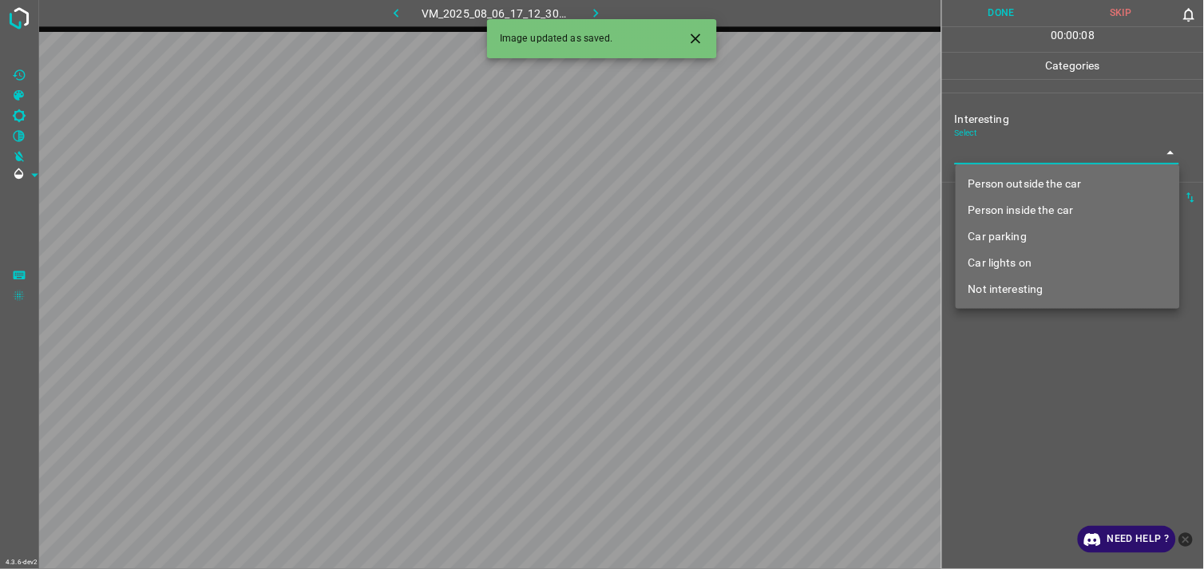
click at [1065, 162] on body "4.3.6-dev2 VM_2025_08_06_17_12_30_472_01.gif Done Skip 0 00 : 00 : 08 Categorie…" at bounding box center [602, 284] width 1204 height 569
click at [1055, 180] on li "Person outside the car" at bounding box center [1067, 184] width 224 height 26
type input "Person outside the car"
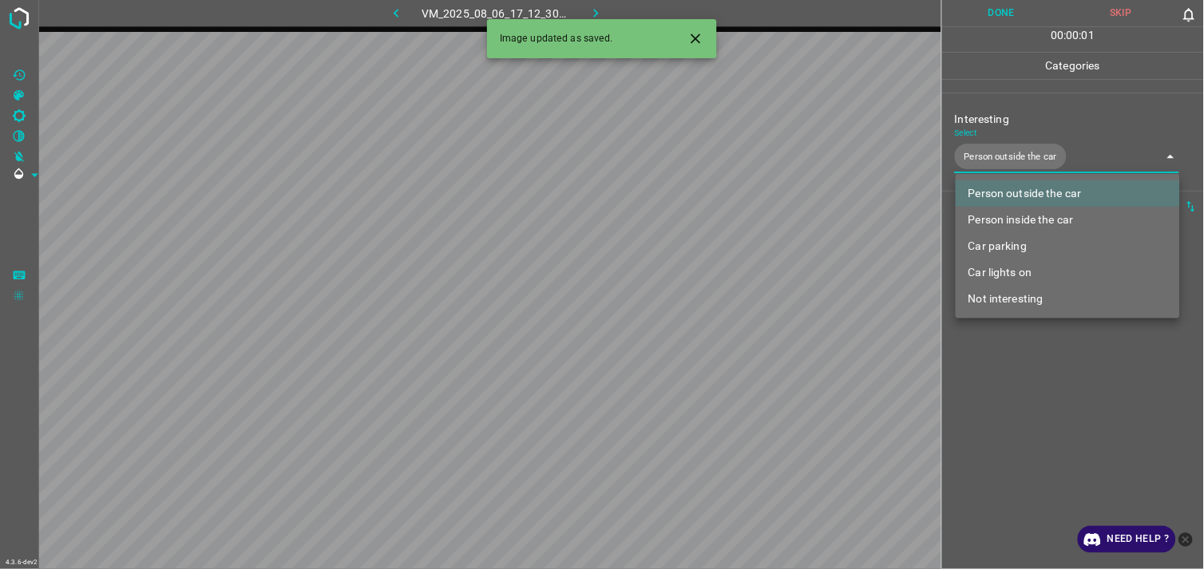
click at [1044, 403] on div at bounding box center [602, 284] width 1204 height 569
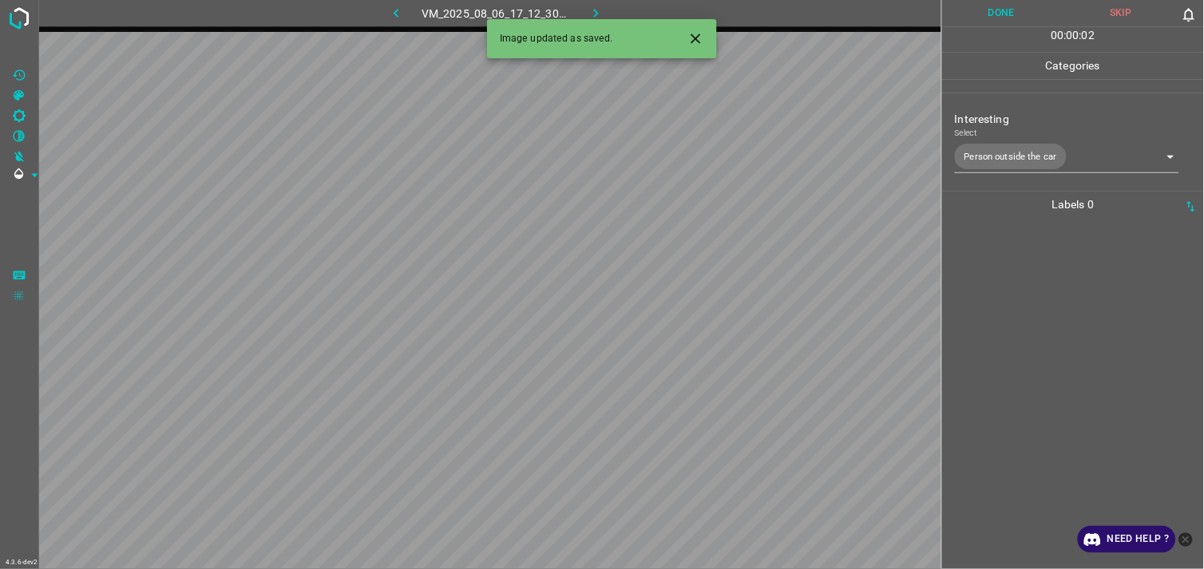
click at [1047, 346] on div at bounding box center [1073, 393] width 252 height 351
click at [1032, 153] on body "4.3.6-dev2 VM_2025_08_10_20_20_18_439_00.gif Done Skip 0 00 : 00 : 04 Categorie…" at bounding box center [602, 284] width 1204 height 569
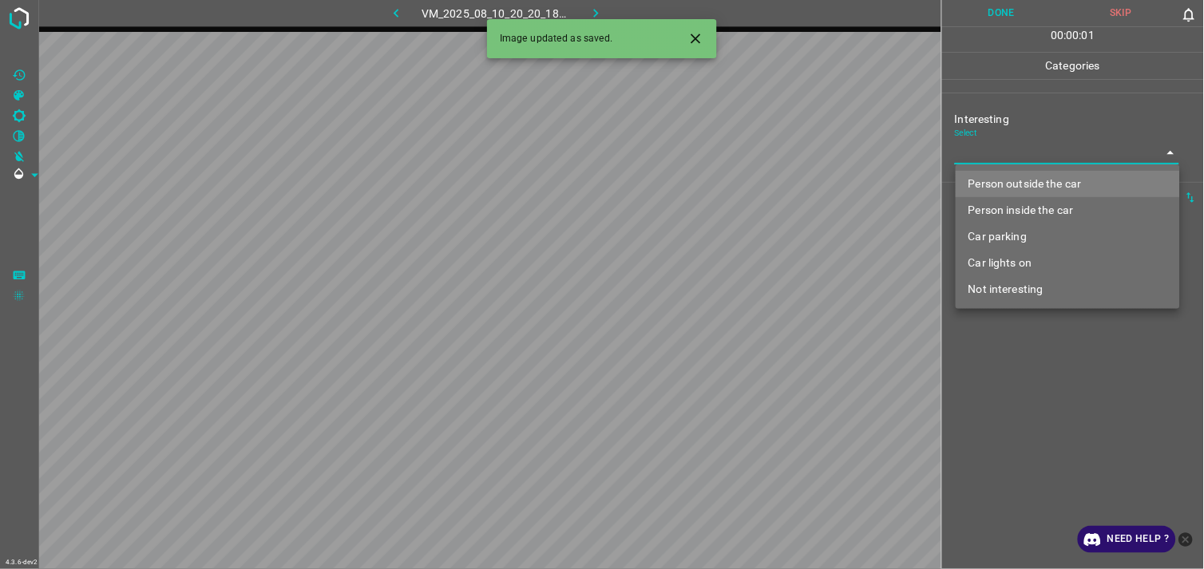
click at [1032, 181] on li "Person outside the car" at bounding box center [1067, 184] width 224 height 26
type input "Person outside the car"
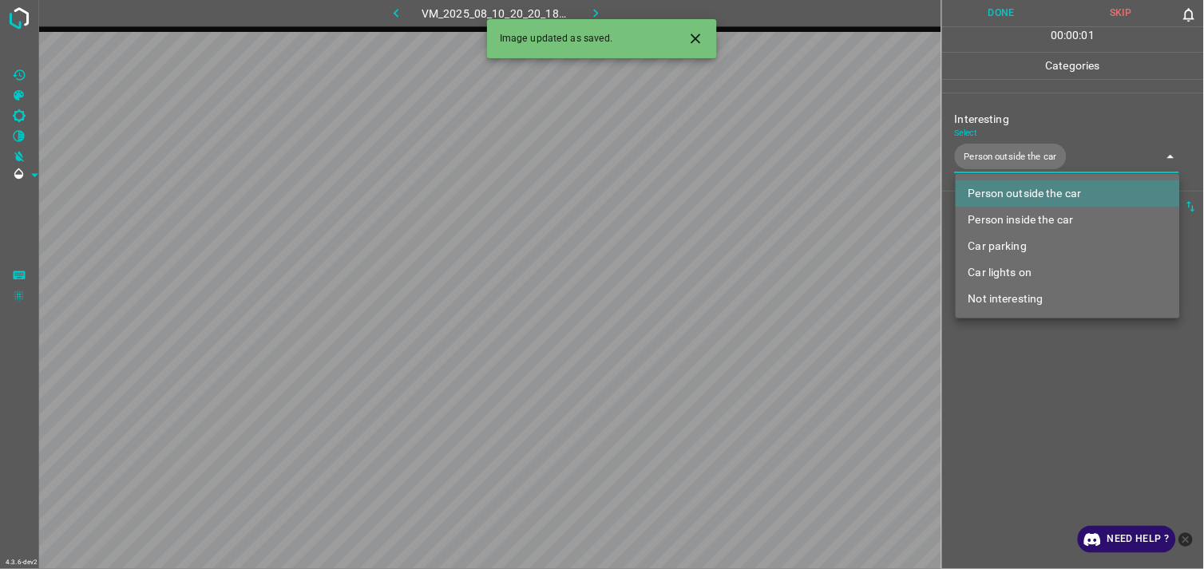
click at [1057, 380] on div at bounding box center [602, 284] width 1204 height 569
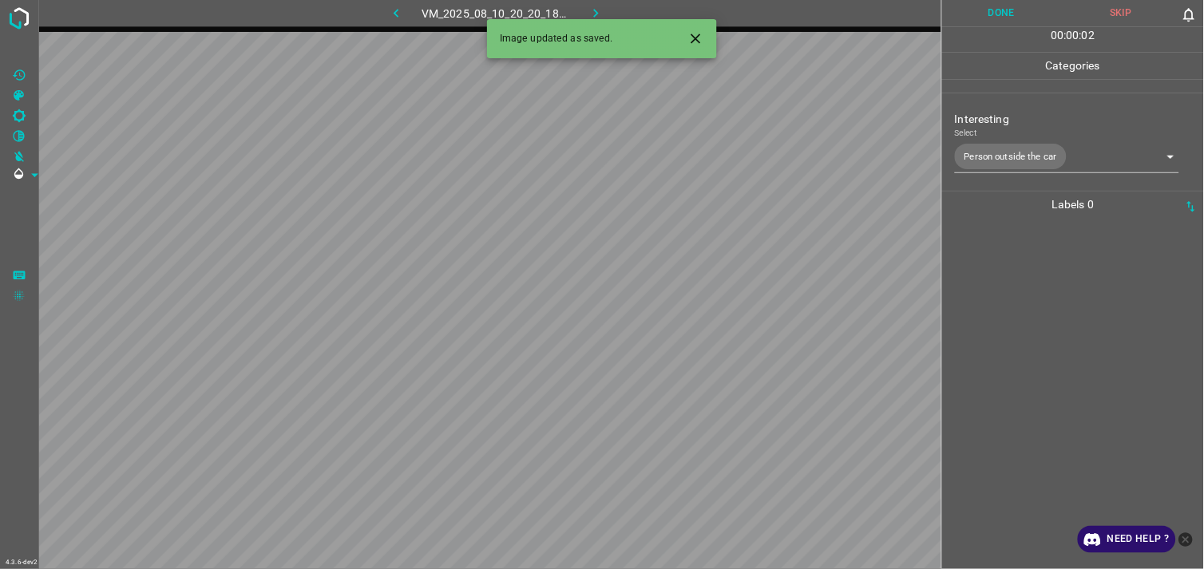
click at [1052, 314] on div at bounding box center [1073, 393] width 252 height 351
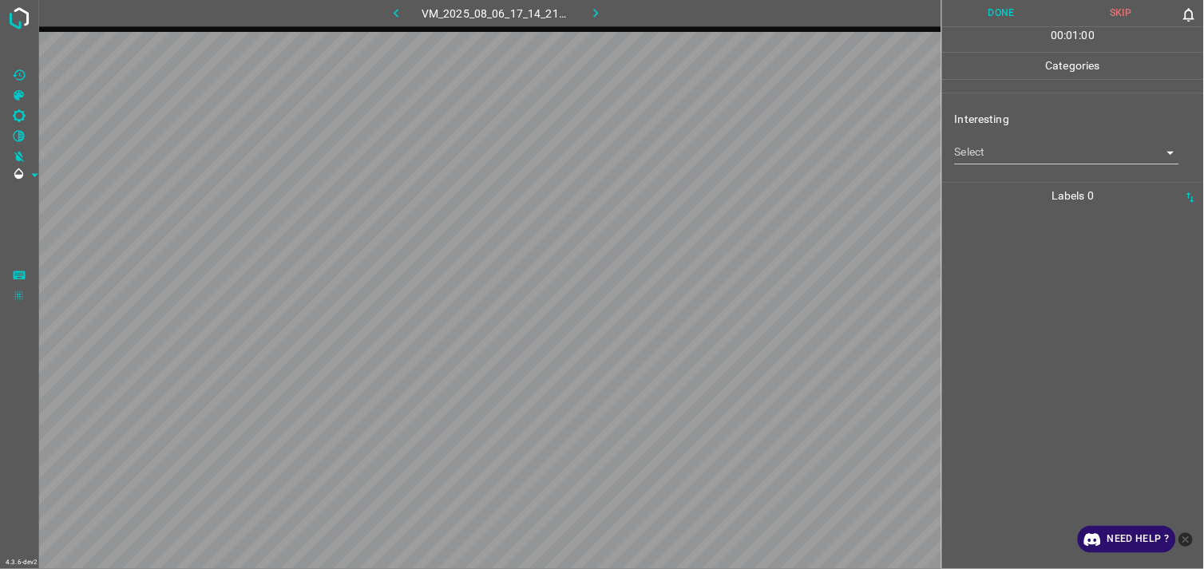
click at [1044, 160] on body "4.3.6-dev2 VM_2025_08_06_17_14_21_254_02.gif Done Skip 0 00 : 01 : 00 Categorie…" at bounding box center [602, 284] width 1204 height 569
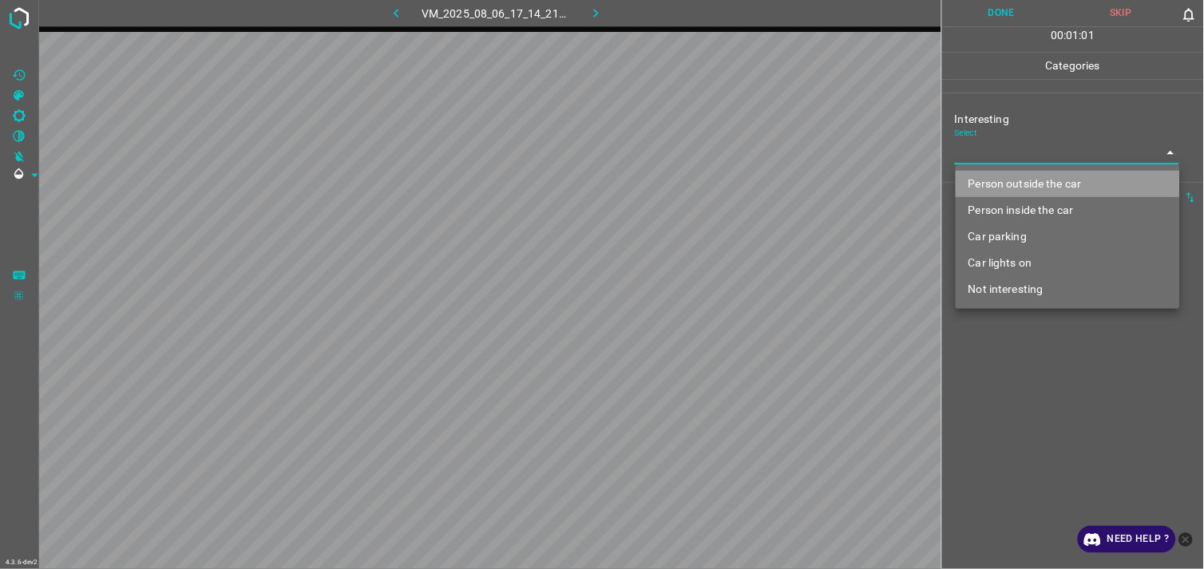
click at [1053, 176] on li "Person outside the car" at bounding box center [1067, 184] width 224 height 26
type input "Person outside the car"
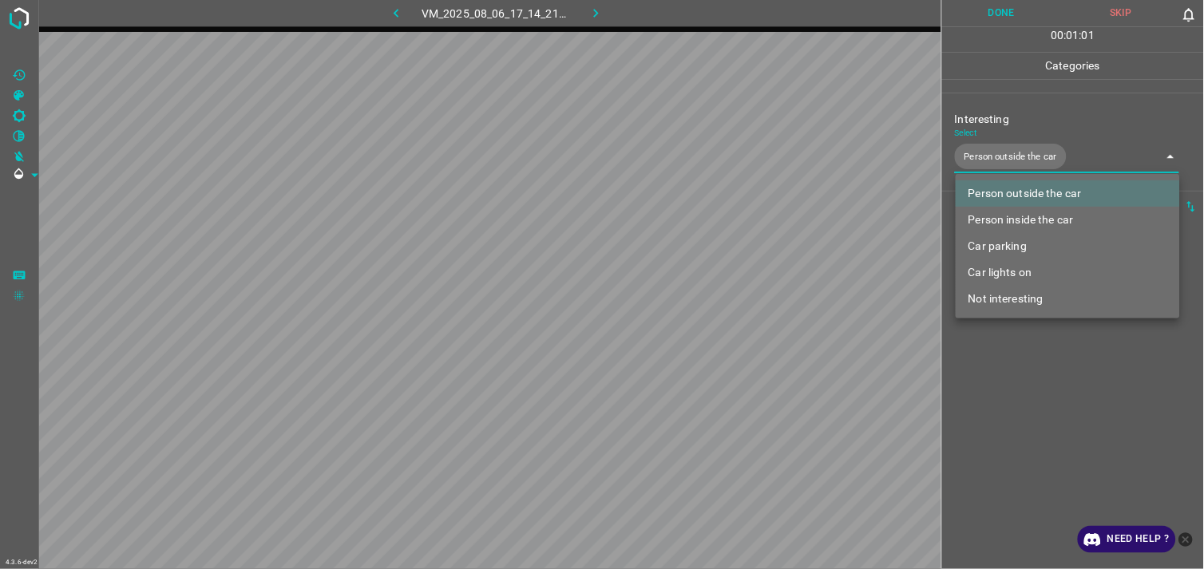
click at [1056, 370] on div at bounding box center [602, 284] width 1204 height 569
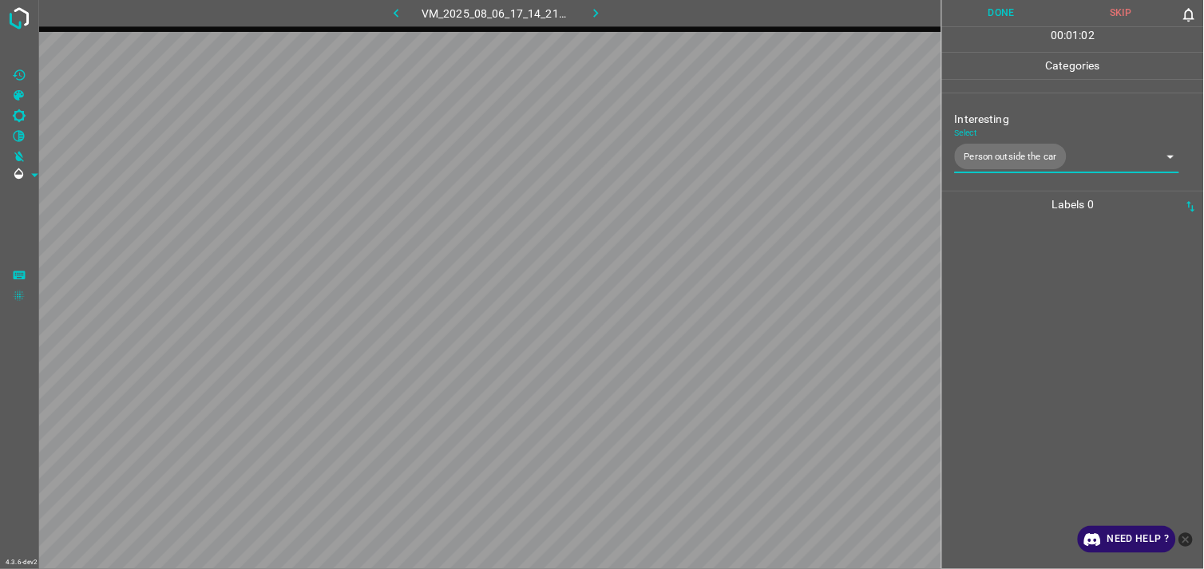
click at [1052, 293] on div at bounding box center [1073, 393] width 252 height 351
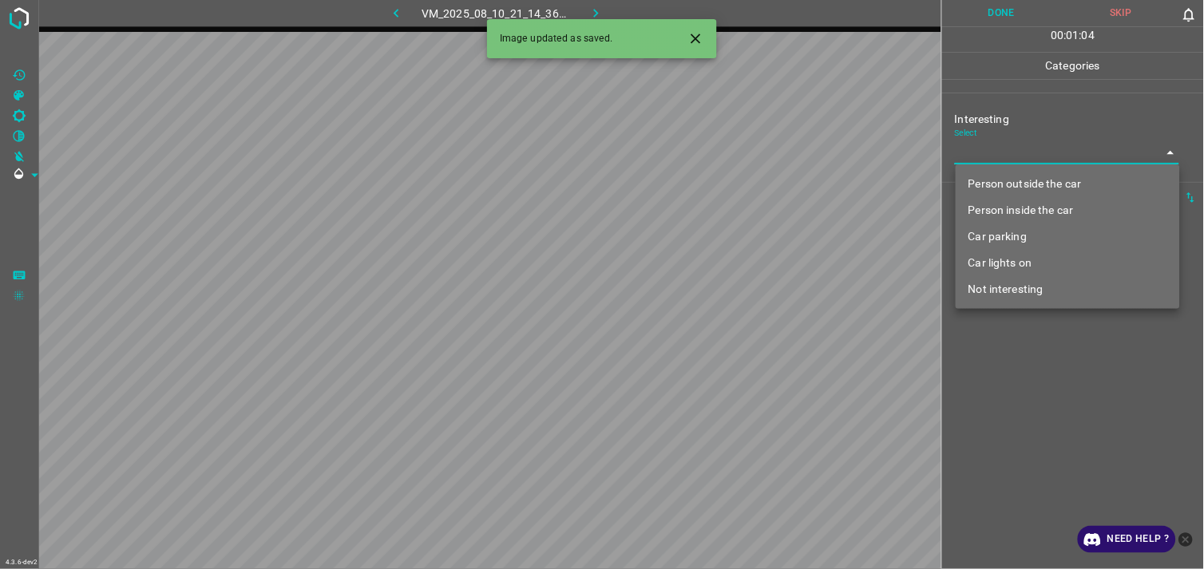
click at [1022, 154] on body "4.3.6-dev2 VM_2025_08_10_21_14_36_602_06.gif Done Skip 0 00 : 01 : 04 Categorie…" at bounding box center [602, 284] width 1204 height 569
click at [1042, 186] on li "Person outside the car" at bounding box center [1067, 184] width 224 height 26
type input "Person outside the car"
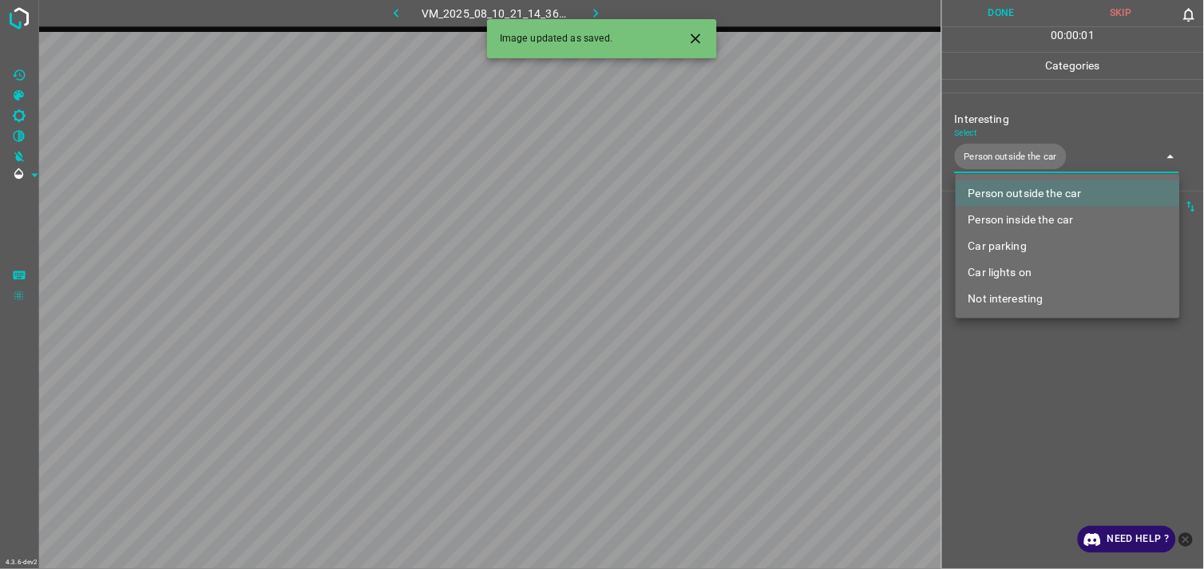
click at [1077, 117] on div at bounding box center [602, 284] width 1204 height 569
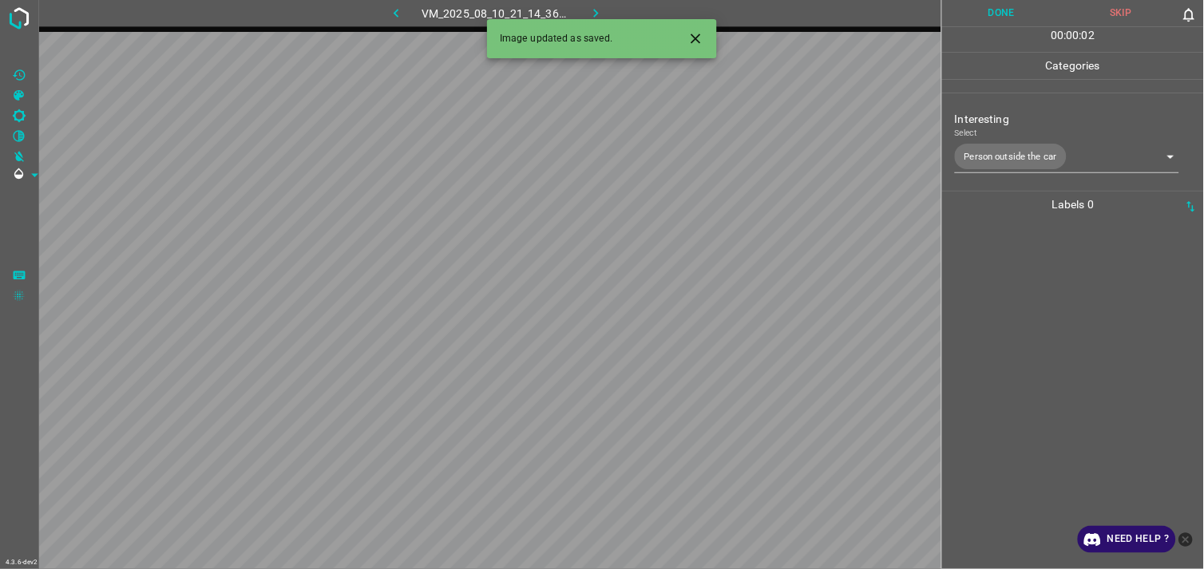
click at [1084, 308] on div at bounding box center [1073, 393] width 252 height 351
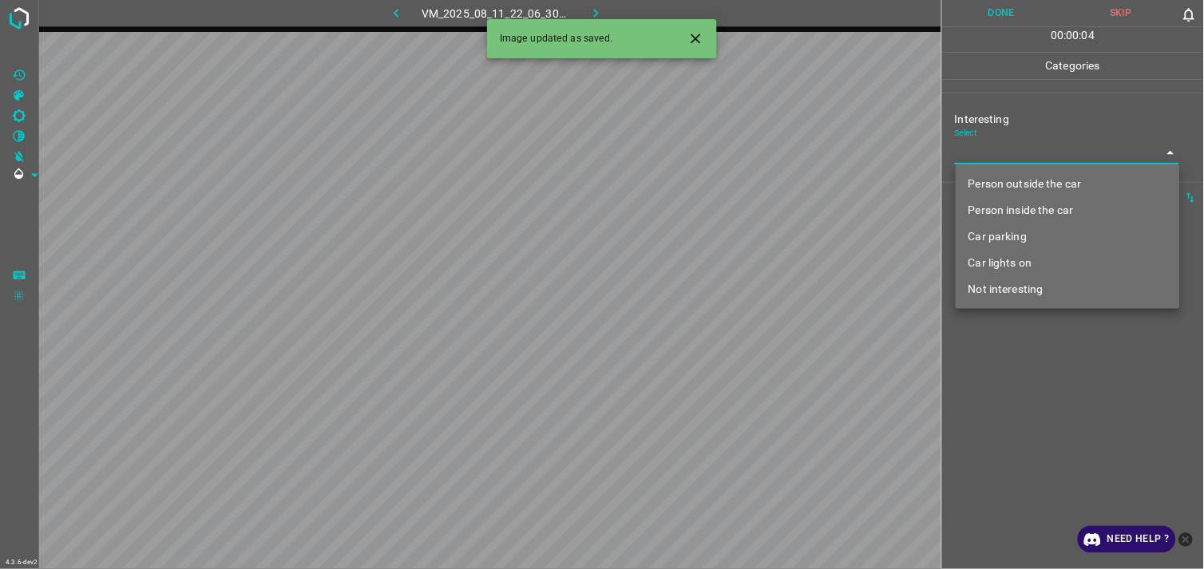
click at [1017, 157] on body "4.3.6-dev2 VM_2025_08_11_22_06_30_839_04.gif Done Skip 0 00 : 00 : 04 Categorie…" at bounding box center [602, 284] width 1204 height 569
click at [1020, 173] on li "Person outside the car" at bounding box center [1067, 184] width 224 height 26
type input "Person outside the car"
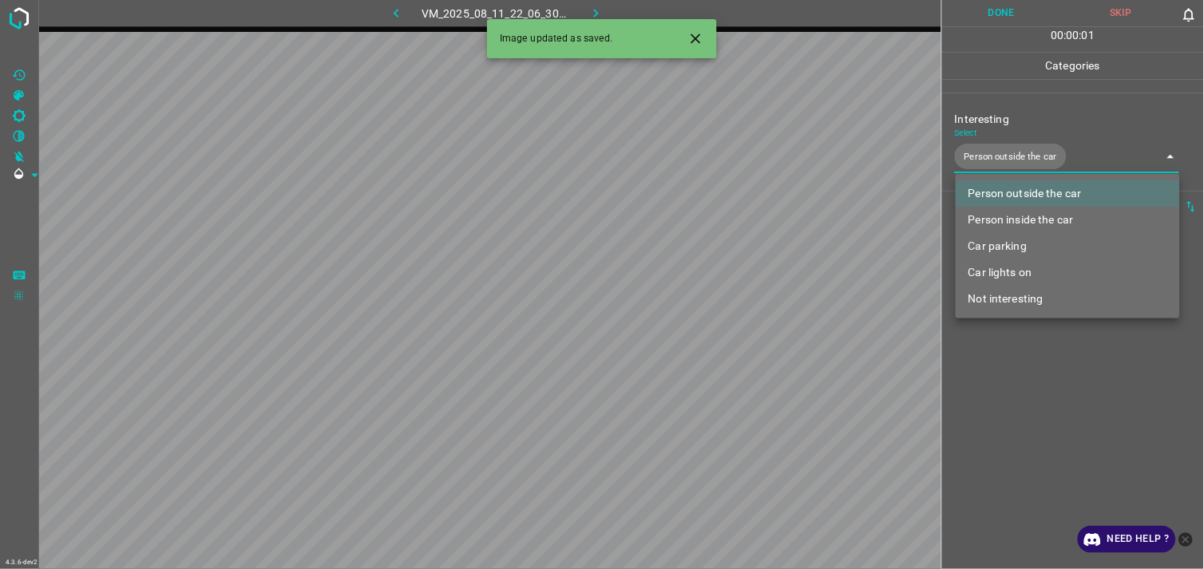
click at [1050, 374] on div at bounding box center [602, 284] width 1204 height 569
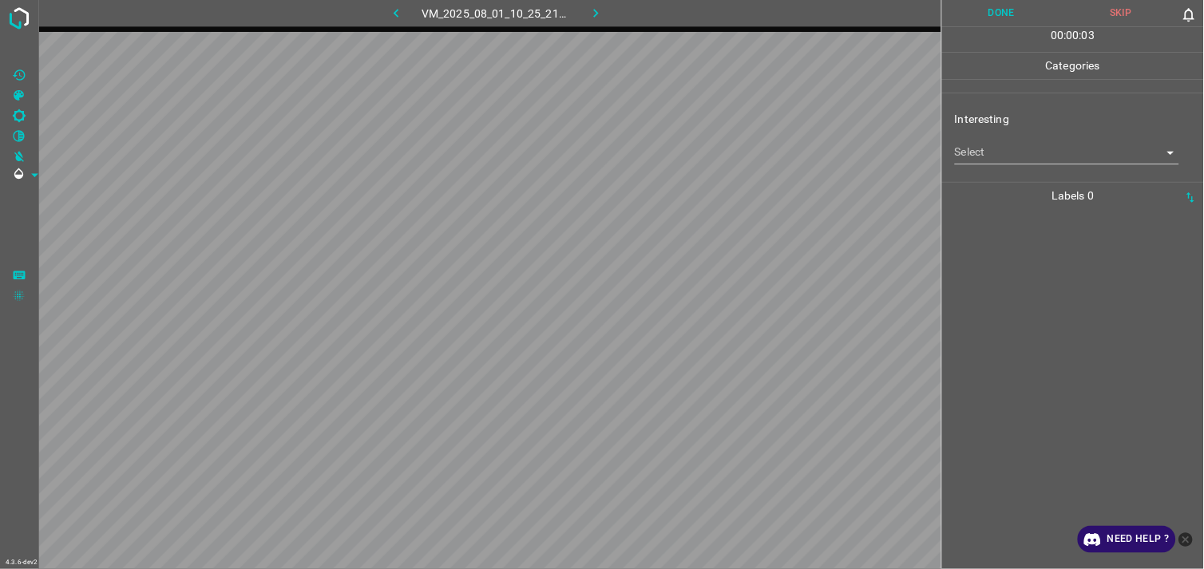
click at [1023, 156] on body "4.3.6-dev2 VM_2025_08_01_10_25_21_083_00.gif Done Skip 0 00 : 00 : 03 Categorie…" at bounding box center [602, 284] width 1204 height 569
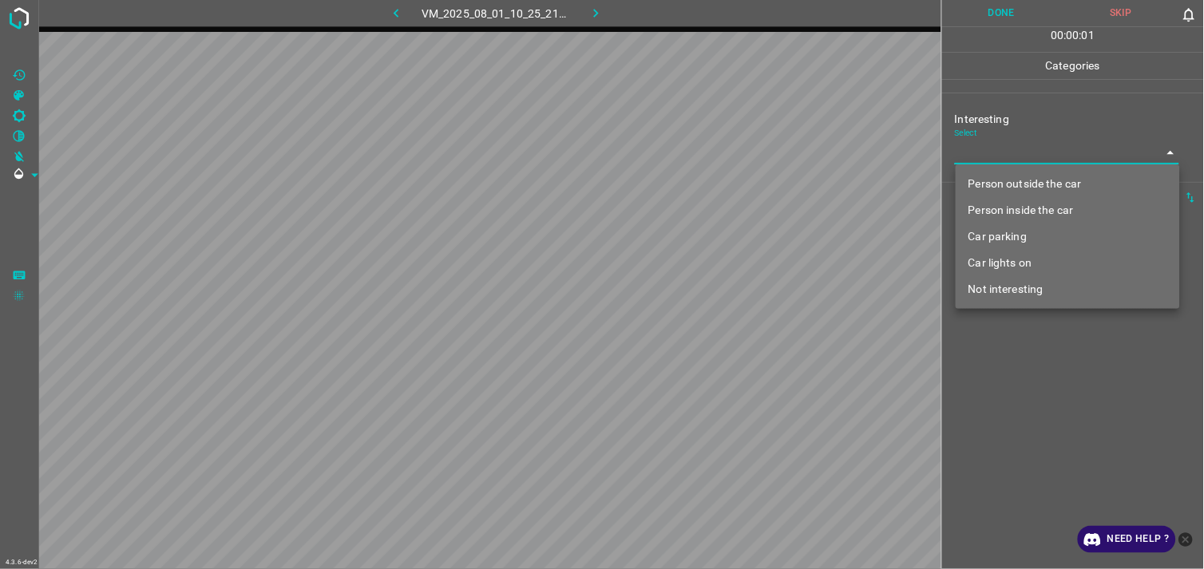
click at [1027, 176] on li "Person outside the car" at bounding box center [1067, 184] width 224 height 26
type input "Person outside the car"
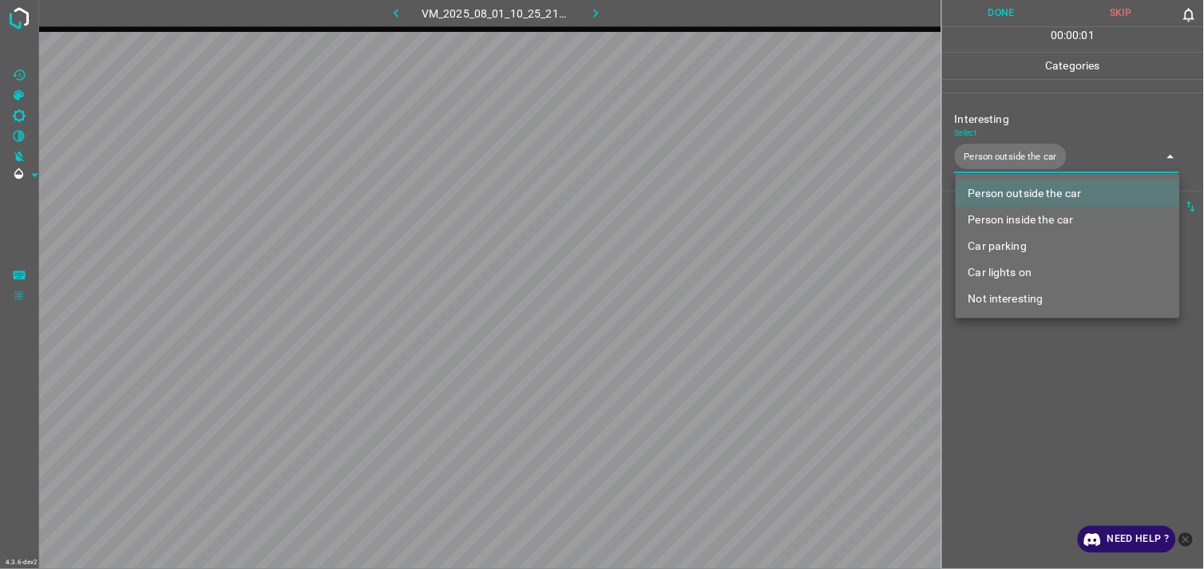
click at [1026, 348] on div at bounding box center [602, 284] width 1204 height 569
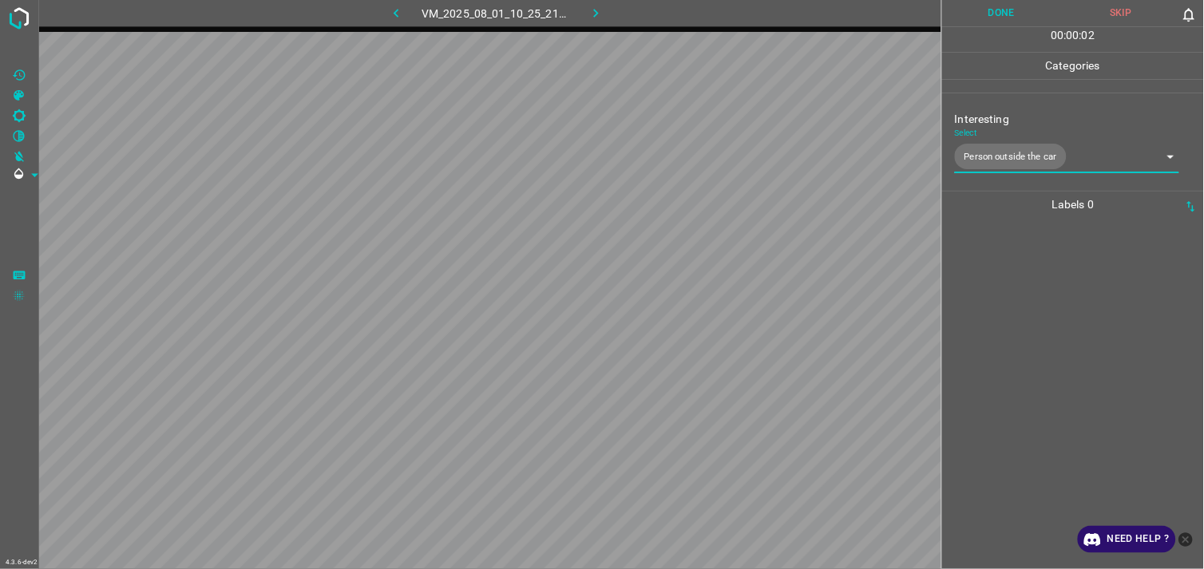
click at [1014, 280] on div at bounding box center [1073, 393] width 252 height 351
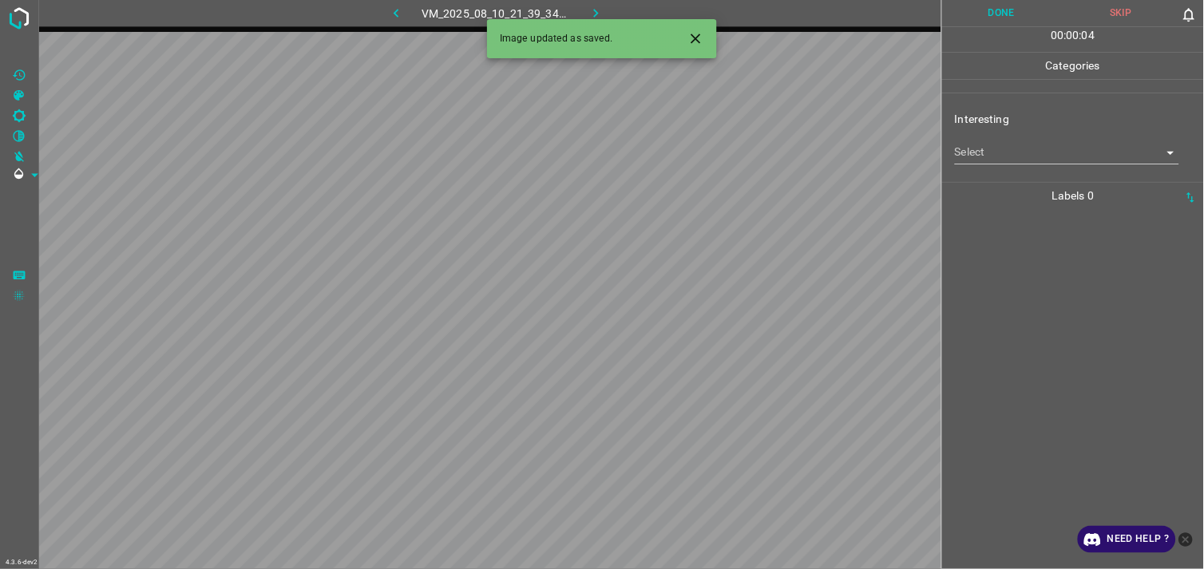
click at [984, 163] on body "4.3.6-dev2 VM_2025_08_10_21_39_34_118_06.gif Done Skip 0 00 : 00 : 04 Categorie…" at bounding box center [602, 284] width 1204 height 569
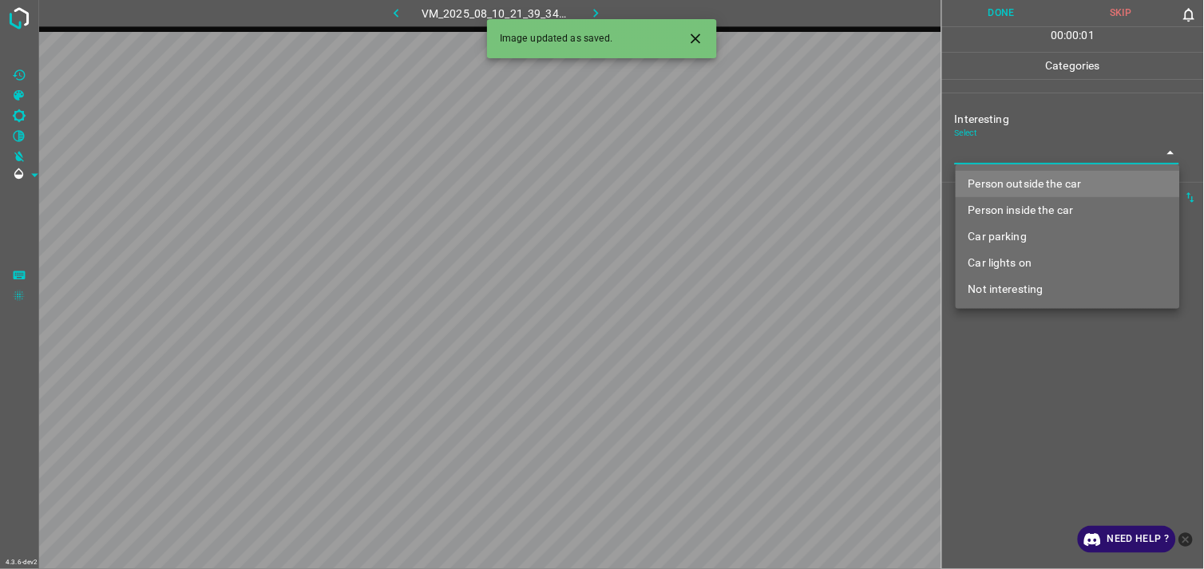
click at [1006, 180] on li "Person outside the car" at bounding box center [1067, 184] width 224 height 26
type input "Person outside the car"
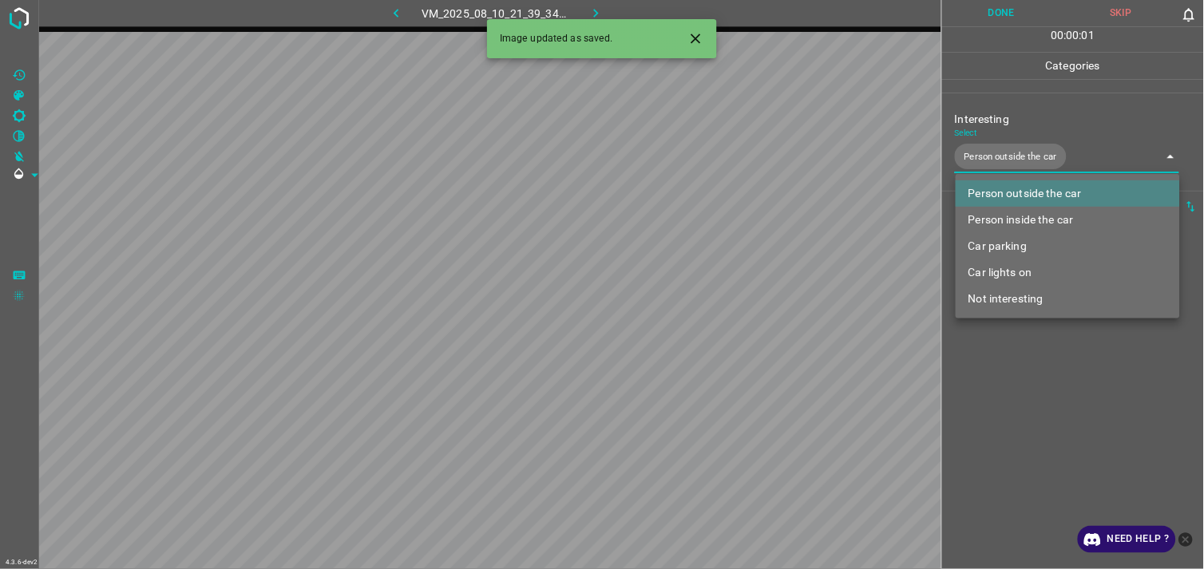
click at [1026, 359] on div at bounding box center [602, 284] width 1204 height 569
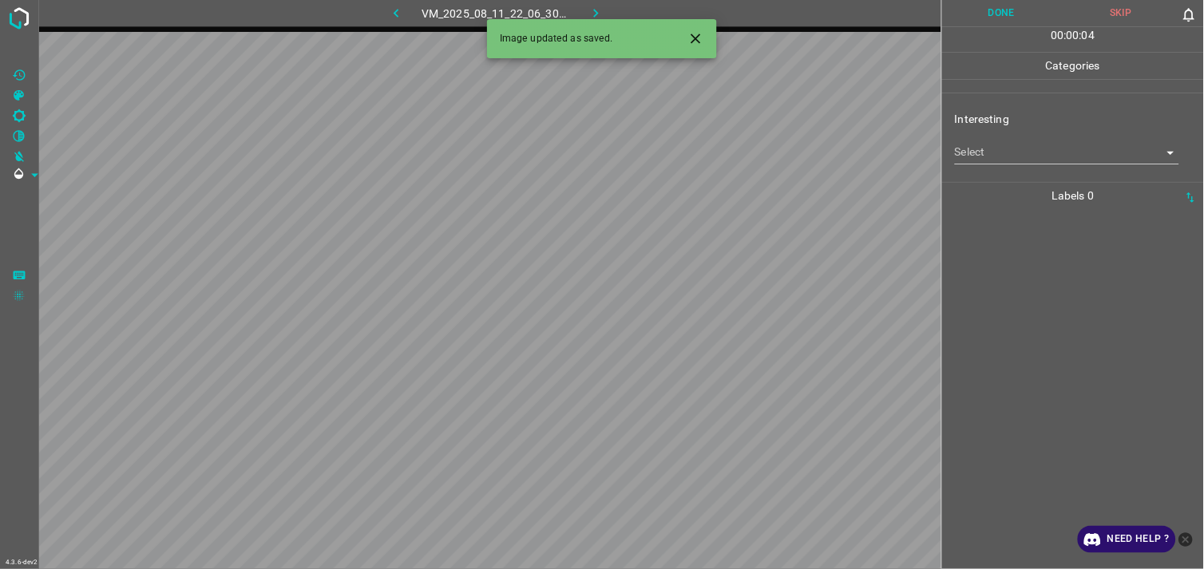
click at [1058, 145] on body "4.3.6-dev2 VM_2025_08_11_22_06_30_839_00.gif Done Skip 0 00 : 00 : 04 Categorie…" at bounding box center [602, 284] width 1204 height 569
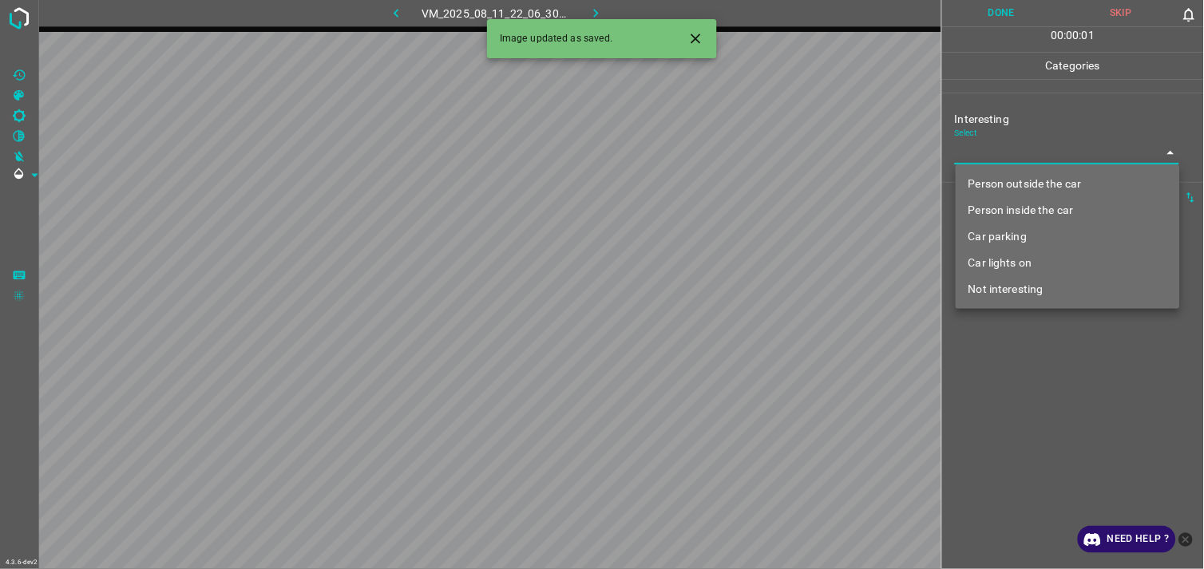
click at [1038, 162] on body "4.3.6-dev2 VM_2025_08_11_22_06_30_839_00.gif Done Skip 0 00 : 00 : 01 Categorie…" at bounding box center [602, 284] width 1204 height 569
click at [1044, 189] on li "Person outside the car" at bounding box center [1067, 184] width 224 height 26
type input "Person outside the car"
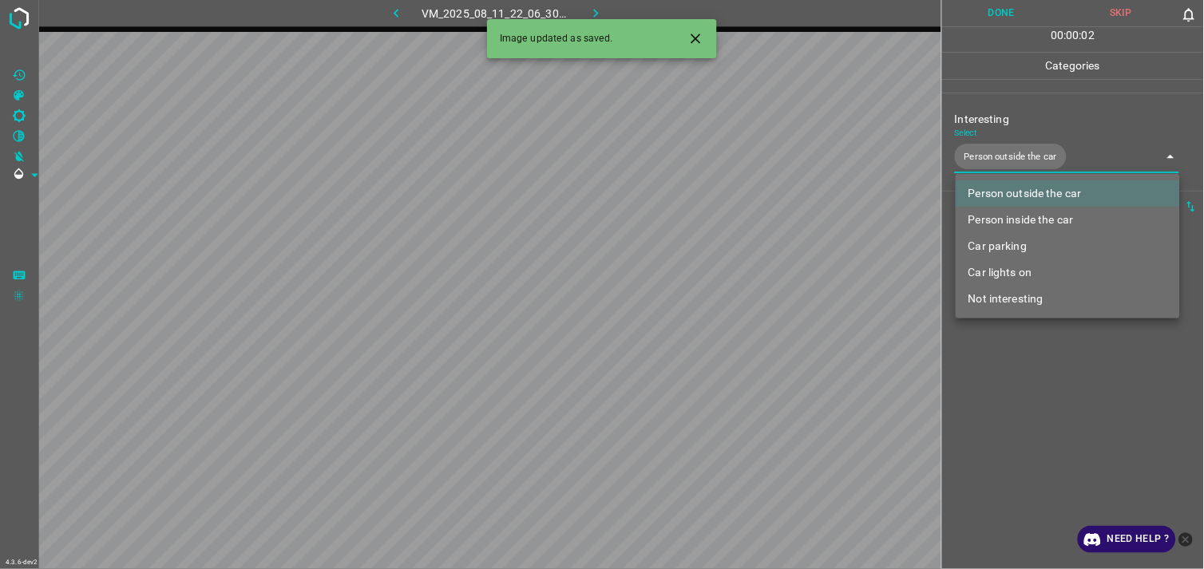
click at [1026, 370] on div at bounding box center [602, 284] width 1204 height 569
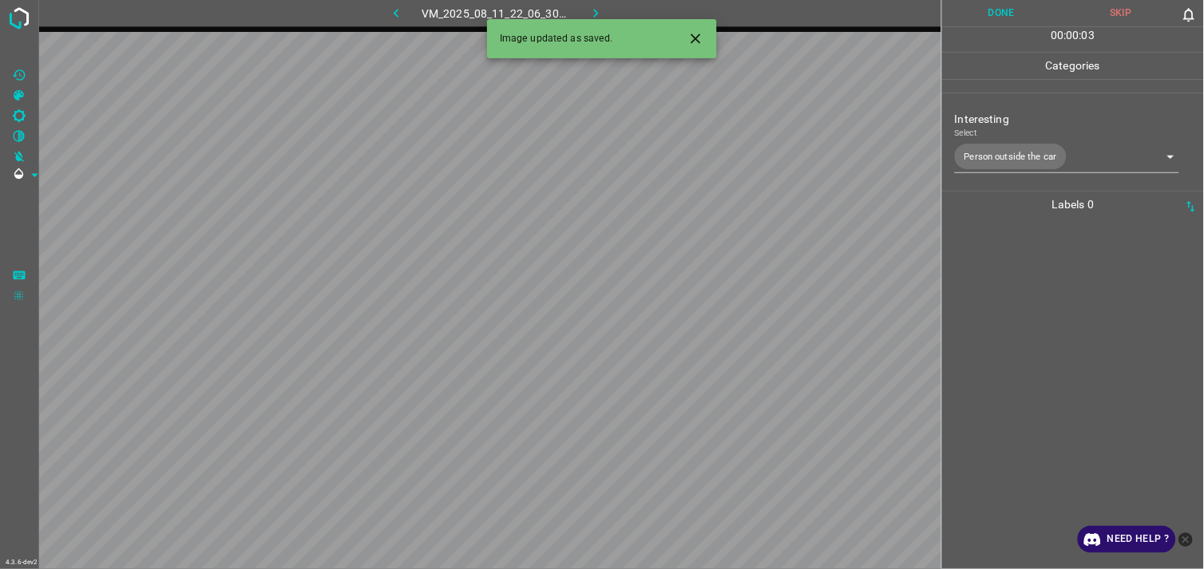
click at [1019, 248] on div at bounding box center [1073, 393] width 252 height 351
click at [1032, 146] on body "4.3.6-dev2 VM_2025_07_29_09_03_39_631_07.gif Done Skip 0 00 : 00 : 02 Categorie…" at bounding box center [602, 284] width 1204 height 569
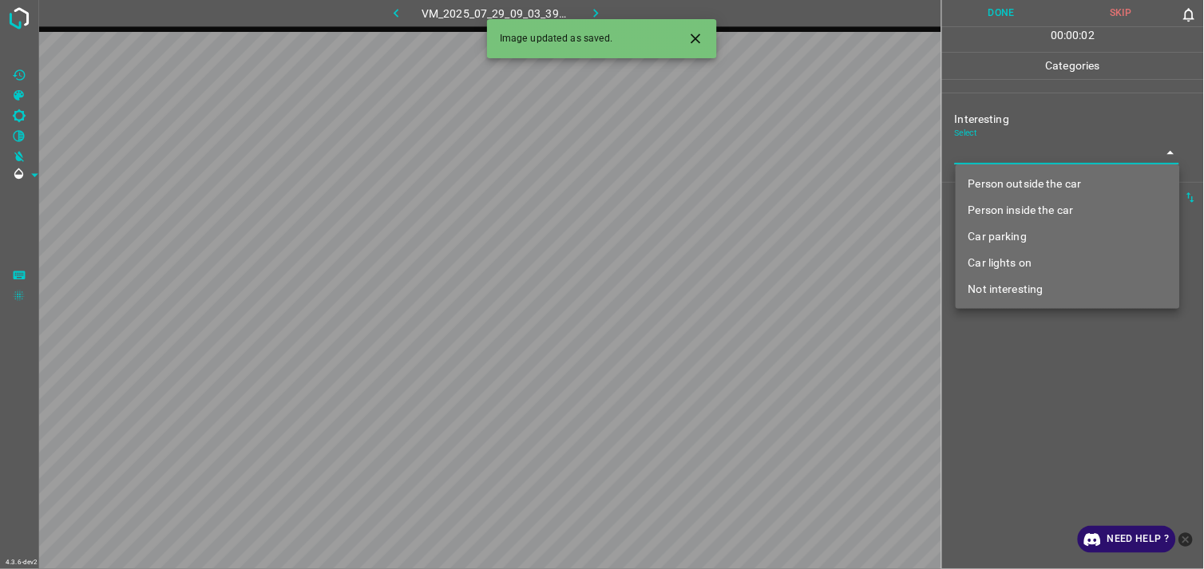
click at [1042, 189] on li "Person outside the car" at bounding box center [1067, 184] width 224 height 26
type input "Person outside the car"
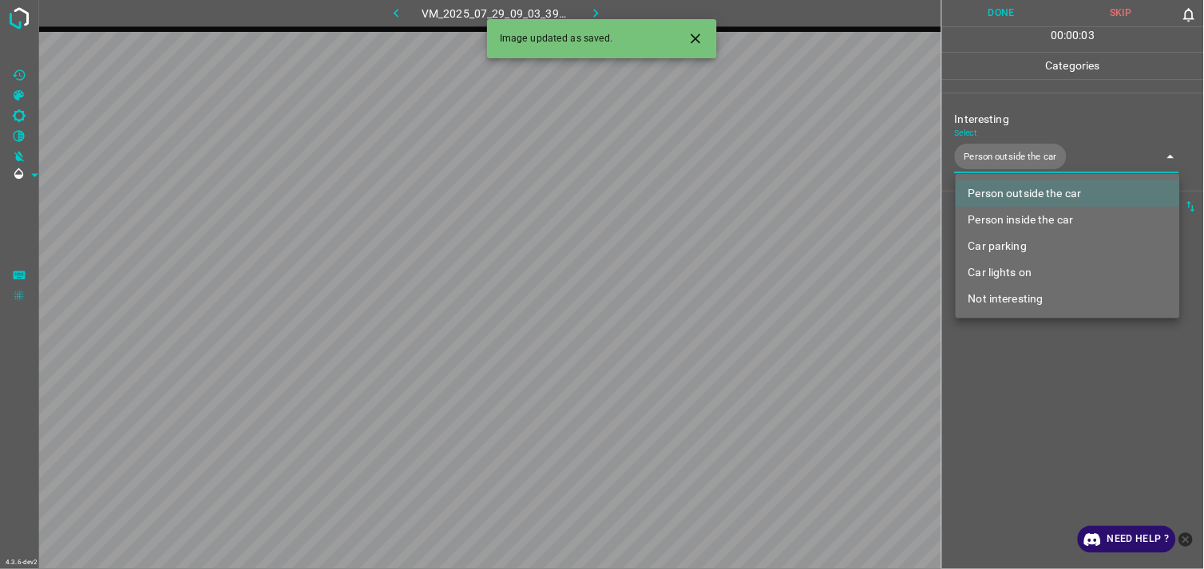
click at [1035, 377] on div at bounding box center [602, 284] width 1204 height 569
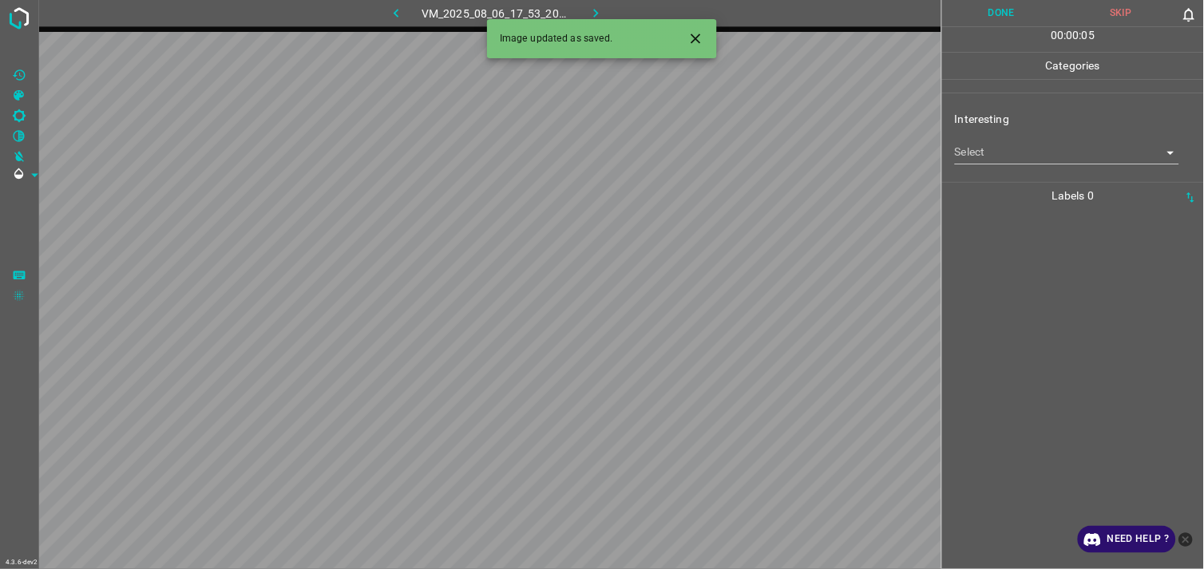
click at [1042, 153] on body "4.3.6-dev2 VM_2025_08_06_17_53_20_165_05.gif Done Skip 0 00 : 00 : 05 Categorie…" at bounding box center [602, 284] width 1204 height 569
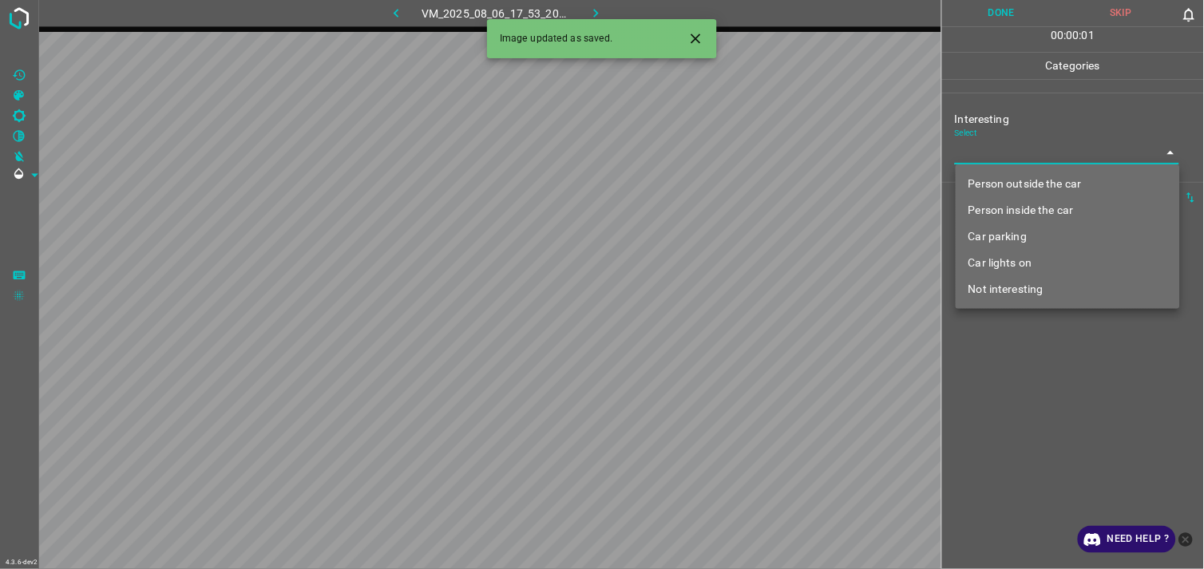
click at [1050, 172] on li "Person outside the car" at bounding box center [1067, 184] width 224 height 26
type input "Person outside the car"
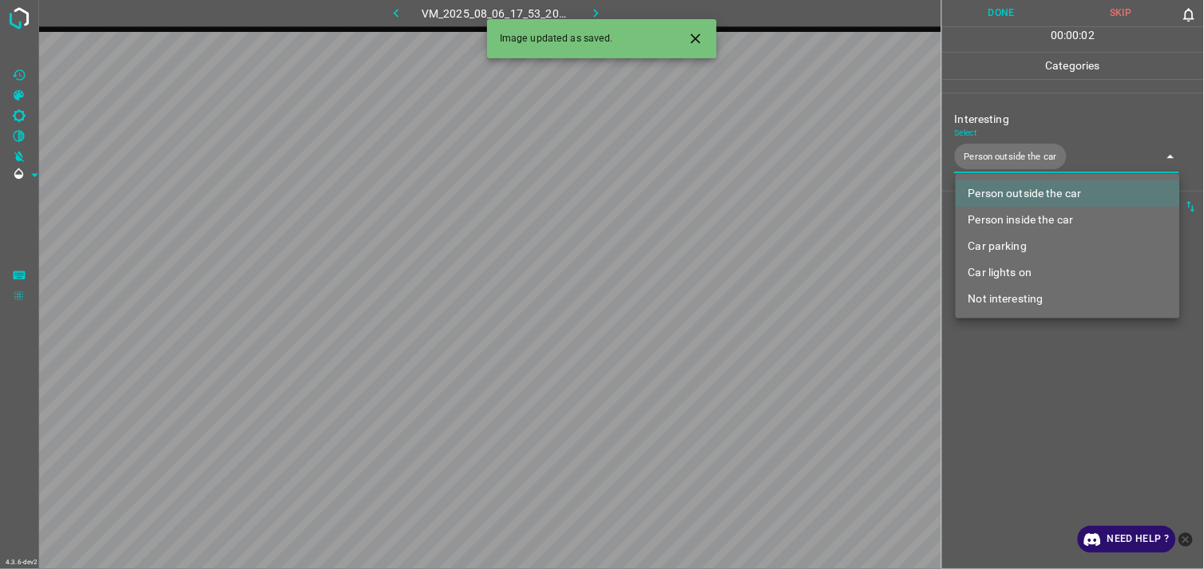
drag, startPoint x: 1057, startPoint y: 374, endPoint x: 1044, endPoint y: 355, distance: 22.8
click at [1055, 374] on div at bounding box center [602, 284] width 1204 height 569
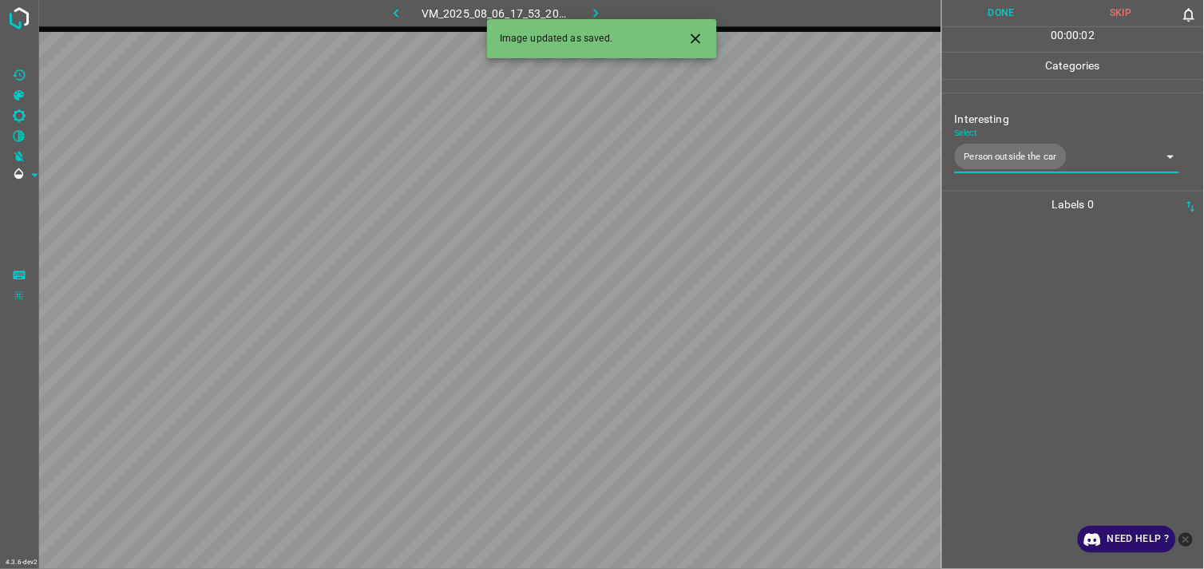
click at [1039, 296] on div at bounding box center [1073, 393] width 252 height 351
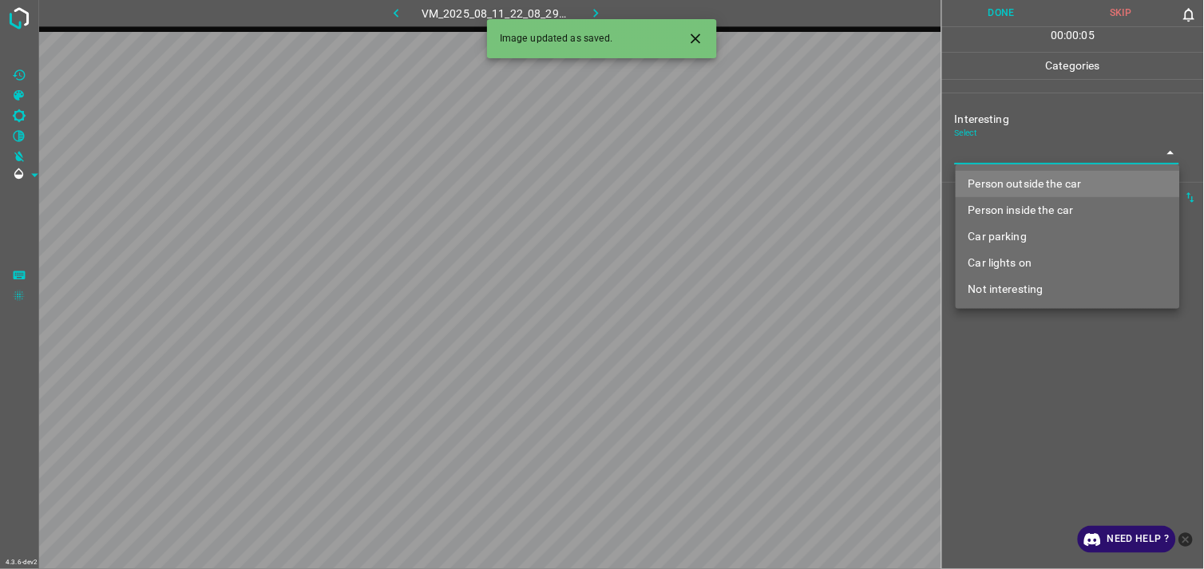
click at [993, 147] on body "4.3.6-dev2 VM_2025_08_11_22_08_29_778_07.gif Done Skip 0 00 : 00 : 05 Categorie…" at bounding box center [602, 284] width 1204 height 569
drag, startPoint x: 993, startPoint y: 147, endPoint x: 1016, endPoint y: 166, distance: 30.0
click at [993, 147] on div at bounding box center [602, 284] width 1204 height 569
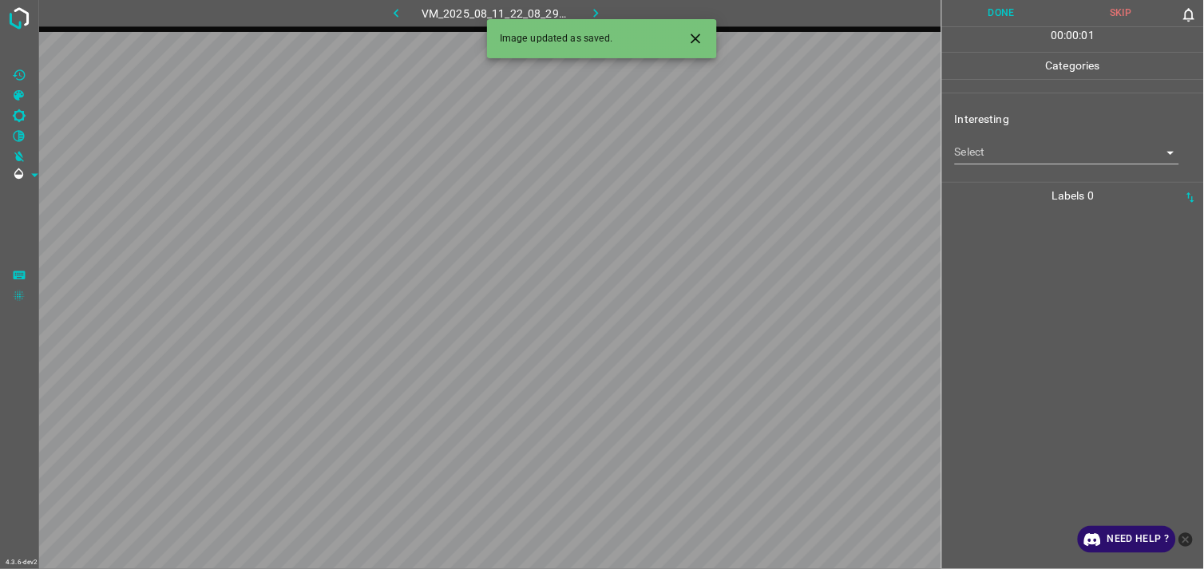
click at [1026, 165] on div "Interesting Select ​" at bounding box center [1073, 137] width 262 height 75
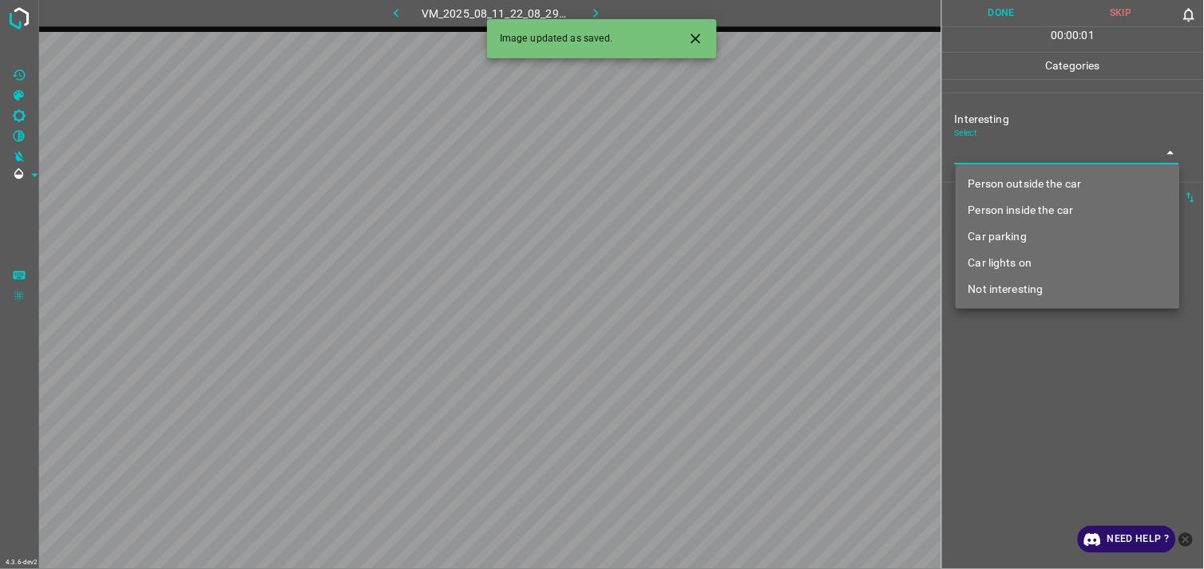
click at [1043, 156] on body "4.3.6-dev2 VM_2025_08_11_22_08_29_778_07.gif Done Skip 0 00 : 00 : 01 Categorie…" at bounding box center [602, 284] width 1204 height 569
click at [1046, 180] on li "Person outside the car" at bounding box center [1067, 184] width 224 height 26
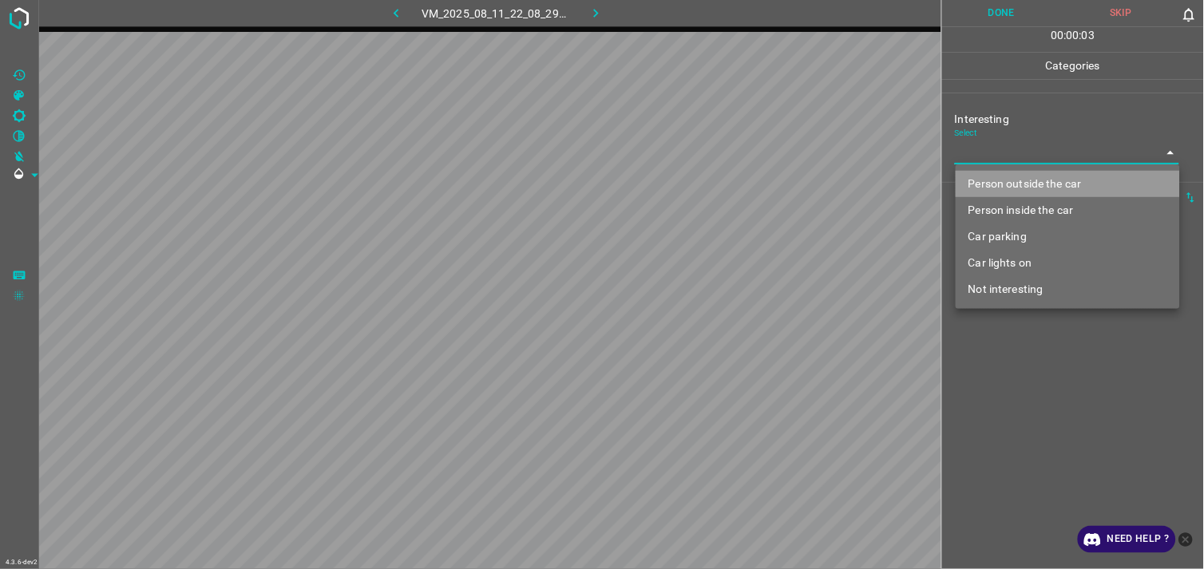
click at [1050, 184] on li "Person outside the car" at bounding box center [1067, 184] width 224 height 26
type input "Person outside the car"
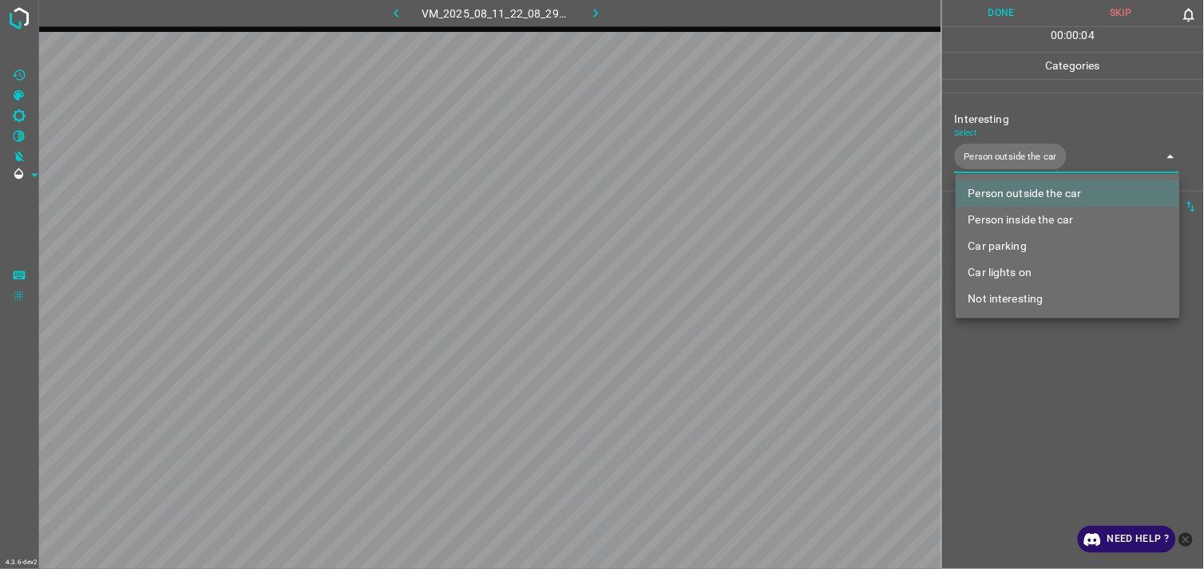
click at [1074, 372] on div at bounding box center [602, 284] width 1204 height 569
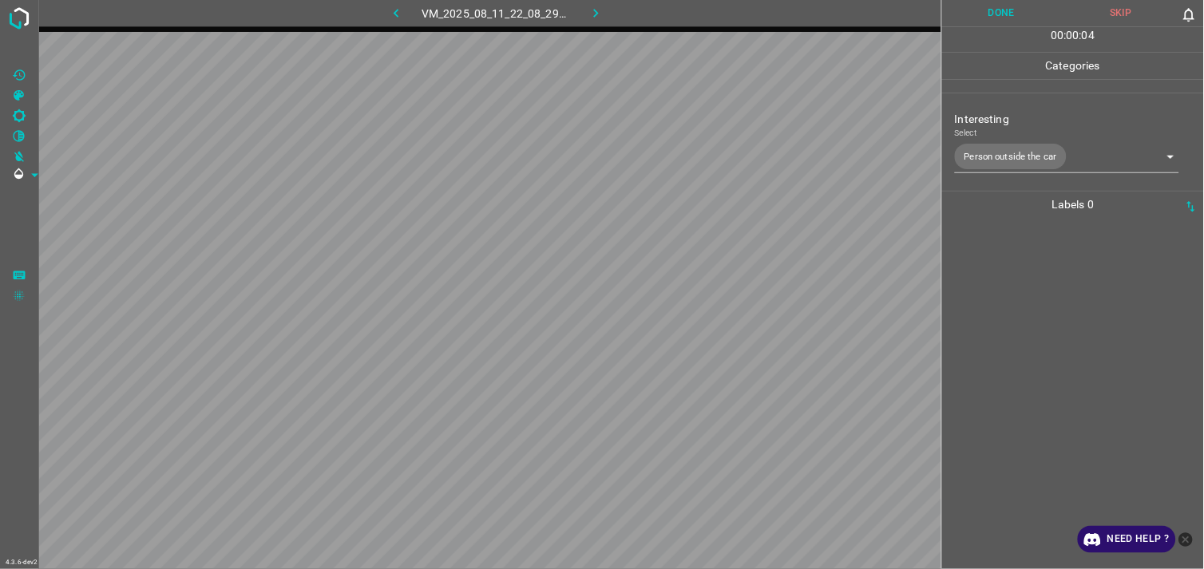
click at [1048, 295] on div at bounding box center [1073, 393] width 252 height 351
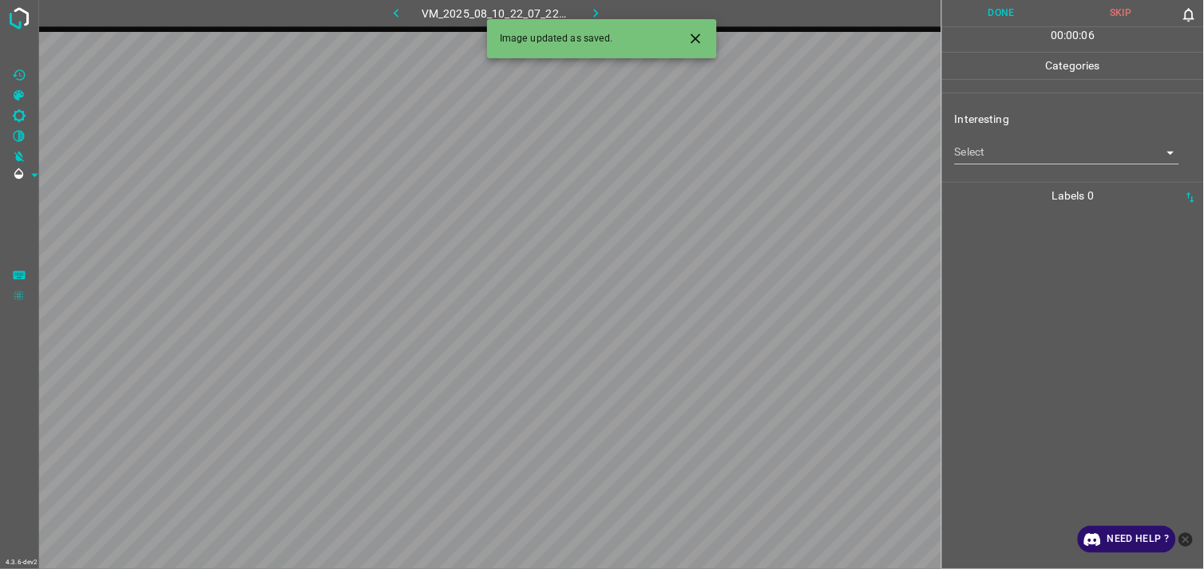
click at [1009, 145] on body "4.3.6-dev2 VM_2025_08_10_22_07_22_882_02.gif Done Skip 0 00 : 00 : 06 Categorie…" at bounding box center [602, 284] width 1204 height 569
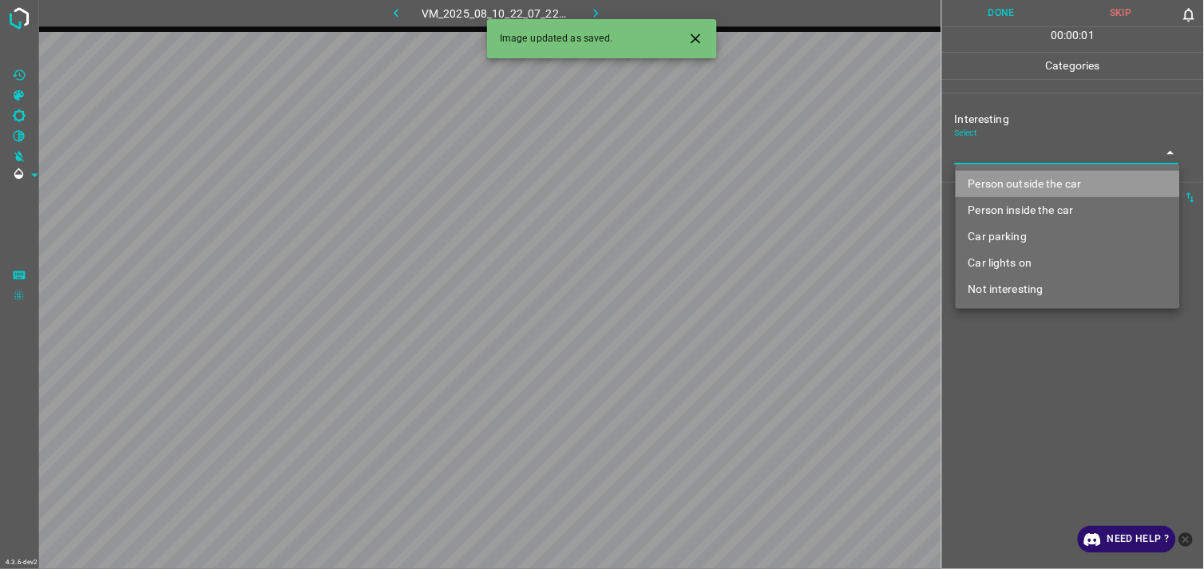
click at [1032, 176] on li "Person outside the car" at bounding box center [1067, 184] width 224 height 26
click at [1032, 176] on ul "Person outside the car Person inside the car Car parking Car lights on Not inte…" at bounding box center [1067, 236] width 224 height 144
type input "Person outside the car"
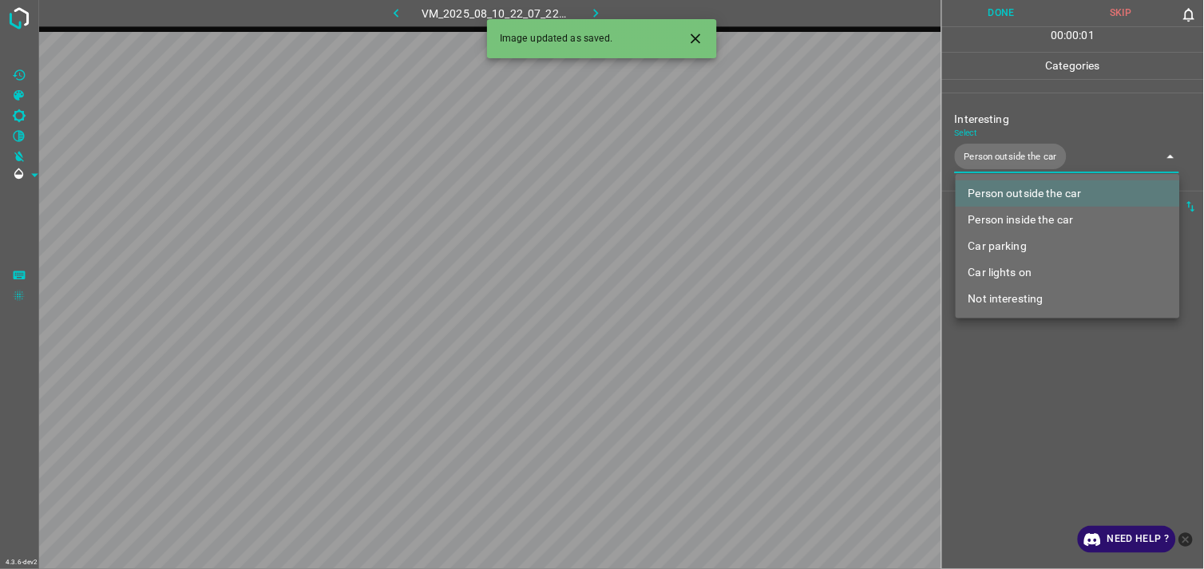
drag, startPoint x: 1050, startPoint y: 373, endPoint x: 1045, endPoint y: 292, distance: 80.7
click at [1049, 373] on div at bounding box center [602, 284] width 1204 height 569
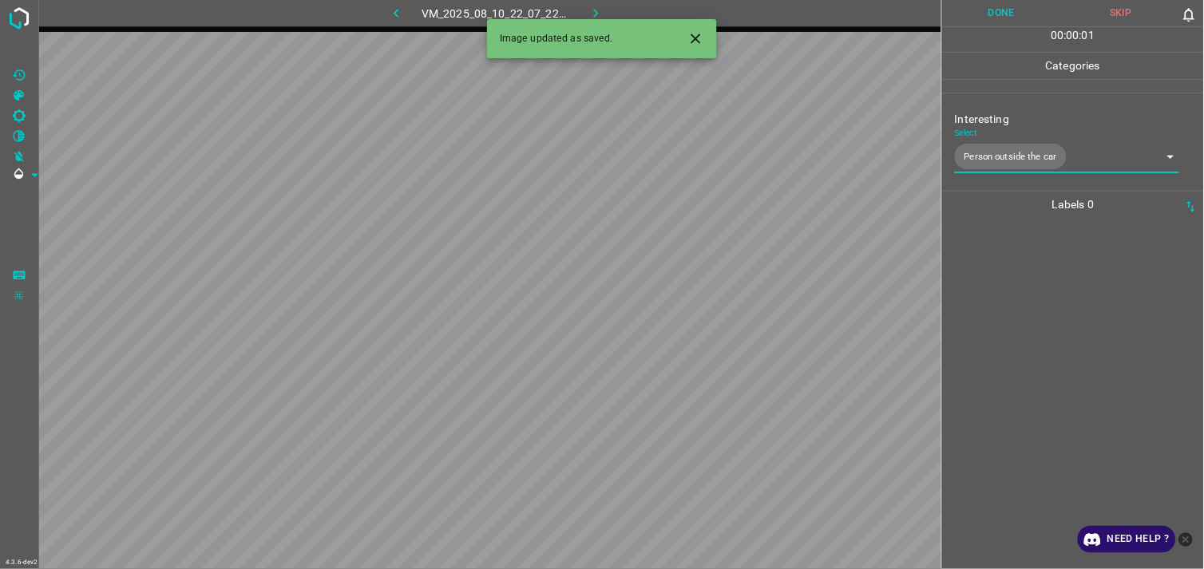
click at [1043, 282] on div at bounding box center [1073, 393] width 252 height 351
click at [1019, 154] on body "4.3.6-dev2 VM_2025_07_29_09_21_51_415_00.gif Done Skip 0 00 : 00 : 04 Categorie…" at bounding box center [602, 284] width 1204 height 569
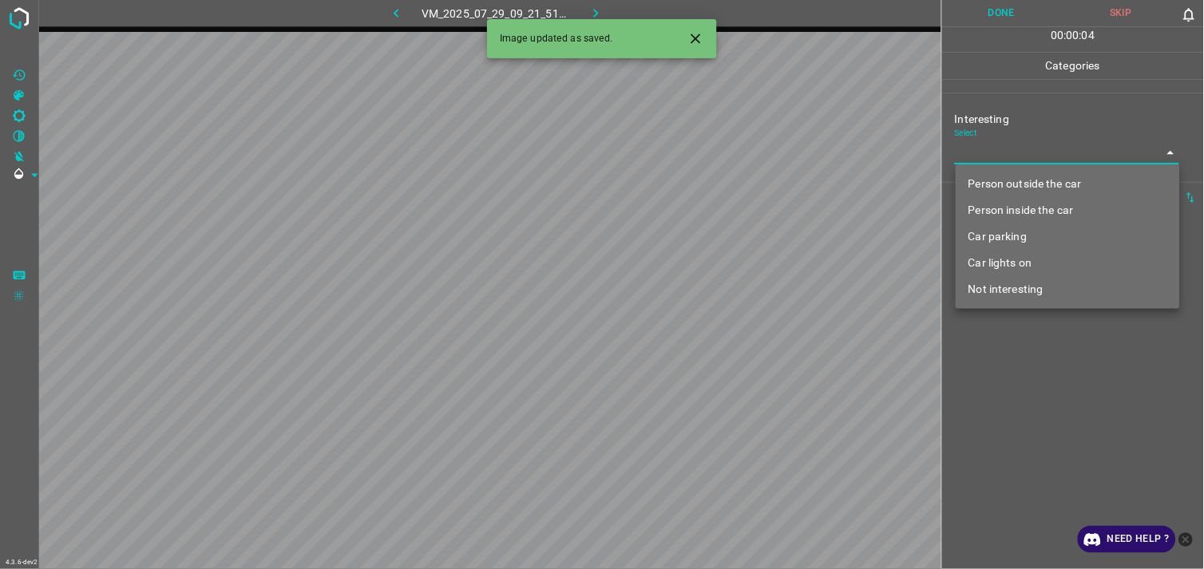
click at [1030, 184] on li "Person outside the car" at bounding box center [1067, 184] width 224 height 26
type input "Person outside the car"
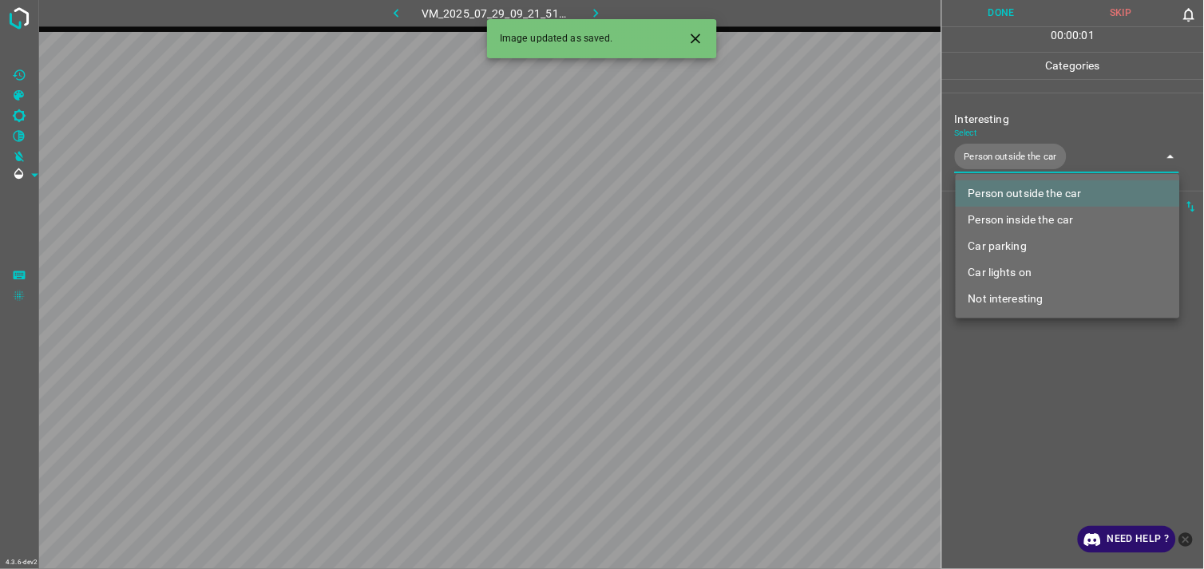
click at [1052, 360] on div at bounding box center [602, 284] width 1204 height 569
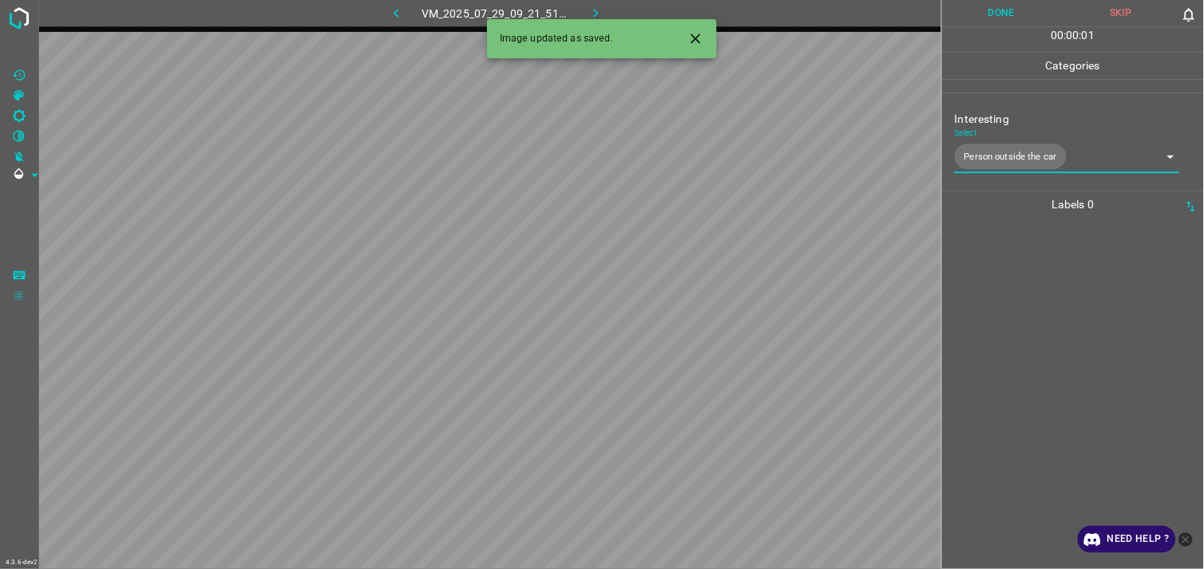
click at [1039, 299] on div at bounding box center [1073, 393] width 252 height 351
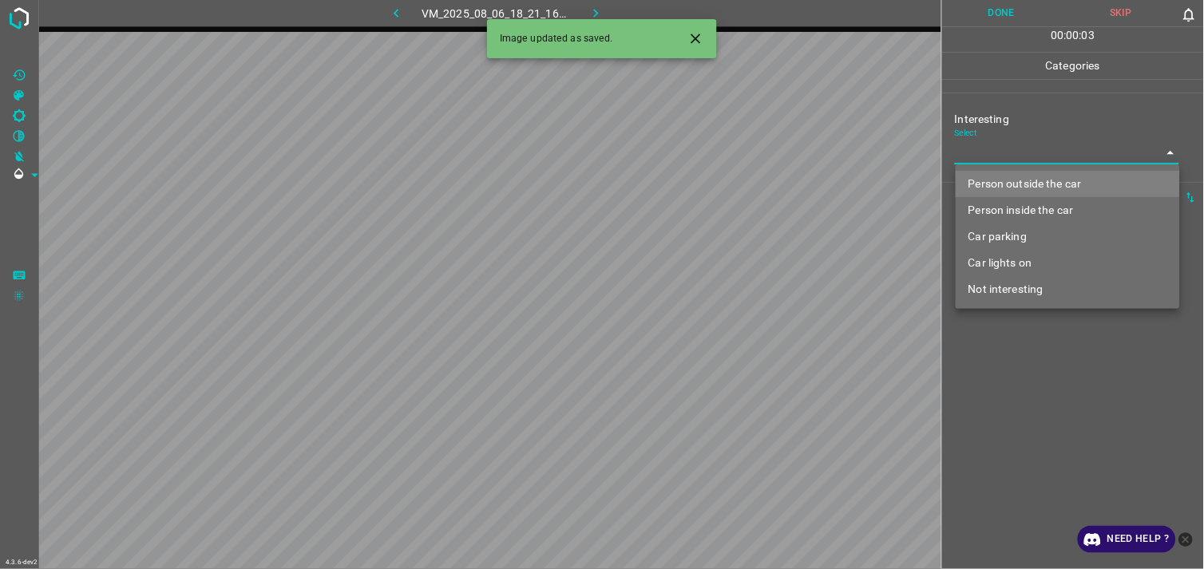
click at [1016, 161] on body "4.3.6-dev2 VM_2025_08_06_18_21_16_553_02.gif Done Skip 0 00 : 00 : 03 Categorie…" at bounding box center [602, 284] width 1204 height 569
click at [1016, 161] on div at bounding box center [602, 284] width 1204 height 569
click at [1030, 152] on body "4.3.6-dev2 VM_2025_08_06_18_21_16_553_02.gif Done Skip 0 00 : 00 : 01 Categorie…" at bounding box center [602, 284] width 1204 height 569
click at [1038, 176] on li "Person outside the car" at bounding box center [1067, 184] width 224 height 26
type input "Person outside the car"
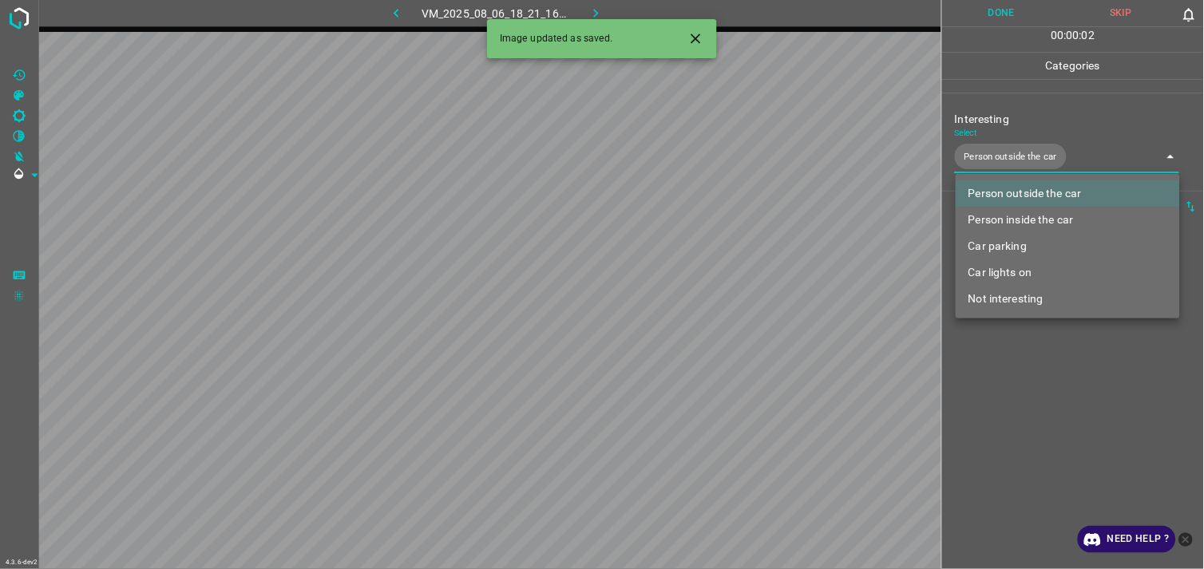
drag, startPoint x: 1034, startPoint y: 341, endPoint x: 1024, endPoint y: 312, distance: 30.3
click at [1031, 341] on div at bounding box center [602, 284] width 1204 height 569
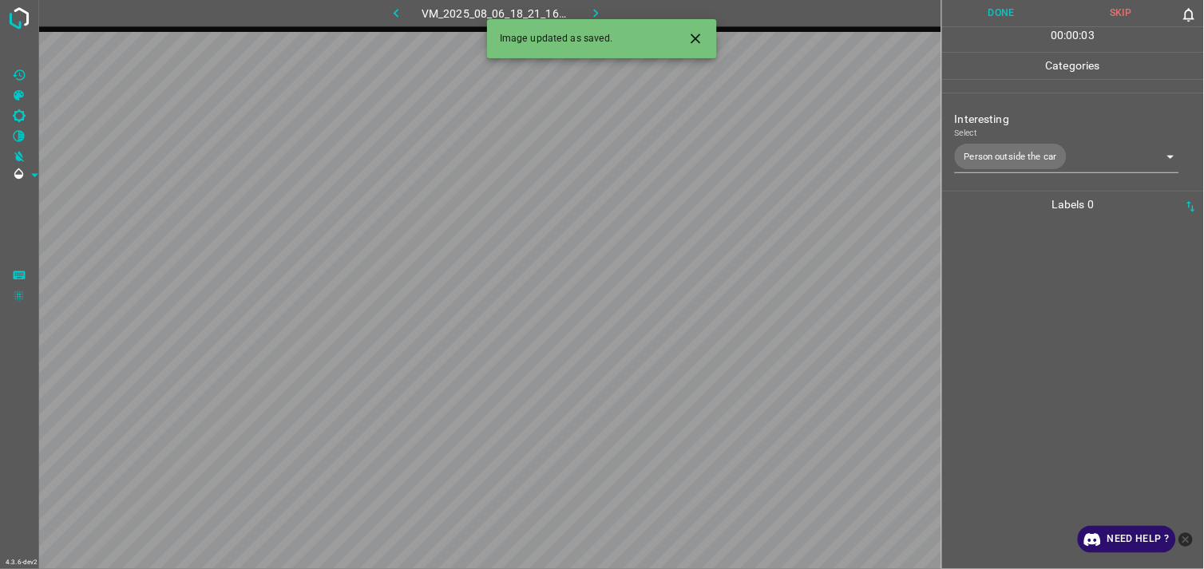
click at [1020, 286] on div at bounding box center [1073, 393] width 252 height 351
click at [1030, 147] on body "4.3.6-dev2 VM_2025_08_11_17_44_33_140_06.gif Done Skip 0 00 : 00 : 05 Categorie…" at bounding box center [602, 284] width 1204 height 569
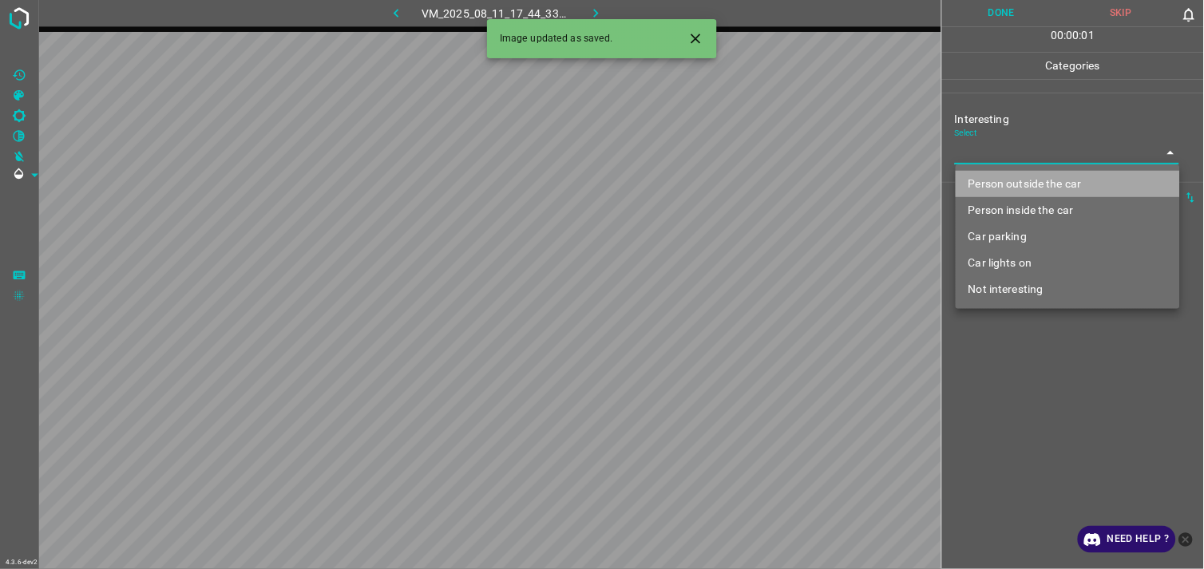
click at [1038, 171] on li "Person outside the car" at bounding box center [1067, 184] width 224 height 26
click at [1038, 171] on div at bounding box center [602, 284] width 1204 height 569
type input "Person outside the car"
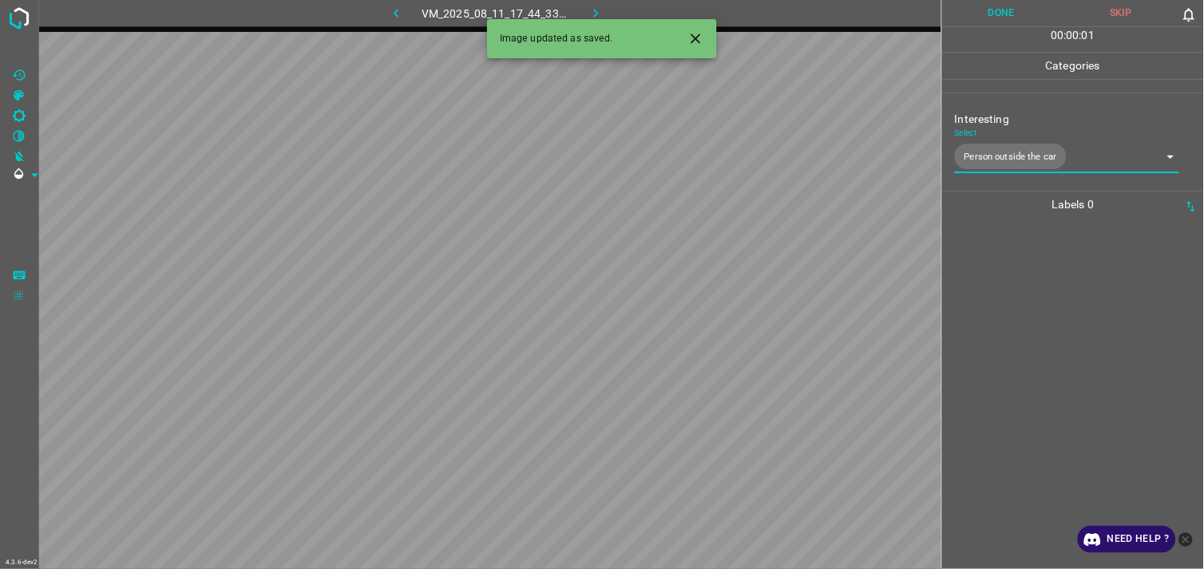
click at [1045, 369] on div at bounding box center [1073, 393] width 252 height 351
click at [1053, 286] on div at bounding box center [1073, 393] width 252 height 351
click at [1042, 161] on body "4.3.6-dev2 VM_2025_07_29_09_22_54_734_01.gif Done Skip 0 00 : 00 : 04 Categorie…" at bounding box center [602, 284] width 1204 height 569
click at [1045, 158] on body "4.3.6-dev2 VM_2025_07_29_09_22_54_734_01.gif Done Skip 0 00 : 00 : 01 Categorie…" at bounding box center [602, 284] width 1204 height 569
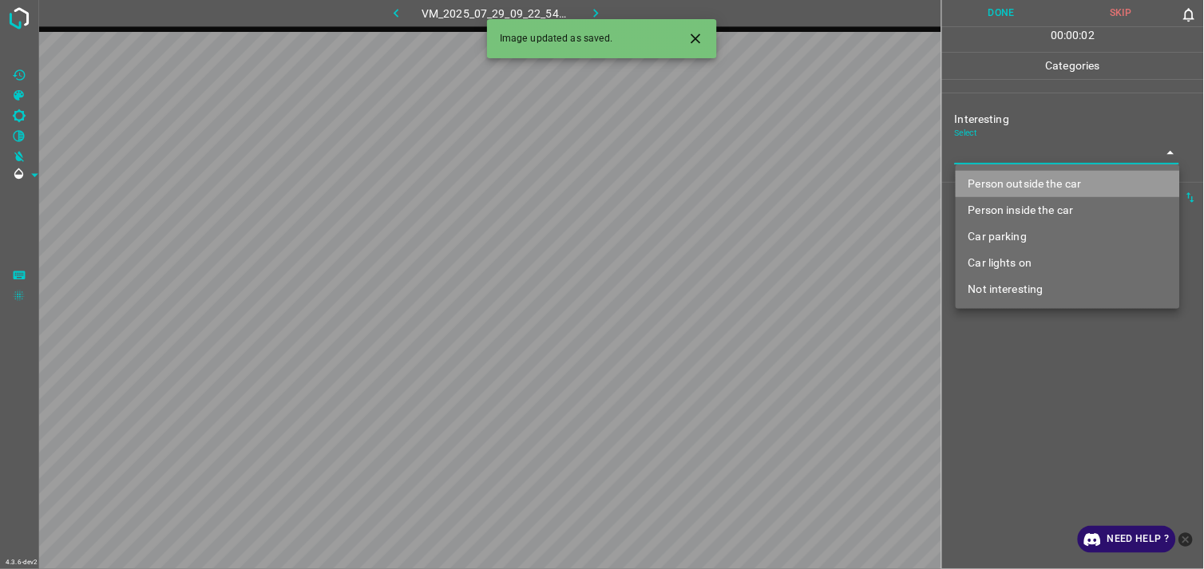
click at [1048, 180] on li "Person outside the car" at bounding box center [1067, 184] width 224 height 26
type input "Person outside the car"
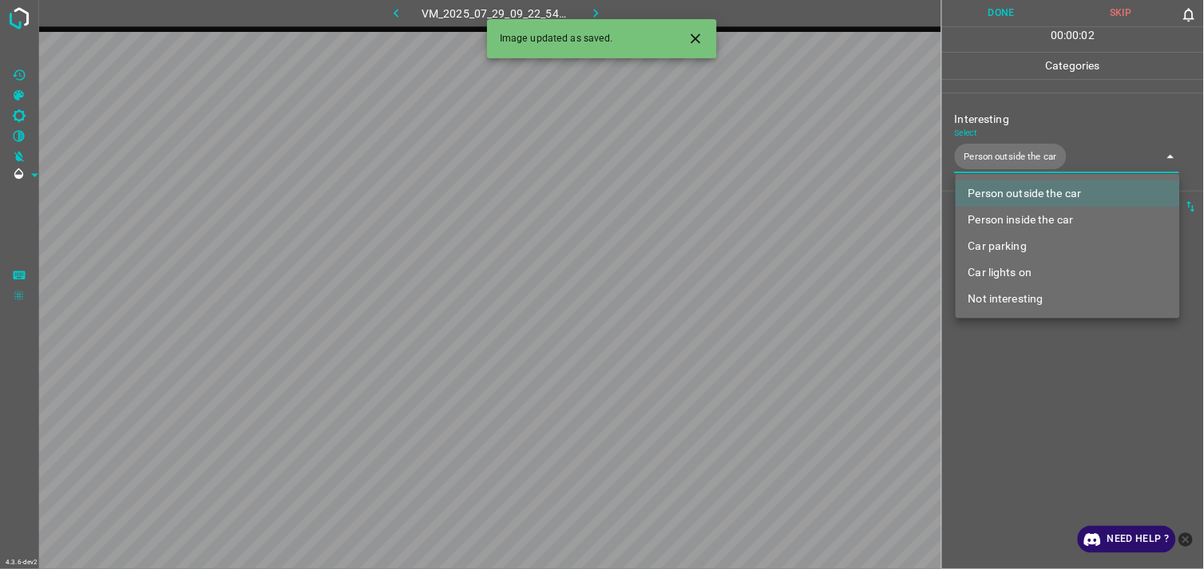
drag, startPoint x: 1094, startPoint y: 332, endPoint x: 1059, endPoint y: 294, distance: 52.0
click at [1093, 332] on div at bounding box center [602, 284] width 1204 height 569
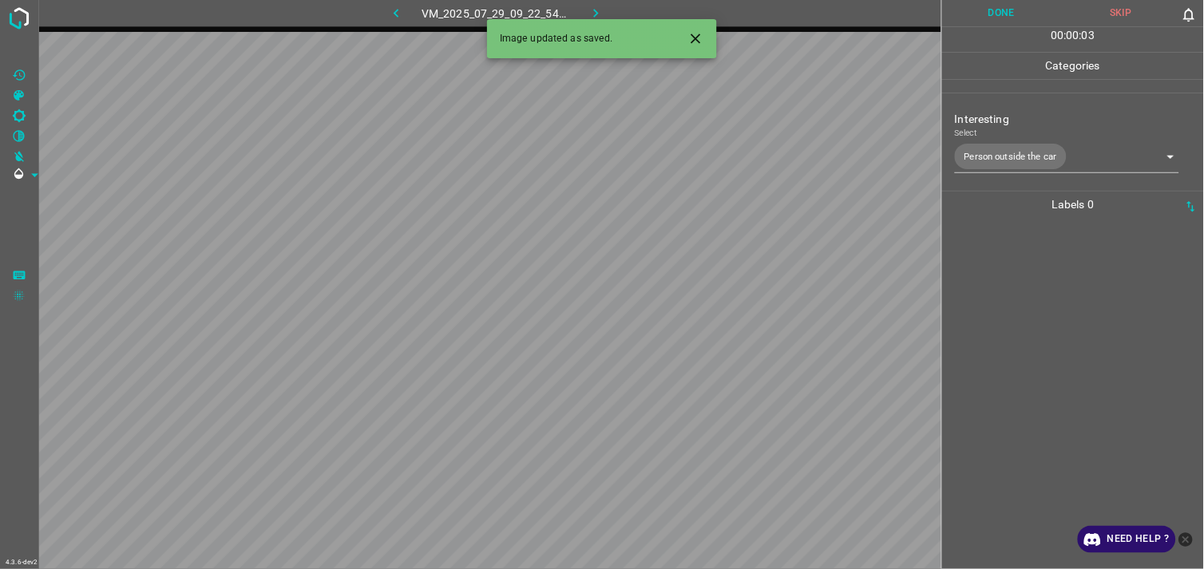
click at [1034, 253] on div at bounding box center [1073, 393] width 252 height 351
click at [1006, 155] on body "4.3.6-dev2 VM_2025_08_11_23_16_52_098_01.gif Done Skip 0 00 : 00 : 05 Categorie…" at bounding box center [602, 284] width 1204 height 569
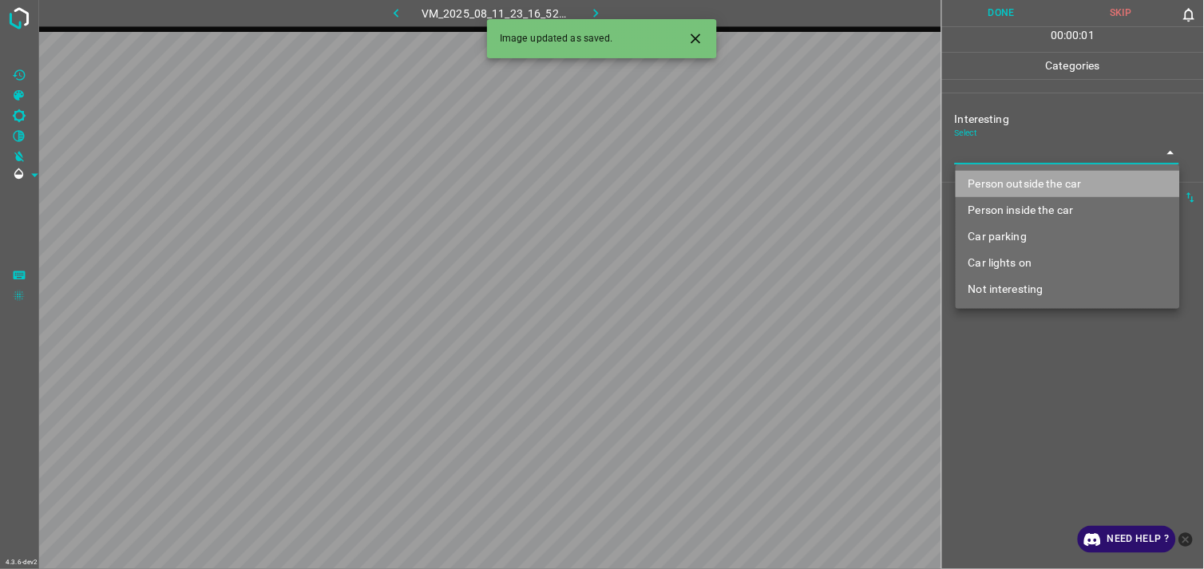
click at [1016, 176] on li "Person outside the car" at bounding box center [1067, 184] width 224 height 26
type input "Person outside the car"
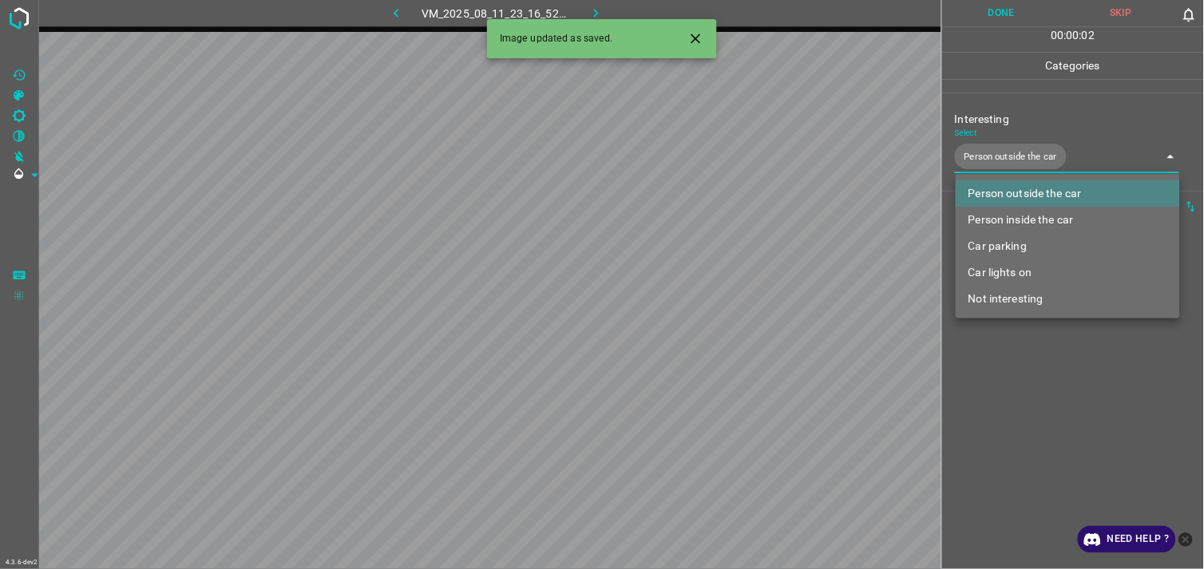
click at [1048, 369] on div at bounding box center [602, 284] width 1204 height 569
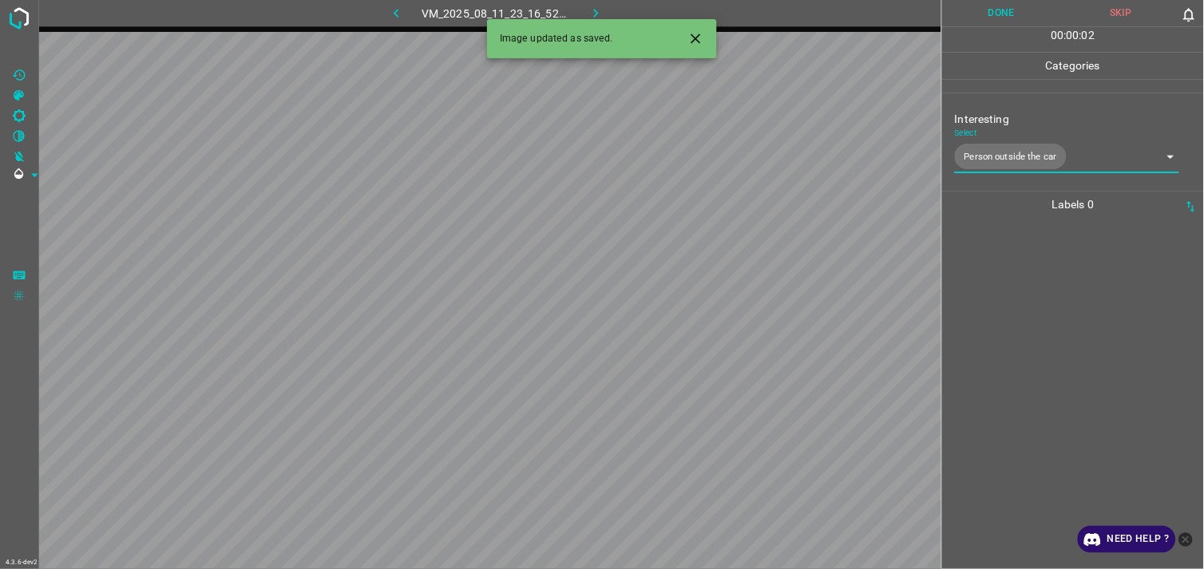
click at [1022, 300] on div at bounding box center [1073, 393] width 252 height 351
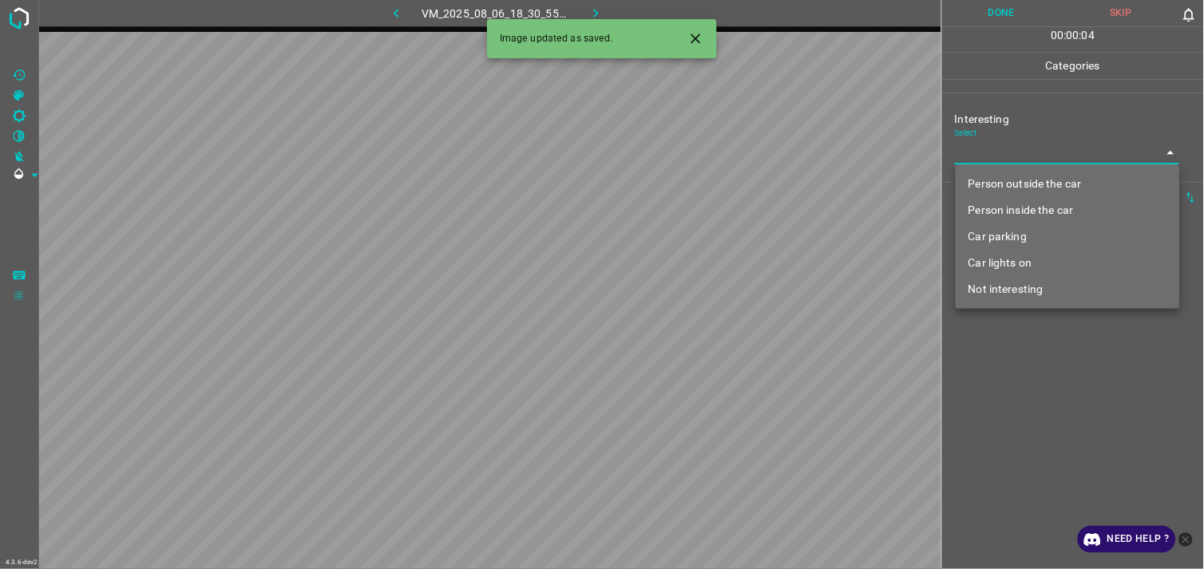
click at [1009, 157] on body "4.3.6-dev2 VM_2025_08_06_18_30_55_718_02.gif Done Skip 0 00 : 00 : 04 Categorie…" at bounding box center [602, 284] width 1204 height 569
click at [1019, 180] on li "Person outside the car" at bounding box center [1067, 184] width 224 height 26
type input "Person outside the car"
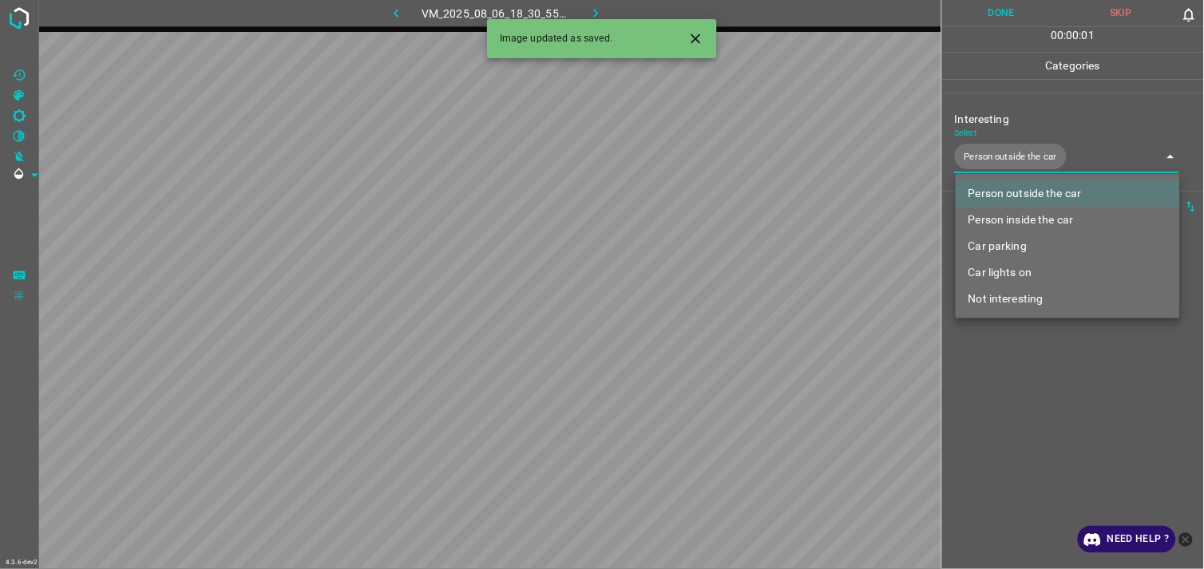
click at [1038, 349] on div at bounding box center [602, 284] width 1204 height 569
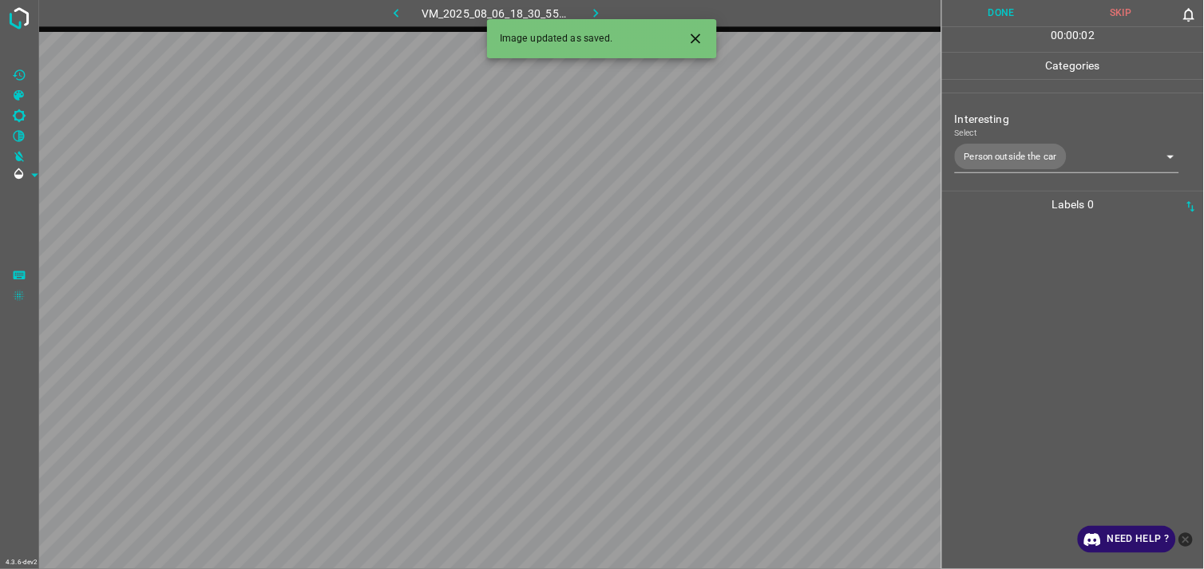
click at [1017, 296] on div at bounding box center [1073, 393] width 252 height 351
click at [1010, 150] on body "4.3.6-dev2 VM_2025_08_11_18_22_57_152_03.gif Done Skip 0 00 : 00 : 04 Categorie…" at bounding box center [602, 284] width 1204 height 569
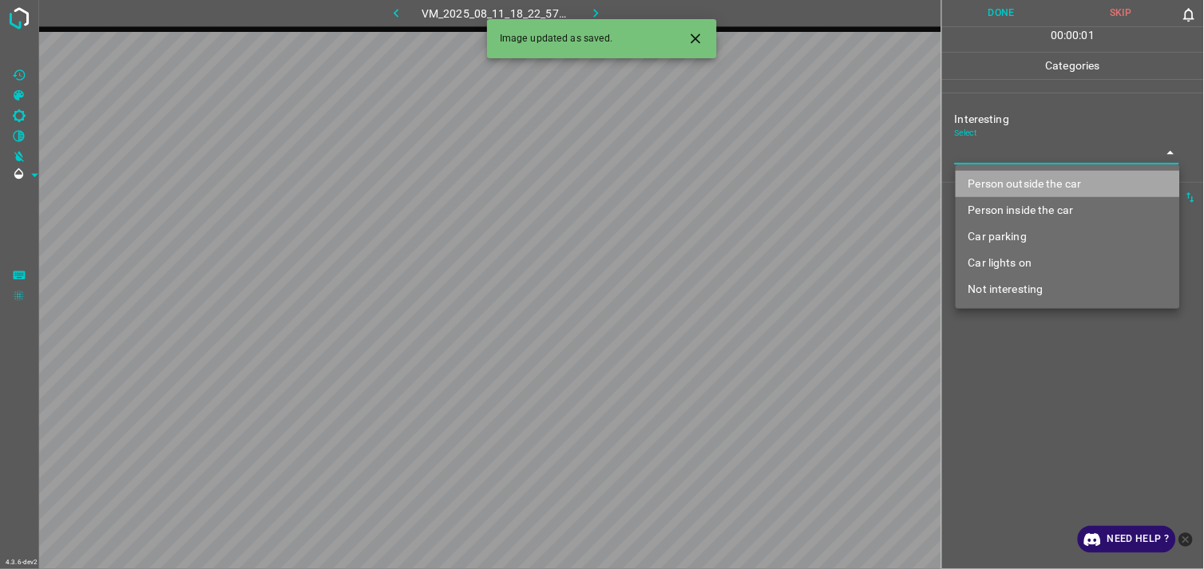
click at [1023, 177] on li "Person outside the car" at bounding box center [1067, 184] width 224 height 26
type input "Person outside the car"
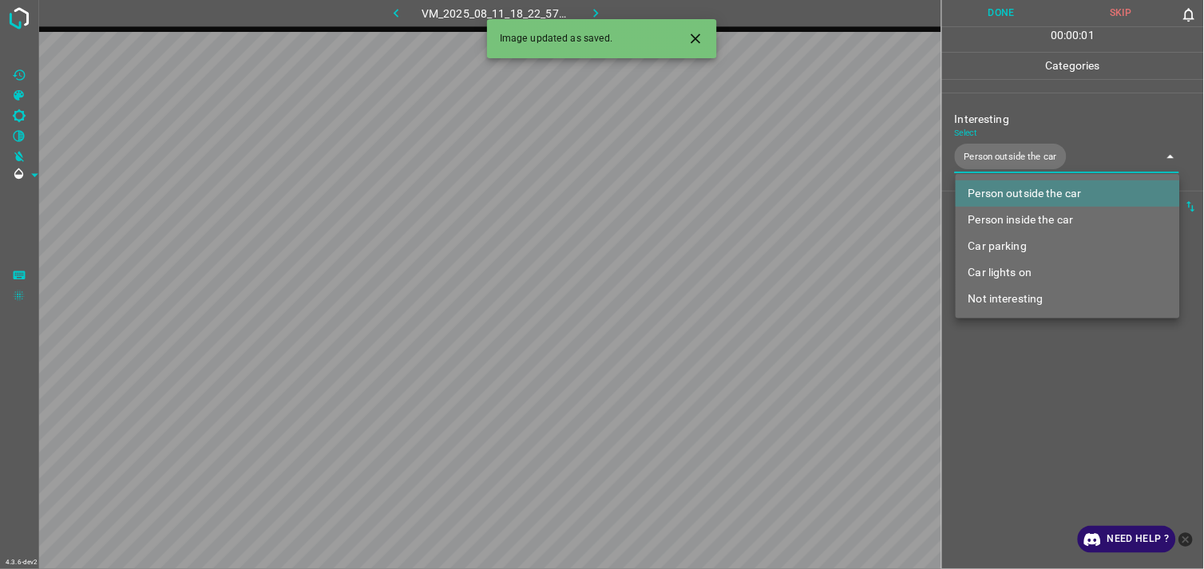
click at [1048, 362] on div at bounding box center [602, 284] width 1204 height 569
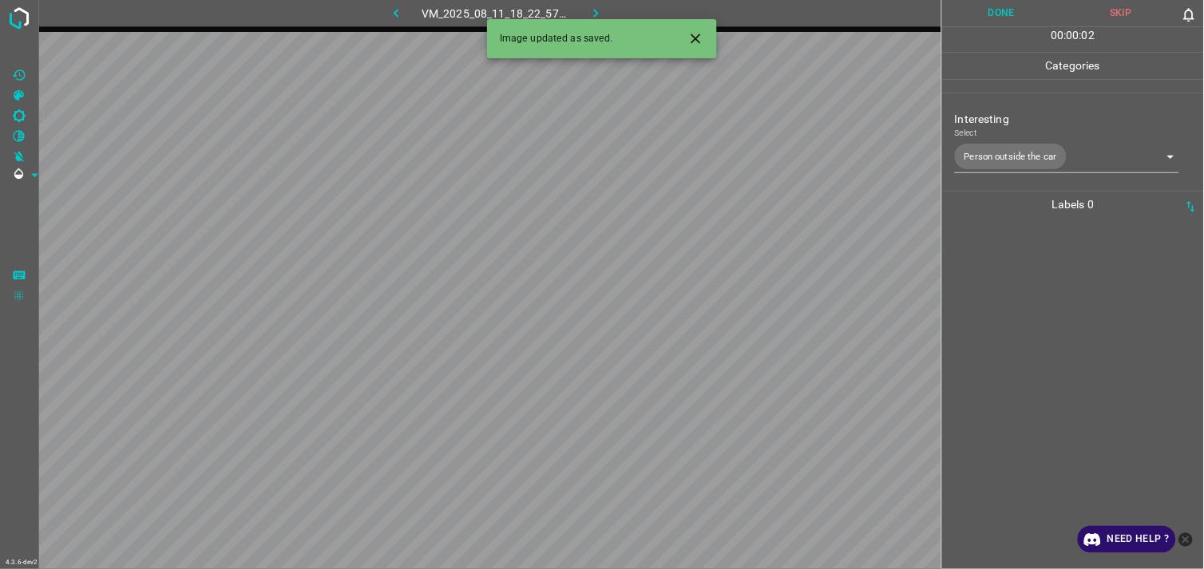
click at [1031, 290] on div at bounding box center [1073, 393] width 252 height 351
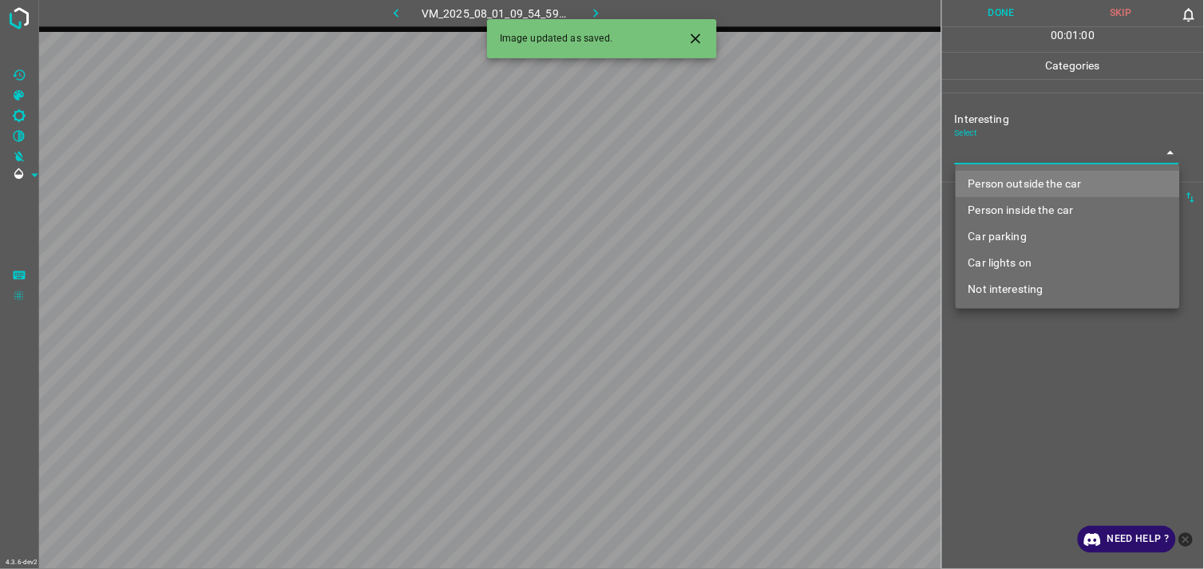
click at [1034, 150] on body "4.3.6-dev2 VM_2025_08_01_09_54_59_653_09.gif Done Skip 0 00 : 01 : 00 Categorie…" at bounding box center [602, 284] width 1204 height 569
click at [1036, 174] on li "Person outside the car" at bounding box center [1067, 184] width 224 height 26
type input "Person outside the car"
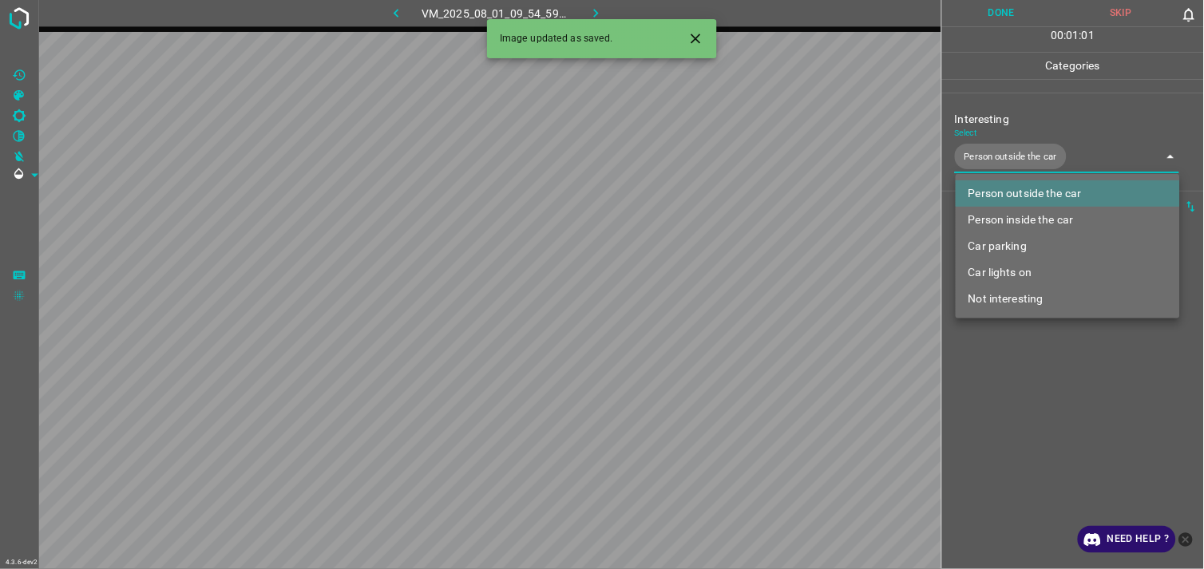
click at [1042, 374] on div at bounding box center [602, 284] width 1204 height 569
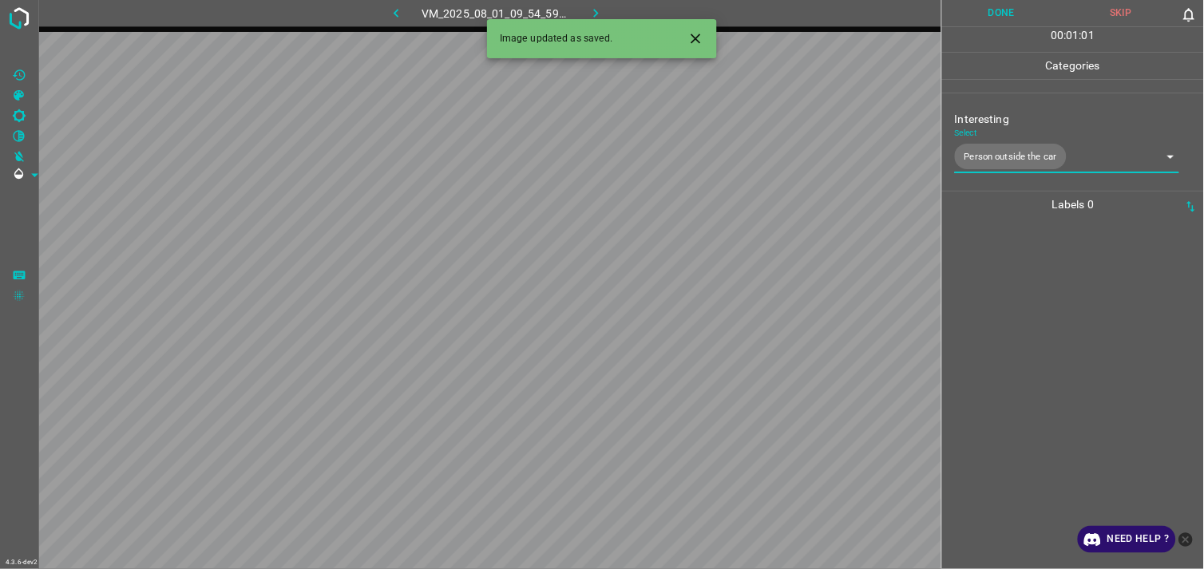
click at [1045, 317] on div at bounding box center [1073, 393] width 252 height 351
click at [1031, 156] on body "4.3.6-dev2 VM_2025_08_12_00_10_34_845_03.gif Done Skip 0 00 : 00 : 01 Categorie…" at bounding box center [602, 284] width 1204 height 569
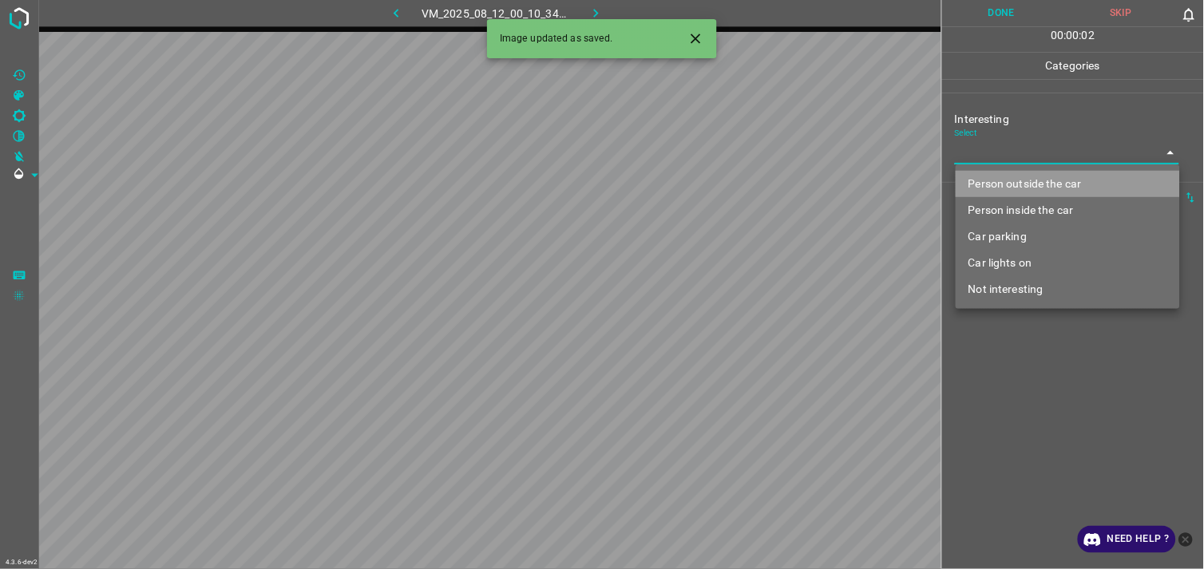
click at [1051, 176] on li "Person outside the car" at bounding box center [1067, 184] width 224 height 26
drag, startPoint x: 1051, startPoint y: 176, endPoint x: 1051, endPoint y: 186, distance: 10.4
click at [1051, 176] on ul "Person outside the car Person inside the car Car parking Car lights on Not inte…" at bounding box center [1067, 236] width 224 height 144
type input "Person outside the car"
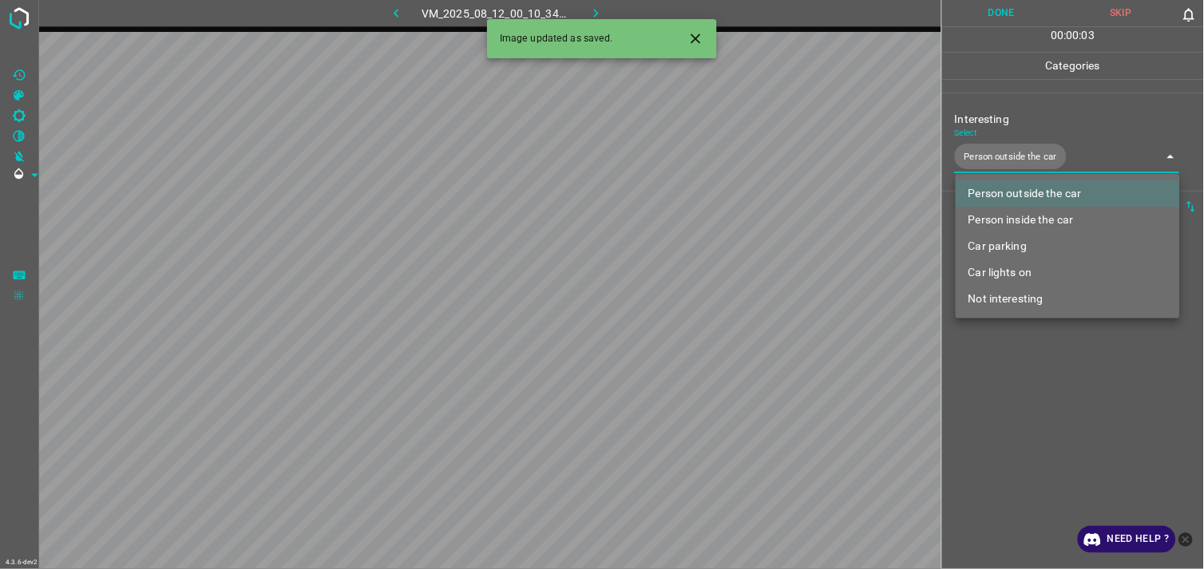
drag, startPoint x: 1030, startPoint y: 374, endPoint x: 1025, endPoint y: 361, distance: 13.9
click at [1030, 374] on div at bounding box center [602, 284] width 1204 height 569
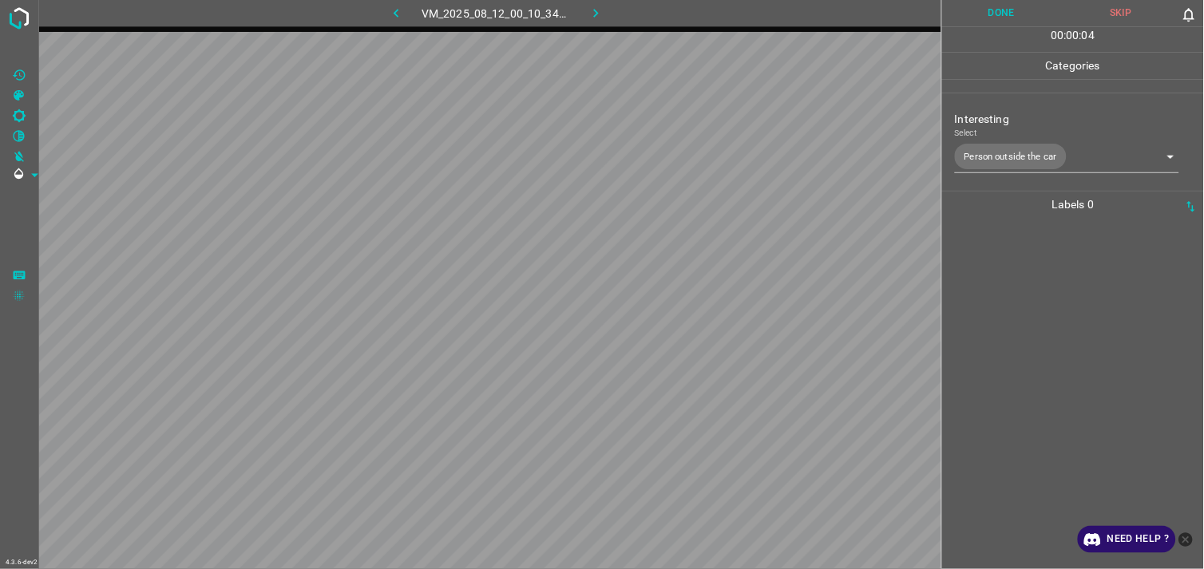
click at [1024, 297] on div at bounding box center [1073, 393] width 252 height 351
drag, startPoint x: 1024, startPoint y: 297, endPoint x: 1014, endPoint y: 295, distance: 10.5
click at [1014, 295] on div at bounding box center [1073, 393] width 252 height 351
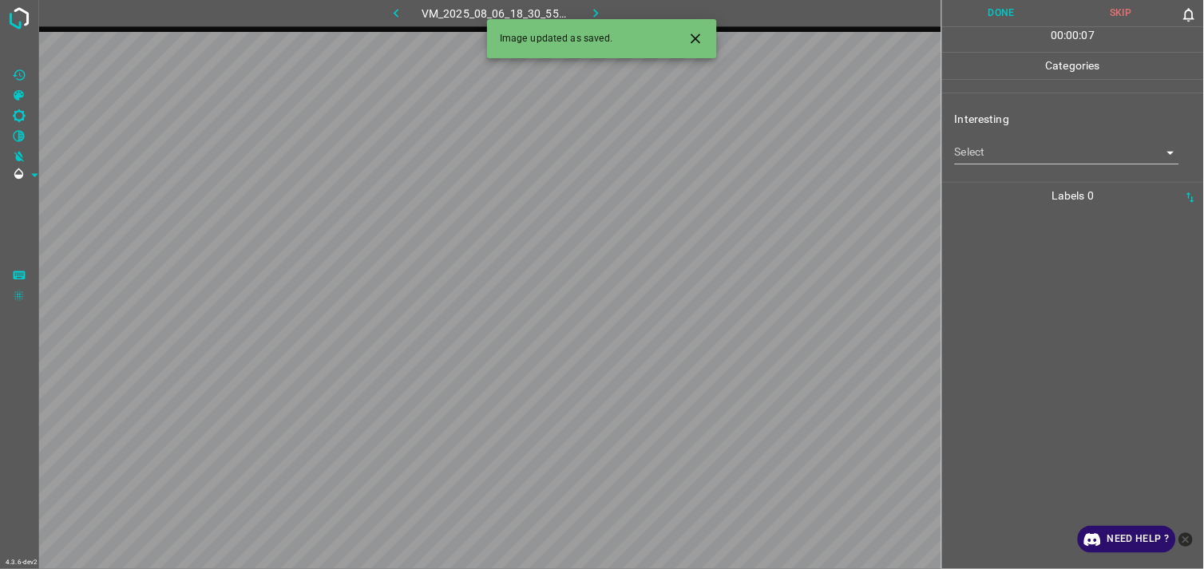
click at [1030, 161] on body "4.3.6-dev2 VM_2025_08_06_18_30_55_718_01.gif Done Skip 0 00 : 00 : 07 Categorie…" at bounding box center [602, 284] width 1204 height 569
click at [1038, 161] on body "4.3.6-dev2 VM_2025_08_06_18_30_55_718_01.gif Done Skip 0 00 : 00 : 01 Categorie…" at bounding box center [602, 284] width 1204 height 569
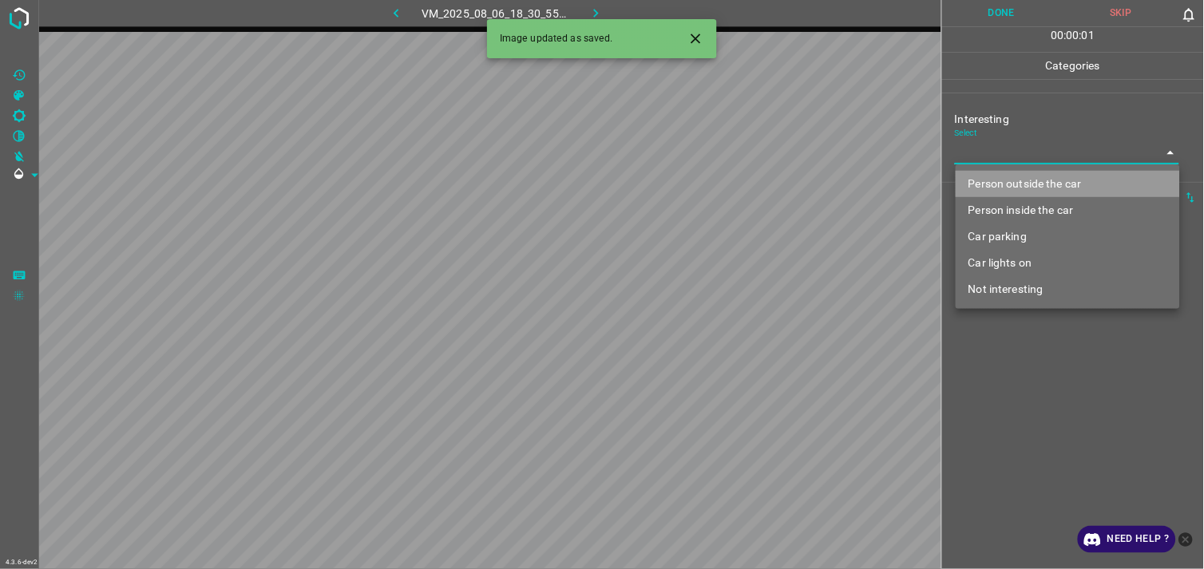
click at [1039, 184] on li "Person outside the car" at bounding box center [1067, 184] width 224 height 26
type input "Person outside the car"
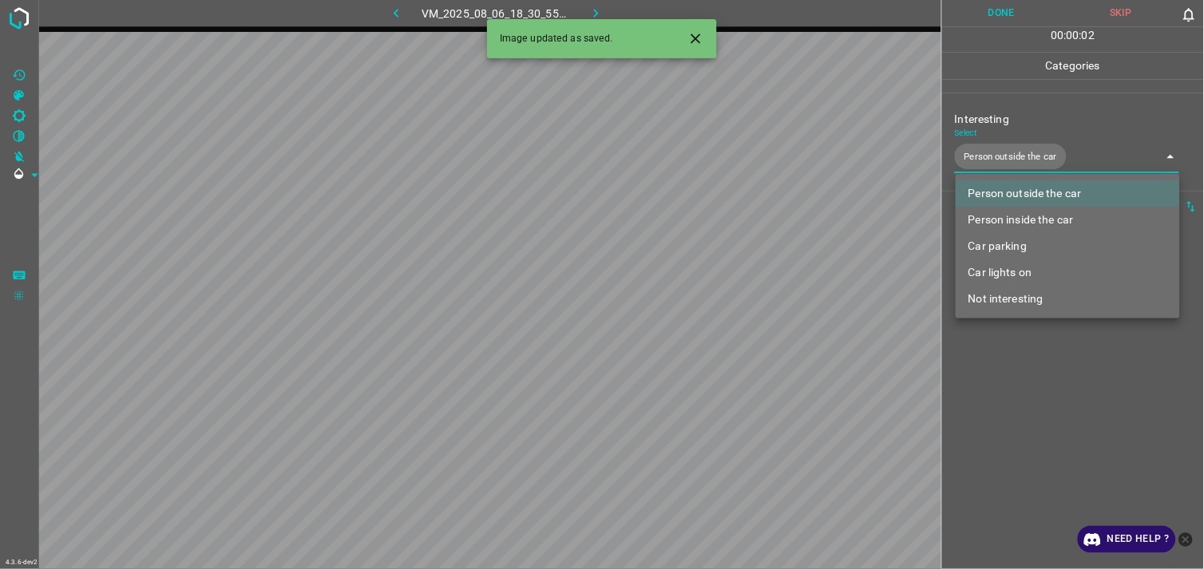
click at [1015, 388] on div at bounding box center [602, 284] width 1204 height 569
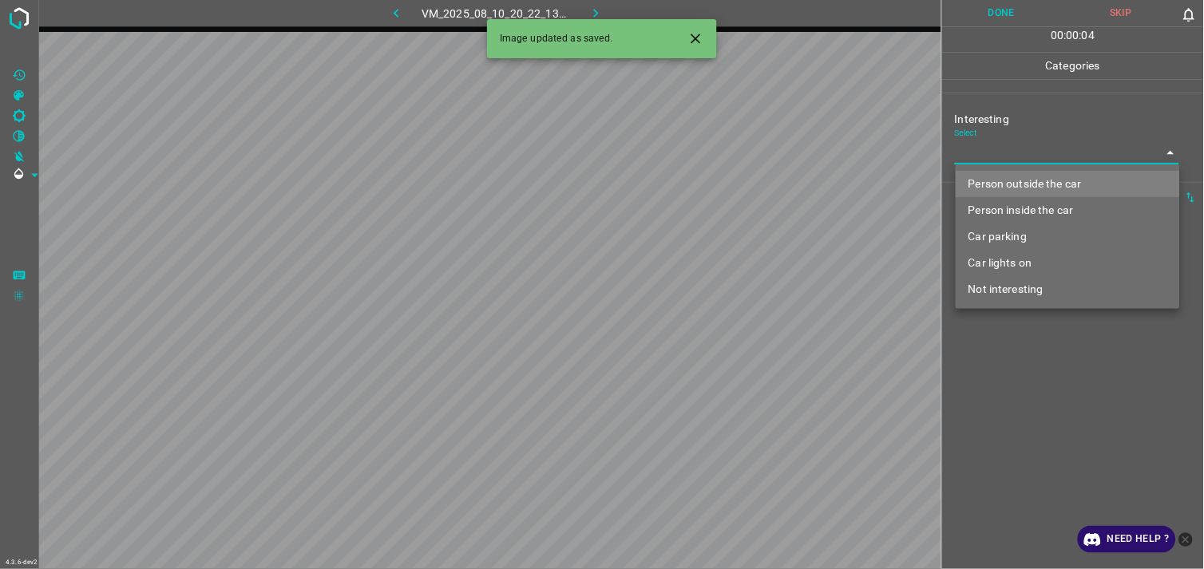
click at [1012, 150] on body "4.3.6-dev2 VM_2025_08_10_20_22_13_547_03.gif Done Skip 0 00 : 00 : 04 Categorie…" at bounding box center [602, 284] width 1204 height 569
click at [1015, 176] on li "Person outside the car" at bounding box center [1067, 184] width 224 height 26
type input "Person outside the car"
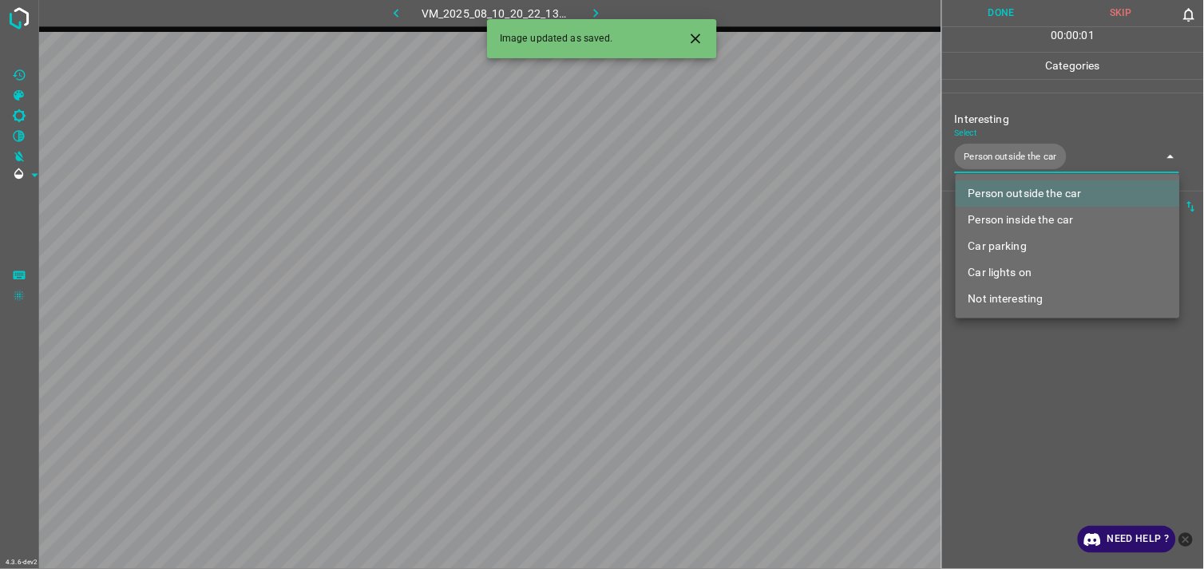
click at [1012, 385] on div at bounding box center [602, 284] width 1204 height 569
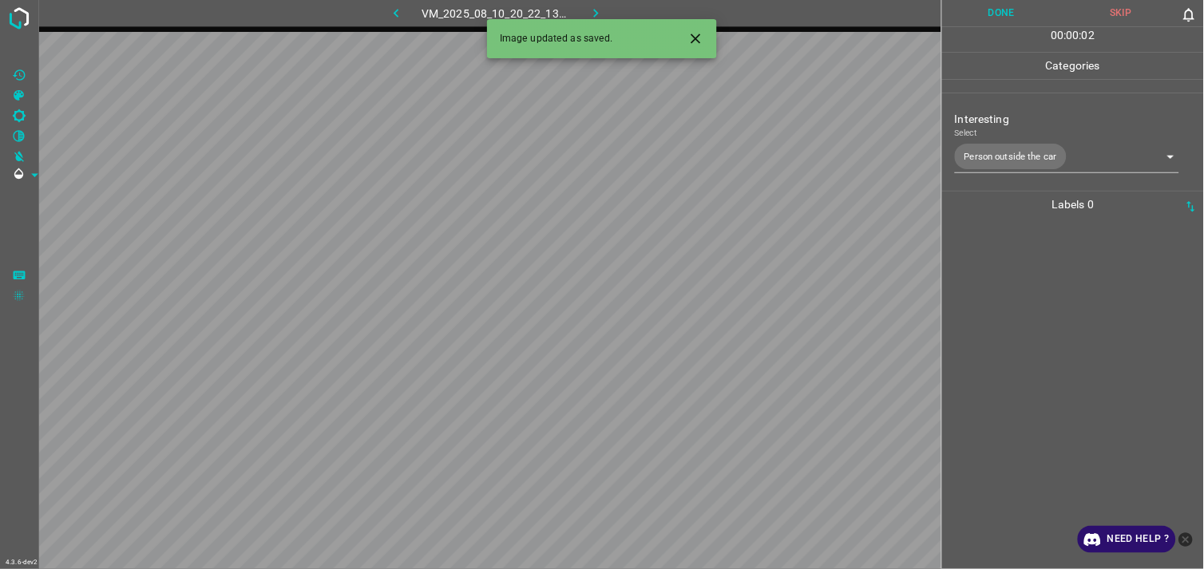
click at [1022, 289] on div at bounding box center [1073, 393] width 252 height 351
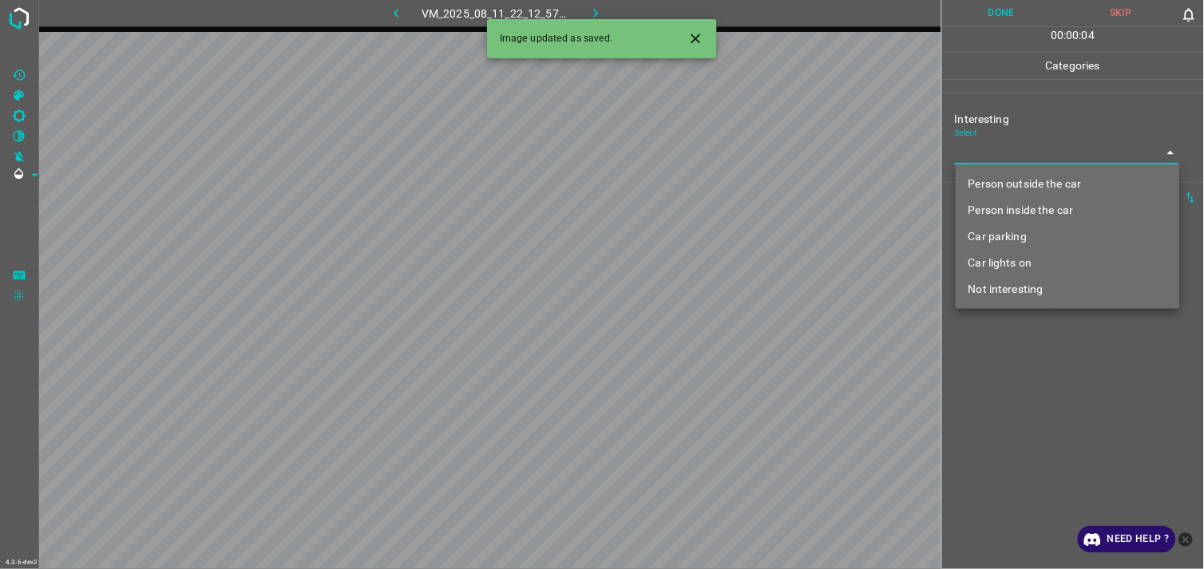
click at [1019, 152] on body "4.3.6-dev2 VM_2025_08_11_22_12_57_842_01.gif Done Skip 0 00 : 00 : 04 Categorie…" at bounding box center [602, 284] width 1204 height 569
click at [1025, 180] on li "Person outside the car" at bounding box center [1067, 184] width 224 height 26
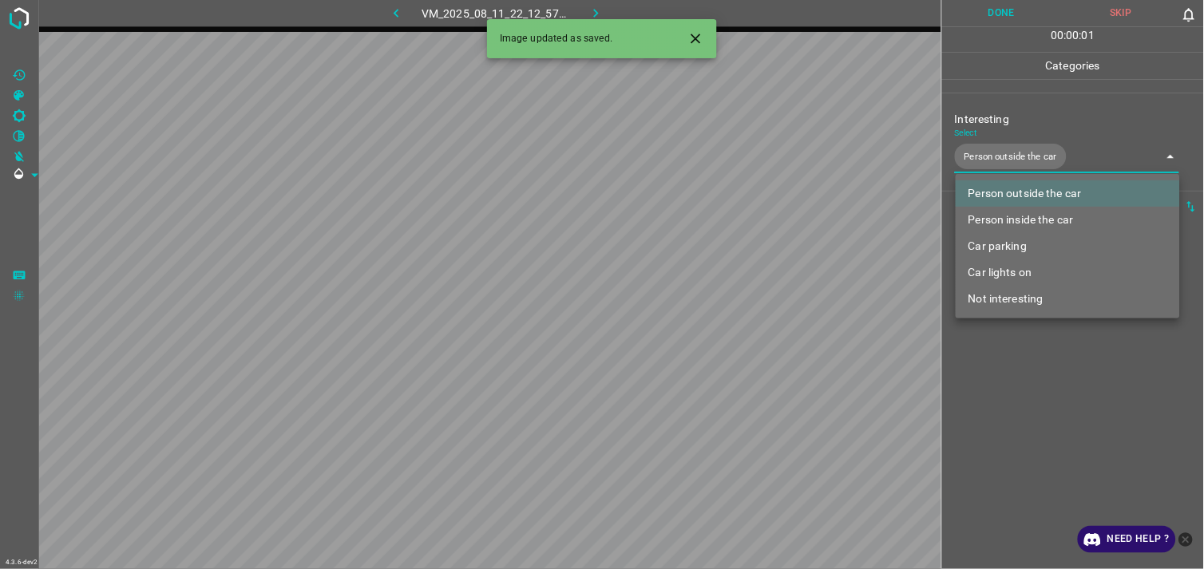
type input "Person outside the car"
click at [1022, 384] on div at bounding box center [602, 284] width 1204 height 569
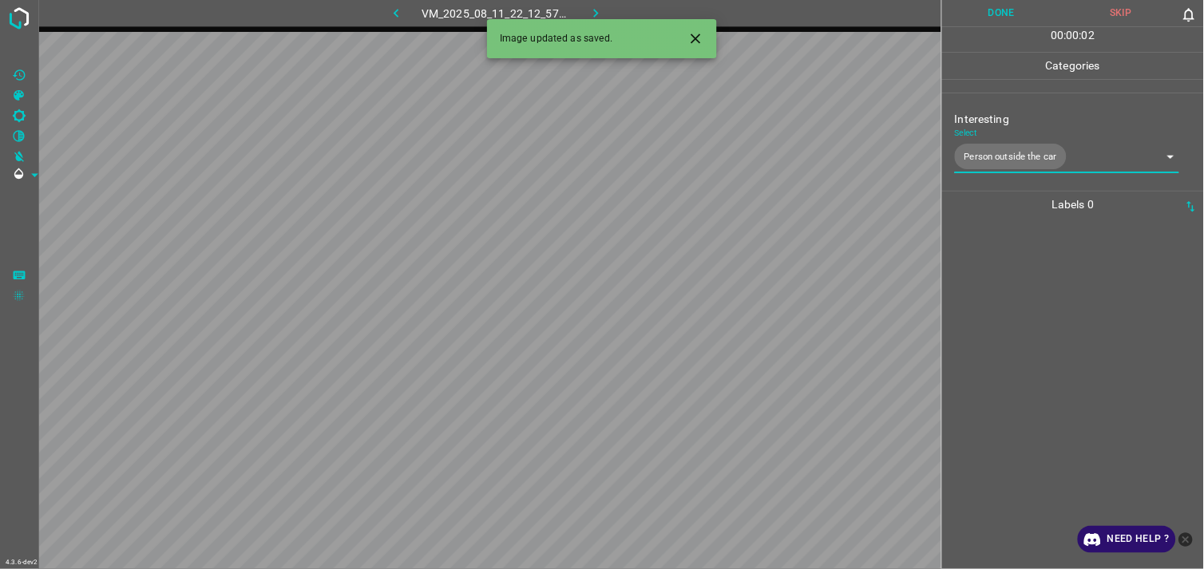
click at [1025, 304] on div at bounding box center [1073, 393] width 252 height 351
click at [1061, 156] on body "4.3.6-dev2 VM_2025_08_06_18_17_10_916_00.gif Done Skip 0 00 : 00 : 04 Categorie…" at bounding box center [602, 284] width 1204 height 569
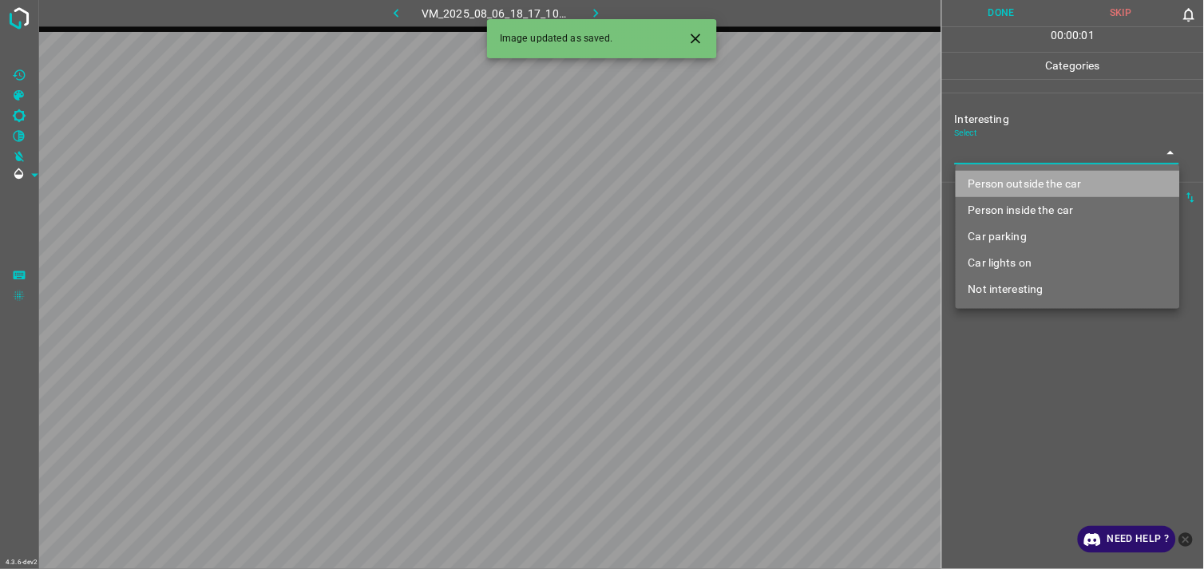
click at [1053, 179] on li "Person outside the car" at bounding box center [1067, 184] width 224 height 26
type input "Person outside the car"
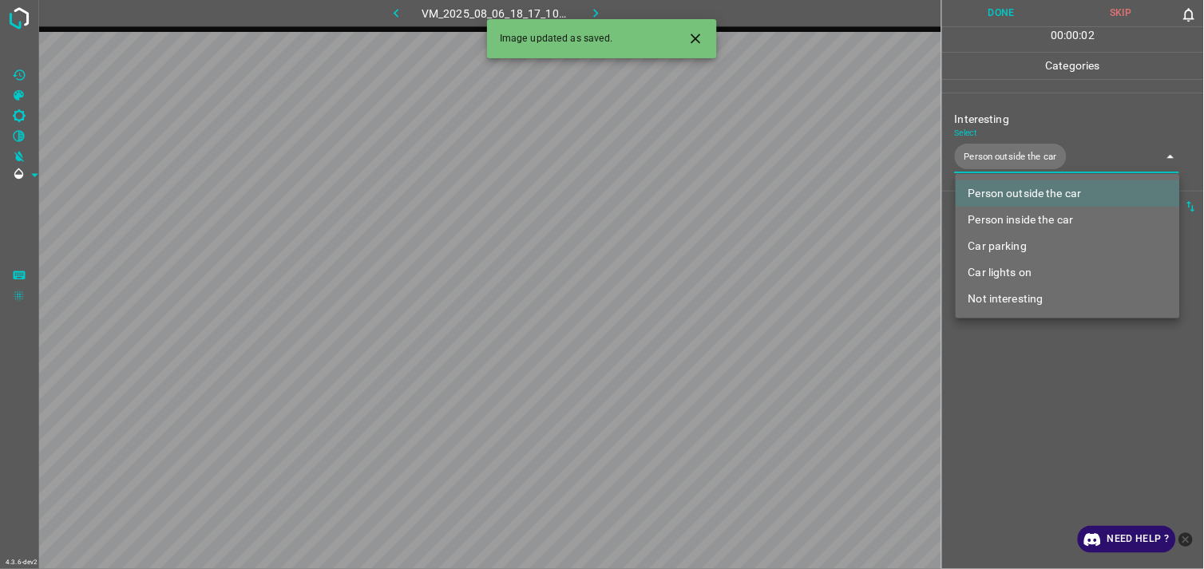
click at [1035, 373] on div at bounding box center [602, 284] width 1204 height 569
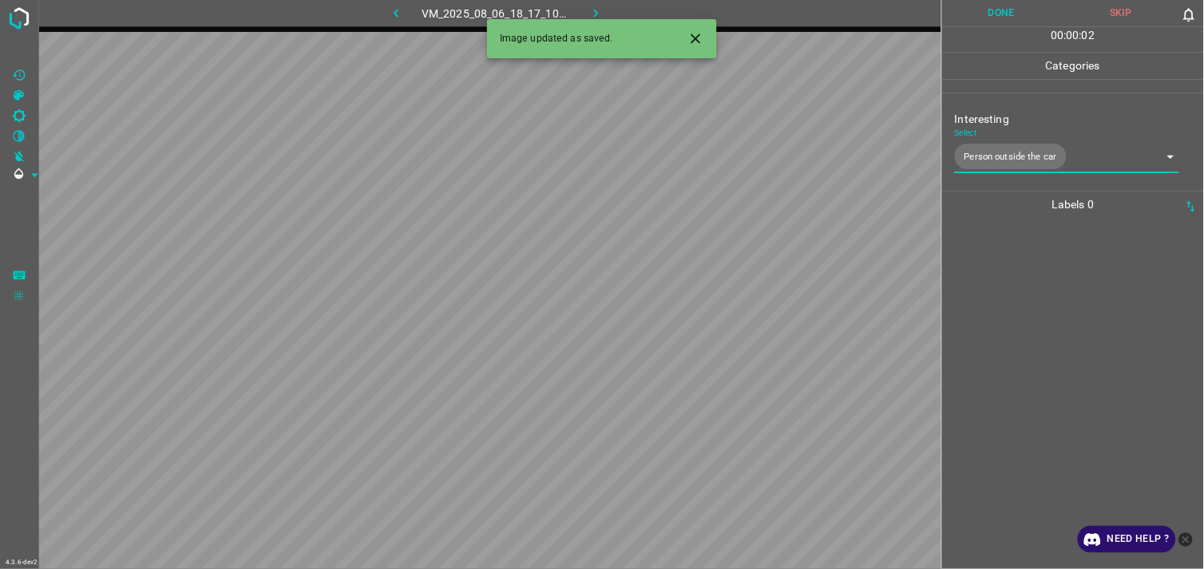
click at [1049, 310] on div at bounding box center [1073, 393] width 252 height 351
click at [1033, 161] on body "4.3.6-dev2 VM_2025_08_03_18_53_15_582_01.gif Done Skip 0 00 : 00 : 04 Categorie…" at bounding box center [602, 284] width 1204 height 569
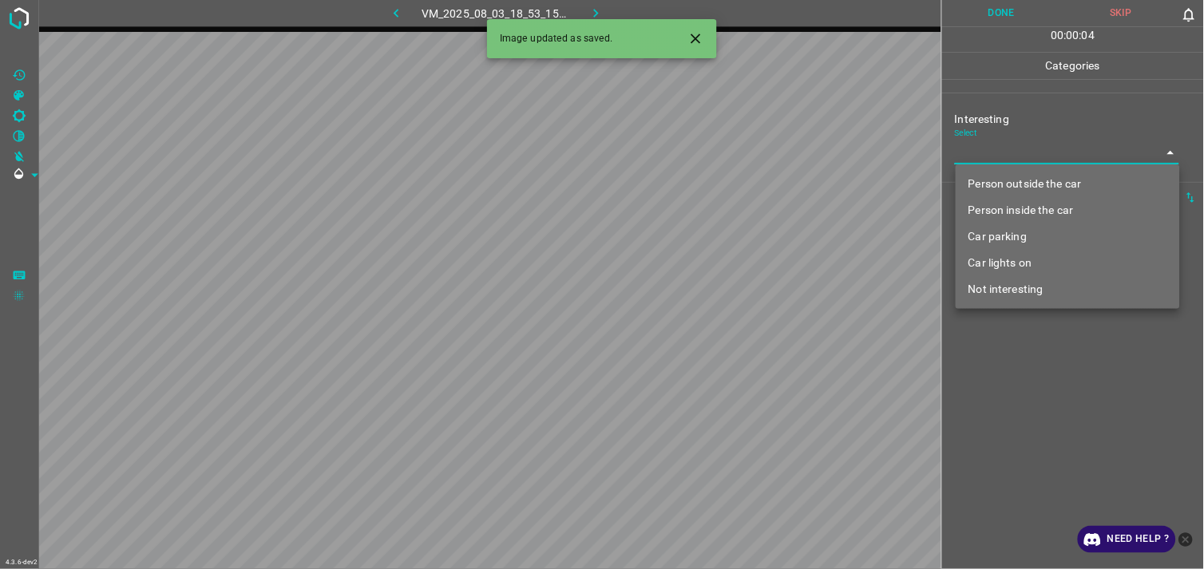
click at [1036, 179] on li "Person outside the car" at bounding box center [1067, 184] width 224 height 26
type input "Person outside the car"
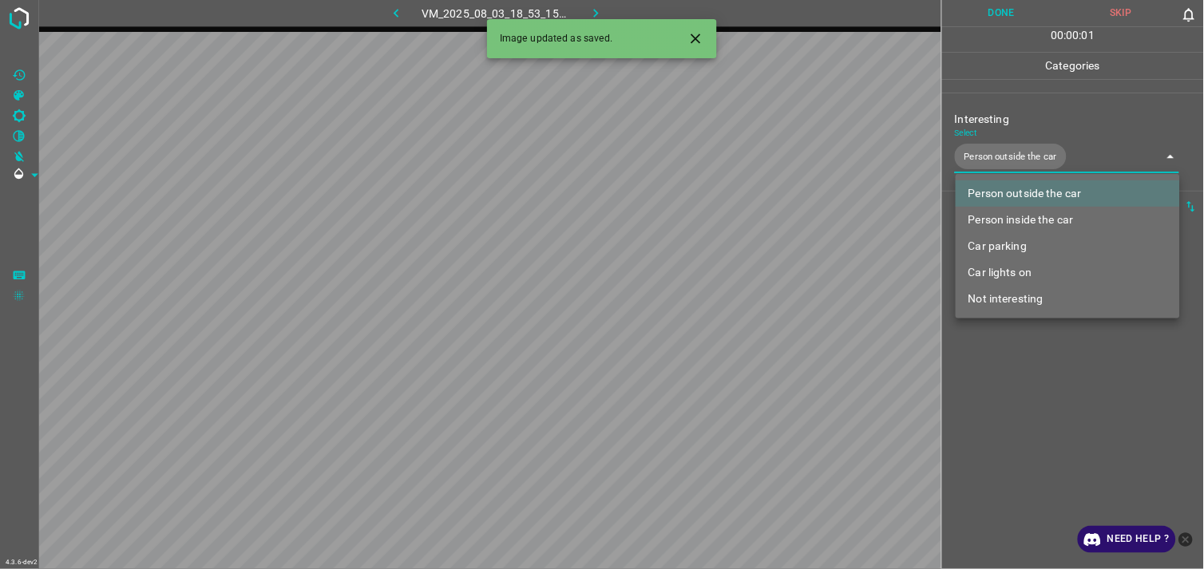
click at [1034, 326] on div at bounding box center [602, 284] width 1204 height 569
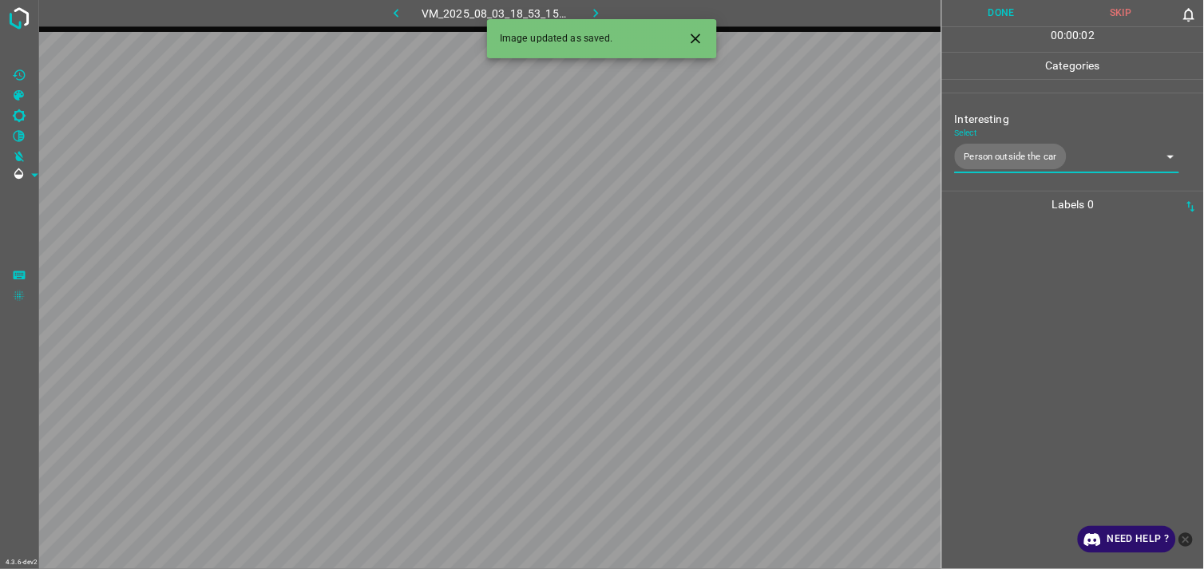
click at [1032, 311] on div at bounding box center [1073, 393] width 252 height 351
click at [1034, 164] on div "Interesting Select ​" at bounding box center [1073, 137] width 262 height 75
click at [1036, 163] on body "4.3.6-dev2 VM_2025_08_10_20_48_54_570_11.gif Done Skip 0 00 : 00 : 01 Categorie…" at bounding box center [602, 284] width 1204 height 569
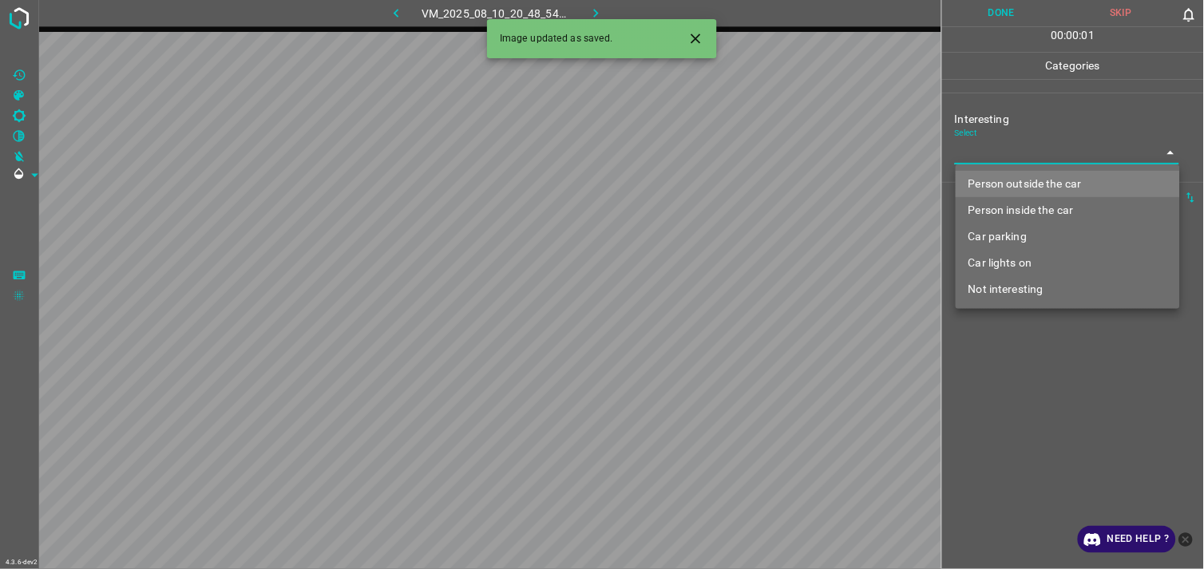
click at [1033, 291] on li "Not interesting" at bounding box center [1067, 289] width 224 height 26
type input "Not interesting"
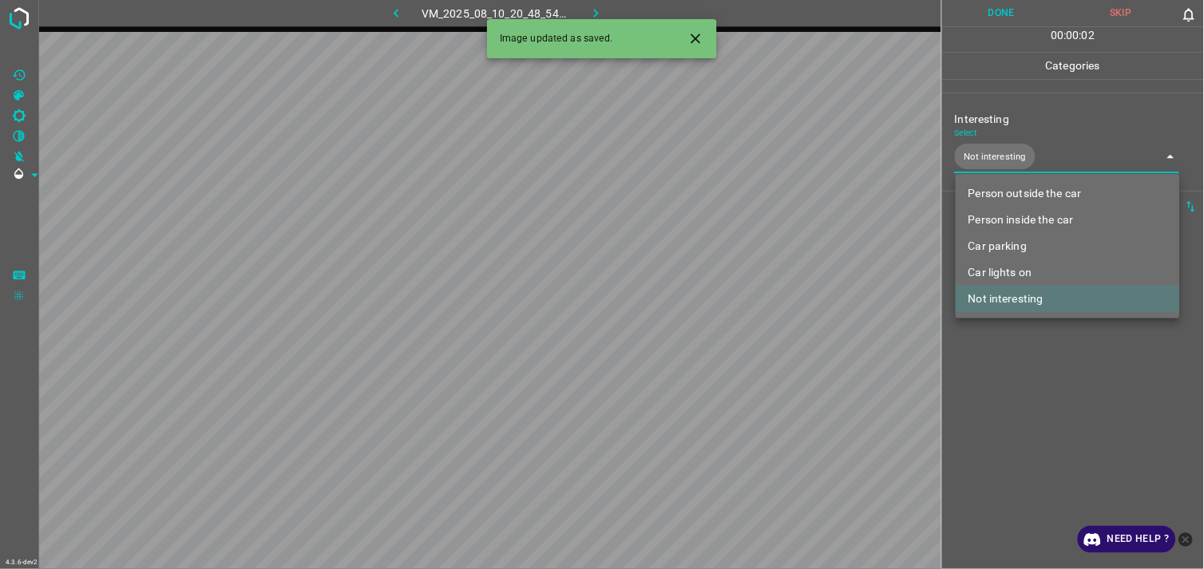
click at [1032, 413] on div at bounding box center [602, 284] width 1204 height 569
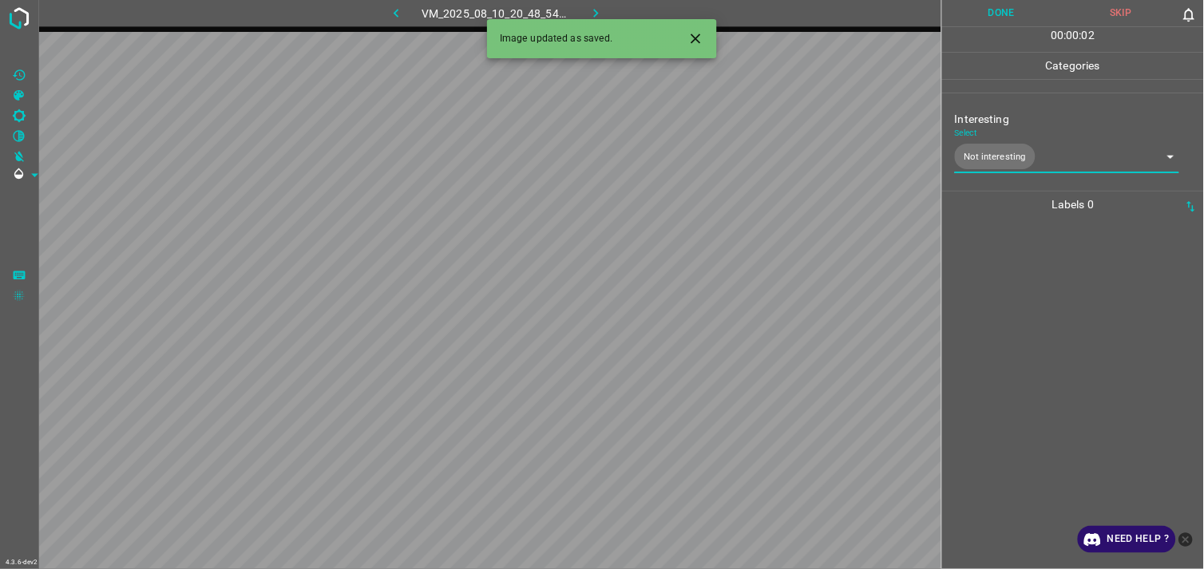
click at [1018, 292] on div at bounding box center [1073, 393] width 252 height 351
click at [1014, 149] on body "4.3.6-dev2 VM_2025_08_12_00_10_34_845_04.gif Done Skip 0 00 : 00 : 04 Categorie…" at bounding box center [602, 284] width 1204 height 569
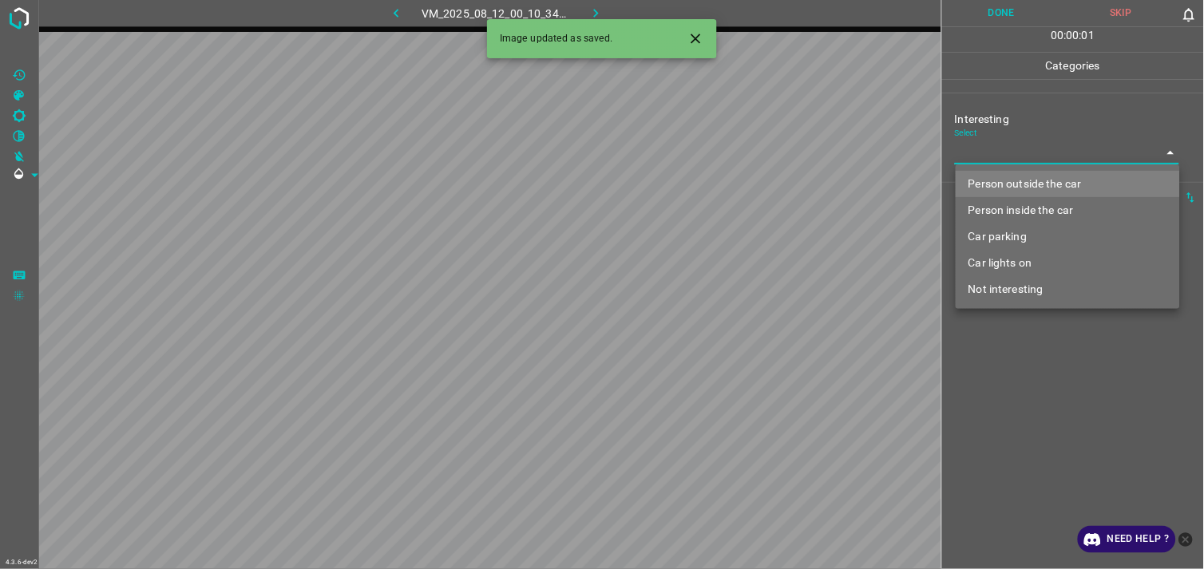
click at [1022, 176] on li "Person outside the car" at bounding box center [1067, 184] width 224 height 26
type input "Person outside the car"
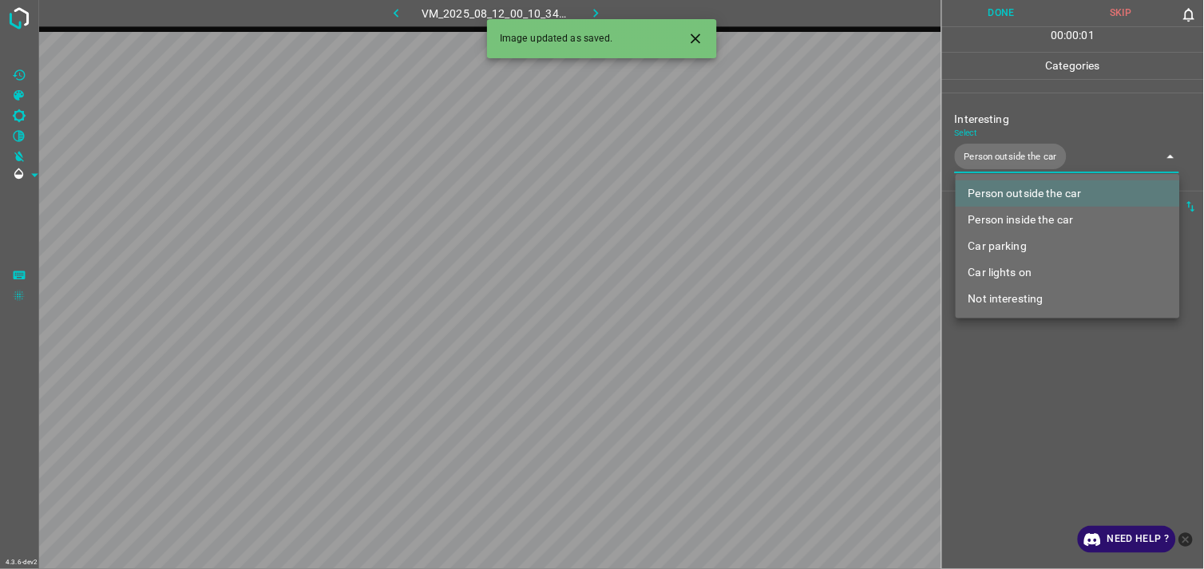
click at [1055, 346] on div at bounding box center [602, 284] width 1204 height 569
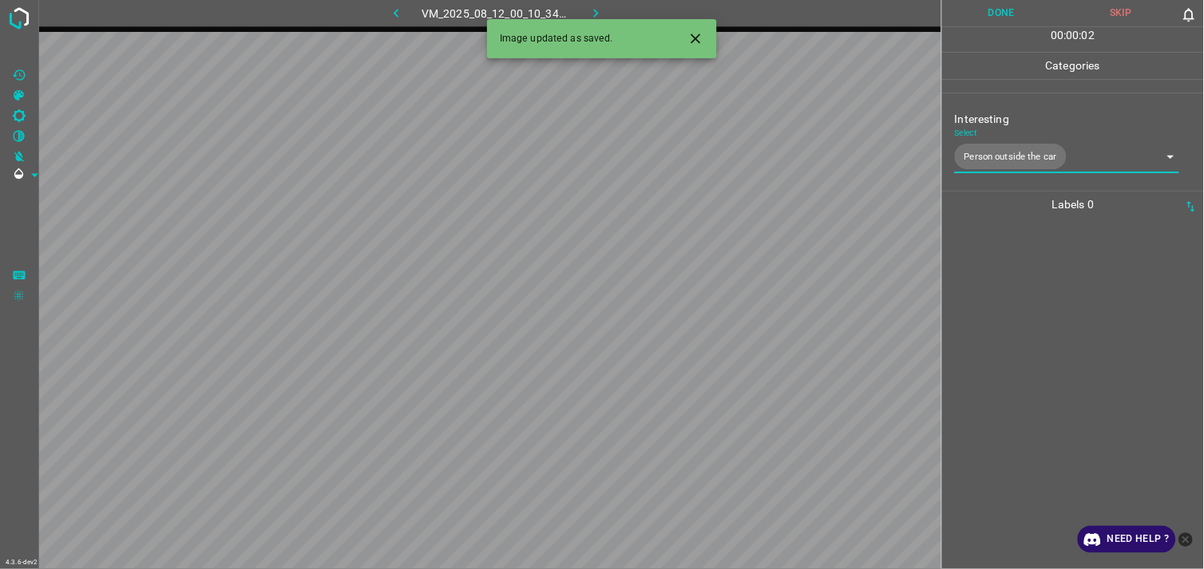
click at [1041, 284] on div at bounding box center [1073, 393] width 252 height 351
click at [1027, 156] on body "4.3.6-dev2 VM_2025_08_06_18_45_43_482_06.gif Done Skip 0 00 : 00 : 04 Categorie…" at bounding box center [602, 284] width 1204 height 569
click at [1032, 158] on body "4.3.6-dev2 VM_2025_08_06_18_45_43_482_06.gif Done Skip 0 00 : 00 : 01 Categorie…" at bounding box center [602, 284] width 1204 height 569
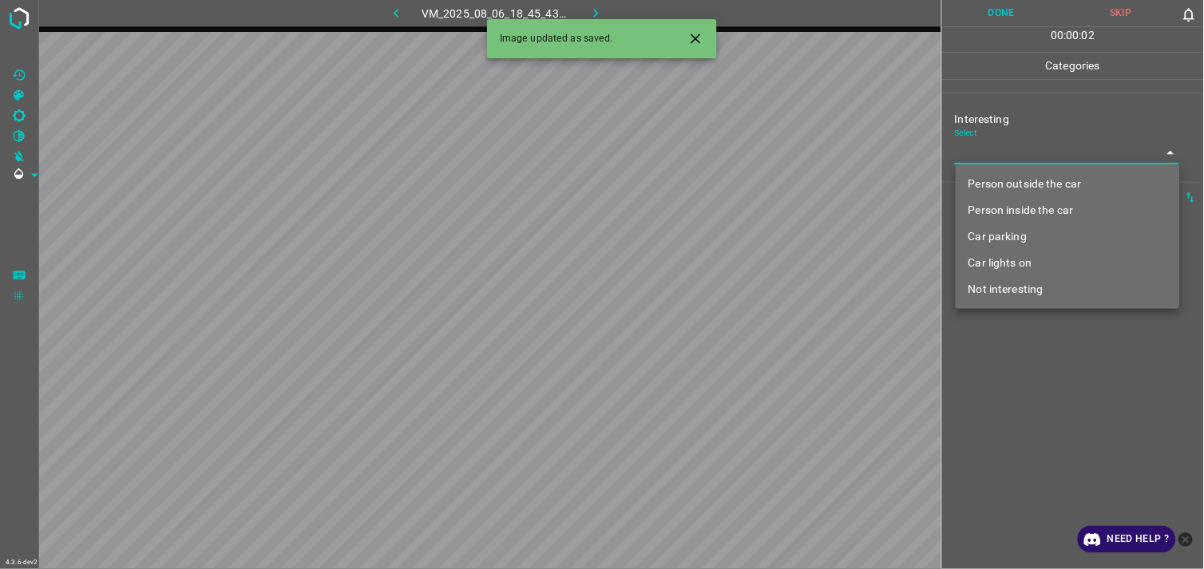
click at [1035, 182] on li "Person outside the car" at bounding box center [1067, 184] width 224 height 26
click at [1034, 189] on li "Person outside the car" at bounding box center [1067, 184] width 224 height 26
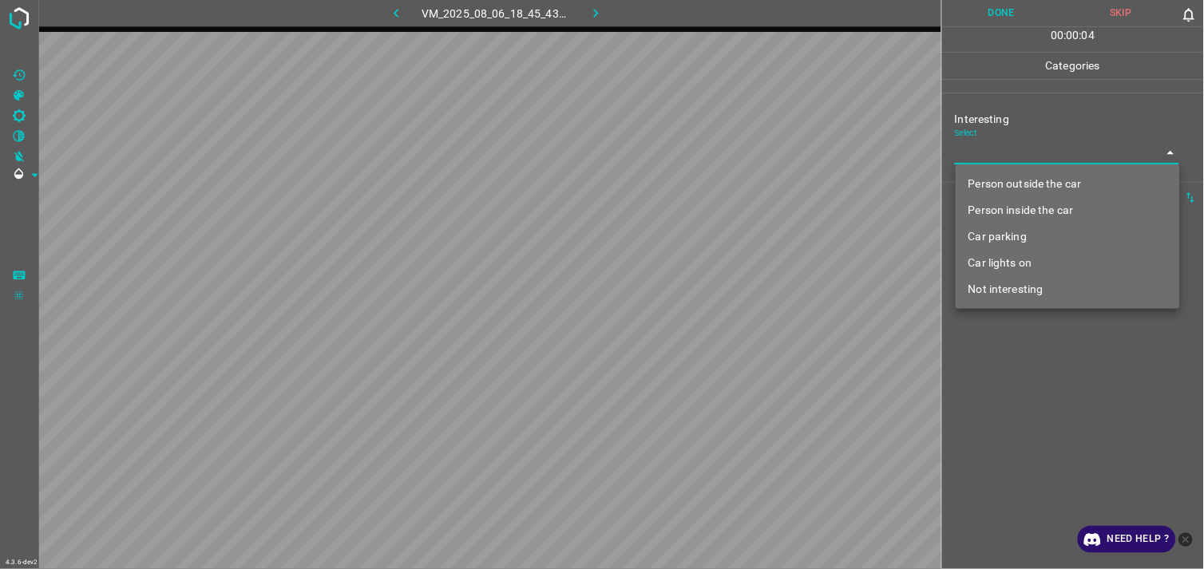
click at [1042, 178] on li "Person outside the car" at bounding box center [1067, 184] width 224 height 26
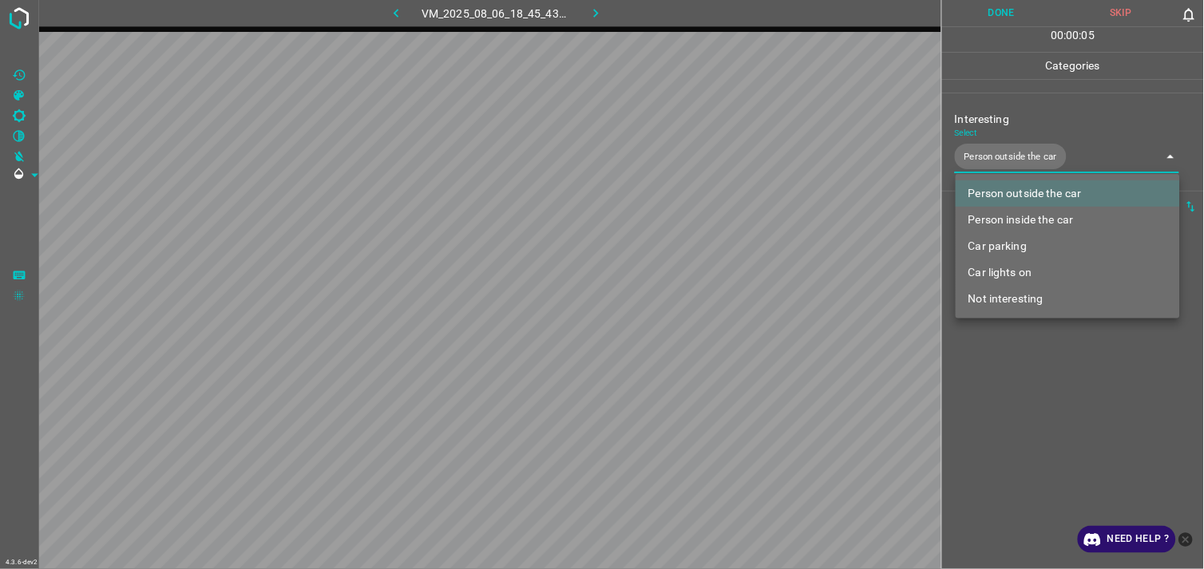
click at [1052, 300] on li "Not interesting" at bounding box center [1067, 299] width 224 height 26
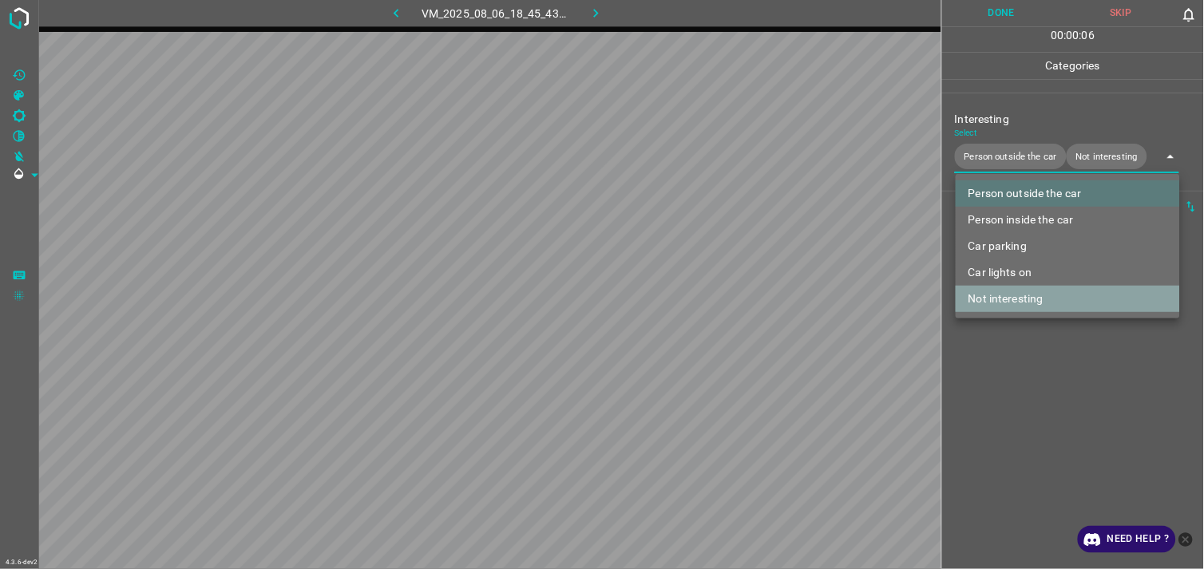
click at [1040, 297] on li "Not interesting" at bounding box center [1067, 299] width 224 height 26
type input "Person outside the car"
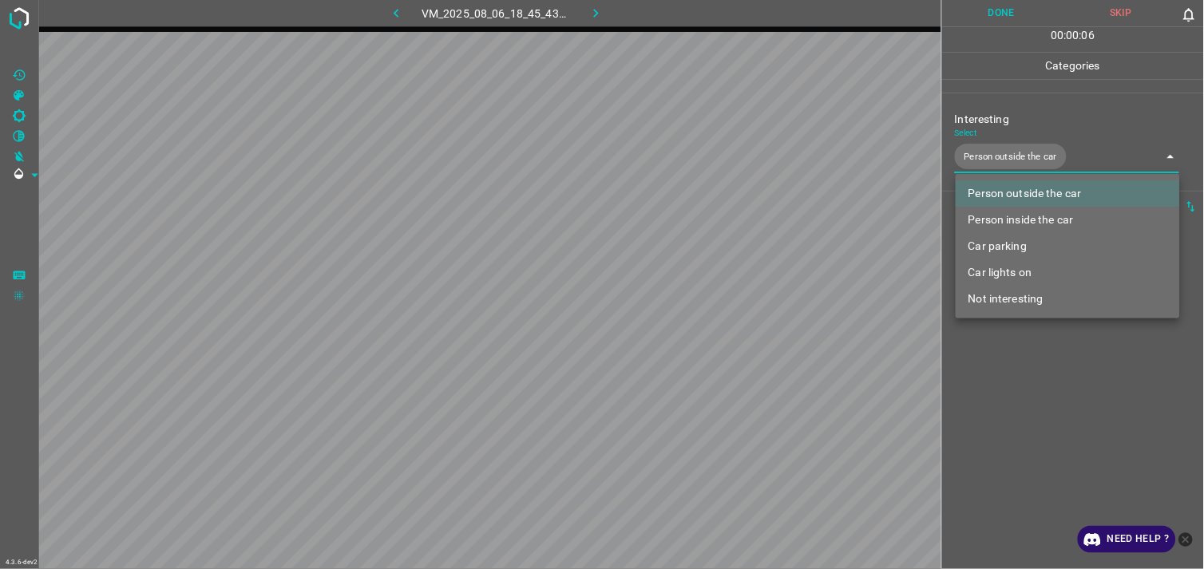
click at [1043, 335] on div at bounding box center [602, 284] width 1204 height 569
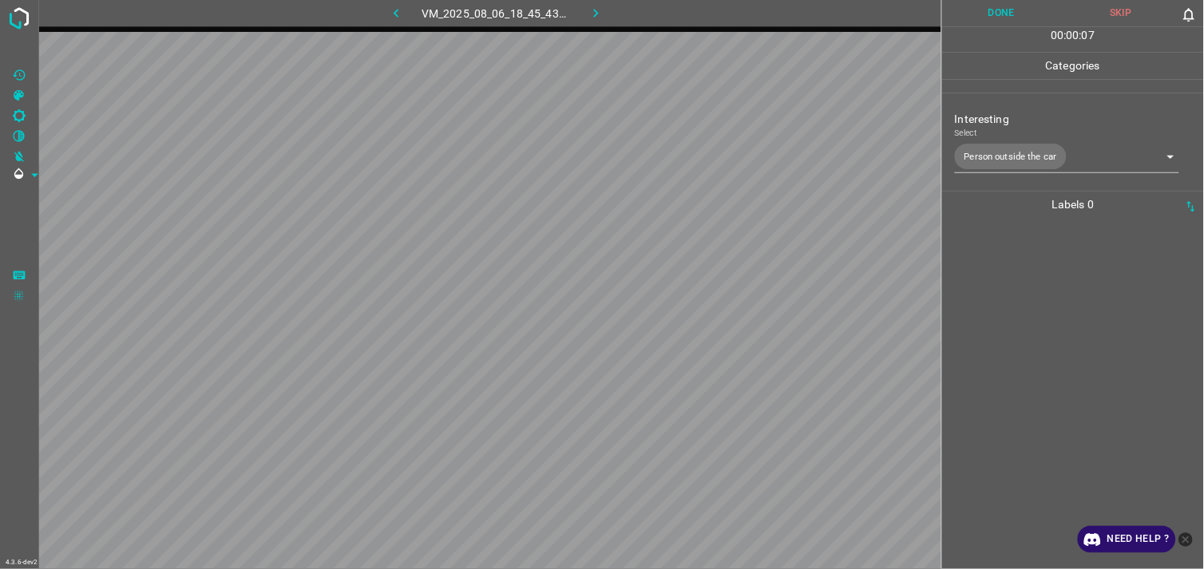
click at [1026, 295] on div at bounding box center [1073, 393] width 252 height 351
drag, startPoint x: 1026, startPoint y: 295, endPoint x: 1008, endPoint y: 280, distance: 23.2
click at [1008, 280] on div at bounding box center [1073, 393] width 252 height 351
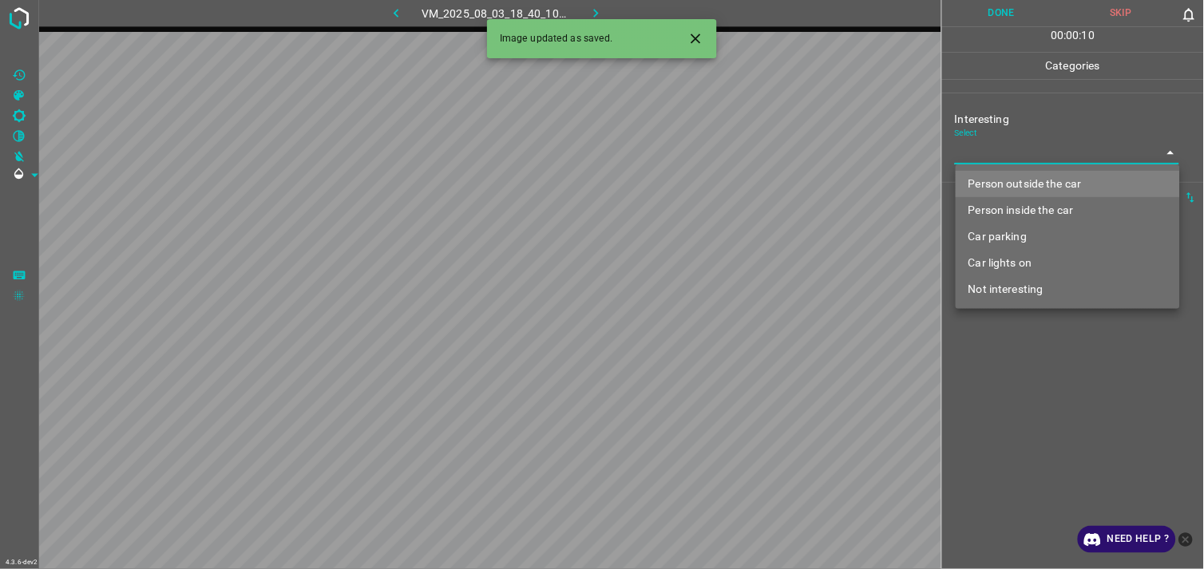
click at [1022, 148] on body "4.3.6-dev2 VM_2025_08_03_18_40_10_114_08.gif Done Skip 0 00 : 00 : 10 Categorie…" at bounding box center [602, 284] width 1204 height 569
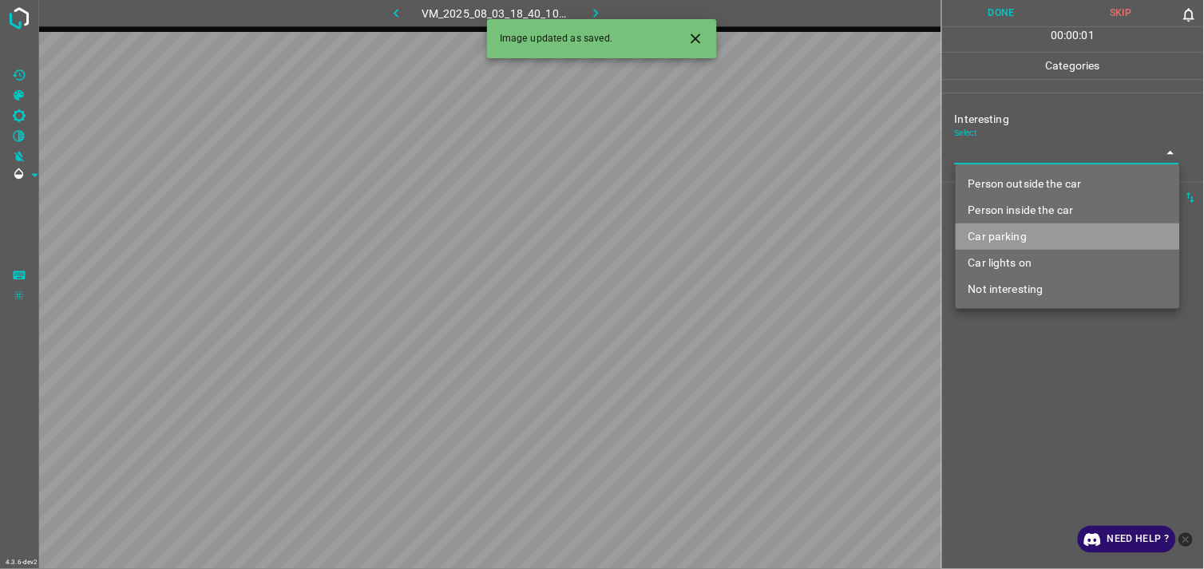
click at [1014, 229] on li "Car parking" at bounding box center [1067, 236] width 224 height 26
type input "Car parking"
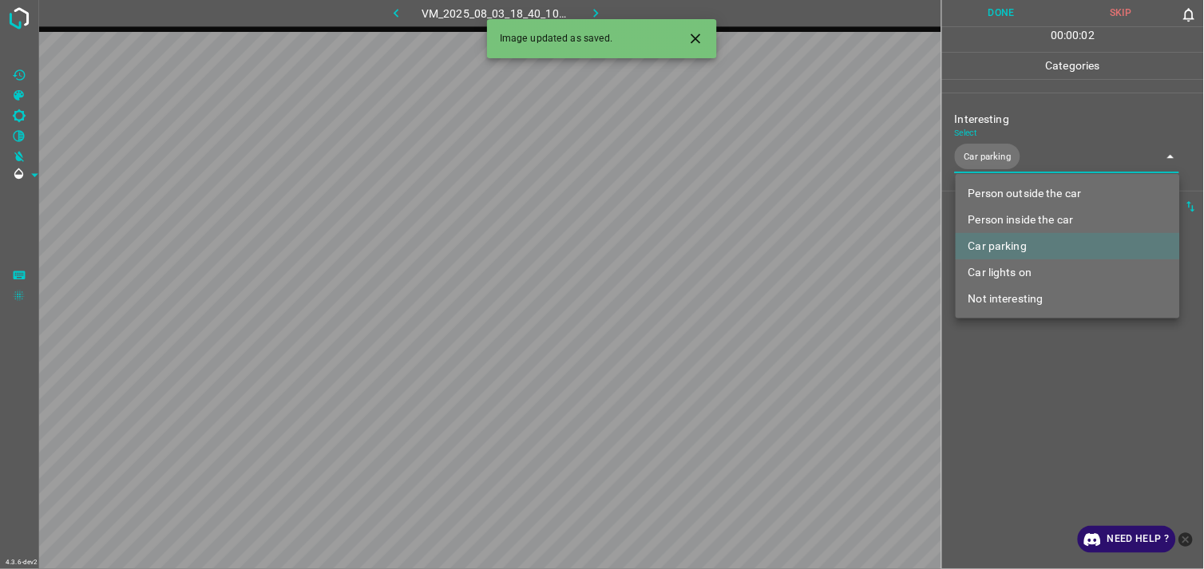
click at [1073, 392] on div at bounding box center [602, 284] width 1204 height 569
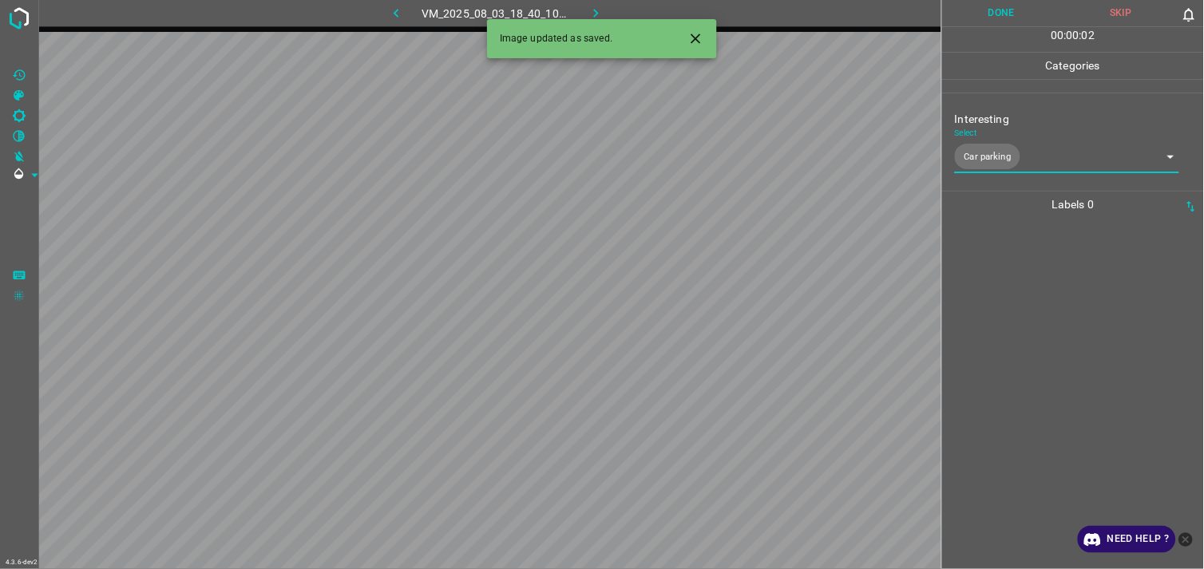
click at [1052, 305] on div at bounding box center [1073, 393] width 252 height 351
click at [1022, 162] on body "4.3.6-dev2 VM_2025_08_10_21_14_36_602_00.gif Done Skip 0 00 : 00 : 04 Categorie…" at bounding box center [602, 284] width 1204 height 569
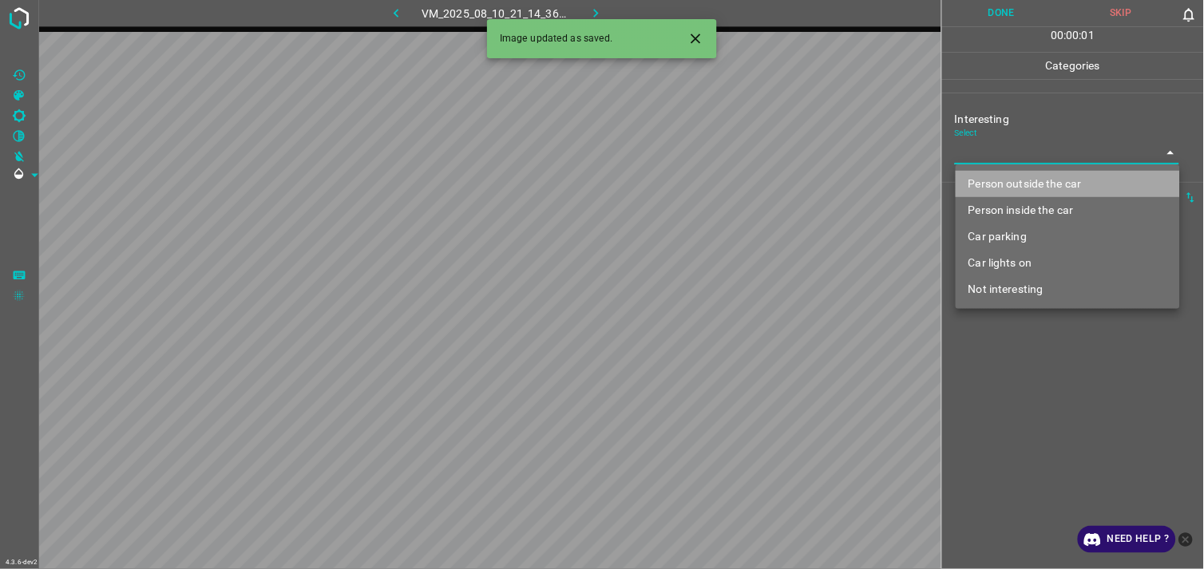
click at [1036, 184] on li "Person outside the car" at bounding box center [1067, 184] width 224 height 26
type input "Person outside the car"
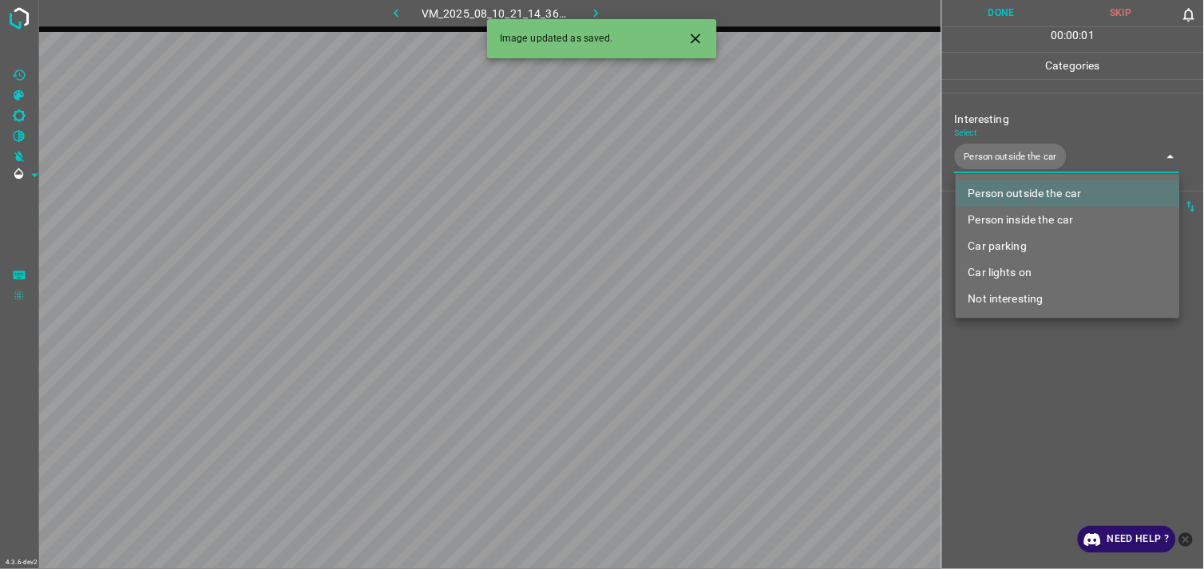
click at [1030, 383] on div at bounding box center [602, 284] width 1204 height 569
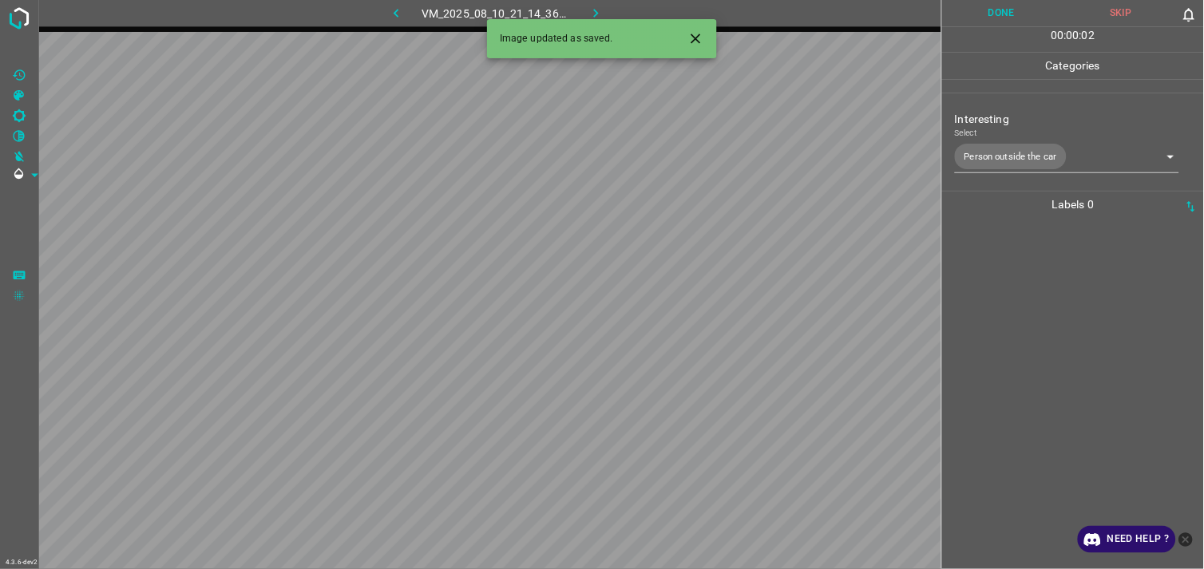
click at [1031, 292] on div at bounding box center [1073, 393] width 252 height 351
click at [1026, 160] on body "4.3.6-dev2 VM_2025_08_11_22_14_23_521_02.gif Done Skip 0 00 : 00 : 03 Categorie…" at bounding box center [602, 284] width 1204 height 569
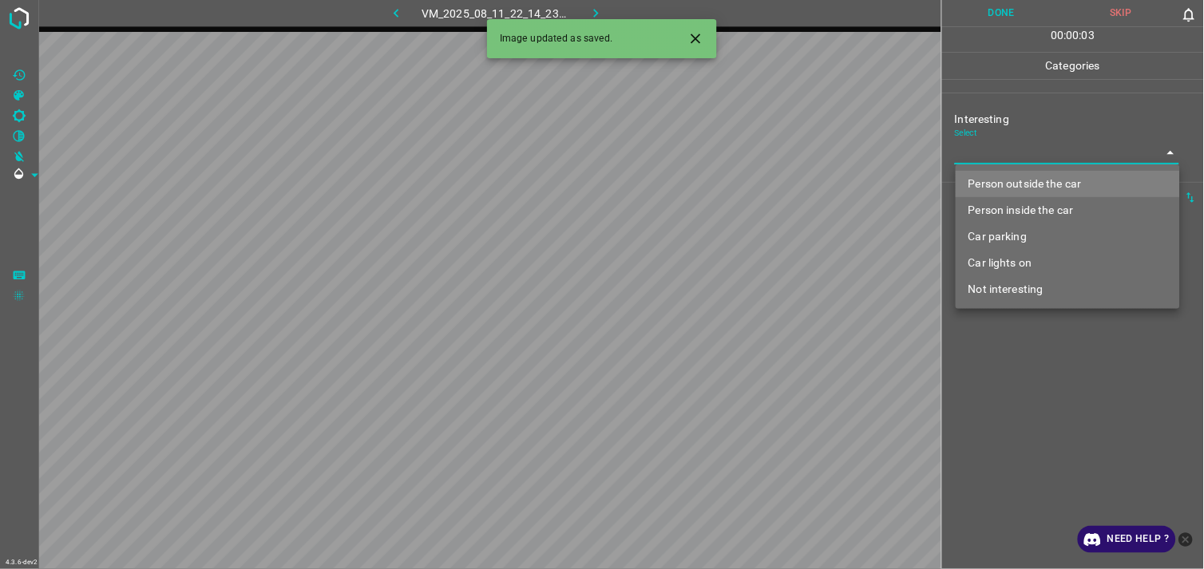
click at [1031, 177] on li "Person outside the car" at bounding box center [1067, 184] width 224 height 26
type input "Person outside the car"
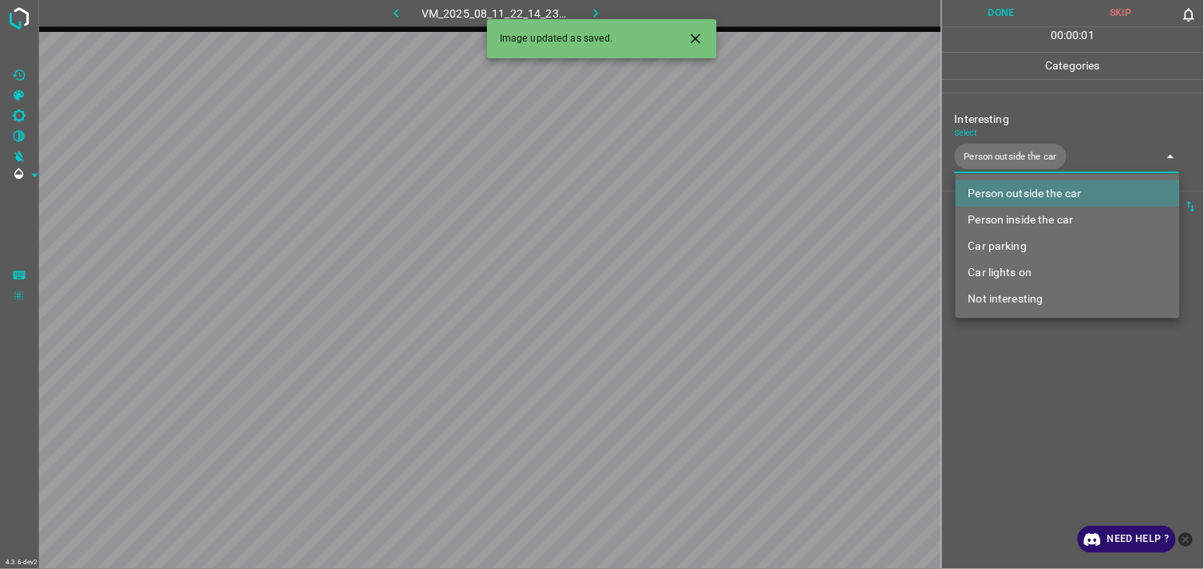
click at [1056, 393] on div at bounding box center [602, 284] width 1204 height 569
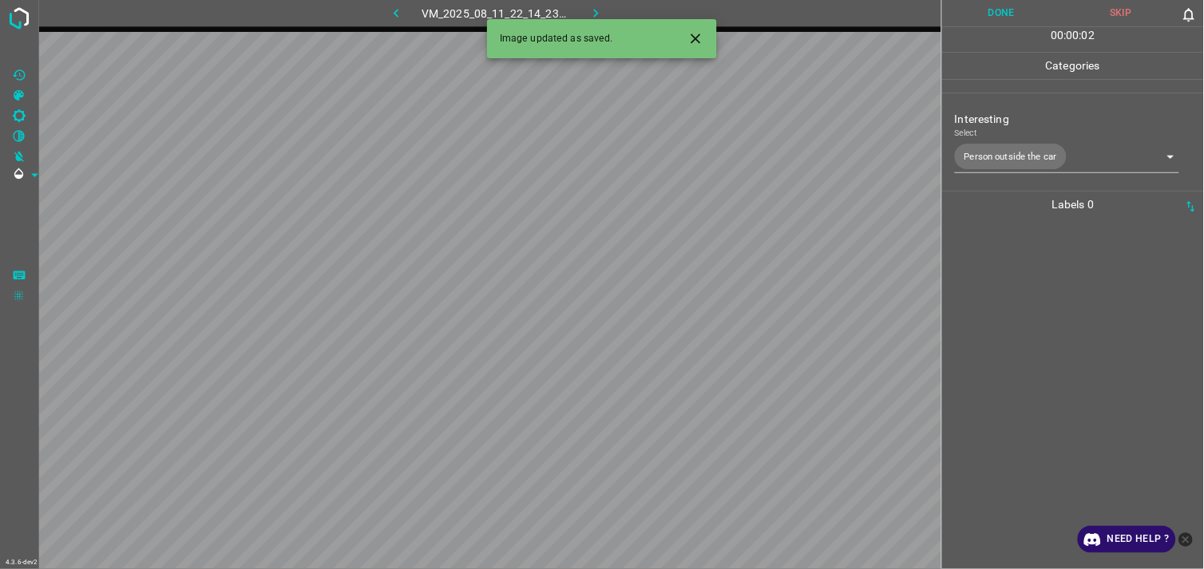
click at [1046, 295] on div at bounding box center [1073, 393] width 252 height 351
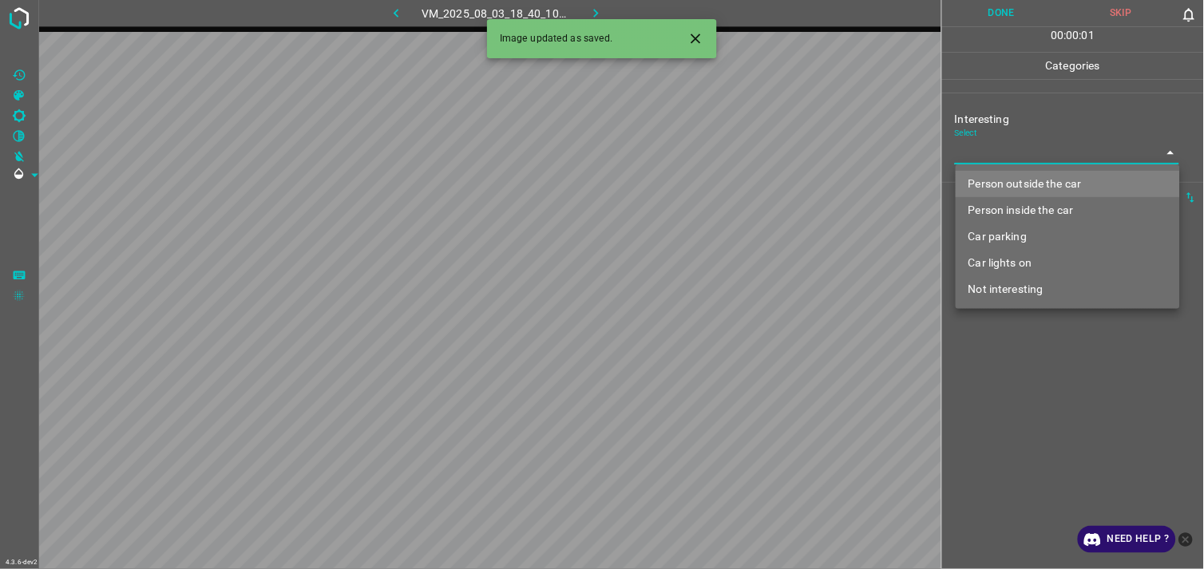
click at [1028, 160] on body "4.3.6-dev2 VM_2025_08_03_18_40_10_114_09.gif Done Skip 0 00 : 00 : 01 Categorie…" at bounding box center [602, 284] width 1204 height 569
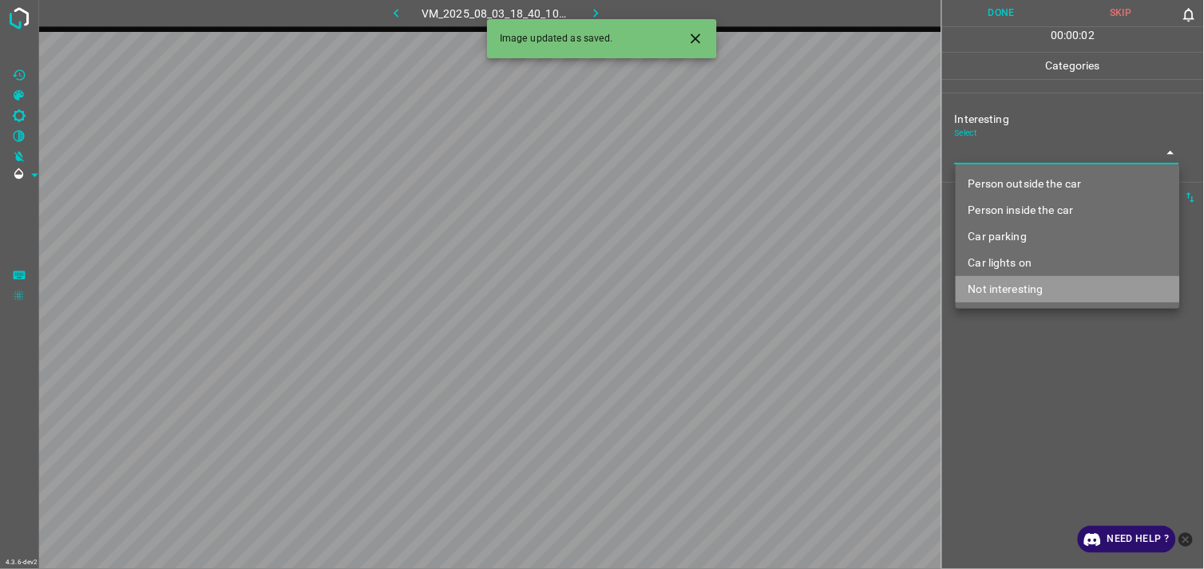
click at [1038, 290] on li "Not interesting" at bounding box center [1067, 289] width 224 height 26
click at [1060, 360] on div at bounding box center [602, 284] width 1204 height 569
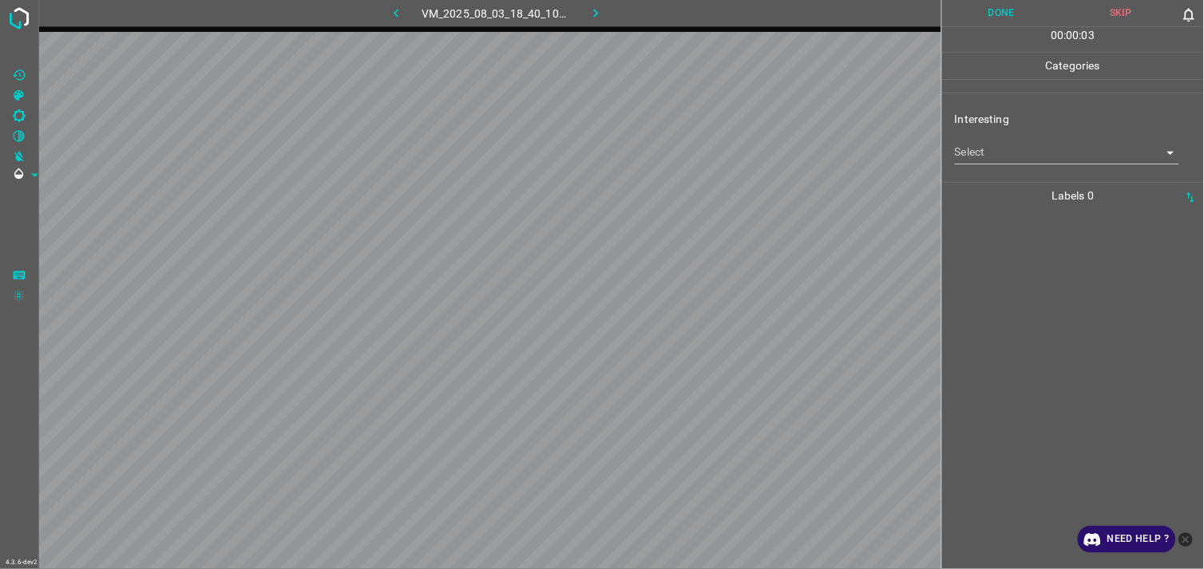
click at [1051, 307] on div at bounding box center [1073, 389] width 252 height 360
drag, startPoint x: 1051, startPoint y: 307, endPoint x: 990, endPoint y: 165, distance: 154.5
click at [990, 165] on div "Interesting Select ​" at bounding box center [1073, 137] width 262 height 75
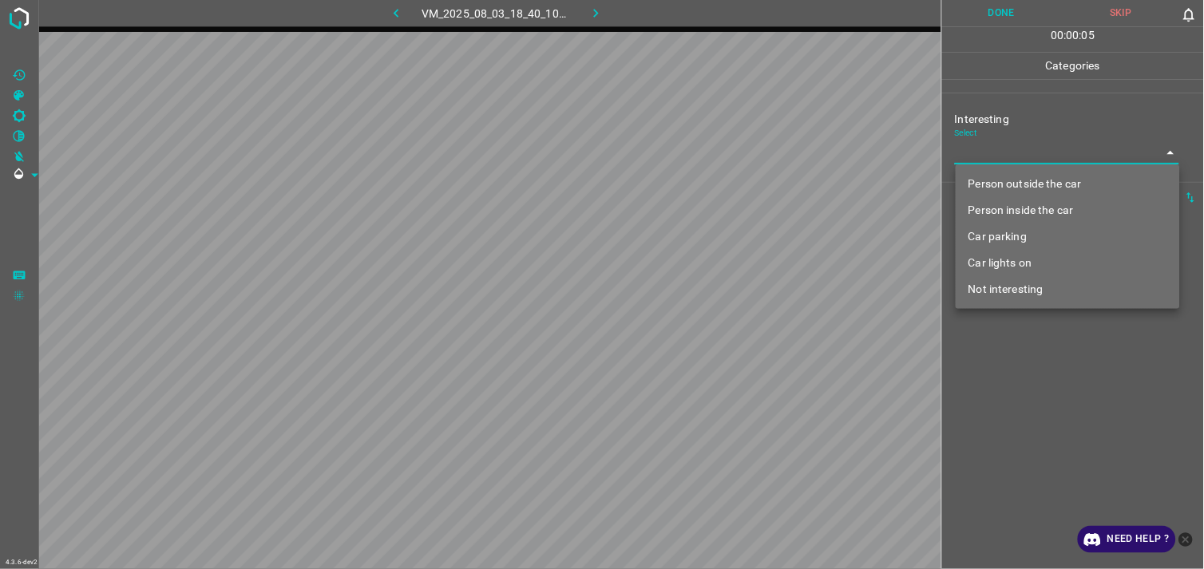
click at [999, 152] on body "4.3.6-dev2 VM_2025_08_03_18_40_10_114_09.gif Done Skip 0 00 : 00 : 05 Categorie…" at bounding box center [602, 284] width 1204 height 569
click at [999, 152] on div at bounding box center [602, 284] width 1204 height 569
click at [1010, 153] on body "4.3.6-dev2 VM_2025_08_03_18_40_10_114_09.gif Done Skip 0 00 : 00 : 05 Categorie…" at bounding box center [602, 284] width 1204 height 569
click at [1004, 283] on li "Not interesting" at bounding box center [1067, 289] width 224 height 26
type input "Not interesting"
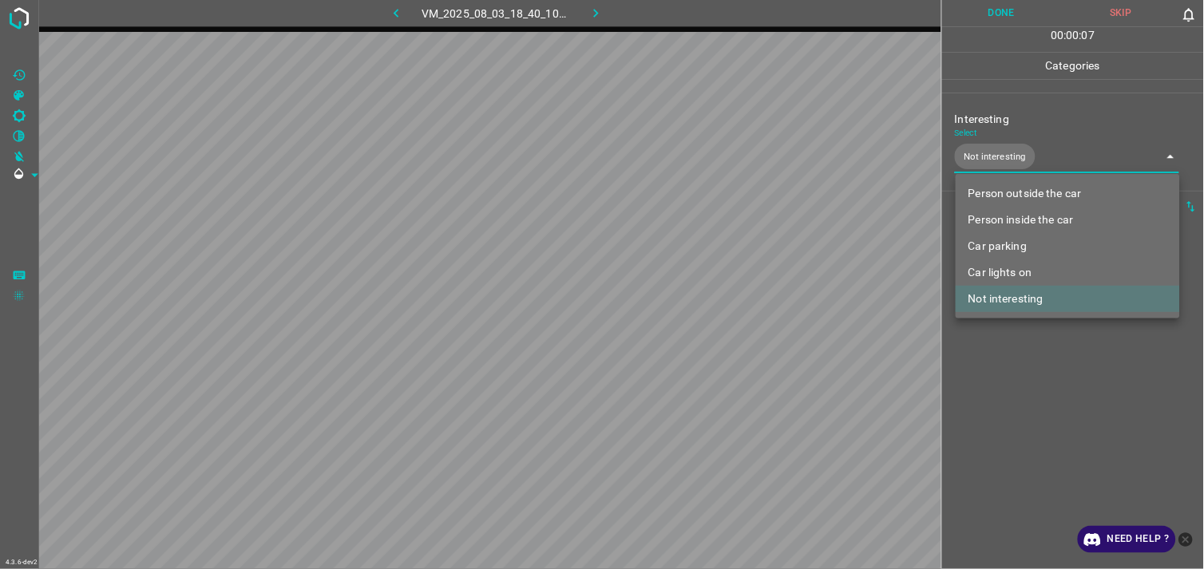
drag, startPoint x: 1056, startPoint y: 369, endPoint x: 1033, endPoint y: 312, distance: 61.2
click at [1056, 370] on div at bounding box center [602, 284] width 1204 height 569
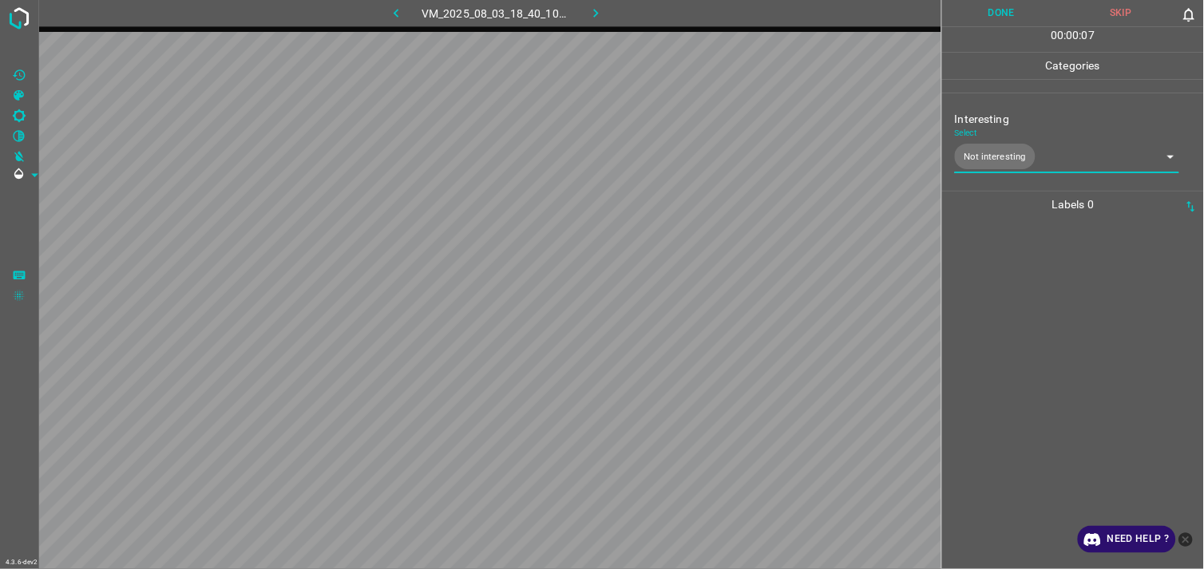
click at [1030, 291] on div at bounding box center [1073, 393] width 252 height 351
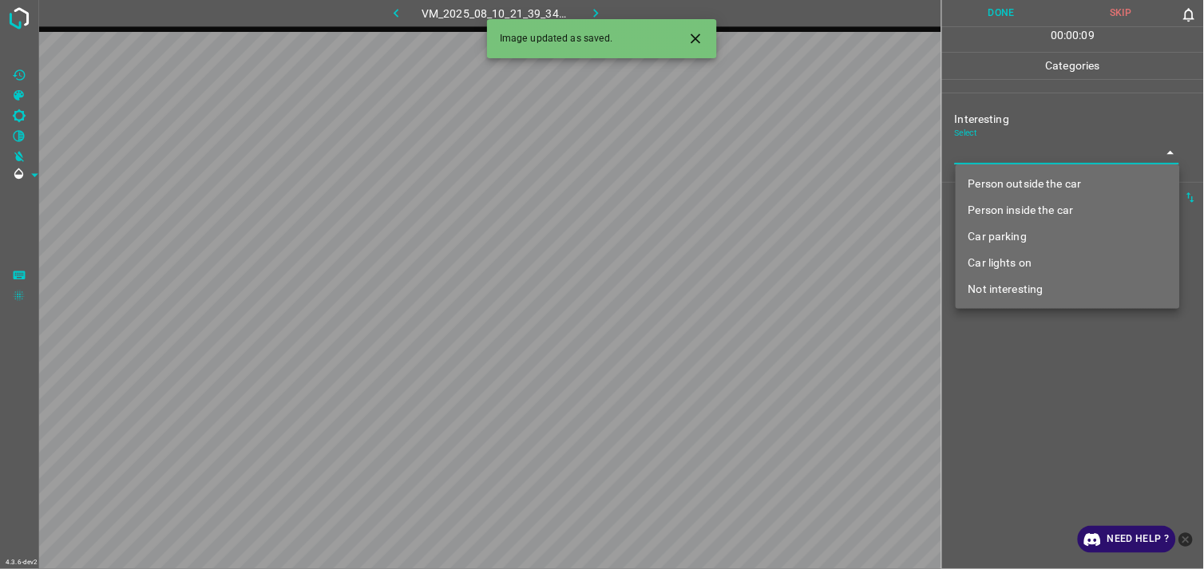
click at [1065, 152] on body "4.3.6-dev2 VM_2025_08_10_21_39_34_118_05.gif Done Skip 0 00 : 00 : 09 Categorie…" at bounding box center [602, 284] width 1204 height 569
click at [1064, 180] on li "Person outside the car" at bounding box center [1067, 184] width 224 height 26
type input "Person outside the car"
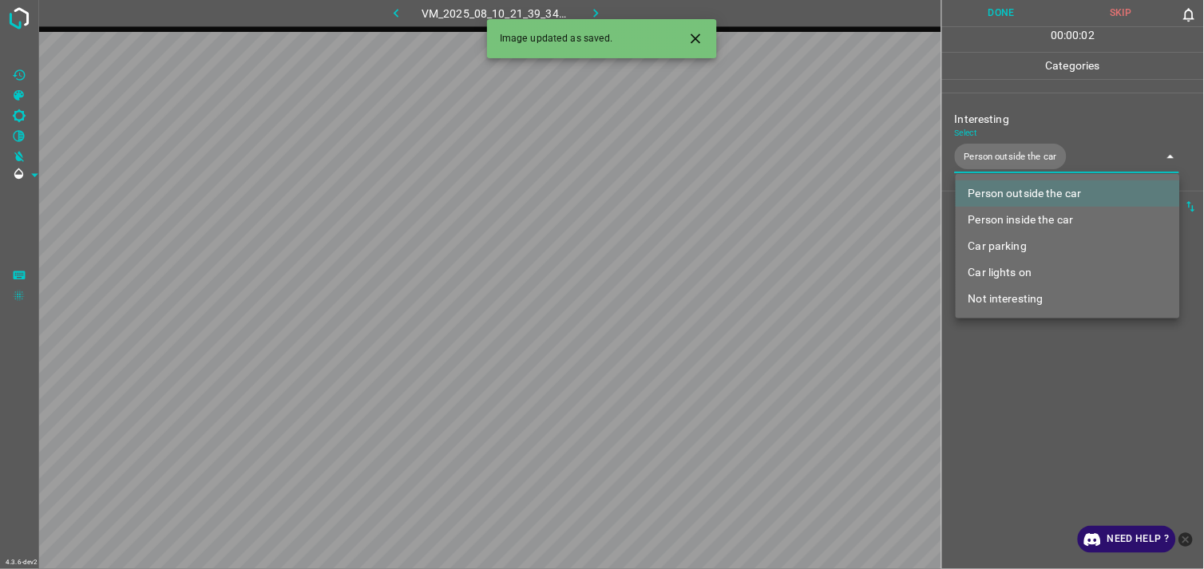
click at [1061, 366] on div at bounding box center [602, 284] width 1204 height 569
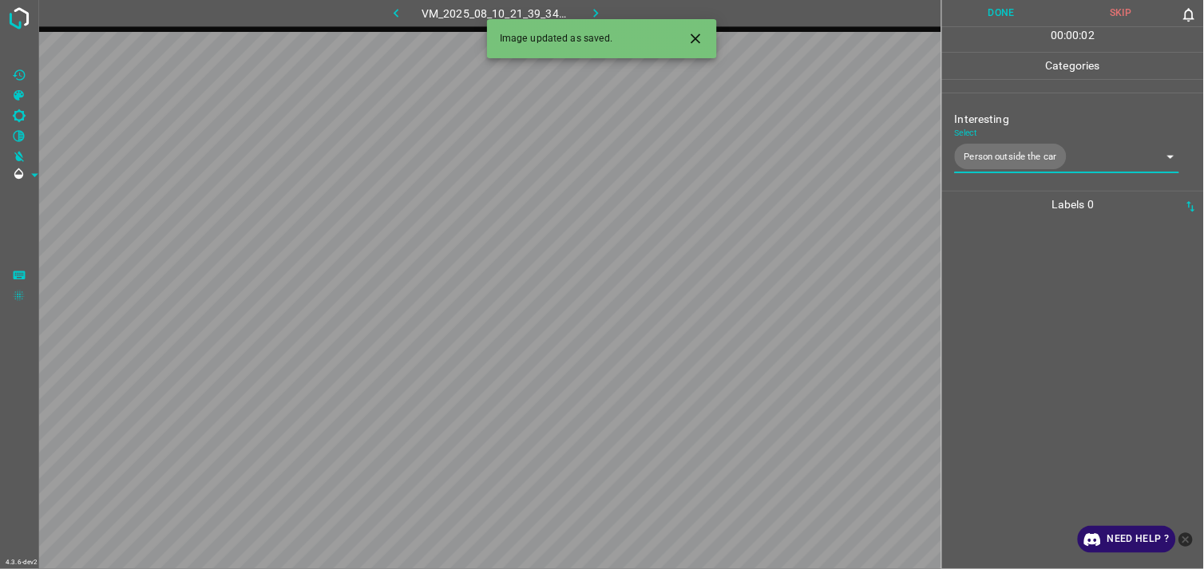
click at [1043, 304] on div at bounding box center [1073, 393] width 252 height 351
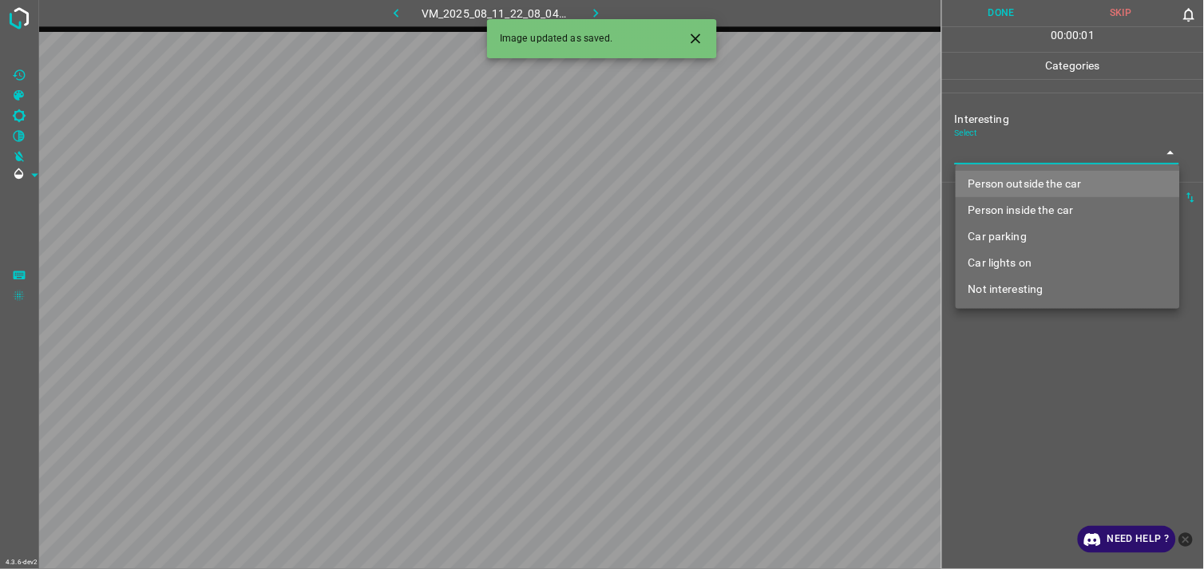
click at [1045, 156] on body "4.3.6-dev2 VM_2025_08_11_22_08_04_728_05.gif Done Skip 0 00 : 00 : 01 Categorie…" at bounding box center [602, 284] width 1204 height 569
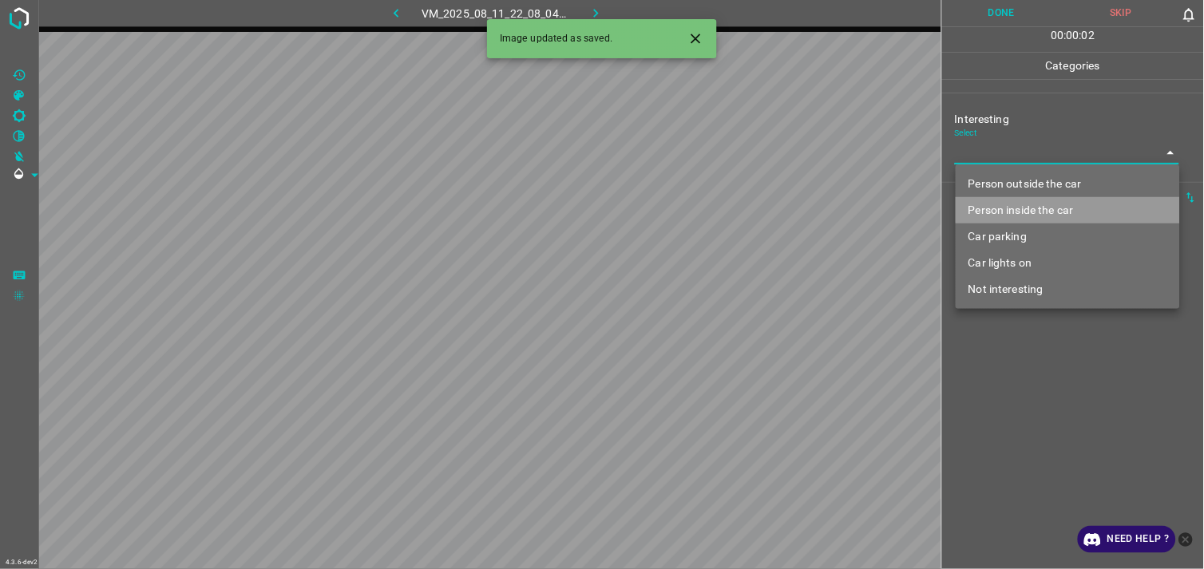
click at [1042, 210] on li "Person inside the car" at bounding box center [1067, 210] width 224 height 26
type input "Person inside the car"
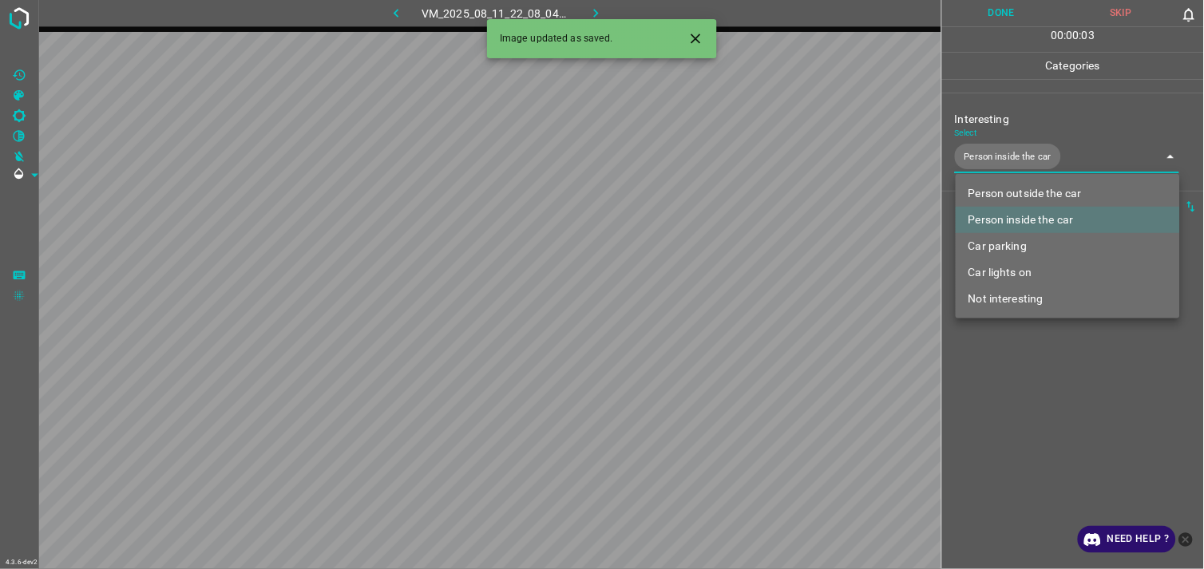
click at [1045, 387] on div at bounding box center [602, 284] width 1204 height 569
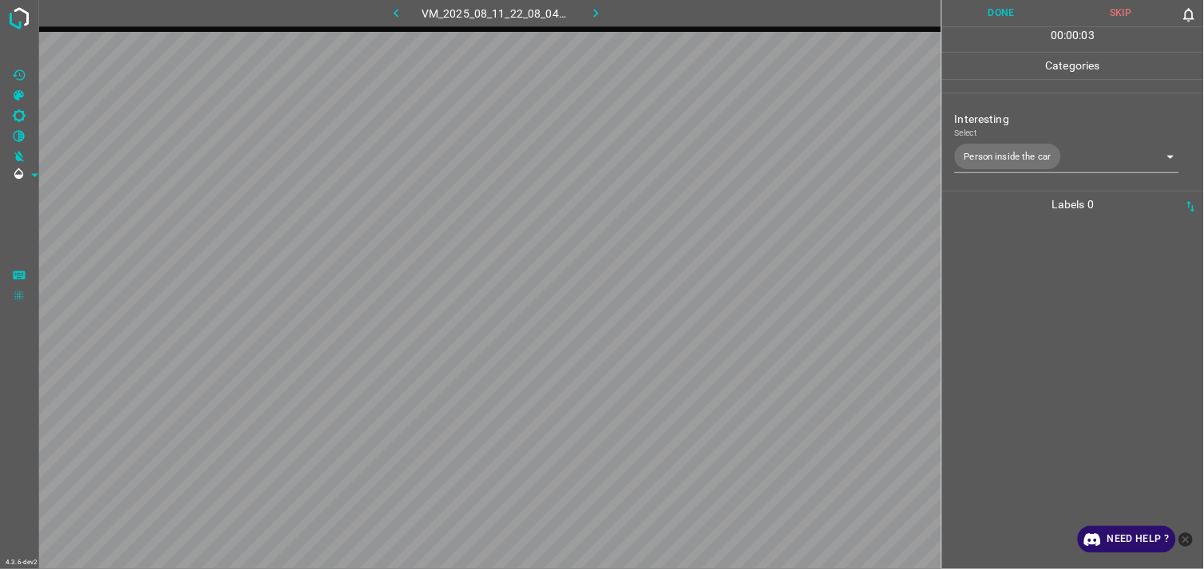
click at [1041, 291] on div at bounding box center [1073, 393] width 252 height 351
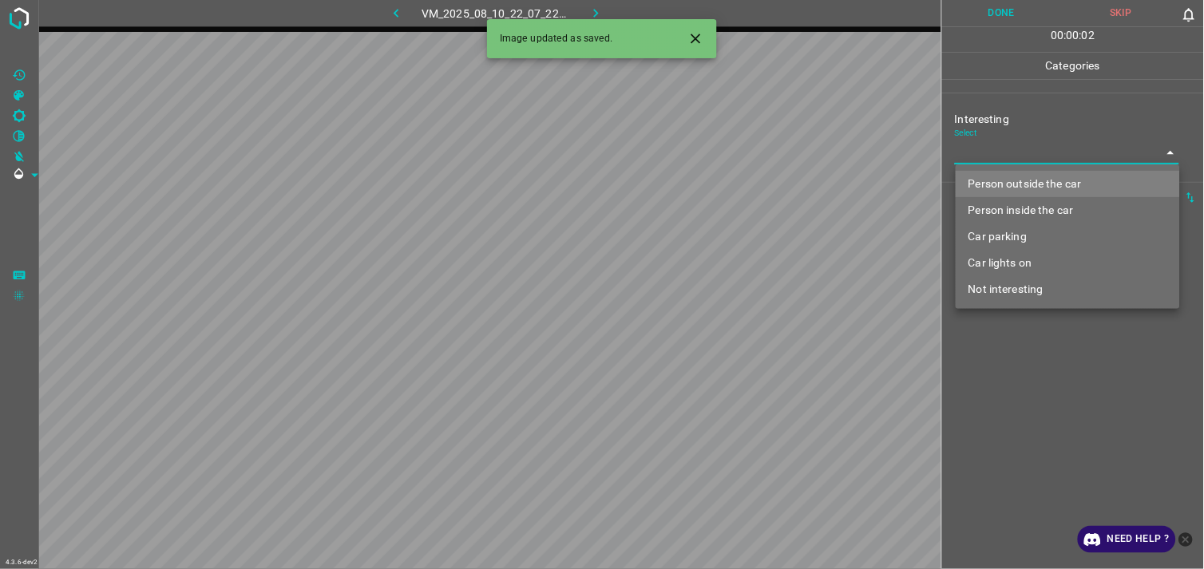
click at [1022, 164] on body "4.3.6-dev2 VM_2025_08_10_22_07_22_882_04.gif Done Skip 0 00 : 00 : 02 Categorie…" at bounding box center [602, 284] width 1204 height 569
click at [1044, 200] on li "Person inside the car" at bounding box center [1067, 210] width 224 height 26
type input "Person inside the car"
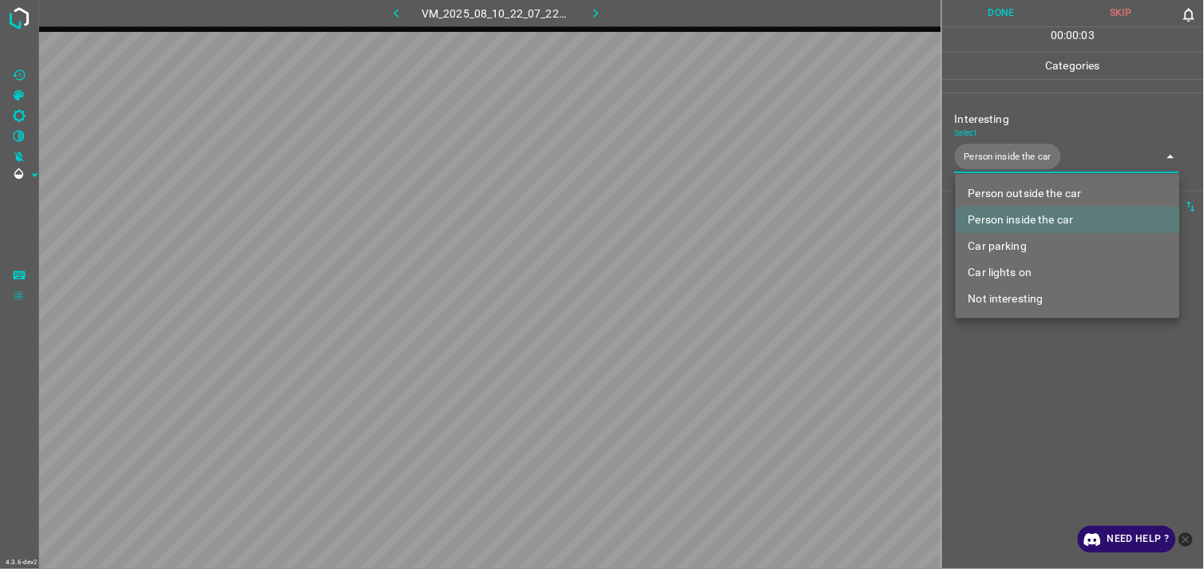
drag, startPoint x: 1066, startPoint y: 418, endPoint x: 1035, endPoint y: 362, distance: 64.0
click at [1065, 418] on div at bounding box center [602, 284] width 1204 height 569
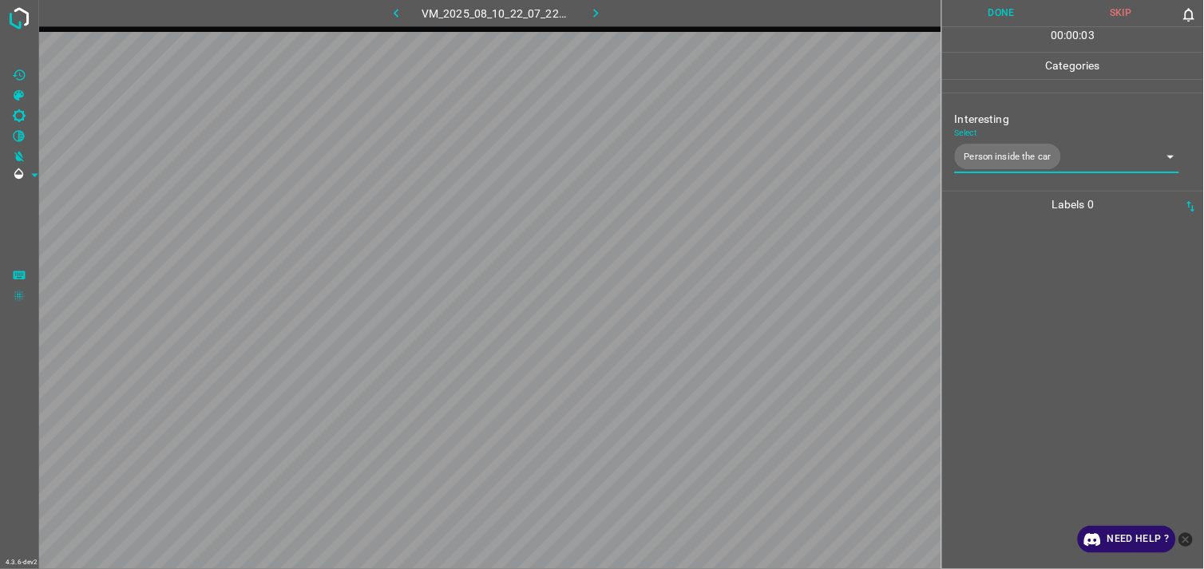
click at [1042, 335] on div at bounding box center [1073, 393] width 252 height 351
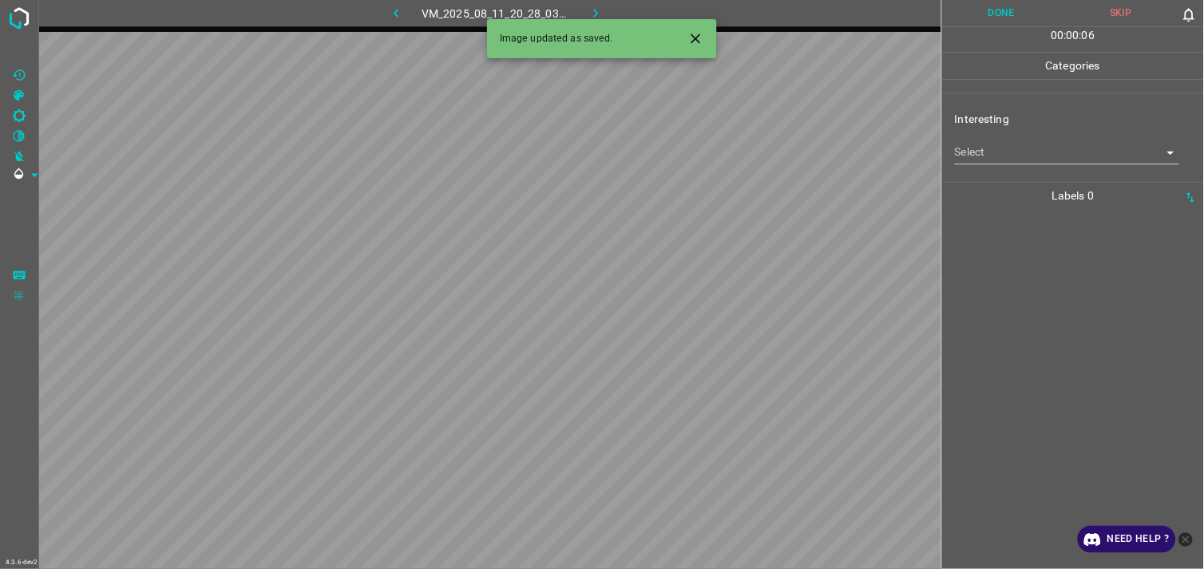
click at [1036, 148] on body "4.3.6-dev2 VM_2025_08_11_20_28_03_105_07.gif Done Skip 0 00 : 00 : 06 Categorie…" at bounding box center [602, 284] width 1204 height 569
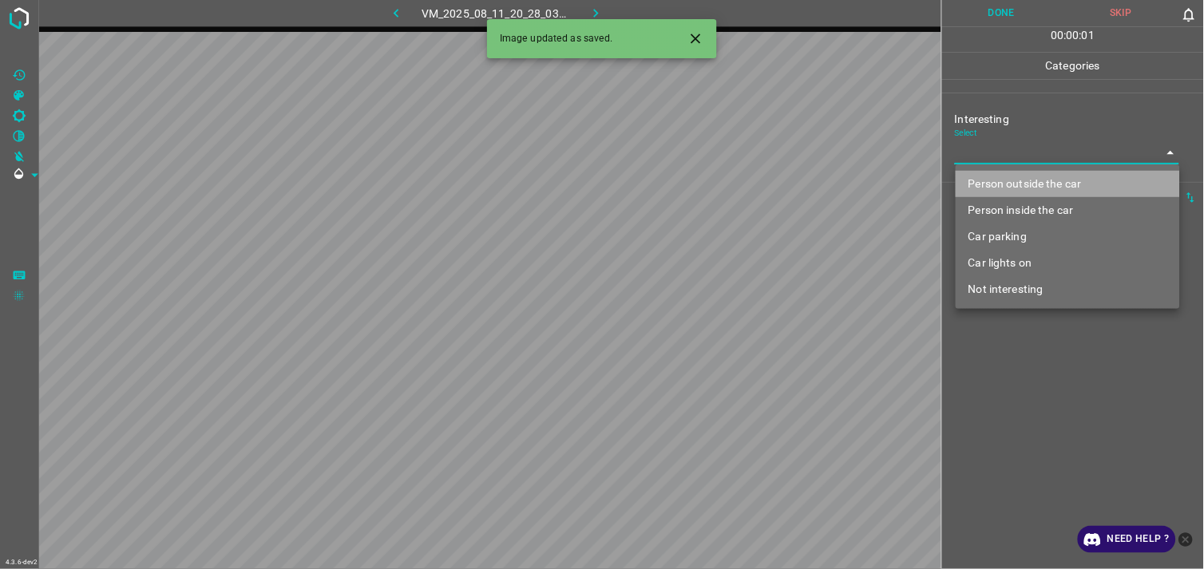
click at [1039, 173] on li "Person outside the car" at bounding box center [1067, 184] width 224 height 26
type input "Person outside the car"
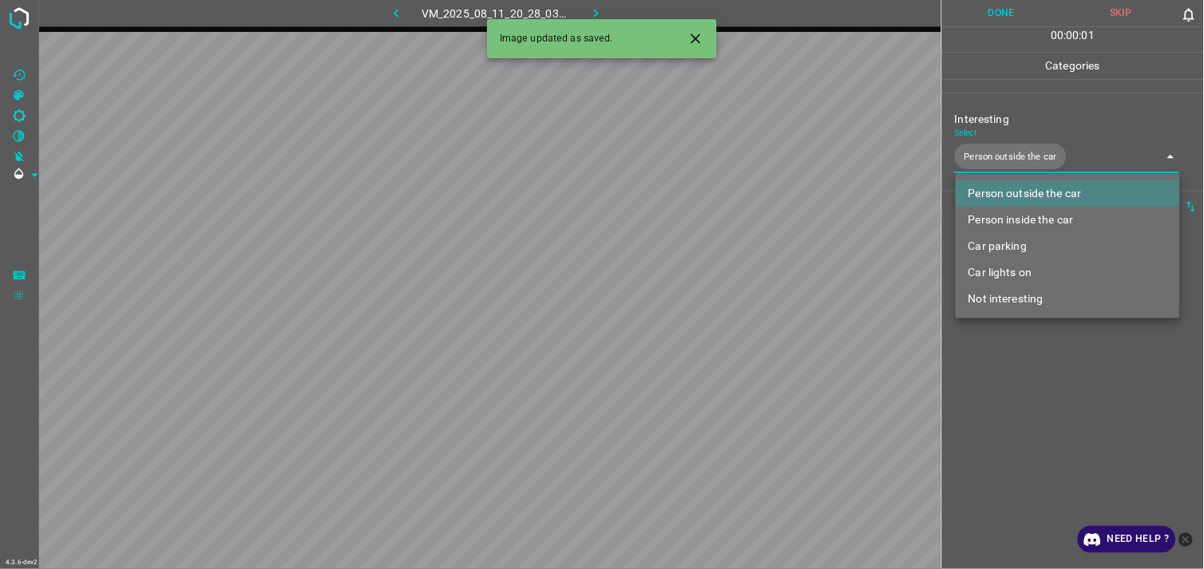
click at [1041, 366] on div at bounding box center [602, 284] width 1204 height 569
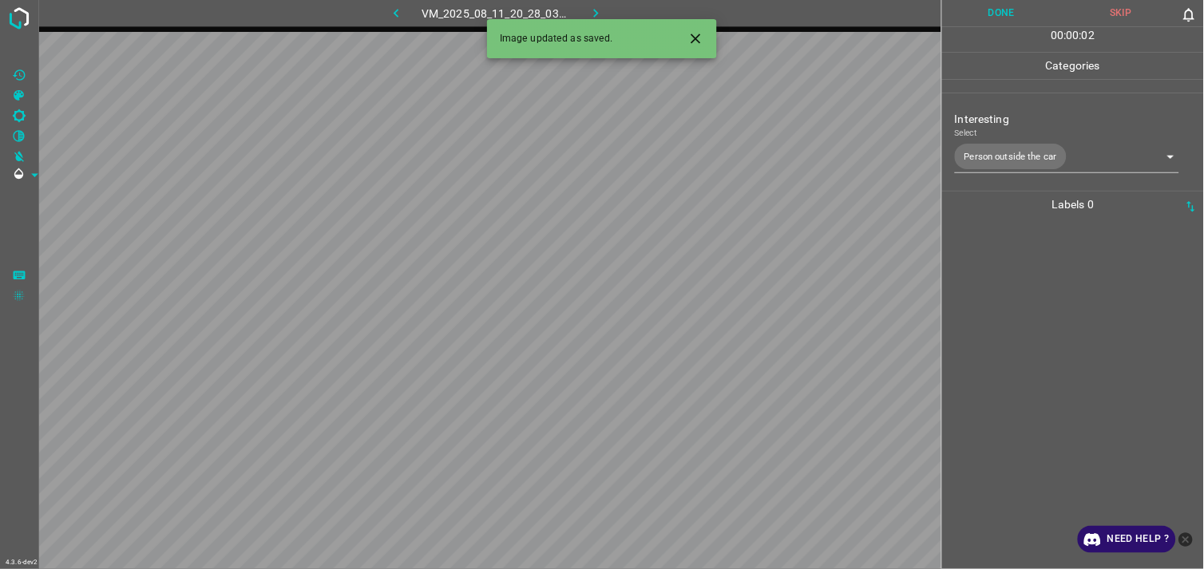
click at [1033, 291] on div at bounding box center [1073, 393] width 252 height 351
click at [979, 149] on body "4.3.6-dev2 VM_2025_08_03_19_14_18_900_00.gif Done Skip 0 00 : 00 : 04 Categorie…" at bounding box center [602, 284] width 1204 height 569
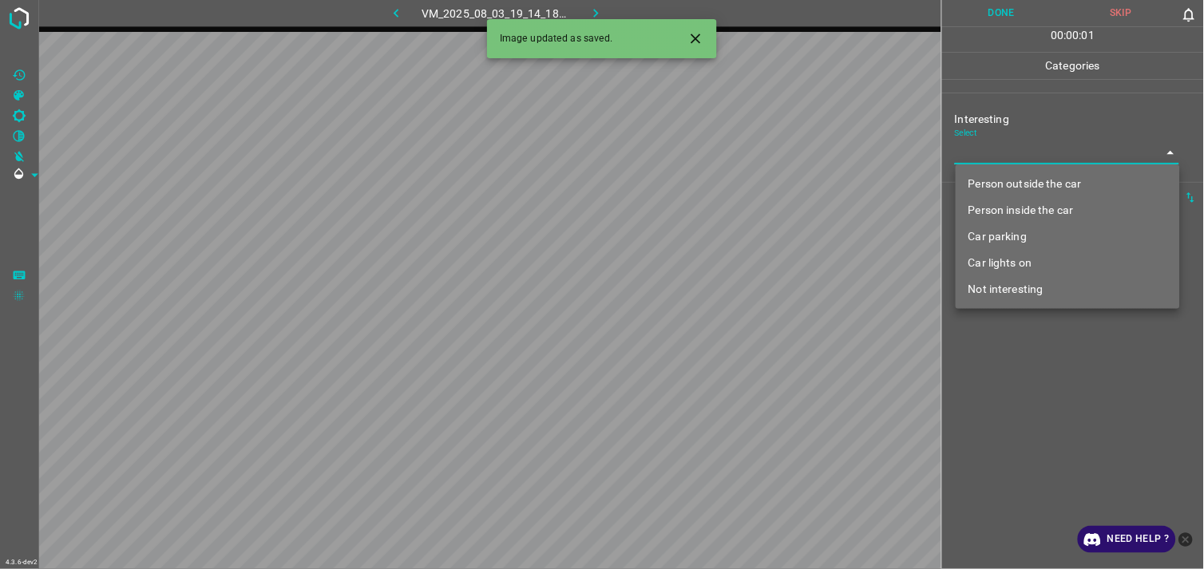
click at [1036, 153] on body "4.3.6-dev2 VM_2025_08_03_19_14_18_900_00.gif Done Skip 0 00 : 00 : 01 Categorie…" at bounding box center [602, 284] width 1204 height 569
click at [1031, 172] on li "Person outside the car" at bounding box center [1067, 184] width 224 height 26
type input "Person outside the car"
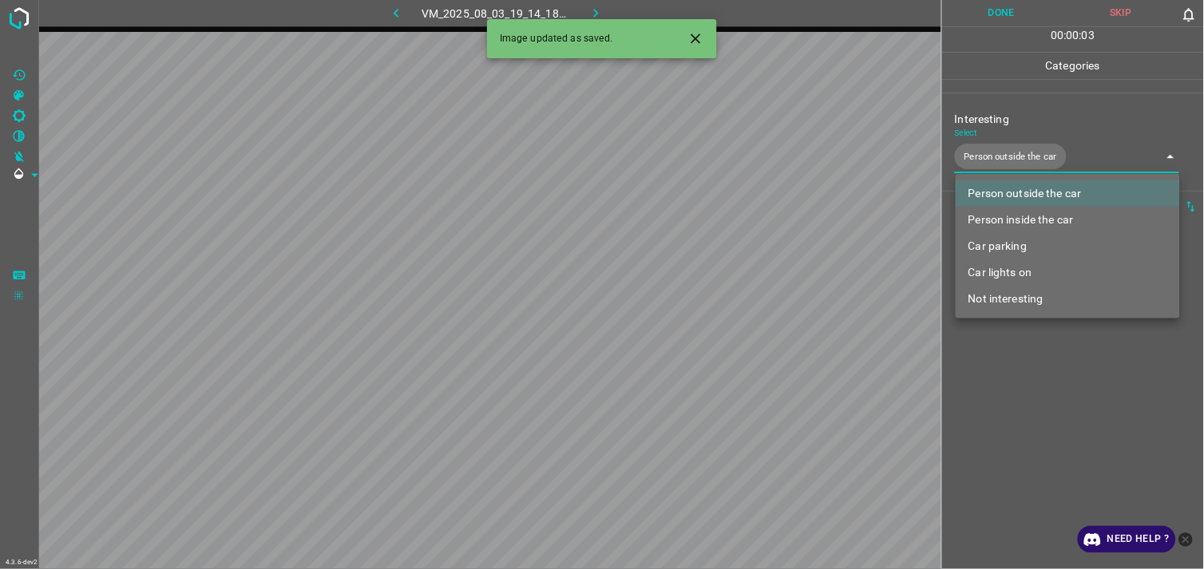
drag, startPoint x: 1060, startPoint y: 423, endPoint x: 1072, endPoint y: 384, distance: 40.9
click at [1058, 421] on div at bounding box center [602, 284] width 1204 height 569
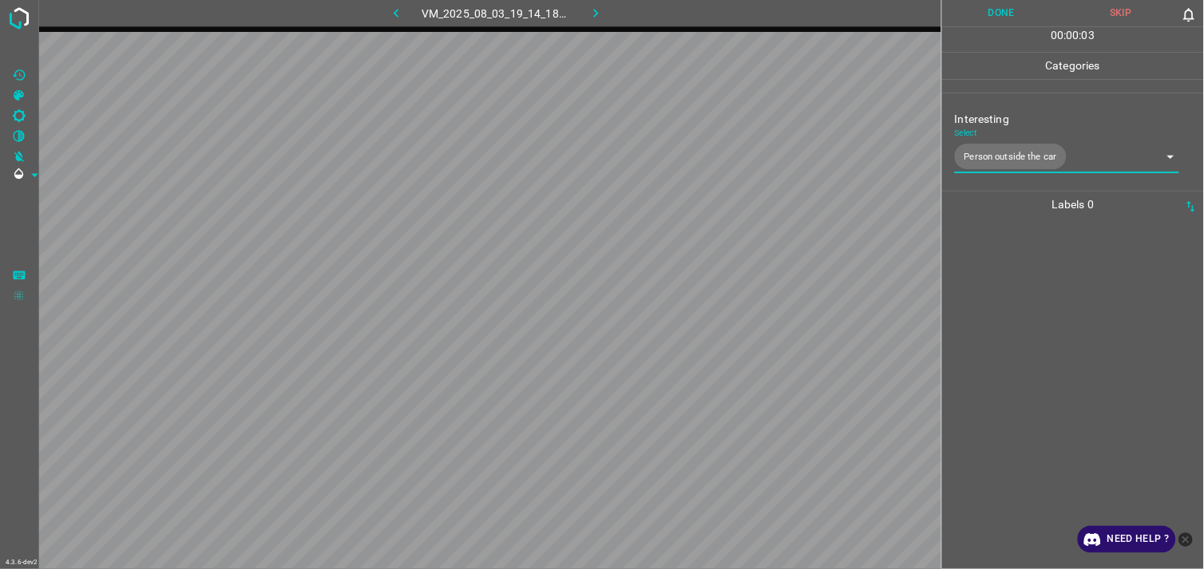
click at [1074, 325] on div at bounding box center [1073, 393] width 252 height 351
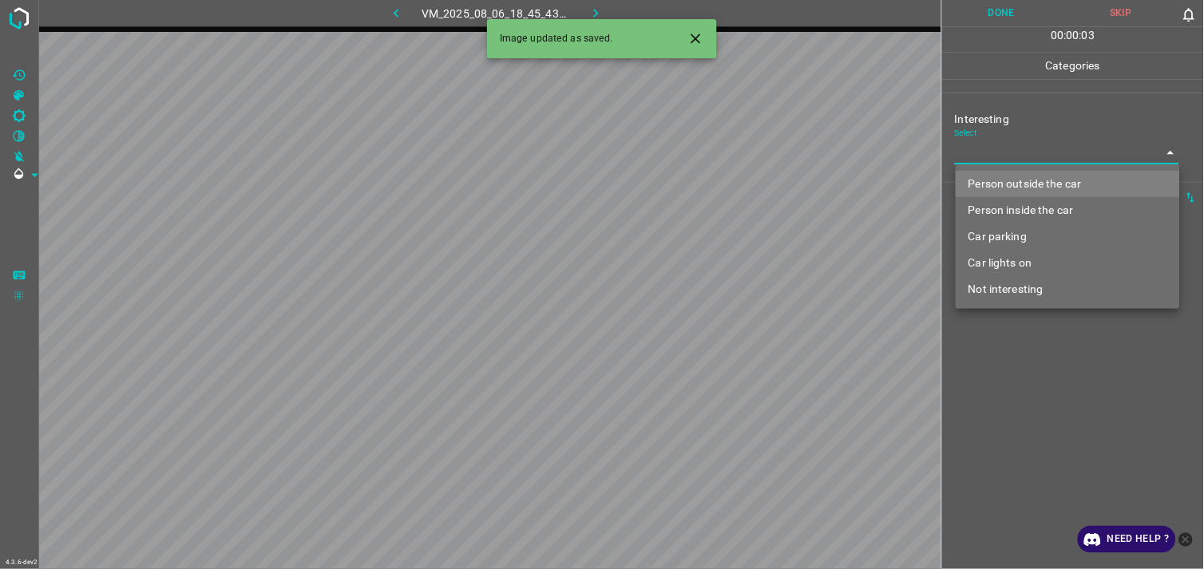
click at [1019, 157] on body "4.3.6-dev2 VM_2025_08_06_18_45_43_482_08.gif Done Skip 0 00 : 00 : 03 Categorie…" at bounding box center [602, 284] width 1204 height 569
click at [1019, 157] on div at bounding box center [602, 284] width 1204 height 569
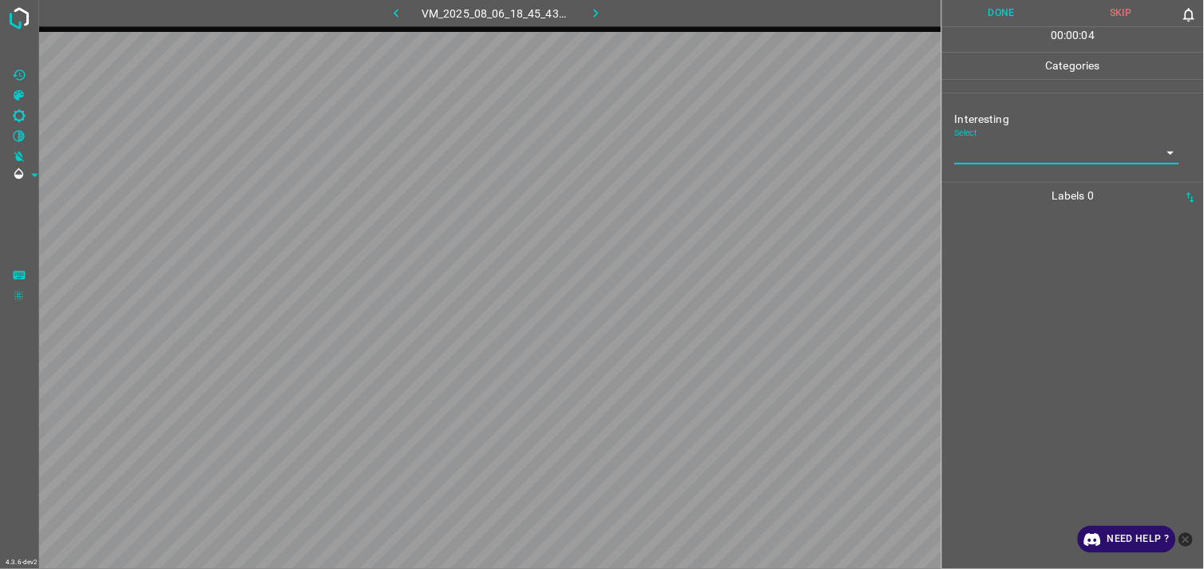
click at [1008, 154] on body "4.3.6-dev2 VM_2025_08_06_18_45_43_482_08.gif Done Skip 0 00 : 00 : 04 Categorie…" at bounding box center [602, 284] width 1204 height 569
click at [1022, 139] on div "Select ​" at bounding box center [1067, 146] width 224 height 36
click at [1023, 145] on body "4.3.6-dev2 VM_2025_08_06_18_45_43_482_08.gif Done Skip 0 00 : 00 : 05 Categorie…" at bounding box center [602, 284] width 1204 height 569
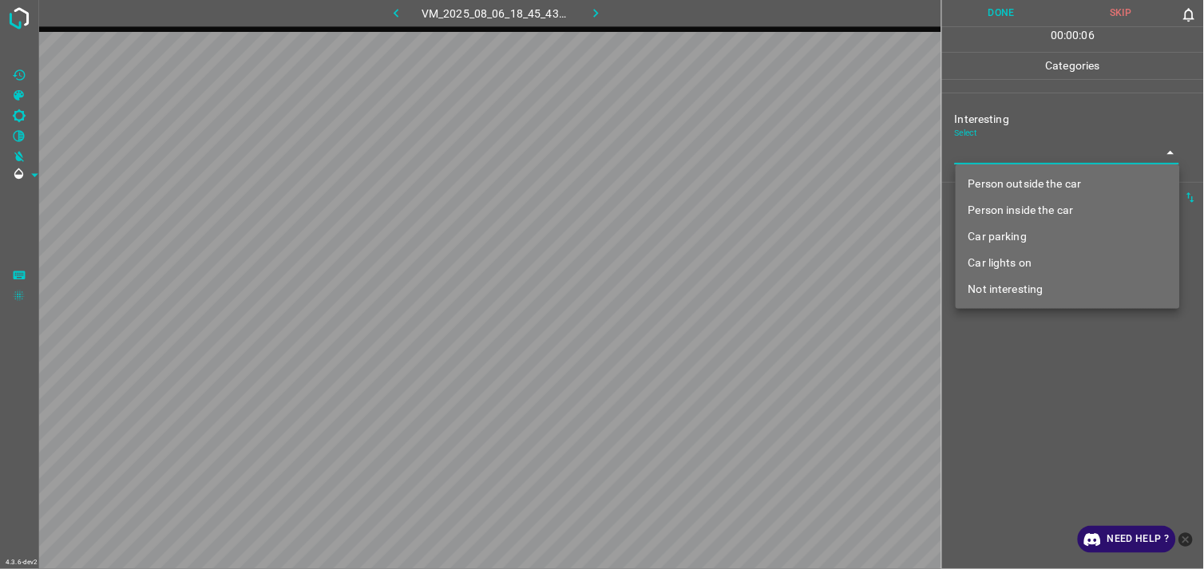
click at [1018, 284] on li "Not interesting" at bounding box center [1067, 289] width 224 height 26
type input "Not interesting"
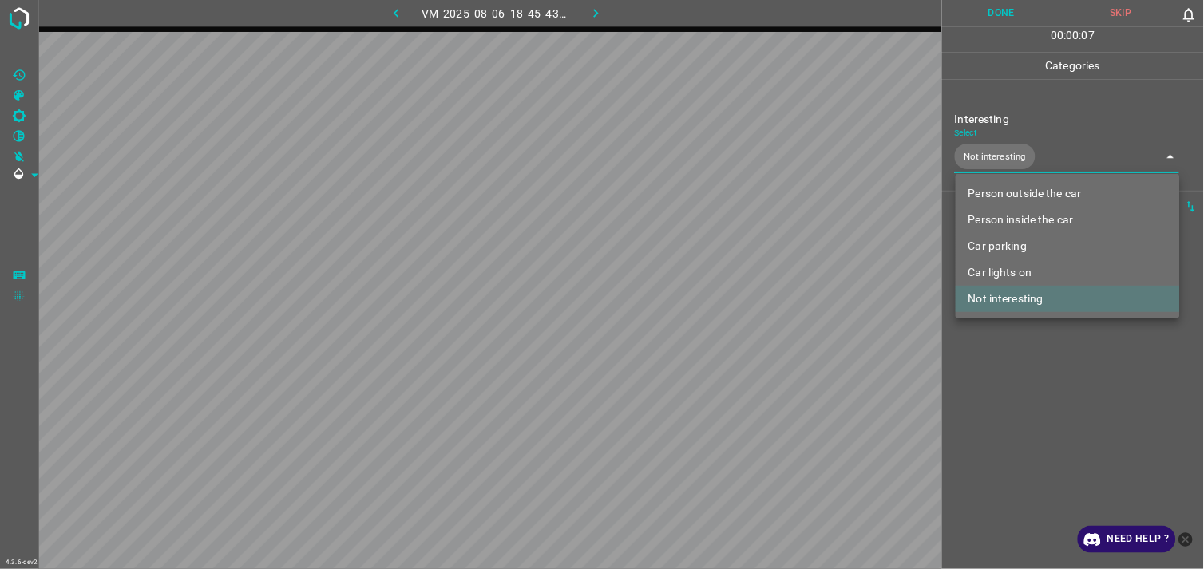
click at [1016, 349] on div at bounding box center [602, 284] width 1204 height 569
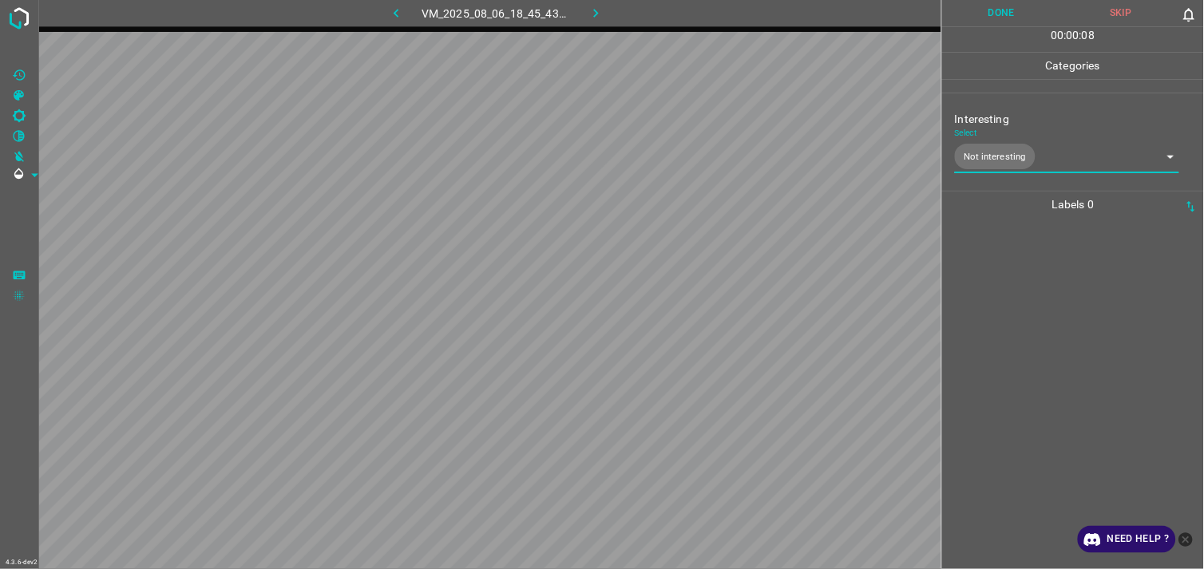
click at [1019, 287] on div at bounding box center [1073, 393] width 252 height 351
drag, startPoint x: 1019, startPoint y: 287, endPoint x: 1003, endPoint y: 288, distance: 16.0
click at [1003, 288] on div at bounding box center [1073, 393] width 252 height 351
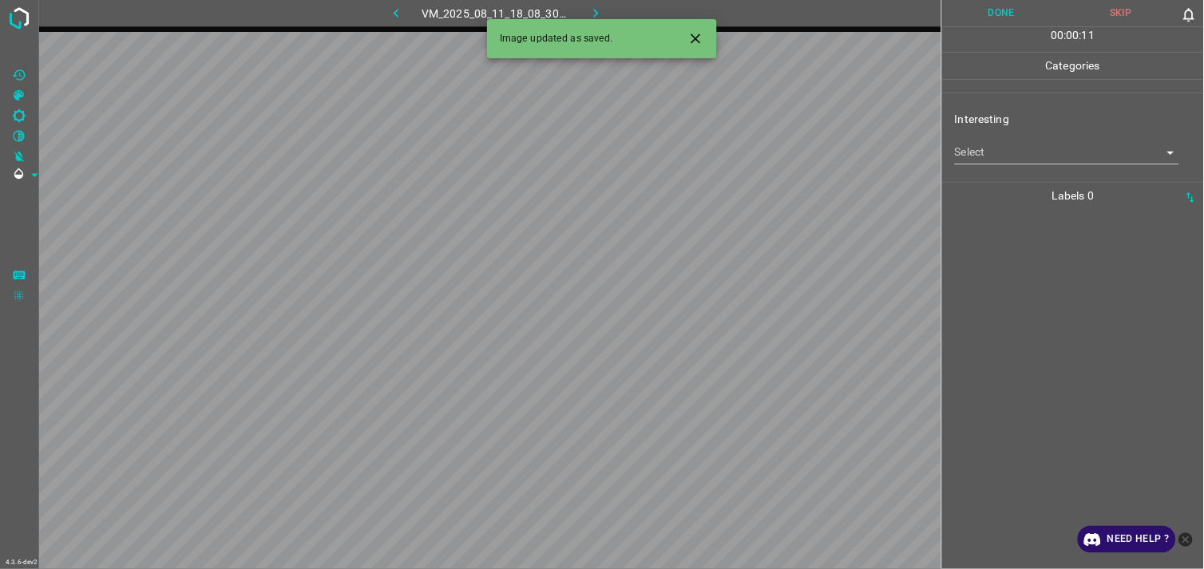
click at [1018, 154] on body "4.3.6-dev2 VM_2025_08_11_18_08_30_759_11.gif Done Skip 0 00 : 00 : 11 Categorie…" at bounding box center [602, 284] width 1204 height 569
click at [1033, 152] on body "4.3.6-dev2 VM_2025_08_11_18_08_30_759_11.gif Done Skip 0 00 : 00 : 01 Categorie…" at bounding box center [602, 284] width 1204 height 569
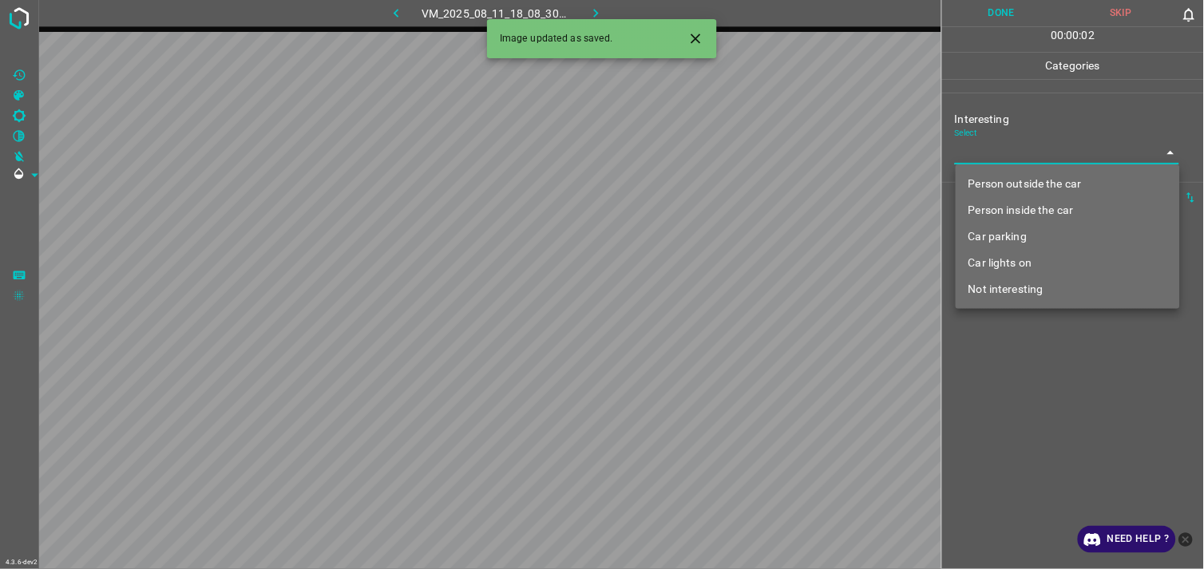
click at [1032, 233] on li "Car parking" at bounding box center [1067, 236] width 224 height 26
type input "Car parking"
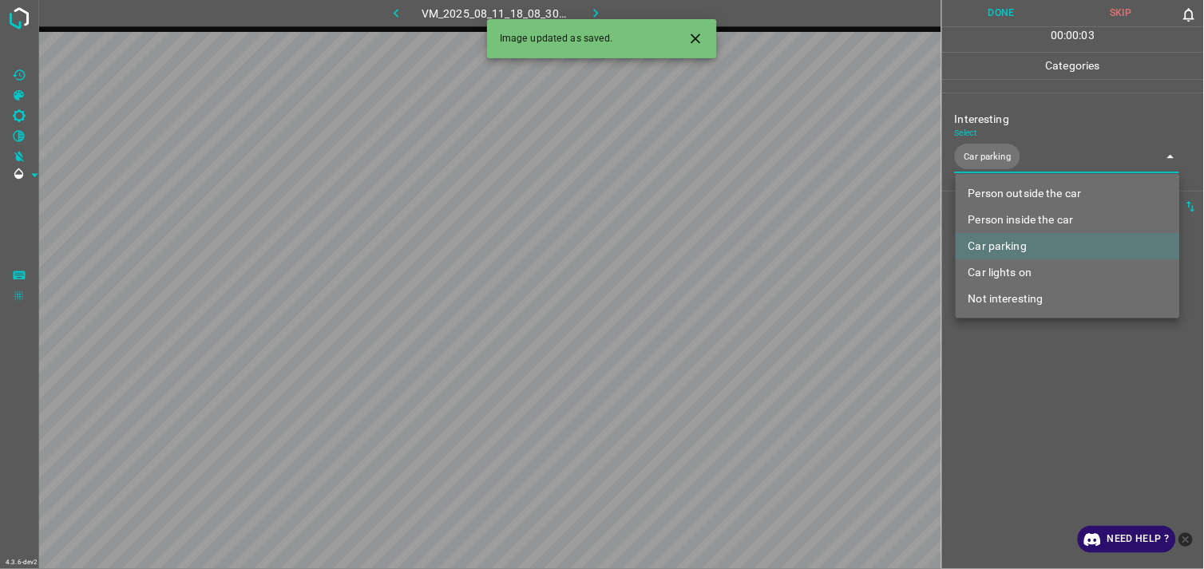
click at [1065, 400] on div at bounding box center [602, 284] width 1204 height 569
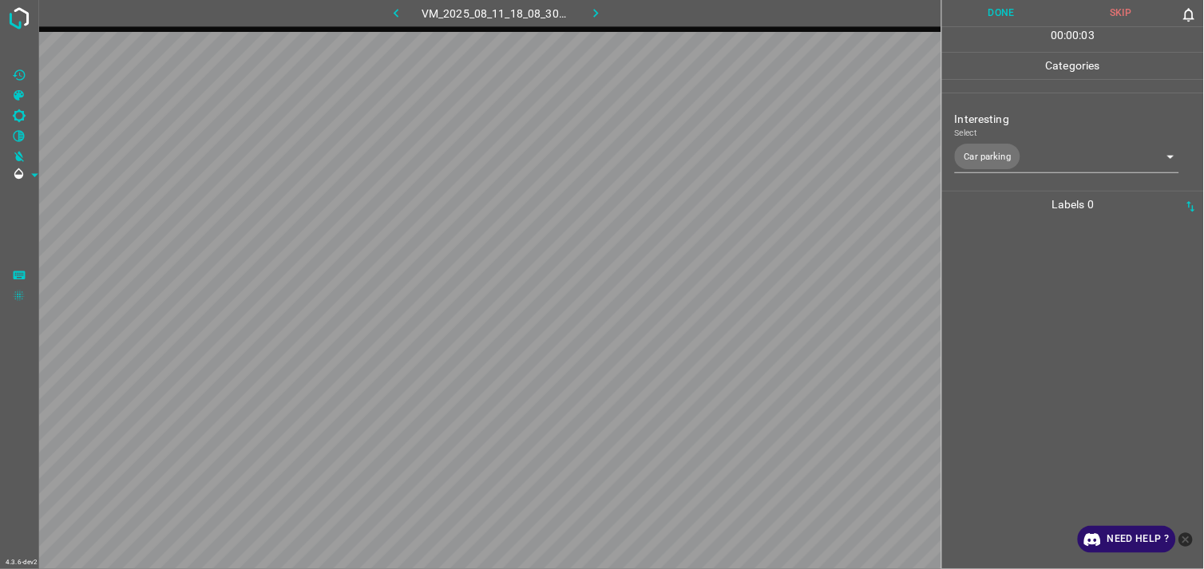
click at [1049, 307] on div at bounding box center [1073, 393] width 252 height 351
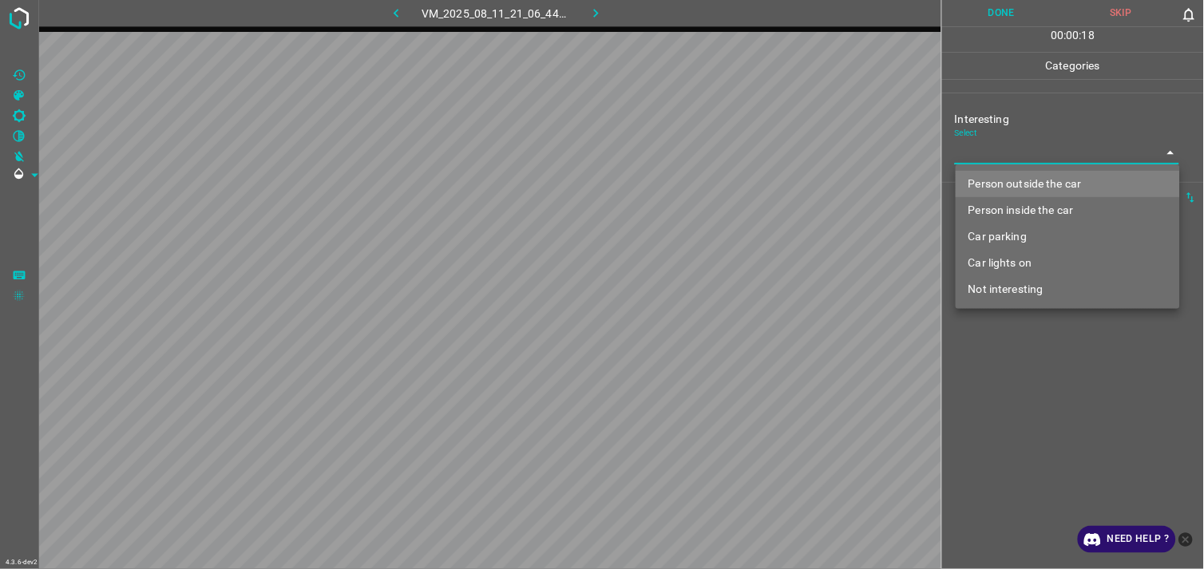
click at [991, 149] on body "4.3.6-dev2 VM_2025_08_11_21_06_44_404_01.gif Done Skip 0 00 : 00 : 18 Categorie…" at bounding box center [602, 284] width 1204 height 569
click at [1009, 287] on li "Not interesting" at bounding box center [1067, 289] width 224 height 26
type input "Not interesting"
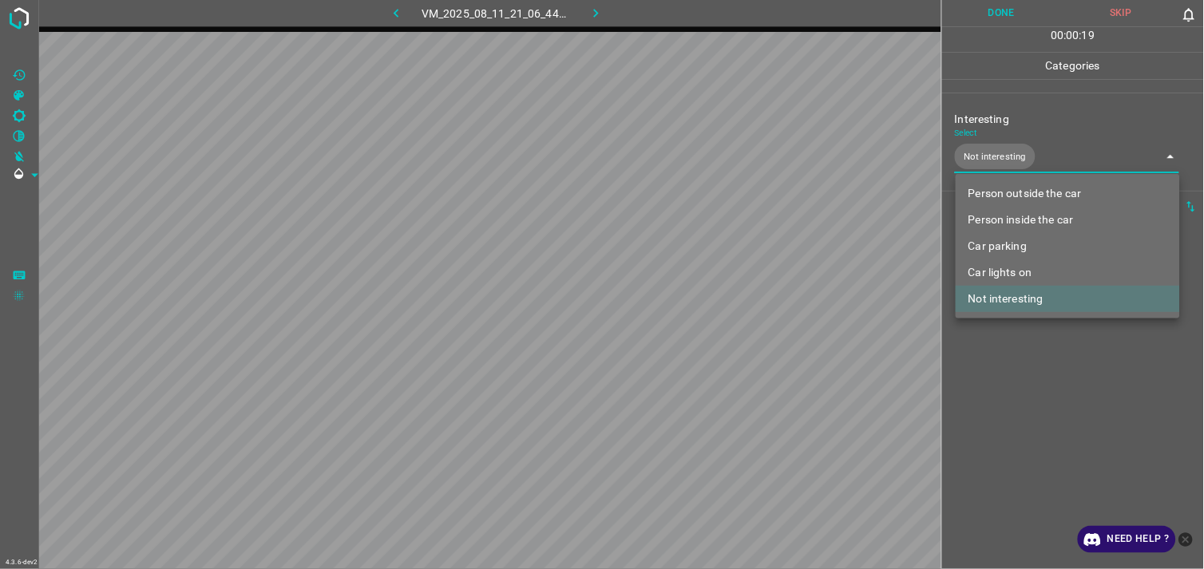
click at [1002, 404] on div at bounding box center [602, 284] width 1204 height 569
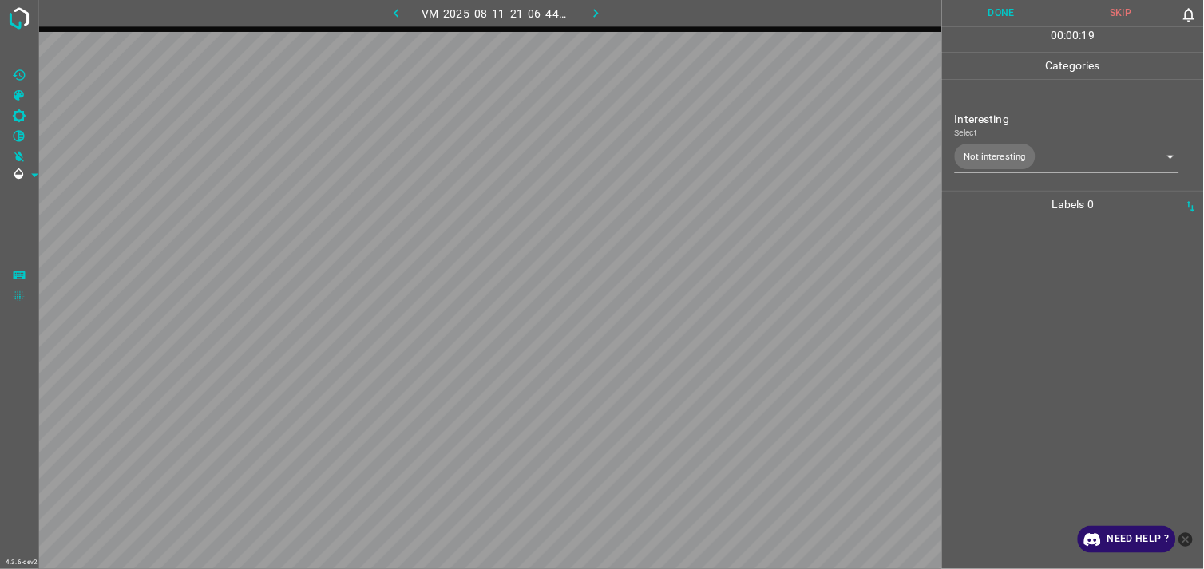
click at [1008, 295] on div at bounding box center [1073, 393] width 252 height 351
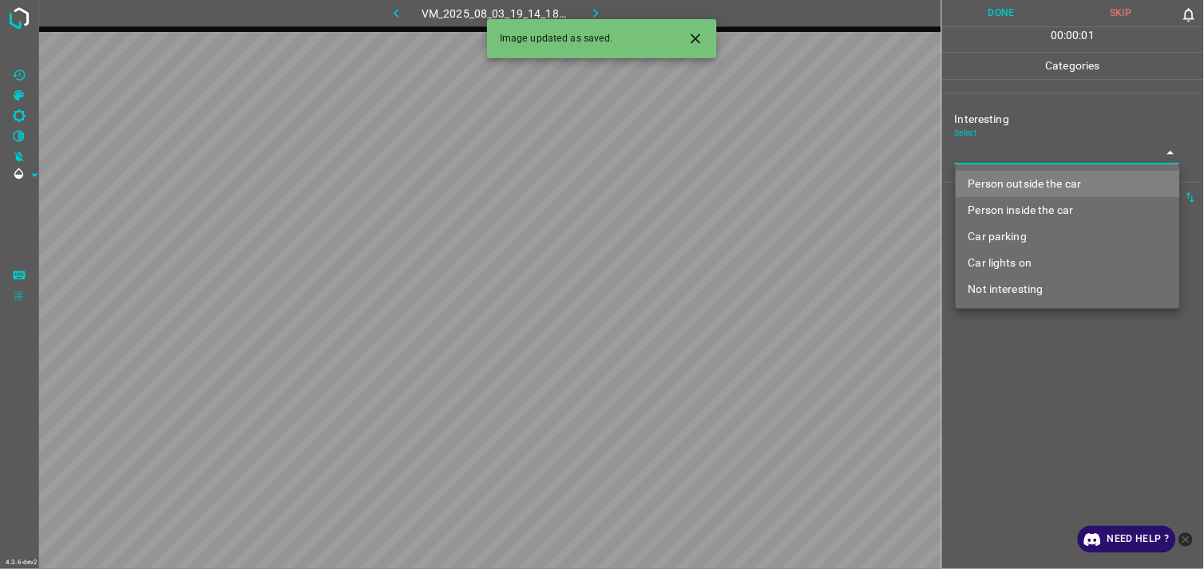
click at [1046, 152] on body "4.3.6-dev2 VM_2025_08_03_19_14_18_900_07.gif Done Skip 0 00 : 00 : 01 Categorie…" at bounding box center [602, 284] width 1204 height 569
click at [1053, 186] on li "Person outside the car" at bounding box center [1067, 184] width 224 height 26
type input "Person outside the car"
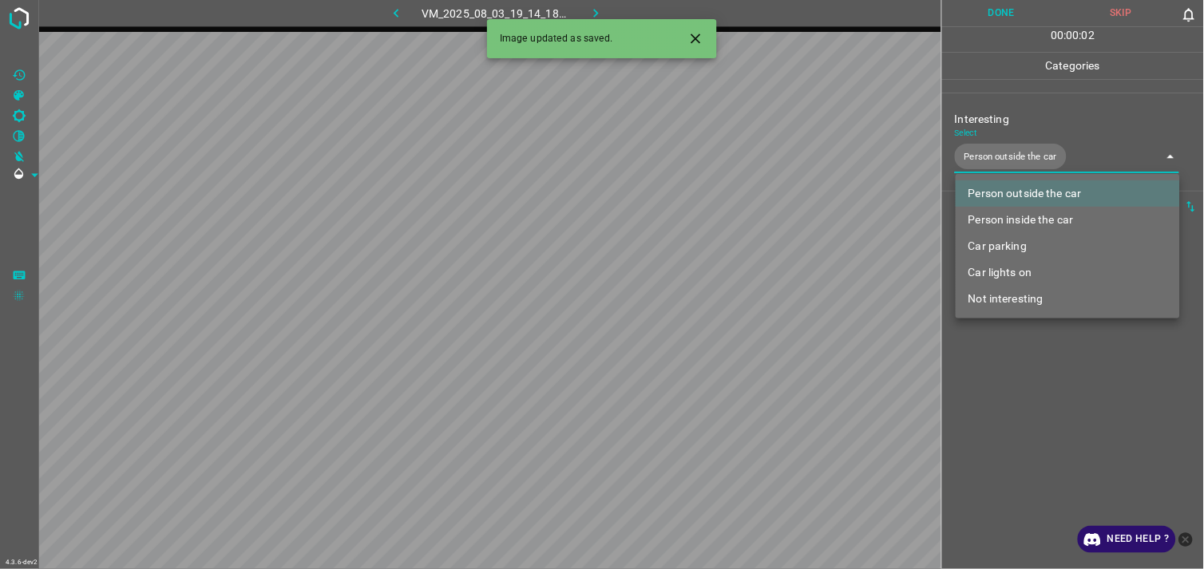
drag, startPoint x: 1002, startPoint y: 396, endPoint x: 1049, endPoint y: 294, distance: 112.2
click at [1002, 395] on div at bounding box center [602, 284] width 1204 height 569
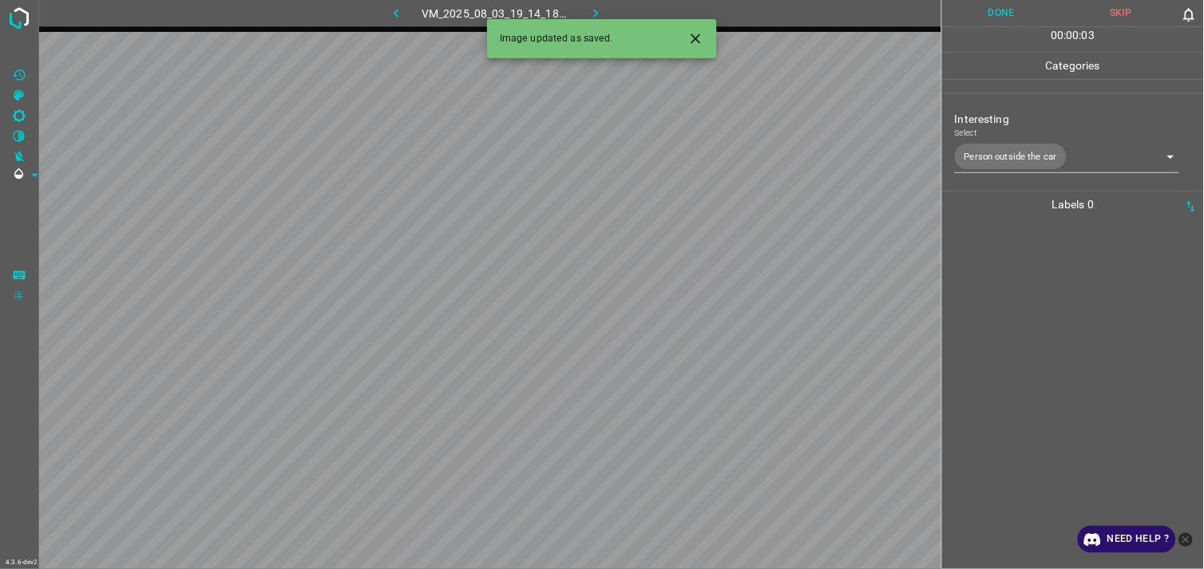
click at [1049, 293] on div at bounding box center [1073, 393] width 252 height 351
click at [1017, 160] on body "4.3.6-dev2 VM_2025_08_06_17_35_37_160_03.gif Done Skip 0 00 : 00 : 40 Categorie…" at bounding box center [602, 284] width 1204 height 569
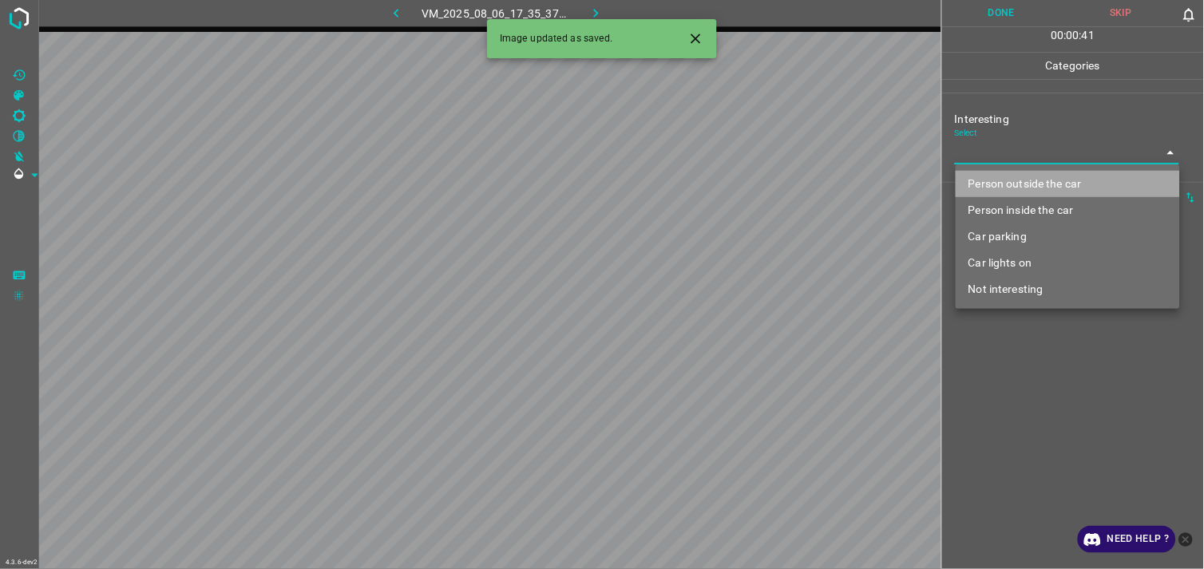
click at [1035, 184] on li "Person outside the car" at bounding box center [1067, 184] width 224 height 26
type input "Person outside the car"
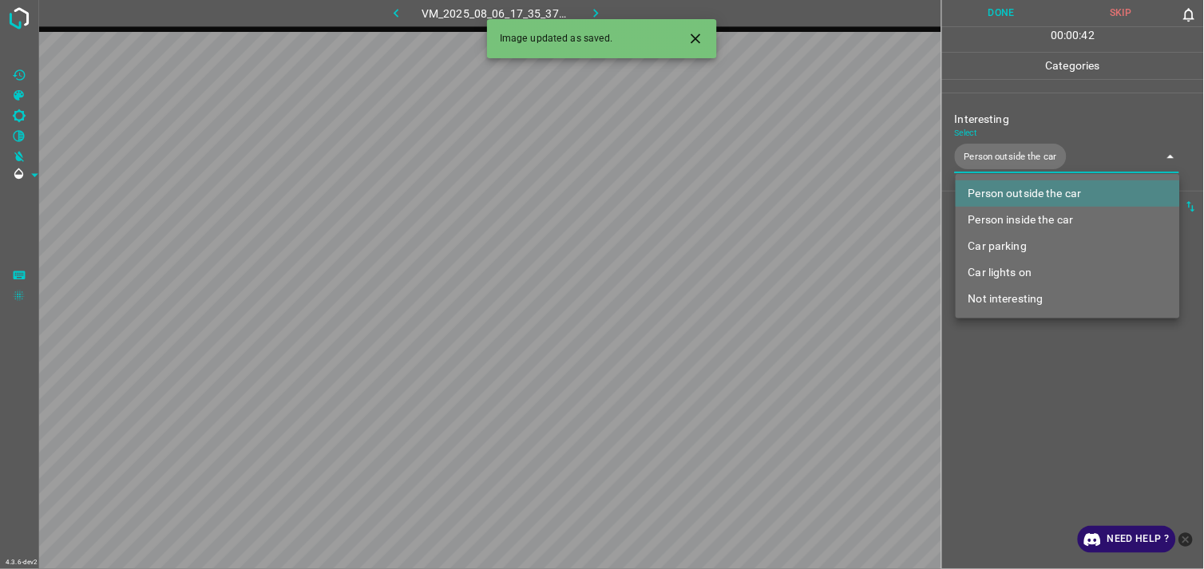
click at [1027, 372] on div at bounding box center [602, 284] width 1204 height 569
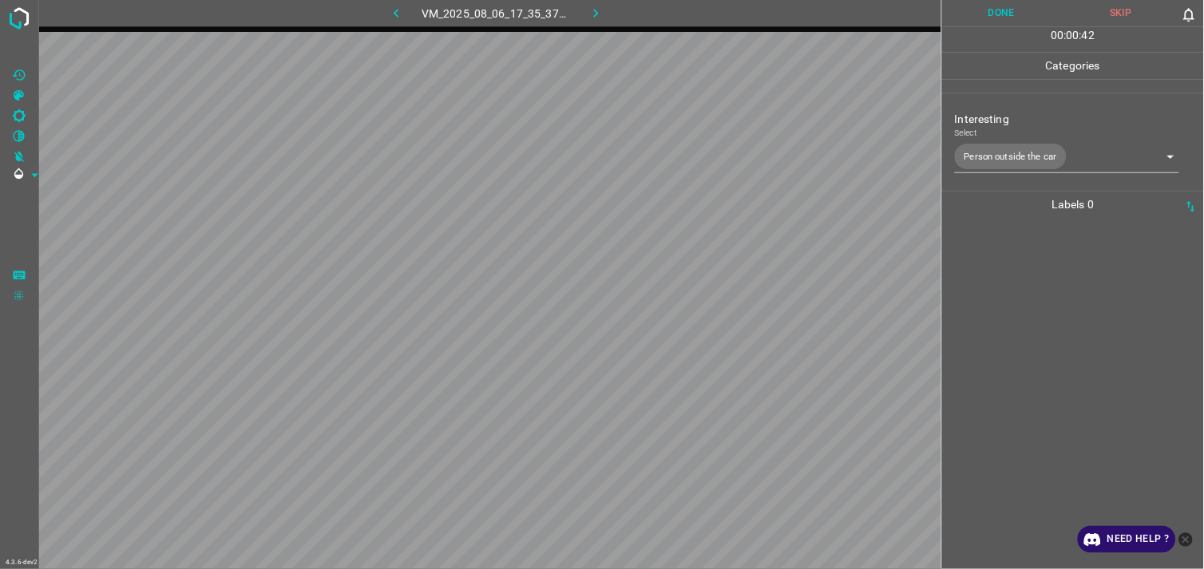
click at [1022, 287] on div at bounding box center [1073, 393] width 252 height 351
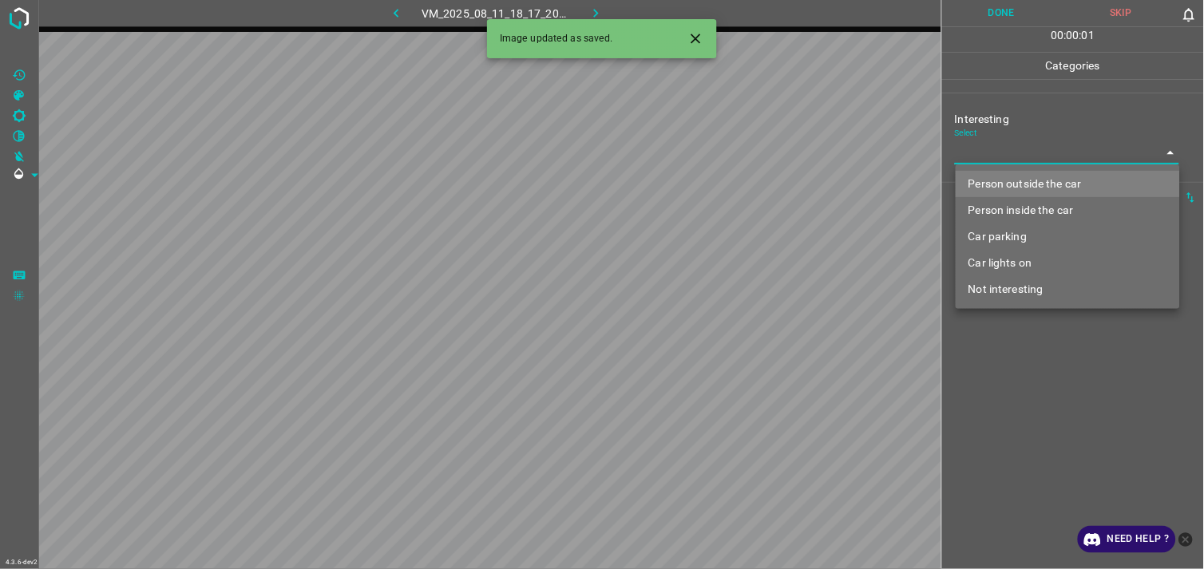
click at [1000, 154] on body "4.3.6-dev2 VM_2025_08_11_18_17_20_027_03.gif Done Skip 0 00 : 00 : 01 Categorie…" at bounding box center [602, 284] width 1204 height 569
click at [1047, 208] on li "Person inside the car" at bounding box center [1067, 210] width 224 height 26
type input "Person inside the car"
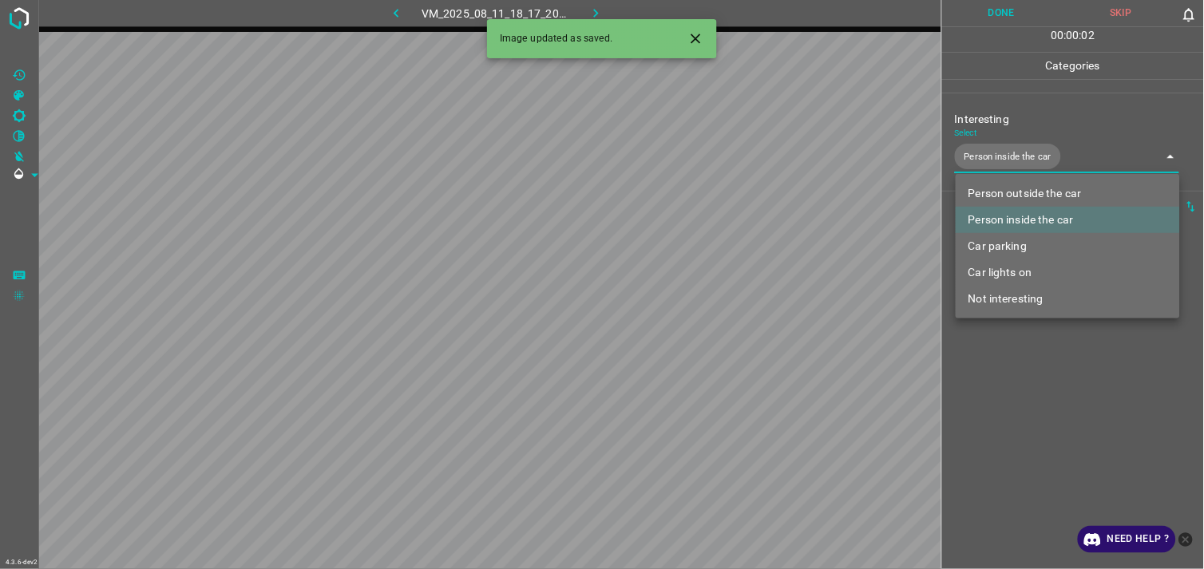
click at [1047, 393] on div at bounding box center [602, 284] width 1204 height 569
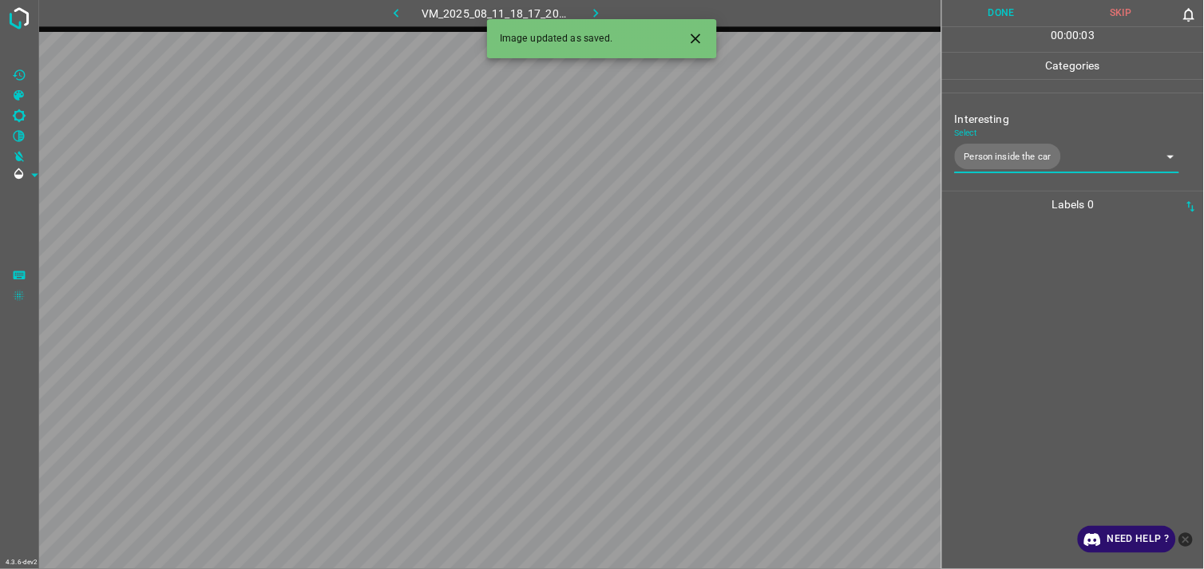
click at [1023, 308] on div at bounding box center [1073, 393] width 252 height 351
click at [1034, 146] on body "4.3.6-dev2 VM_2025_08_03_20_04_18_577_02.gif Done Skip 0 00 : 00 : 05 Categorie…" at bounding box center [602, 284] width 1204 height 569
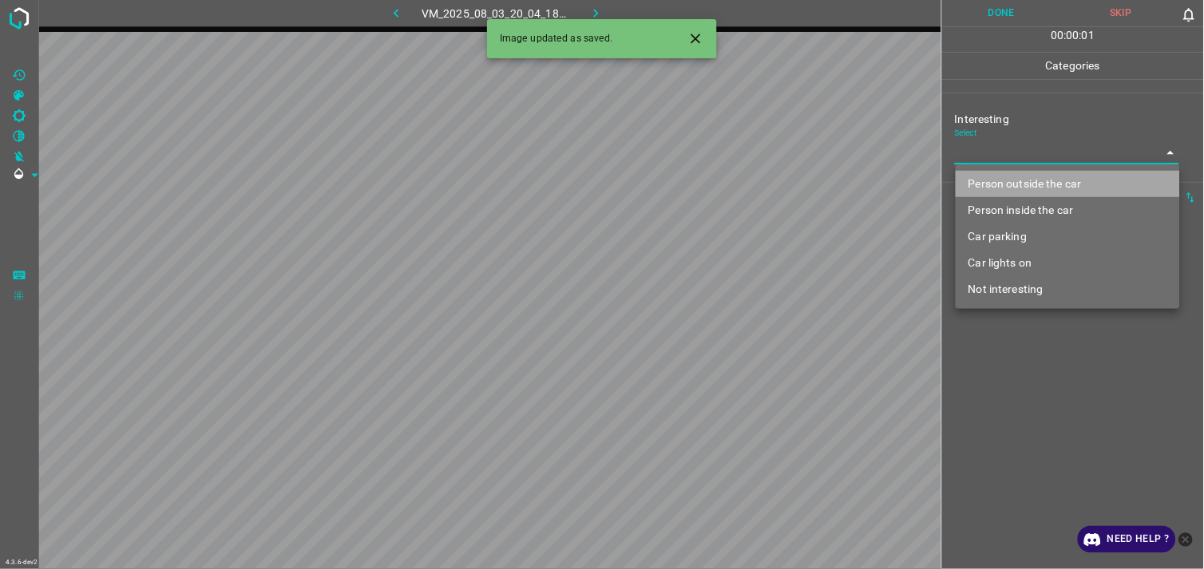
click at [1050, 185] on li "Person outside the car" at bounding box center [1067, 184] width 224 height 26
type input "Person outside the car"
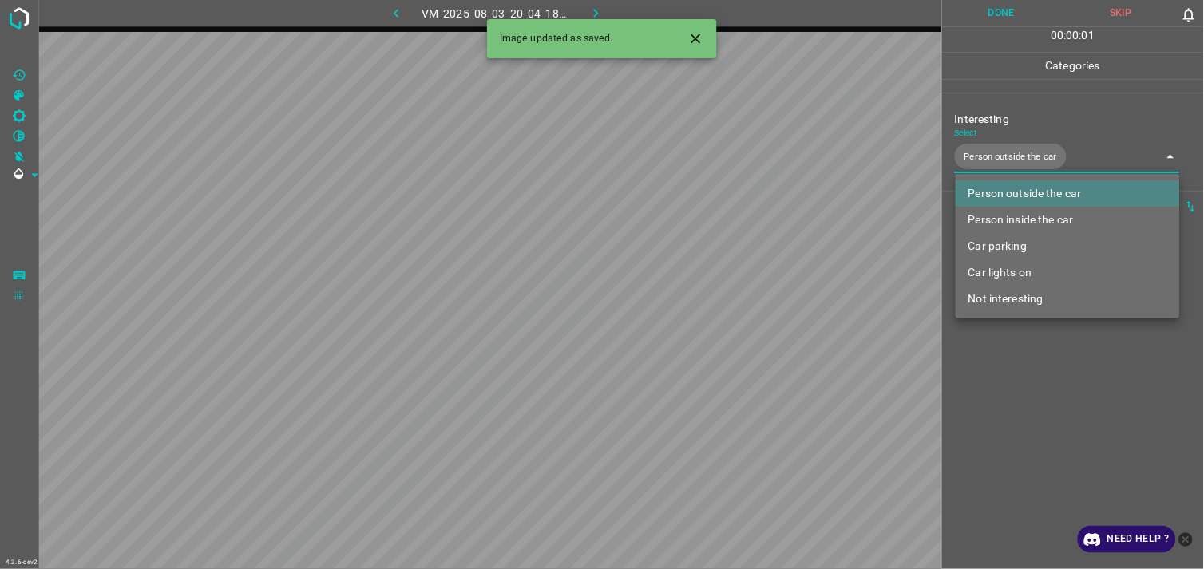
click at [1053, 404] on div at bounding box center [602, 284] width 1204 height 569
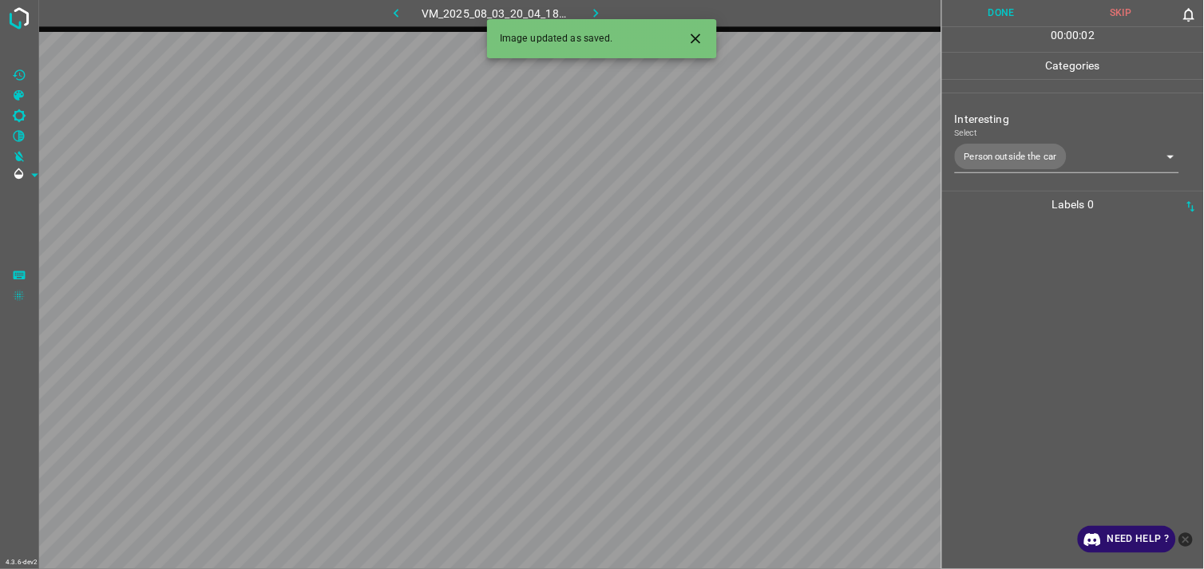
click at [1050, 335] on div at bounding box center [1073, 393] width 252 height 351
click at [1056, 157] on body "4.3.6-dev2 VM_2025_08_11_21_08_54_411_01.gif Done Skip 0 00 : 00 : 01 Categorie…" at bounding box center [602, 284] width 1204 height 569
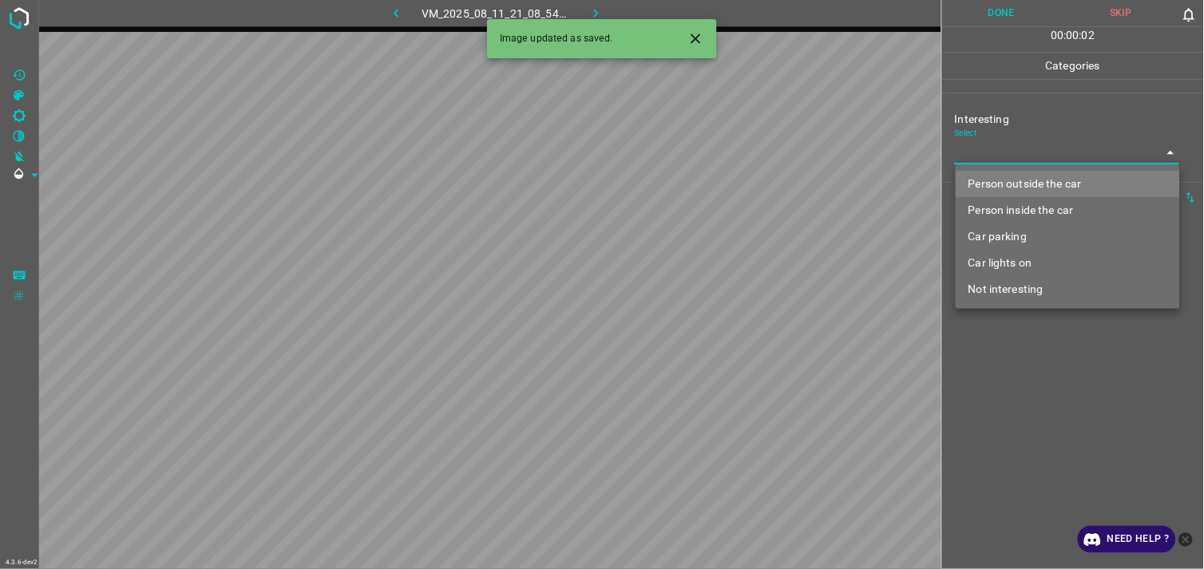
click at [1054, 177] on li "Person outside the car" at bounding box center [1067, 184] width 224 height 26
type input "Person outside the car"
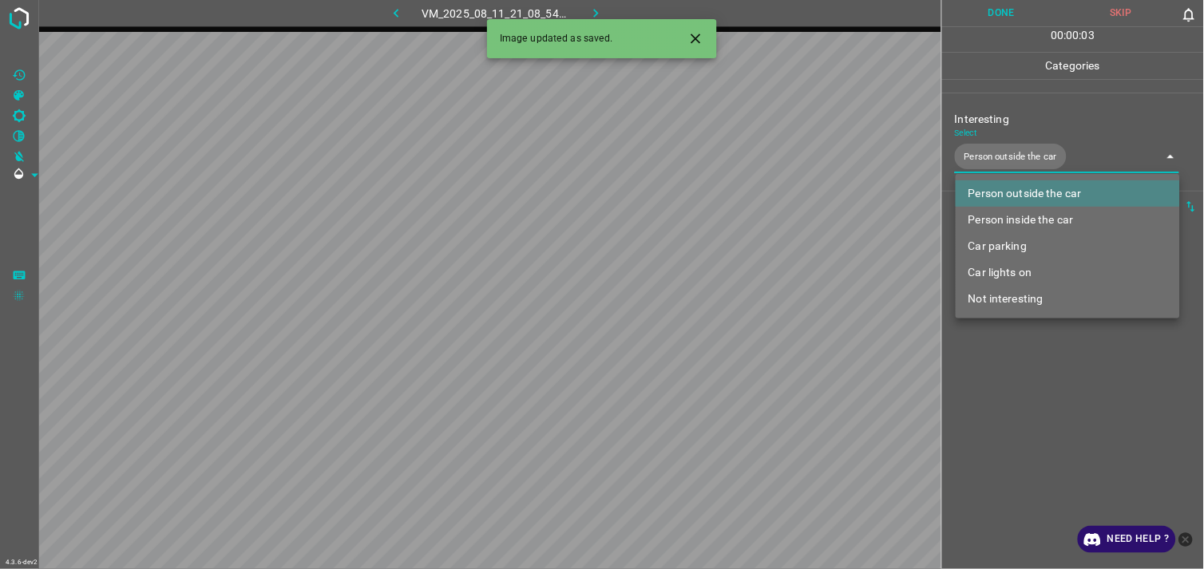
click at [1061, 360] on div at bounding box center [602, 284] width 1204 height 569
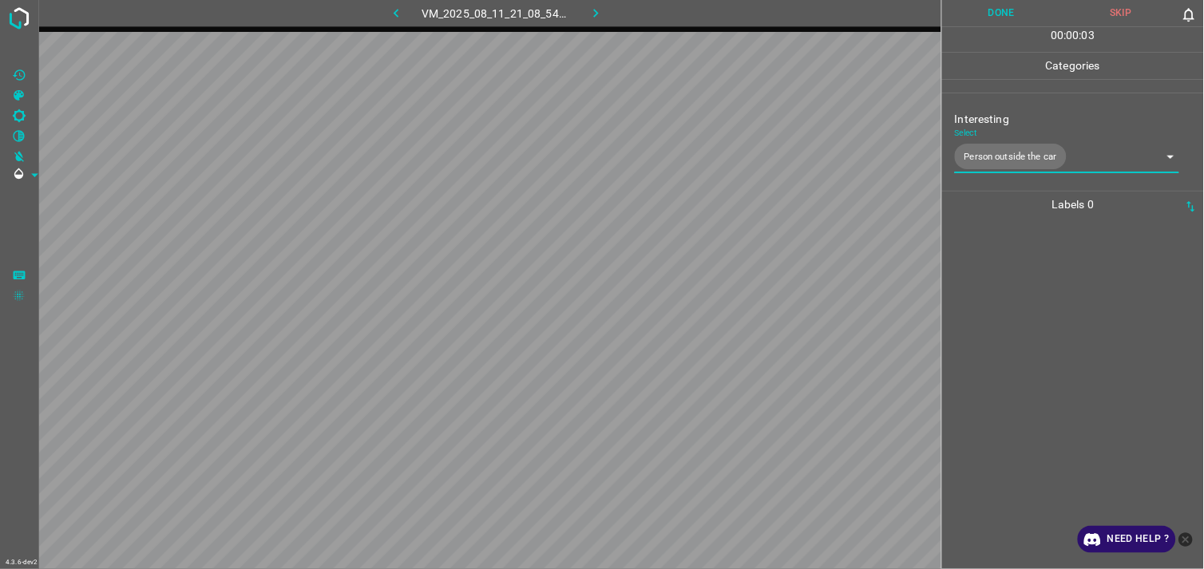
click at [1045, 297] on div at bounding box center [1073, 393] width 252 height 351
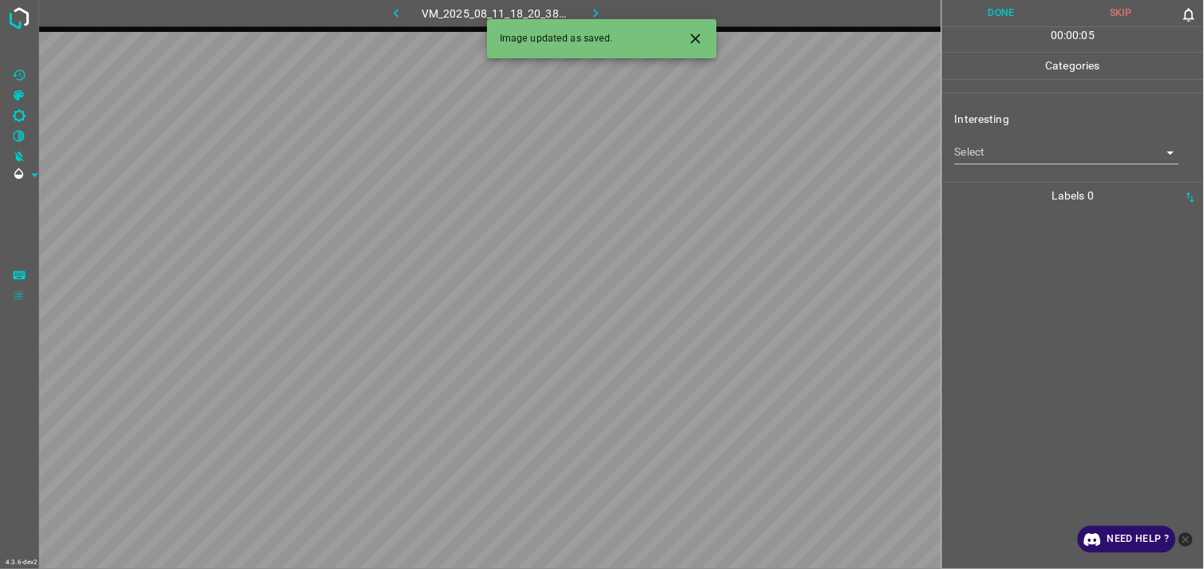
click at [1034, 155] on body "4.3.6-dev2 VM_2025_08_11_18_20_38_553_05.gif Done Skip 0 00 : 00 : 05 Categorie…" at bounding box center [602, 284] width 1204 height 569
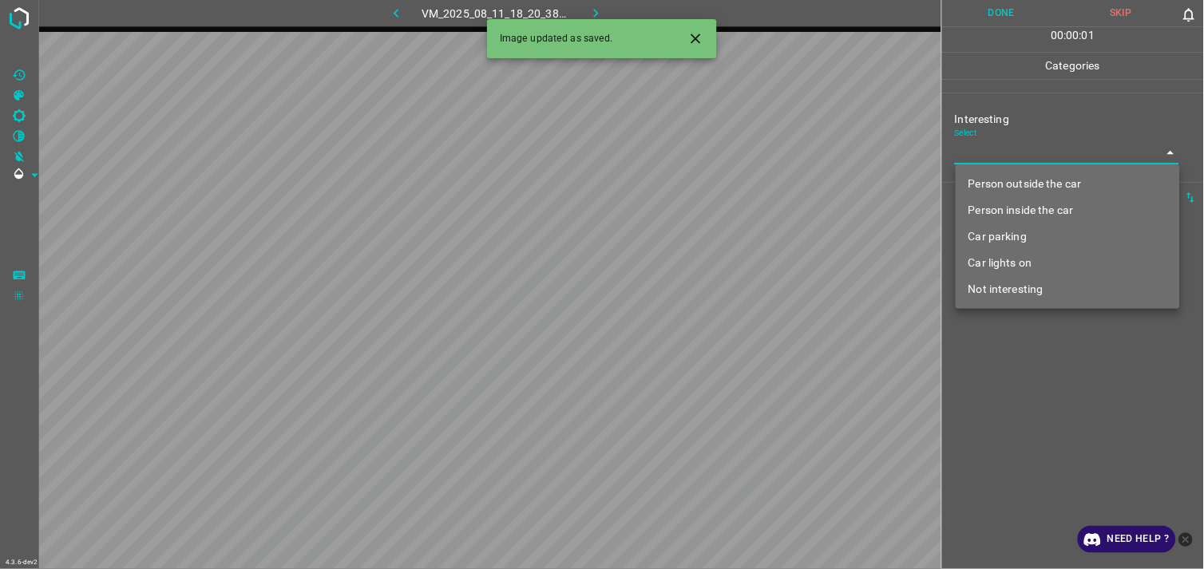
click at [1034, 155] on div at bounding box center [602, 284] width 1204 height 569
click at [1030, 161] on body "4.3.6-dev2 VM_2025_08_11_18_20_38_553_05.gif Done Skip 0 00 : 00 : 01 Categorie…" at bounding box center [602, 284] width 1204 height 569
click at [1027, 292] on li "Not interesting" at bounding box center [1067, 289] width 224 height 26
type input "Not interesting"
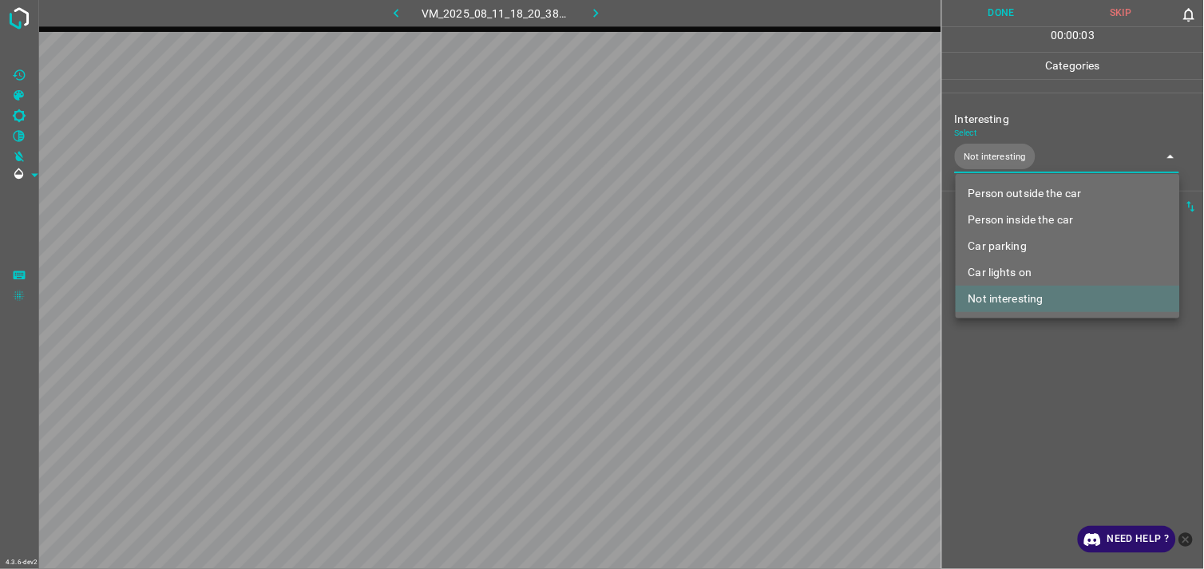
click at [1035, 389] on div at bounding box center [602, 284] width 1204 height 569
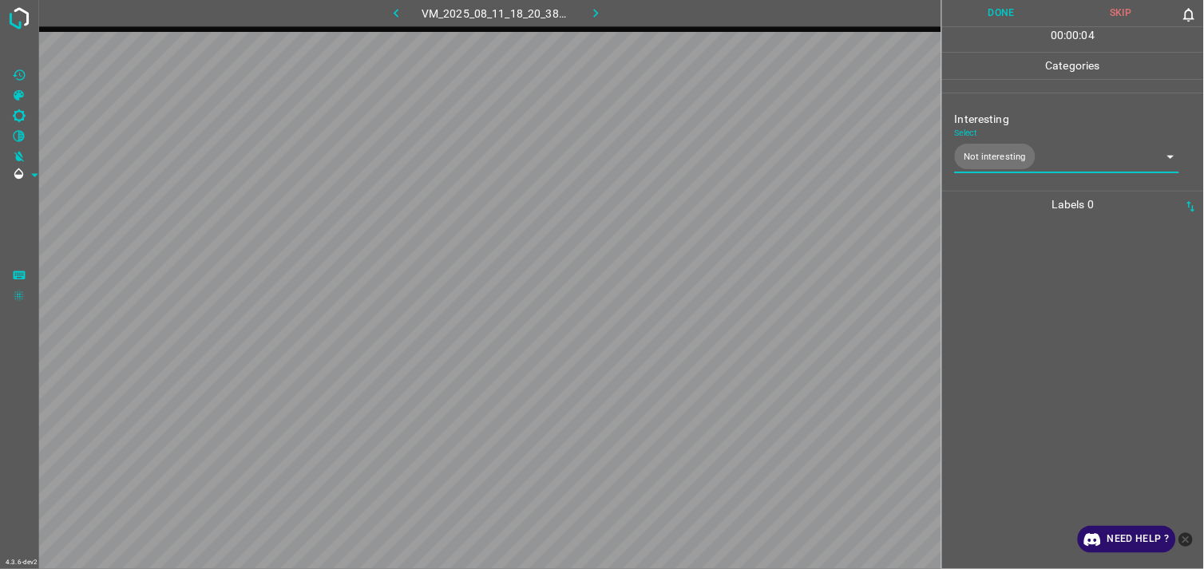
click at [1028, 314] on div at bounding box center [1073, 393] width 252 height 351
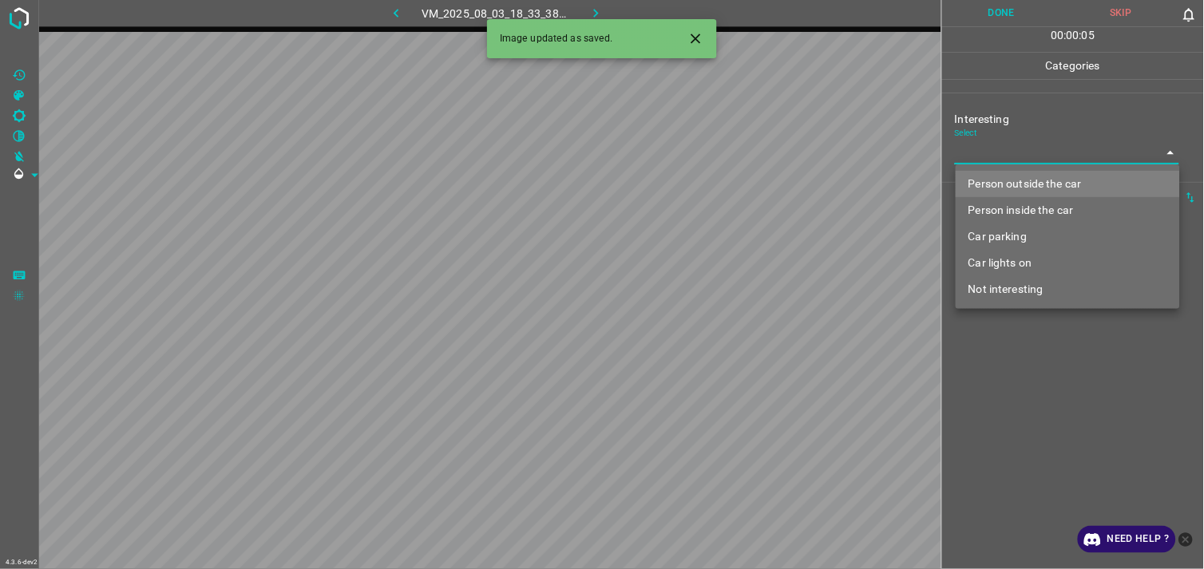
click at [1030, 160] on body "4.3.6-dev2 VM_2025_08_03_18_33_38_832_06.gif Done Skip 0 00 : 00 : 05 Categorie…" at bounding box center [602, 284] width 1204 height 569
click at [1030, 160] on div at bounding box center [602, 284] width 1204 height 569
click at [1038, 164] on body "4.3.6-dev2 VM_2025_08_03_18_33_38_832_06.gif Done Skip 0 00 : 00 : 01 Categorie…" at bounding box center [602, 284] width 1204 height 569
click at [1049, 179] on li "Person outside the car" at bounding box center [1067, 184] width 224 height 26
click at [1049, 179] on ul "Person outside the car Person inside the car Car parking Car lights on Not inte…" at bounding box center [1067, 236] width 224 height 144
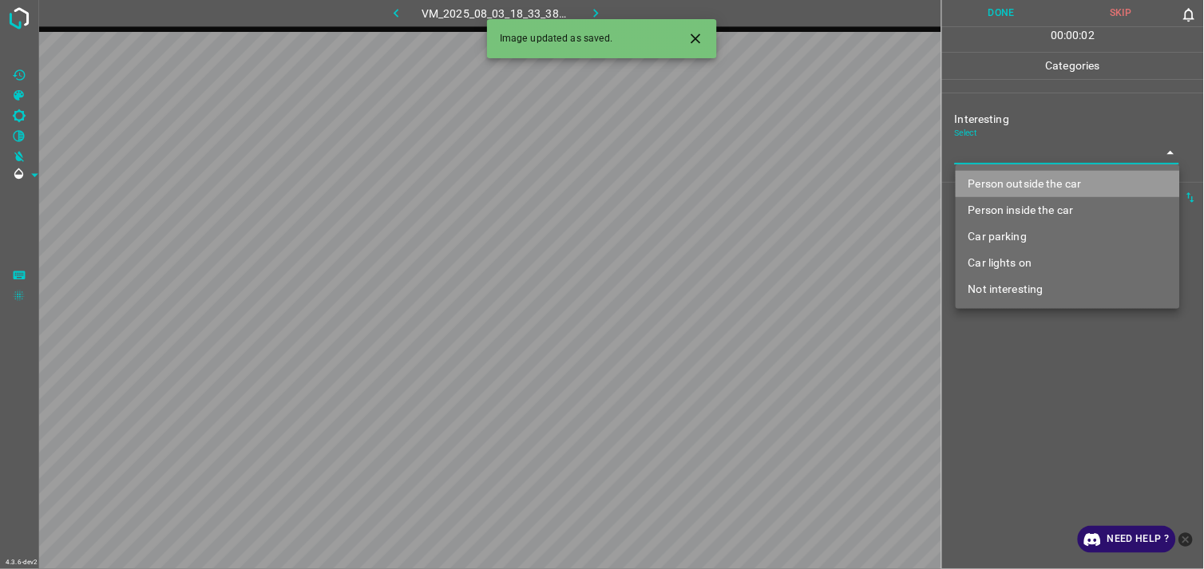
type input "Person outside the car"
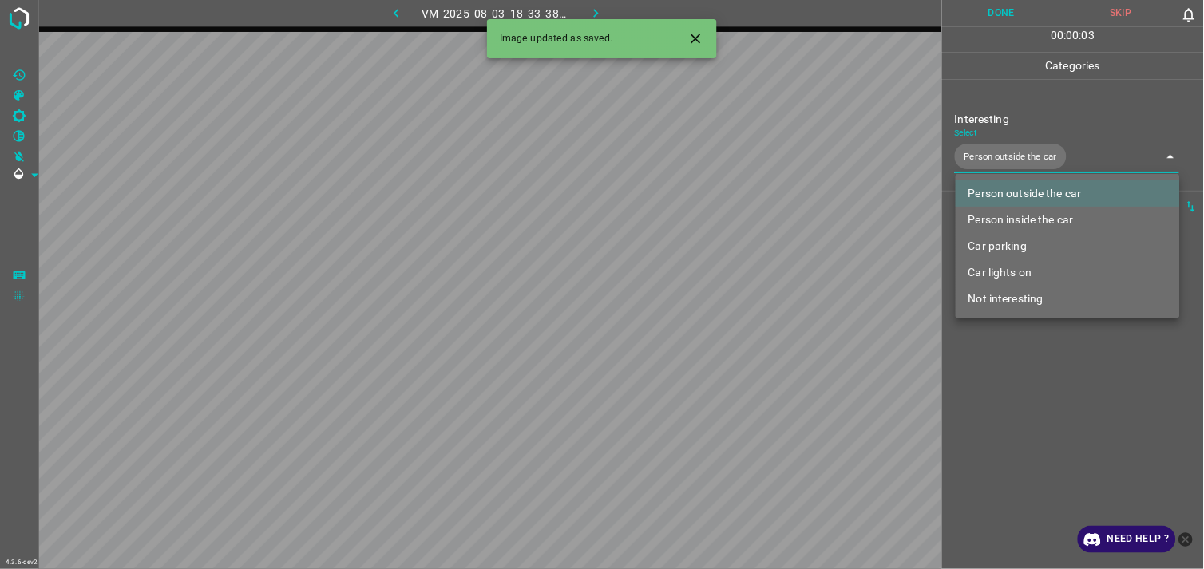
click at [1078, 339] on div at bounding box center [602, 284] width 1204 height 569
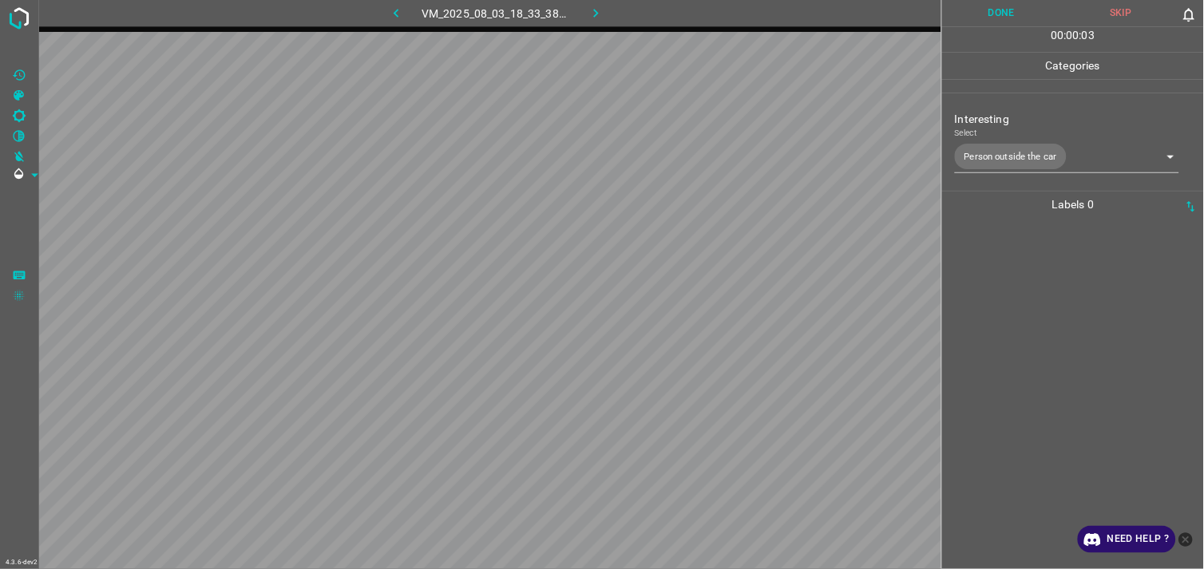
click at [1064, 325] on div at bounding box center [1073, 393] width 252 height 351
drag, startPoint x: 1064, startPoint y: 325, endPoint x: 1022, endPoint y: 305, distance: 46.0
click at [1022, 305] on div at bounding box center [1073, 393] width 252 height 351
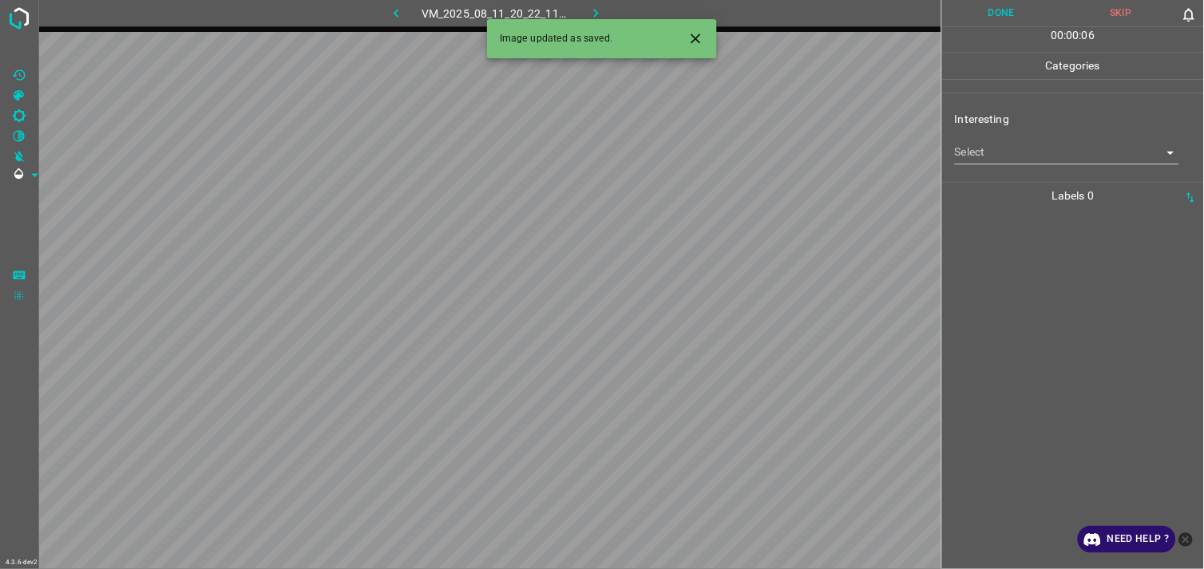
click at [1011, 150] on body "4.3.6-dev2 VM_2025_08_11_20_22_11_151_04.gif Done Skip 0 00 : 00 : 06 Categorie…" at bounding box center [602, 284] width 1204 height 569
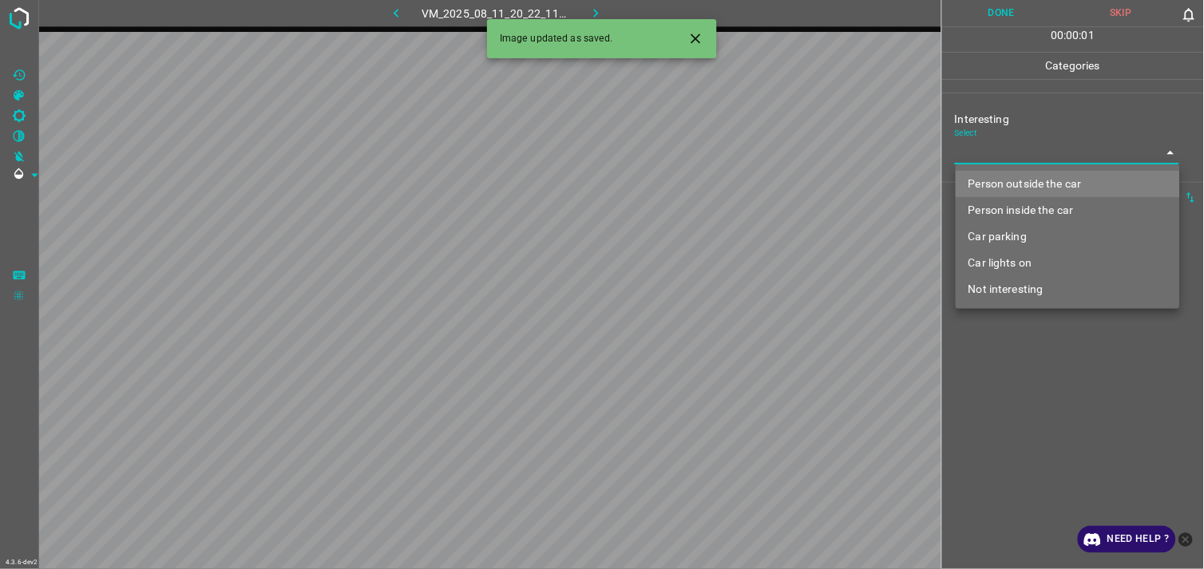
click at [1033, 177] on li "Person outside the car" at bounding box center [1067, 184] width 224 height 26
type input "Person outside the car"
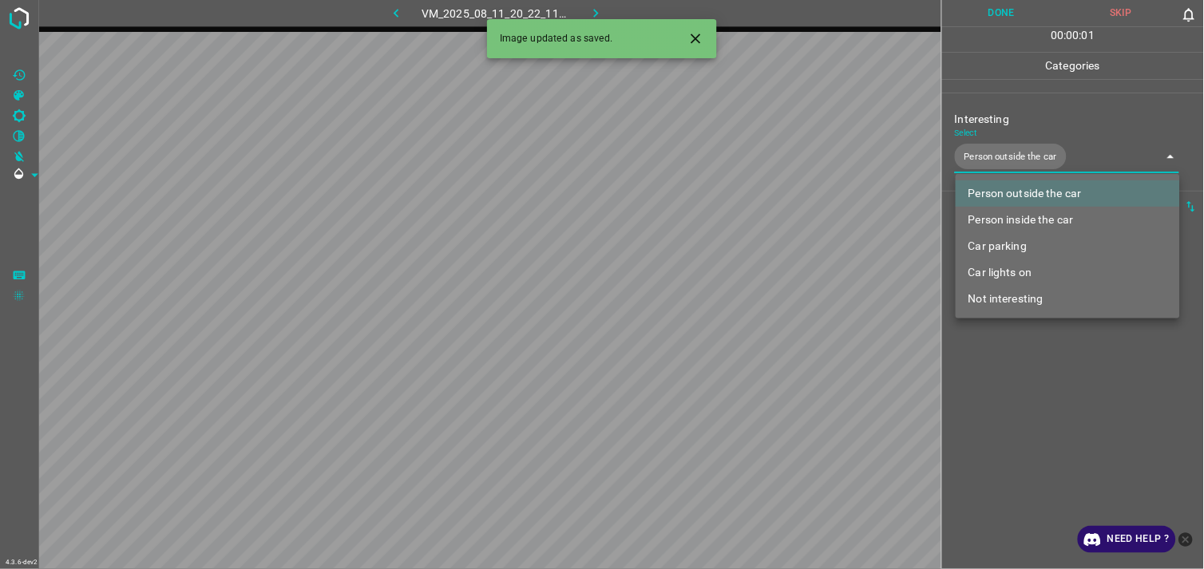
click at [1012, 405] on div at bounding box center [602, 284] width 1204 height 569
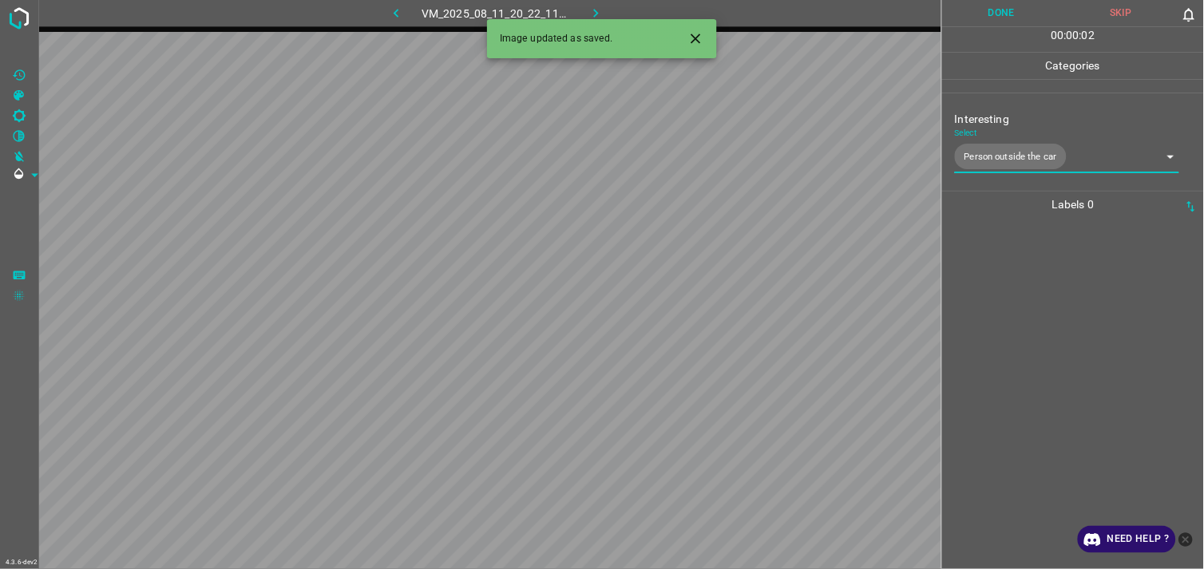
click at [1042, 317] on div at bounding box center [1073, 393] width 252 height 351
click at [995, 161] on body "4.3.6-dev2 VM_2025_08_06_17_41_28_839_04.gif Done Skip 0 00 : 00 : 01 Categorie…" at bounding box center [602, 284] width 1204 height 569
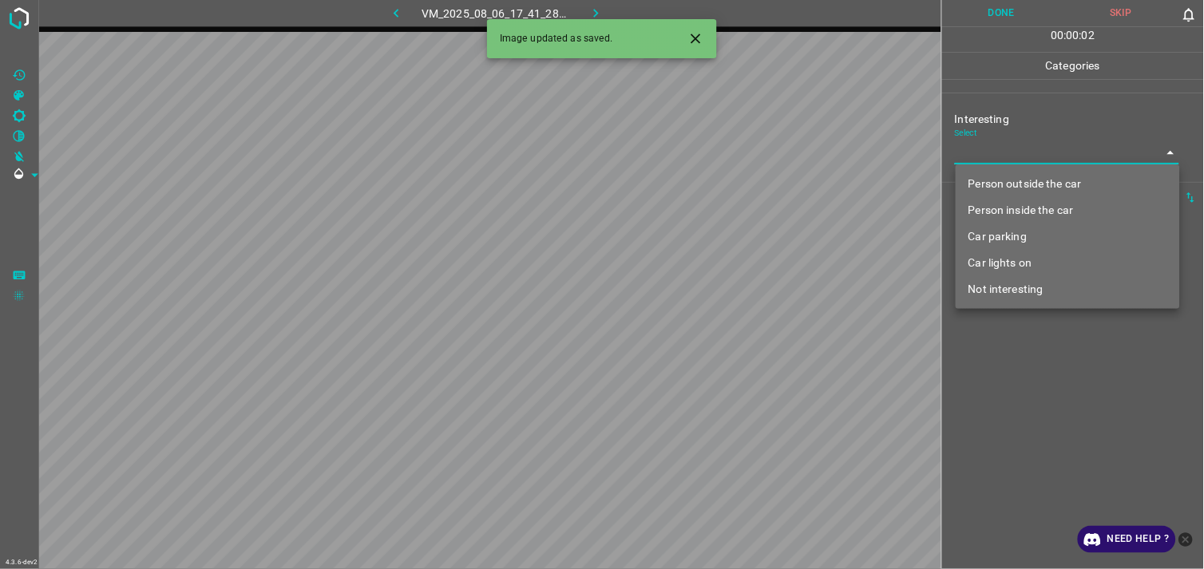
click at [1014, 154] on body "4.3.6-dev2 VM_2025_08_06_17_41_28_839_04.gif Done Skip 0 00 : 00 : 02 Categorie…" at bounding box center [602, 284] width 1204 height 569
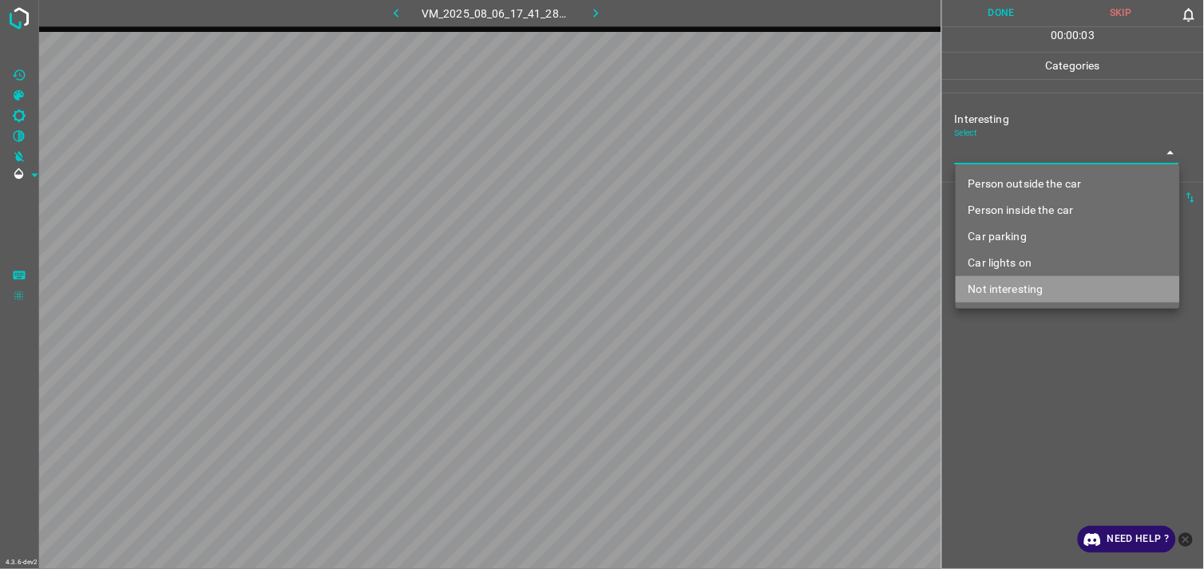
click at [1011, 291] on li "Not interesting" at bounding box center [1067, 289] width 224 height 26
type input "Not interesting"
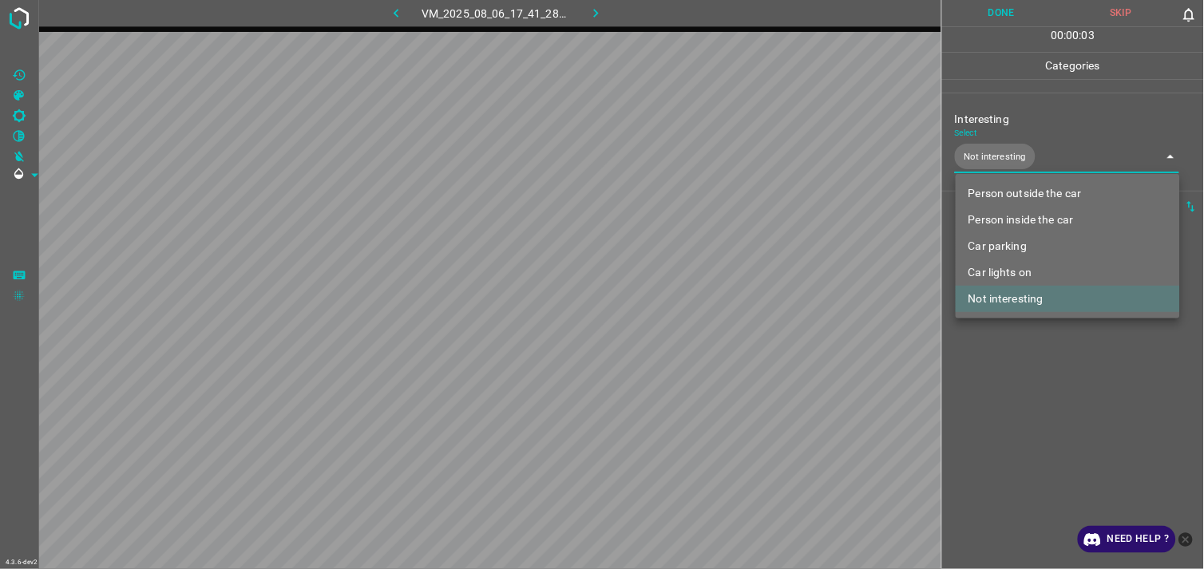
click at [1017, 375] on div at bounding box center [602, 284] width 1204 height 569
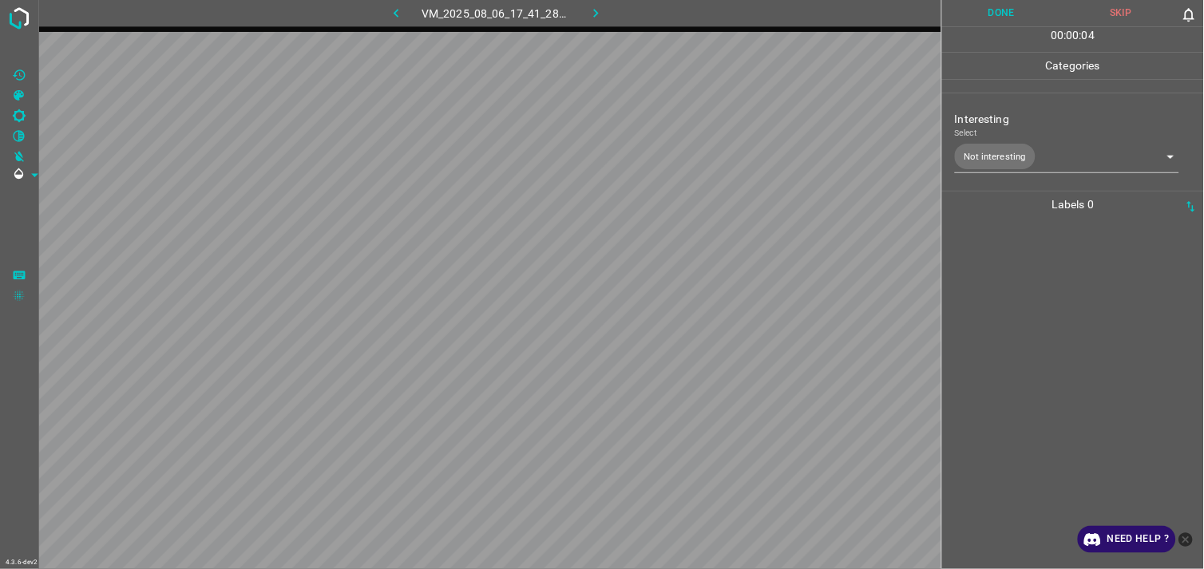
click at [1007, 324] on div at bounding box center [1073, 393] width 252 height 351
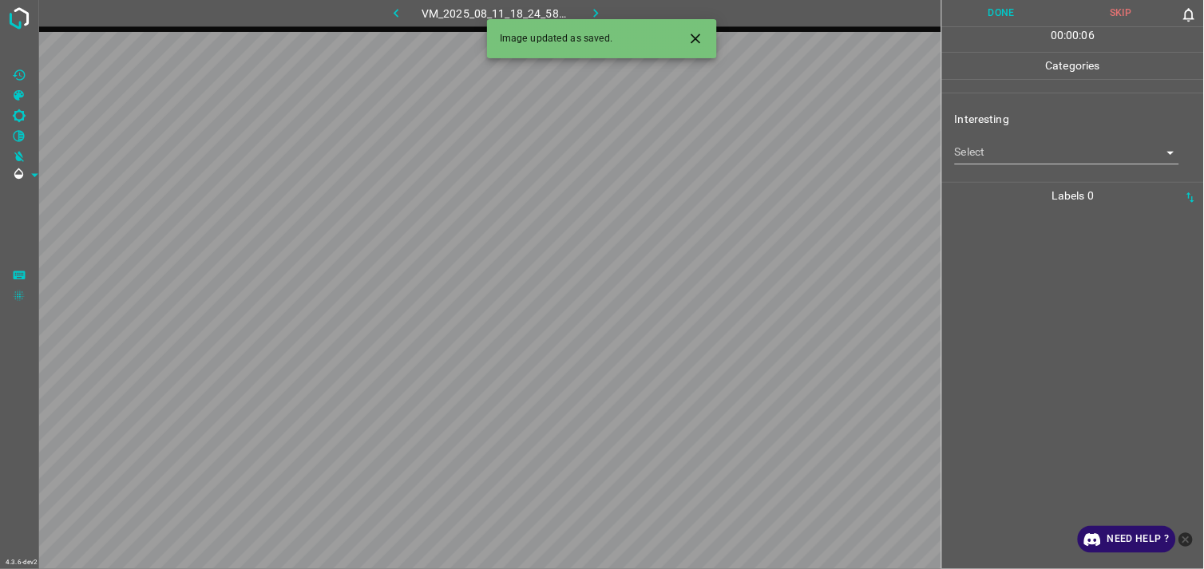
click at [986, 149] on body "4.3.6-dev2 VM_2025_08_11_18_24_58_117_08.gif Done Skip 0 00 : 00 : 06 Categorie…" at bounding box center [602, 284] width 1204 height 569
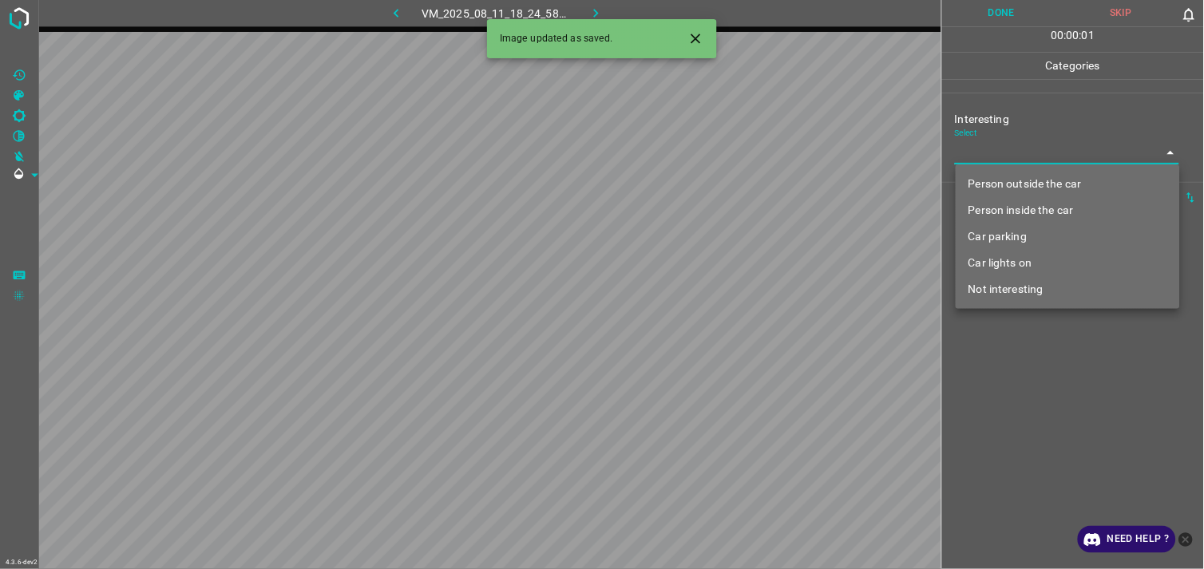
click at [1006, 157] on body "4.3.6-dev2 VM_2025_08_11_18_24_58_117_08.gif Done Skip 0 00 : 00 : 01 Categorie…" at bounding box center [602, 284] width 1204 height 569
click at [1006, 157] on div at bounding box center [602, 284] width 1204 height 569
click at [1015, 162] on body "4.3.6-dev2 VM_2025_08_11_18_24_58_117_08.gif Done Skip 0 00 : 00 : 02 Categorie…" at bounding box center [602, 284] width 1204 height 569
click at [1015, 162] on div at bounding box center [602, 284] width 1204 height 569
click at [1019, 161] on body "4.3.6-dev2 VM_2025_08_11_18_24_58_117_08.gif Done Skip 0 00 : 00 : 02 Categorie…" at bounding box center [602, 284] width 1204 height 569
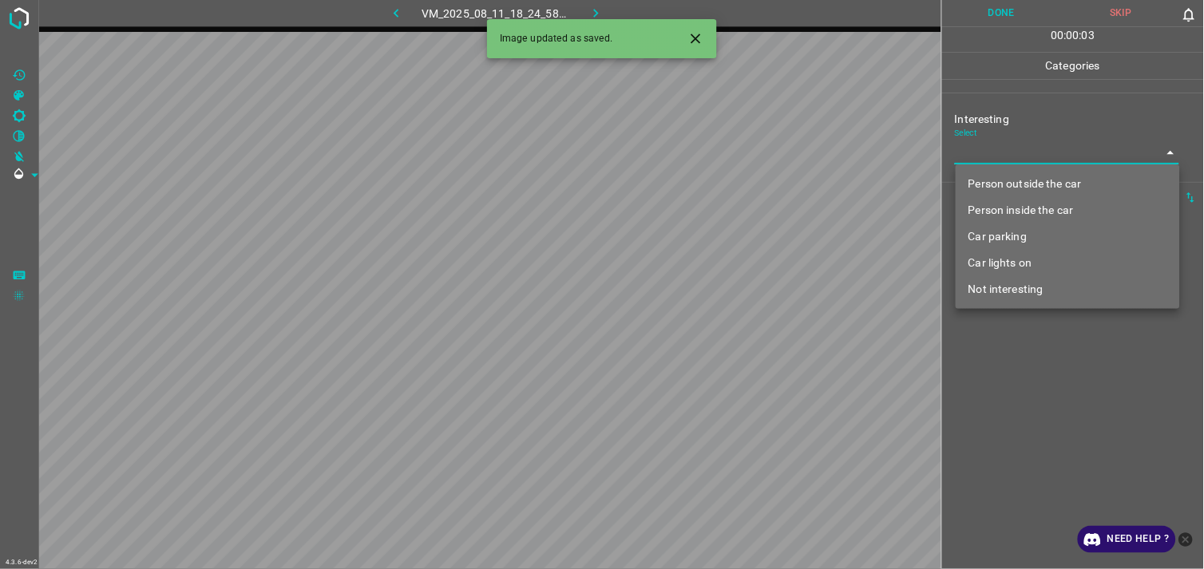
click at [1023, 179] on li "Person outside the car" at bounding box center [1067, 184] width 224 height 26
click at [1023, 179] on ul "Person outside the car Person inside the car Car parking Car lights on Not inte…" at bounding box center [1067, 236] width 224 height 144
type input "Person outside the car"
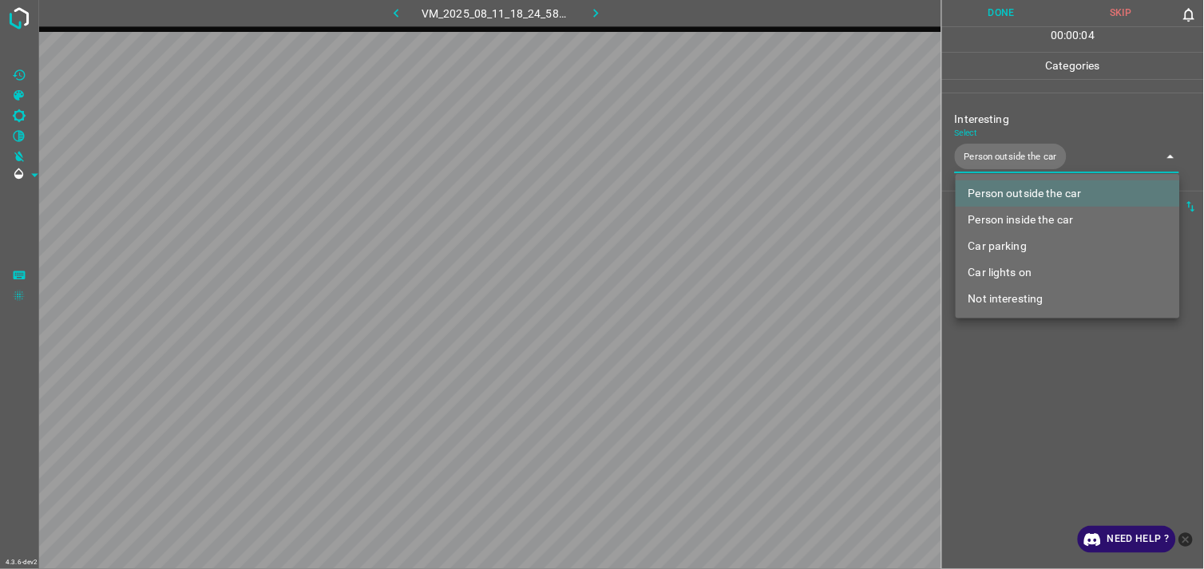
drag, startPoint x: 1025, startPoint y: 354, endPoint x: 1018, endPoint y: 318, distance: 36.6
click at [1022, 354] on div at bounding box center [602, 284] width 1204 height 569
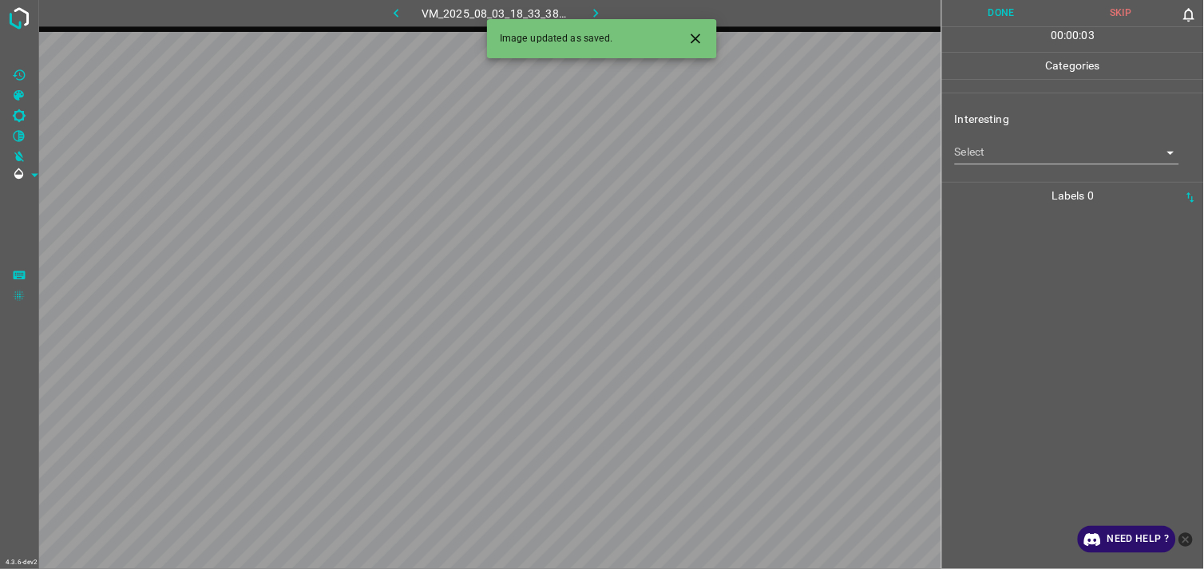
click at [1009, 155] on body "4.3.6-dev2 VM_2025_08_03_18_33_38_832_11.gif Done Skip 0 00 : 00 : 03 Categorie…" at bounding box center [602, 284] width 1204 height 569
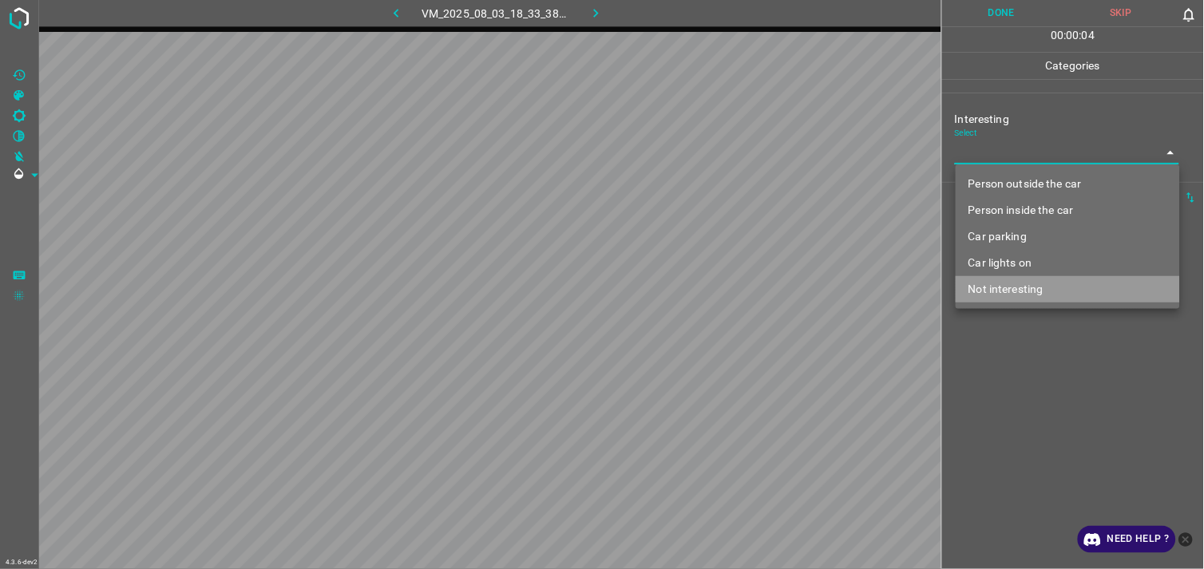
click at [1025, 279] on li "Not interesting" at bounding box center [1067, 289] width 224 height 26
click at [1025, 276] on li "Car lights on" at bounding box center [1067, 263] width 224 height 26
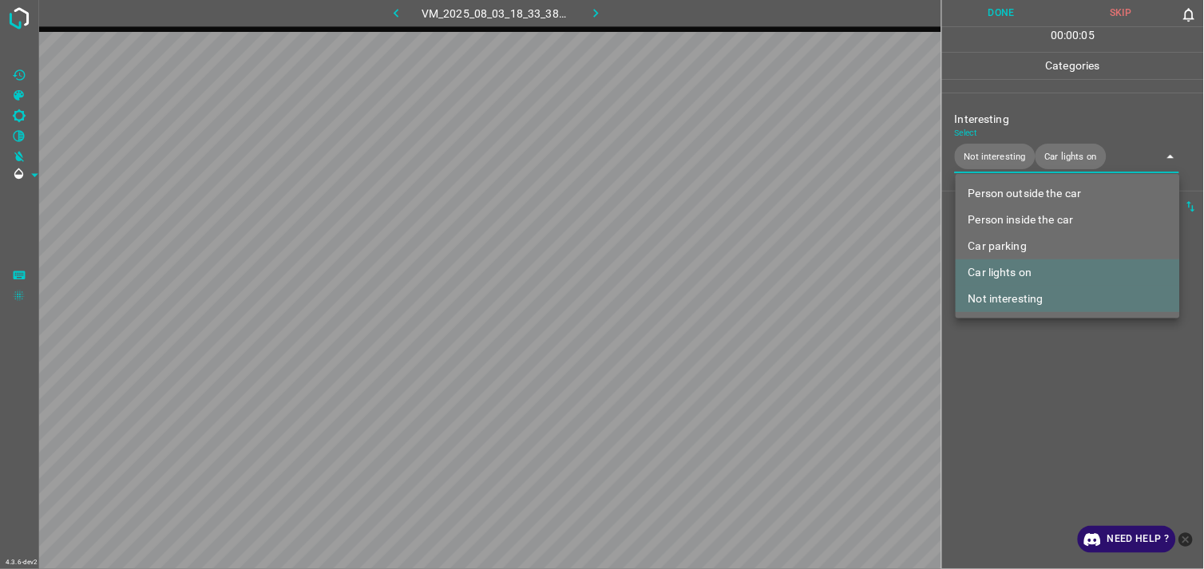
click at [1041, 362] on div at bounding box center [602, 284] width 1204 height 569
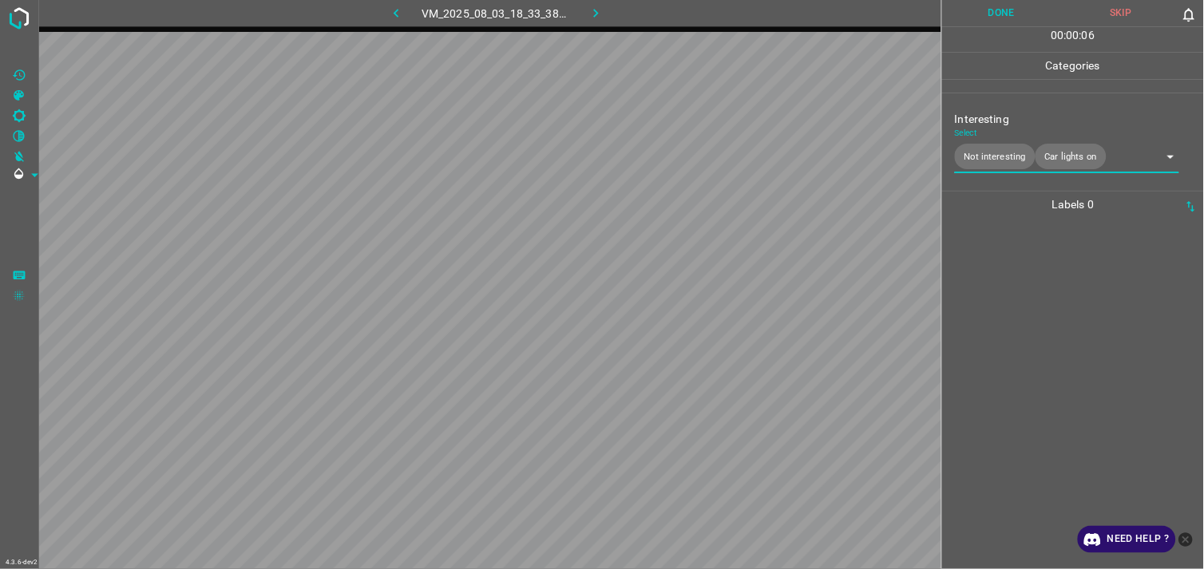
click at [1070, 164] on body "4.3.6-dev2 VM_2025_08_03_18_33_38_832_11.gif Done Skip 0 00 : 00 : 06 Categorie…" at bounding box center [602, 284] width 1204 height 569
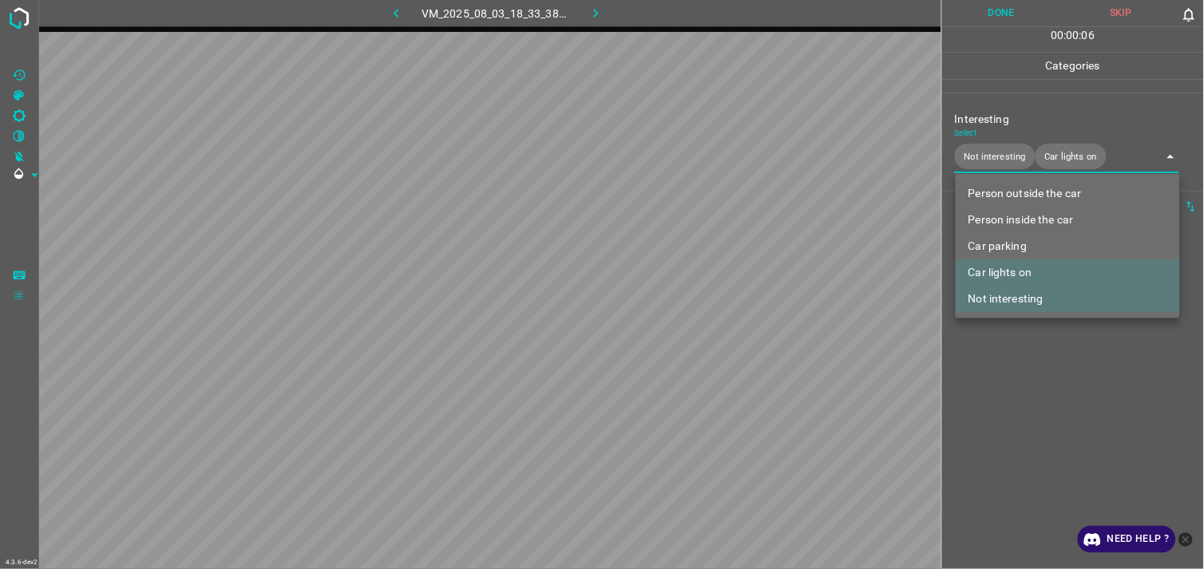
click at [1024, 267] on li "Car lights on" at bounding box center [1067, 272] width 224 height 26
click at [1026, 377] on div at bounding box center [602, 284] width 1204 height 569
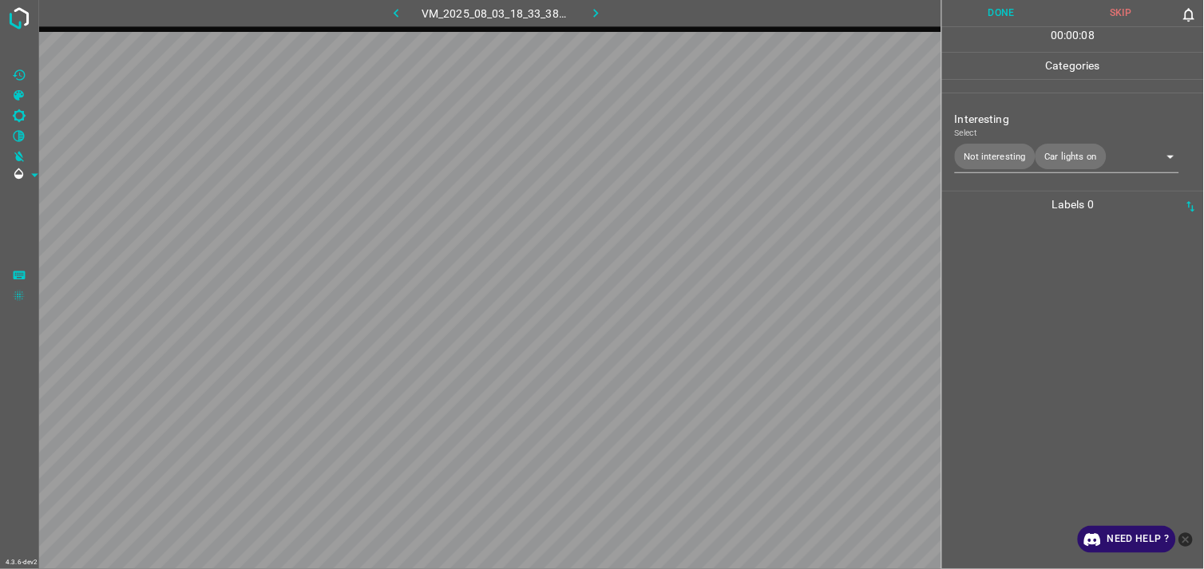
click at [1071, 155] on body "4.3.6-dev2 VM_2025_08_03_18_33_38_832_11.gif Done Skip 0 00 : 00 : 08 Categorie…" at bounding box center [602, 284] width 1204 height 569
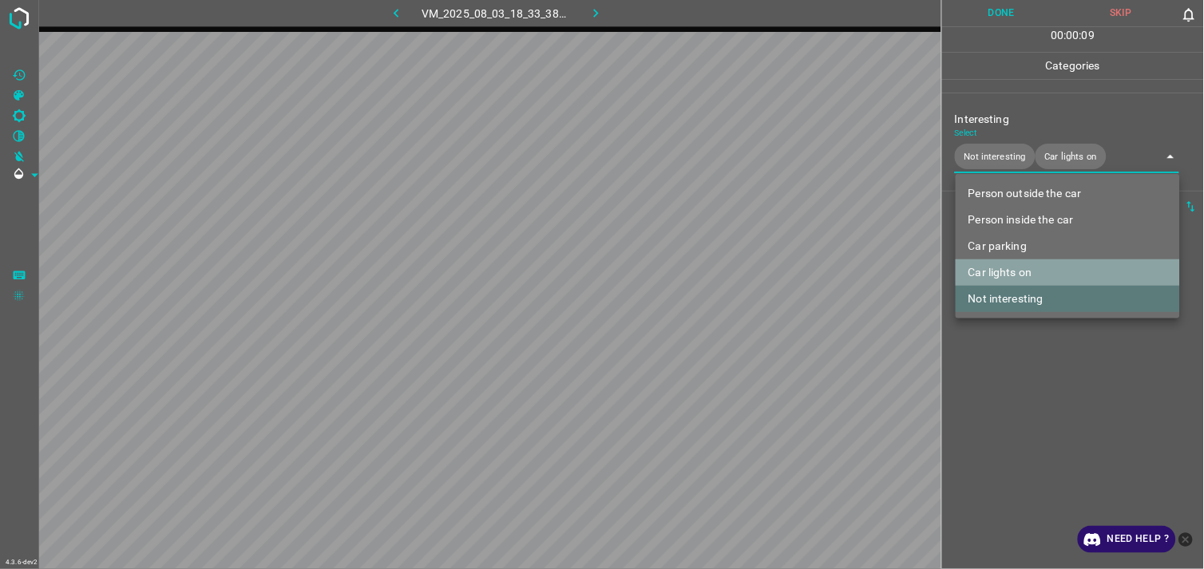
click at [1018, 276] on li "Car lights on" at bounding box center [1067, 272] width 224 height 26
click at [1025, 268] on li "Car lights on" at bounding box center [1067, 272] width 224 height 26
type input "Not interesting"
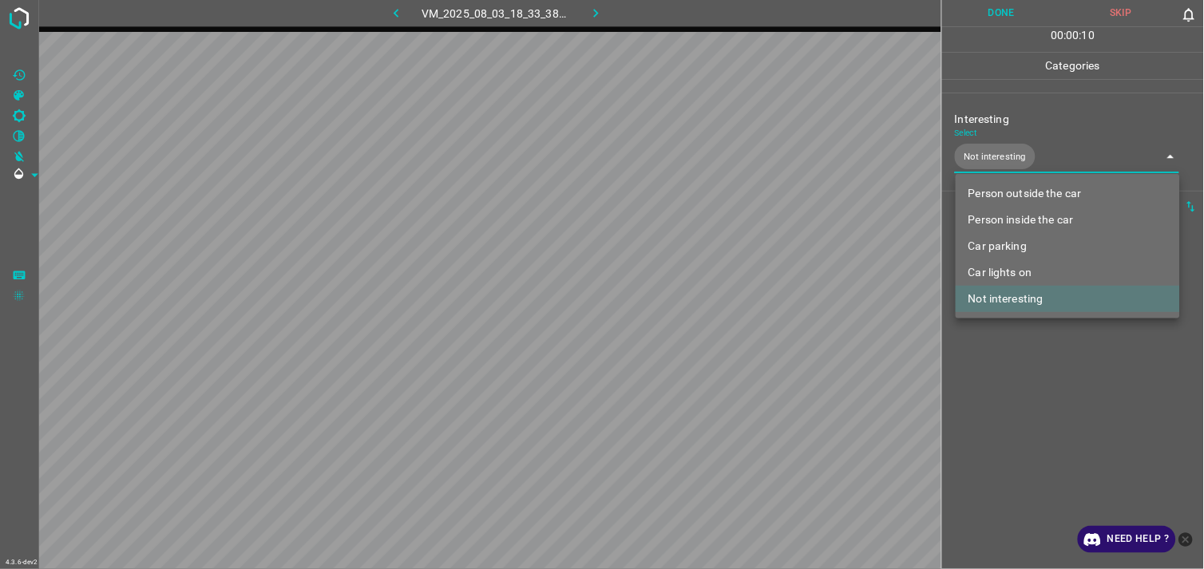
click at [1022, 352] on div at bounding box center [602, 284] width 1204 height 569
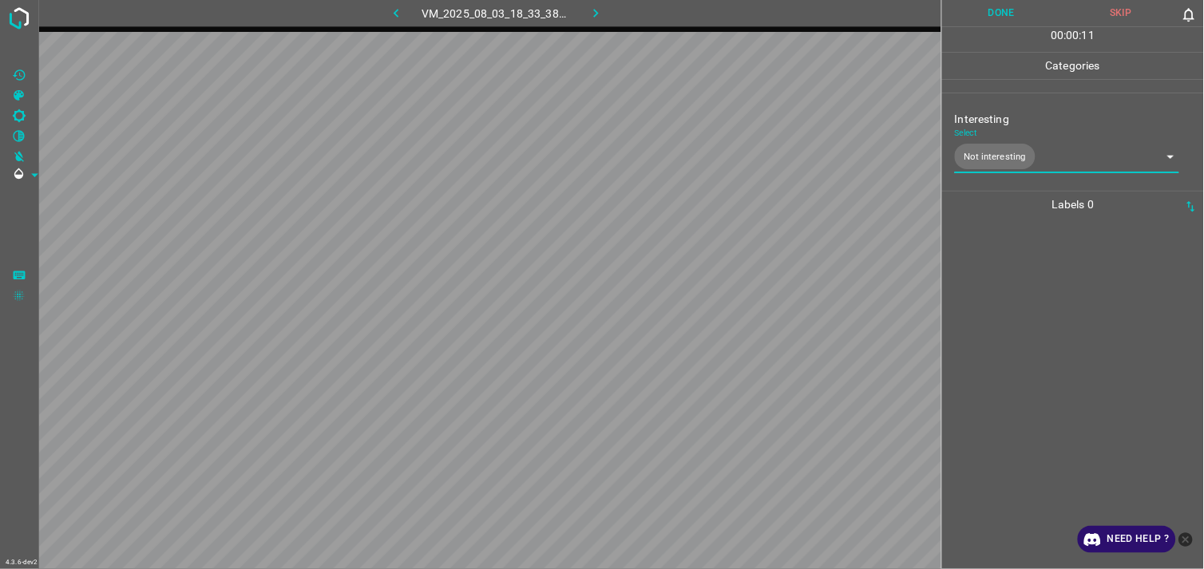
click at [1002, 279] on div at bounding box center [1073, 393] width 252 height 351
drag, startPoint x: 1002, startPoint y: 279, endPoint x: 961, endPoint y: 248, distance: 51.2
click at [961, 248] on div at bounding box center [1073, 393] width 252 height 351
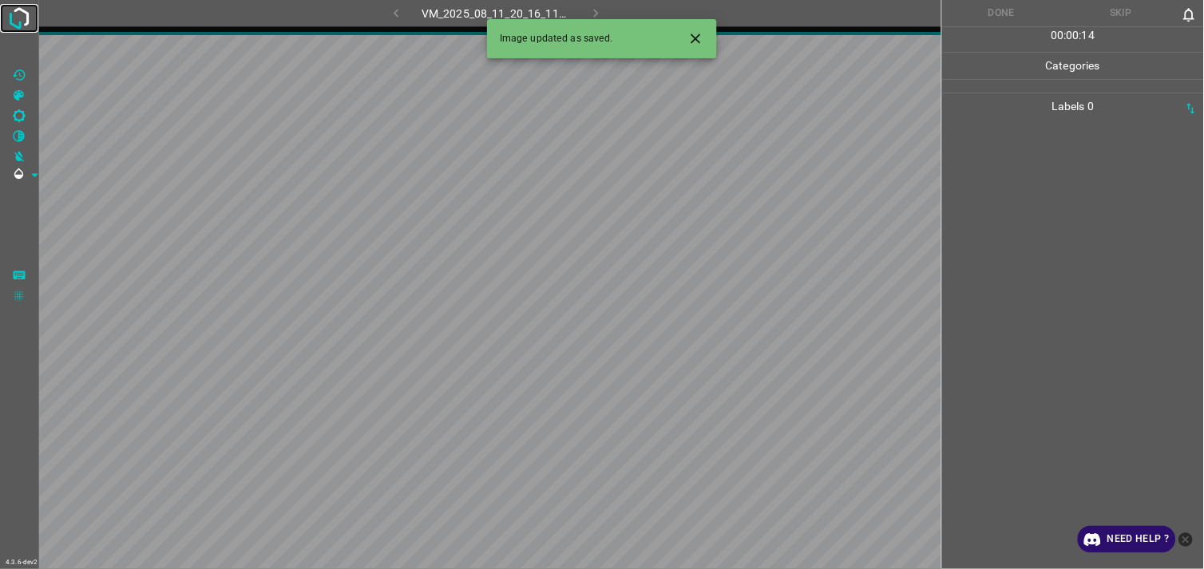
click at [24, 26] on img at bounding box center [19, 18] width 29 height 29
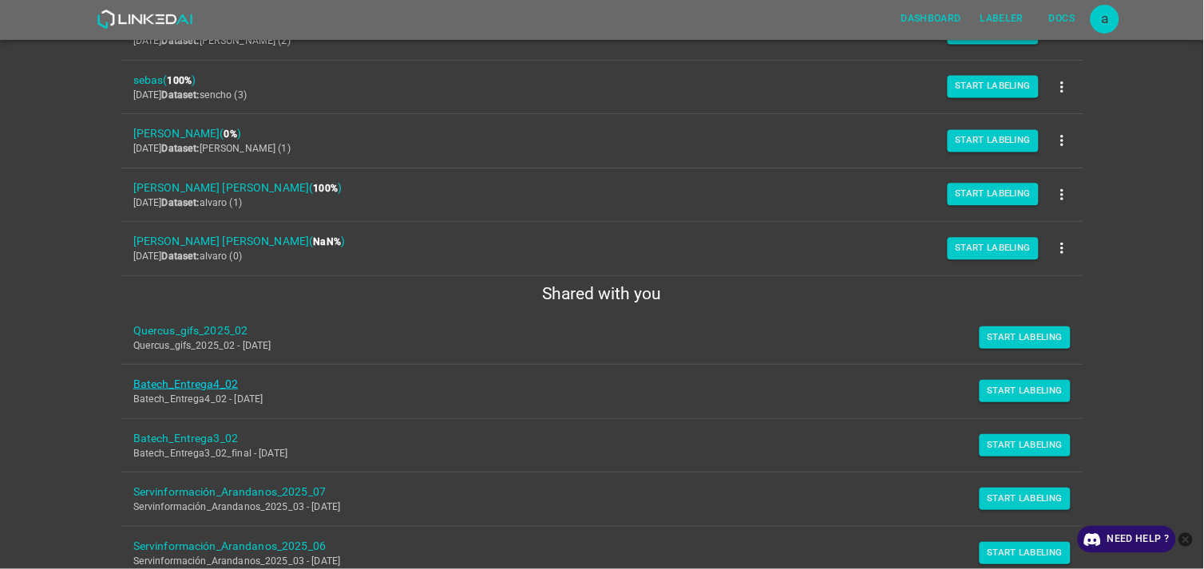
scroll to position [271, 0]
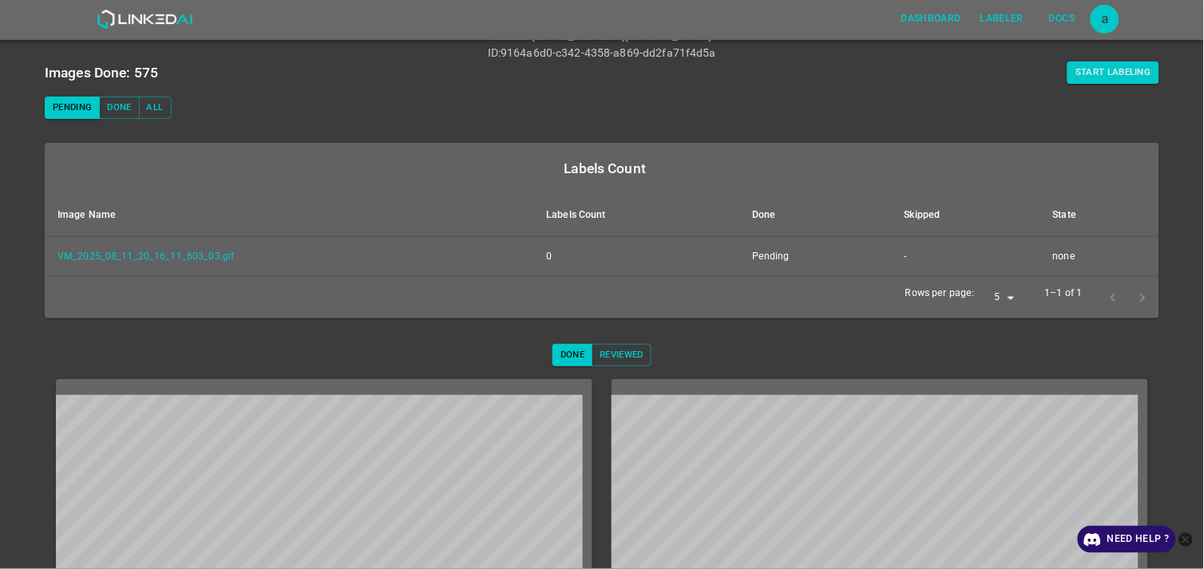
scroll to position [244, 0]
